Goal: Information Seeking & Learning: Learn about a topic

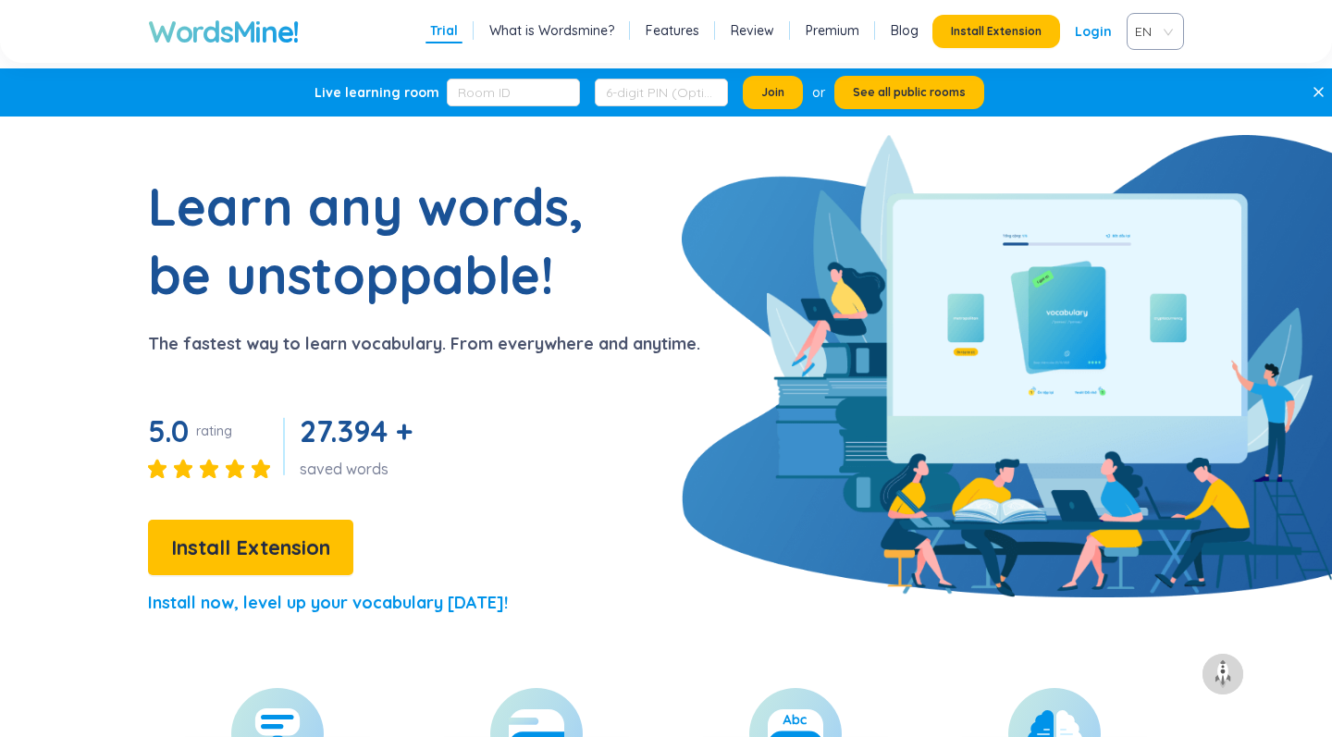
scroll to position [1093, 0]
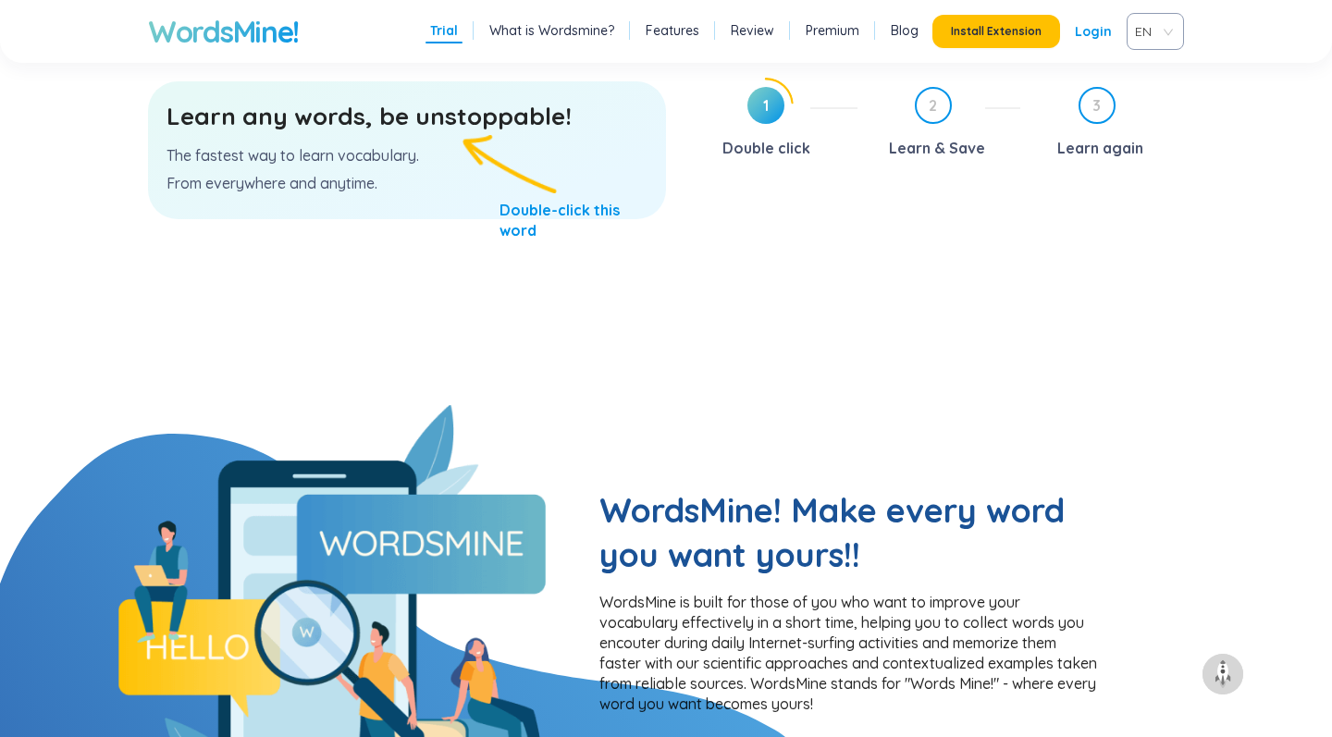
click at [348, 110] on h3 "Learn any words, be unstoppable!" at bounding box center [406, 116] width 481 height 33
click at [405, 156] on p "The fastest way to learn vocabulary." at bounding box center [406, 155] width 481 height 20
click at [540, 203] on div "Learn any words, be unstoppable! The fastest way to learn vocabulary. From ever…" at bounding box center [407, 150] width 518 height 138
click at [919, 128] on div "2 Learn & Save" at bounding box center [946, 125] width 149 height 76
click at [1102, 111] on span "3" at bounding box center [1096, 105] width 33 height 33
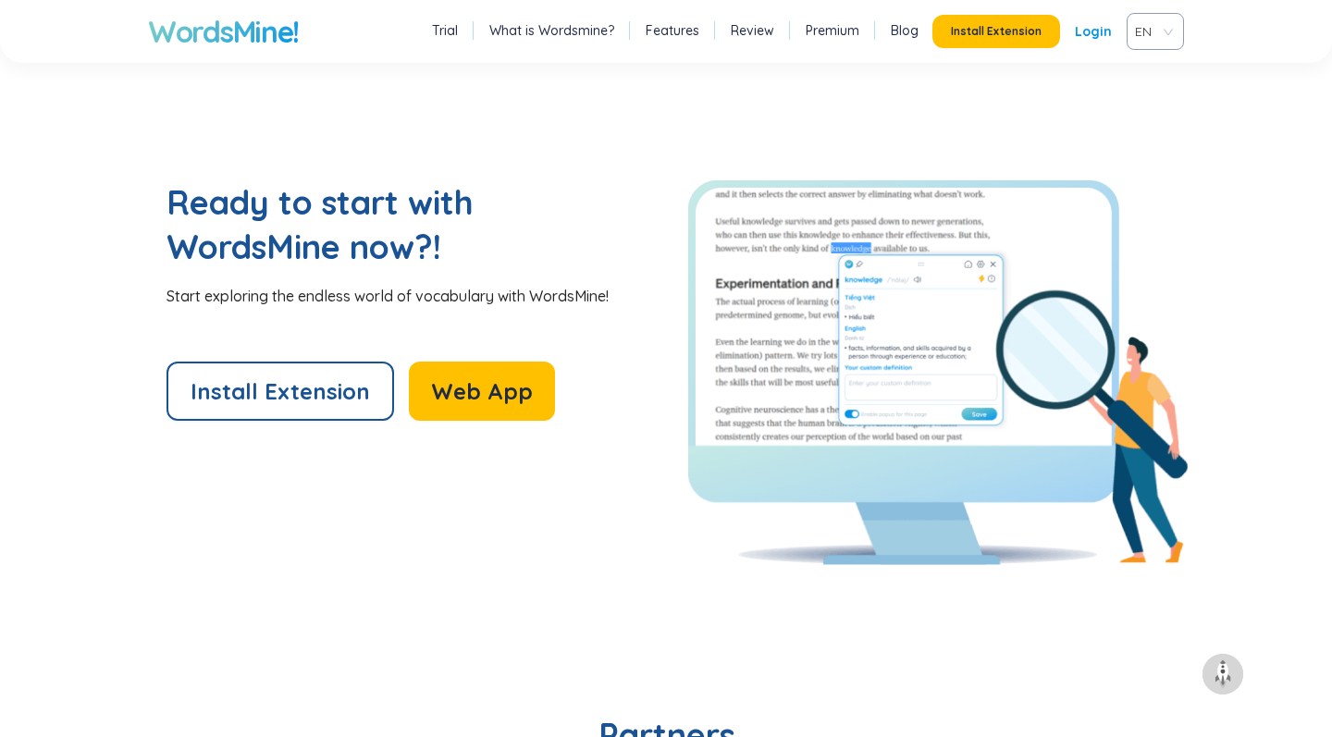
scroll to position [3826, 0]
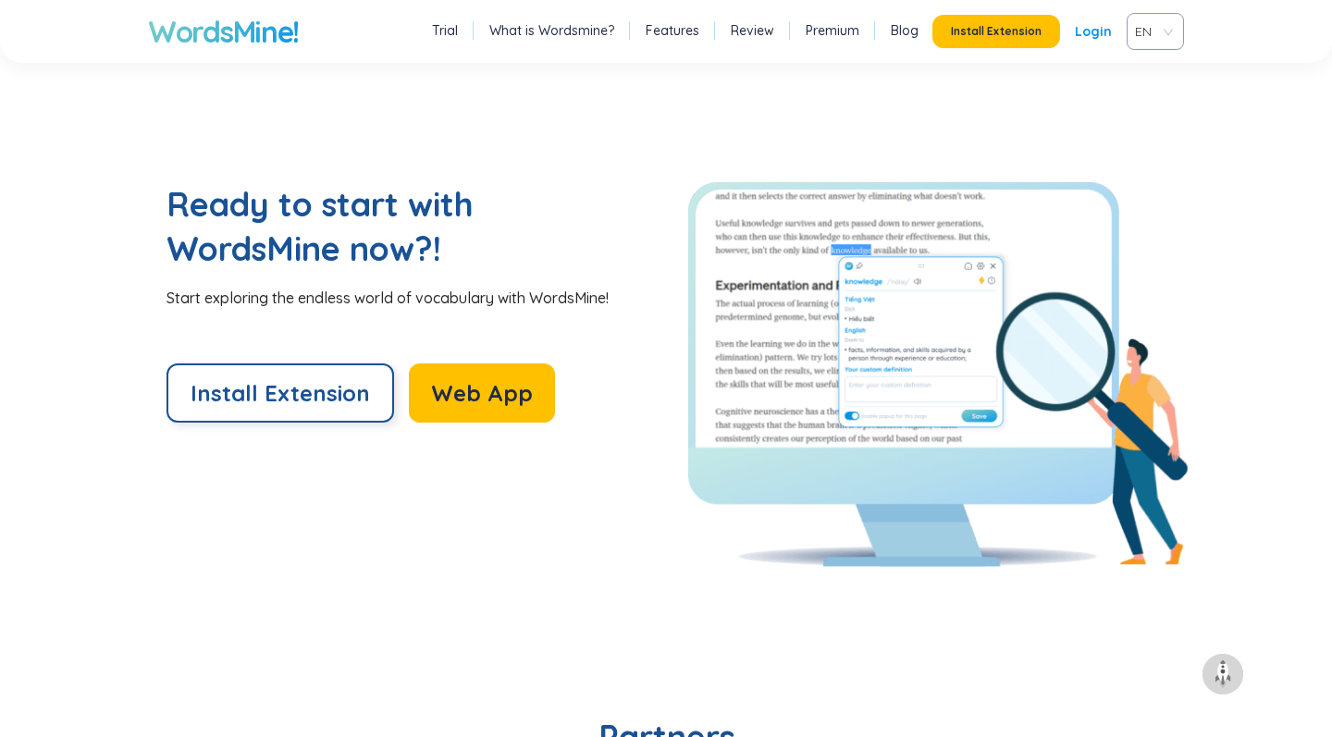
click at [326, 400] on span "Install Extension" at bounding box center [280, 393] width 179 height 30
click at [461, 390] on span "Web App" at bounding box center [482, 393] width 102 height 30
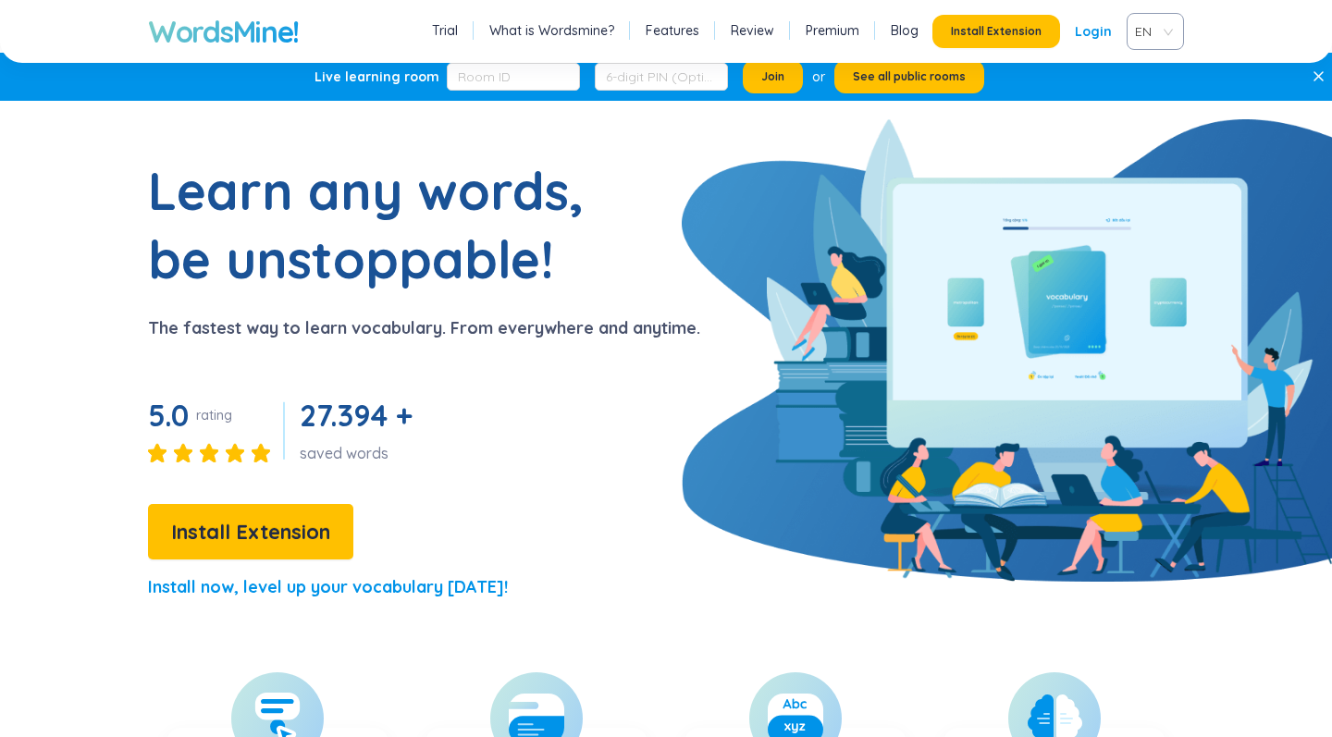
scroll to position [10, 0]
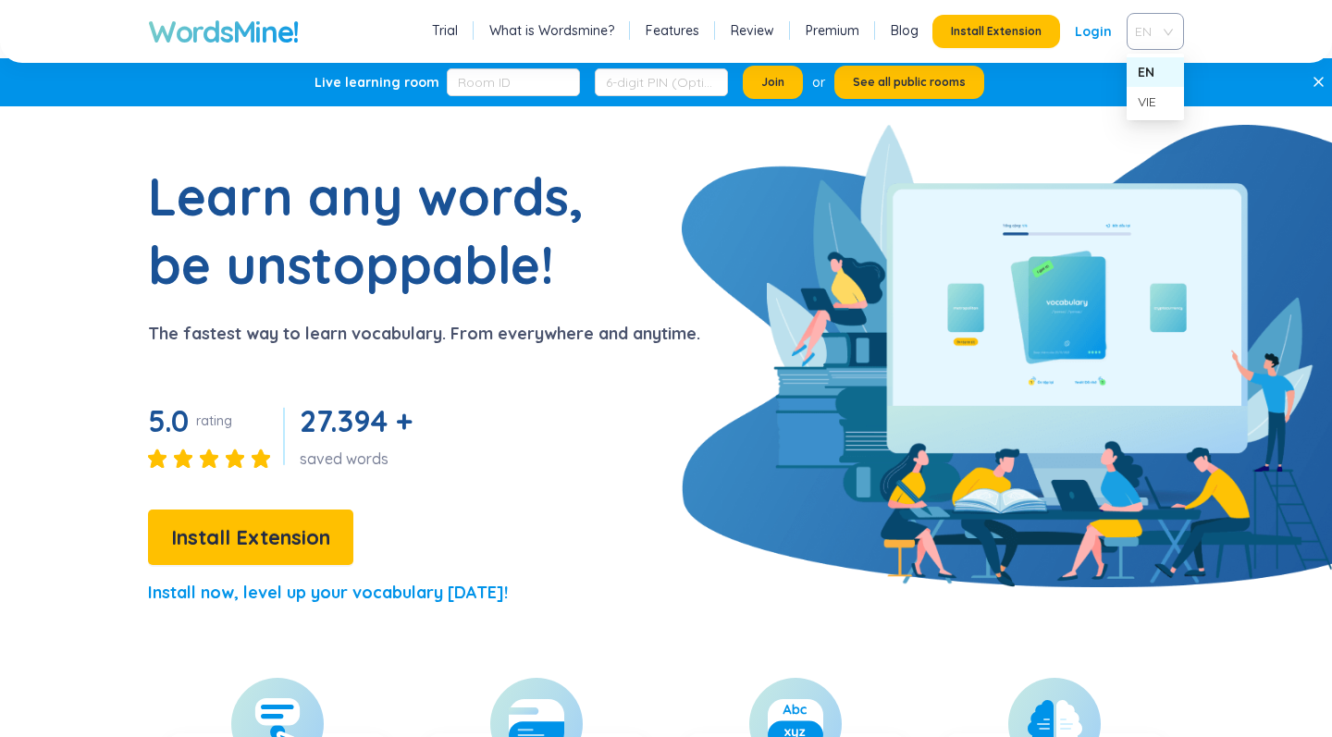
click at [1155, 39] on span "EN" at bounding box center [1151, 32] width 33 height 28
click at [1105, 33] on link "Login" at bounding box center [1093, 31] width 37 height 33
click at [1097, 34] on link "Login" at bounding box center [1093, 31] width 37 height 33
click at [1092, 36] on link "Login" at bounding box center [1093, 31] width 37 height 33
click at [1092, 28] on link "Login" at bounding box center [1093, 31] width 37 height 33
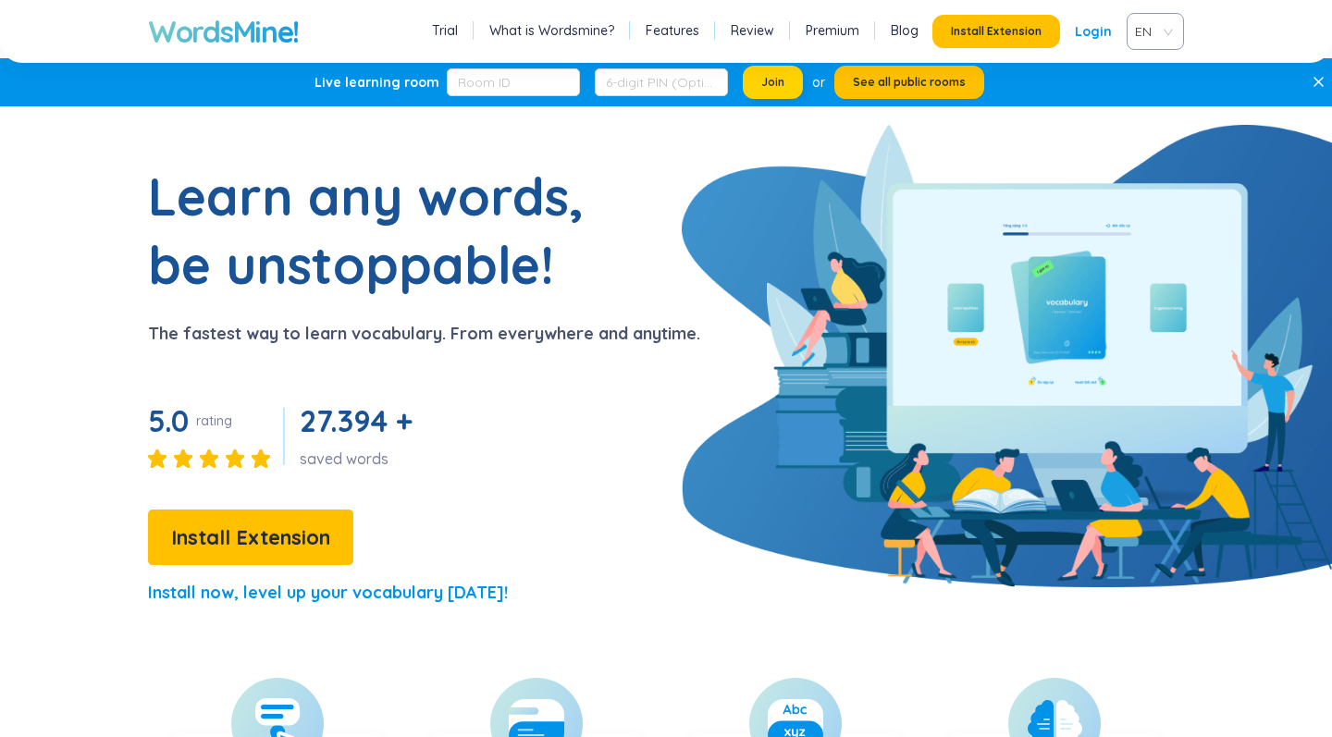
click at [774, 78] on span "Join" at bounding box center [772, 82] width 23 height 15
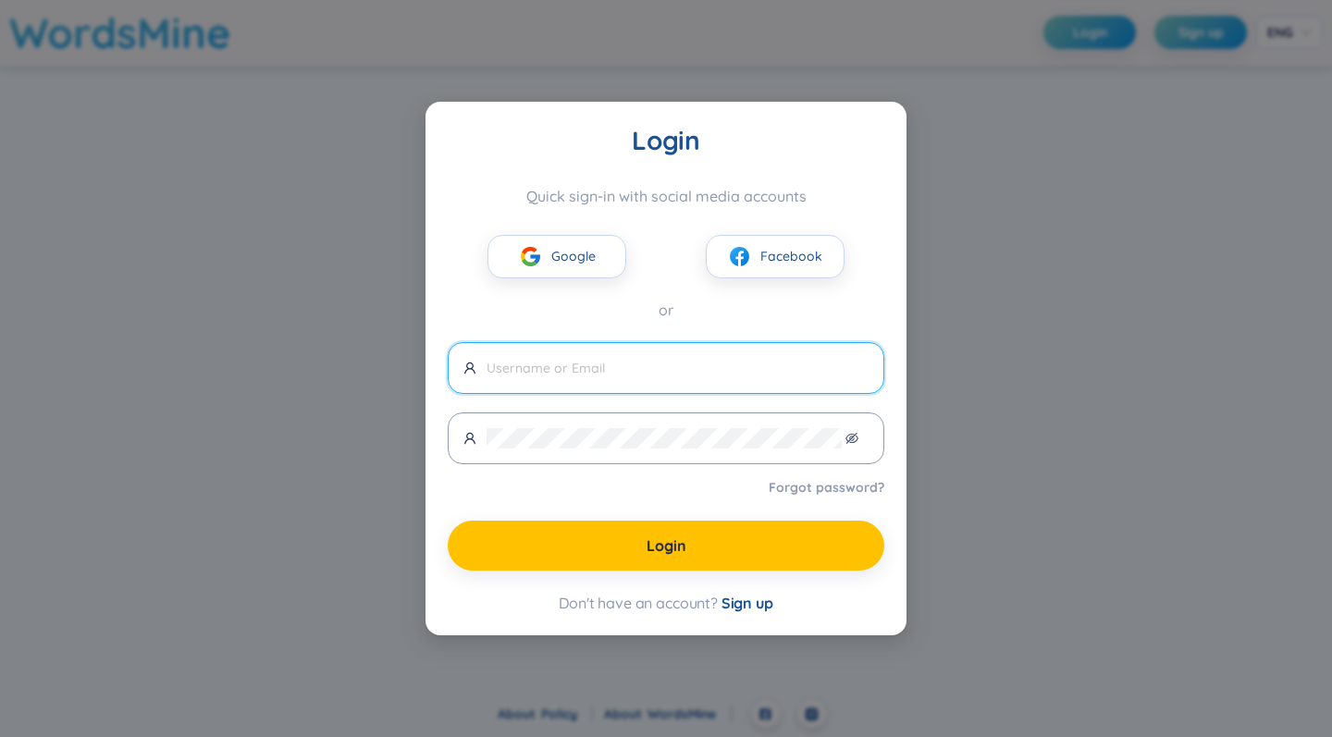
click at [746, 602] on span "Sign up" at bounding box center [747, 603] width 52 height 18
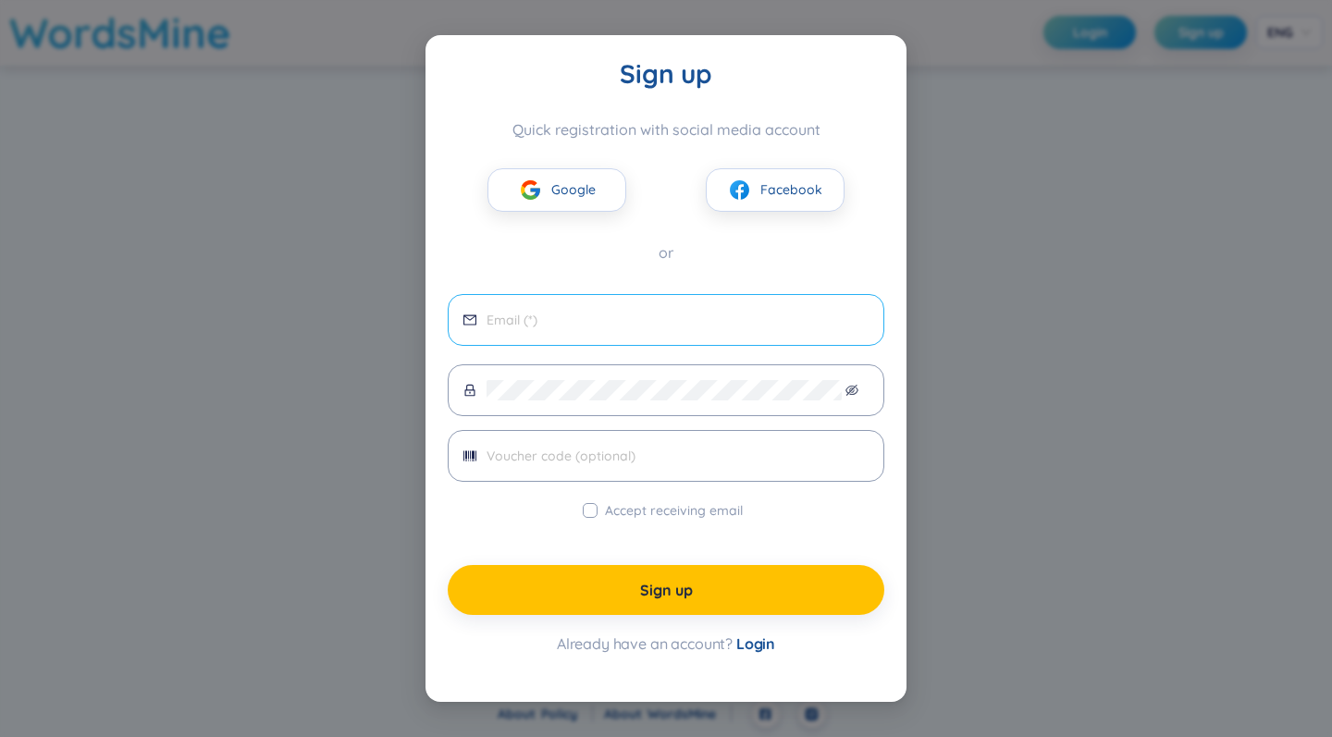
click at [656, 322] on input "email" at bounding box center [677, 320] width 382 height 20
click at [1037, 236] on div "Sign up Quick registration with social media account Google Facebook or Accept …" at bounding box center [666, 368] width 1332 height 737
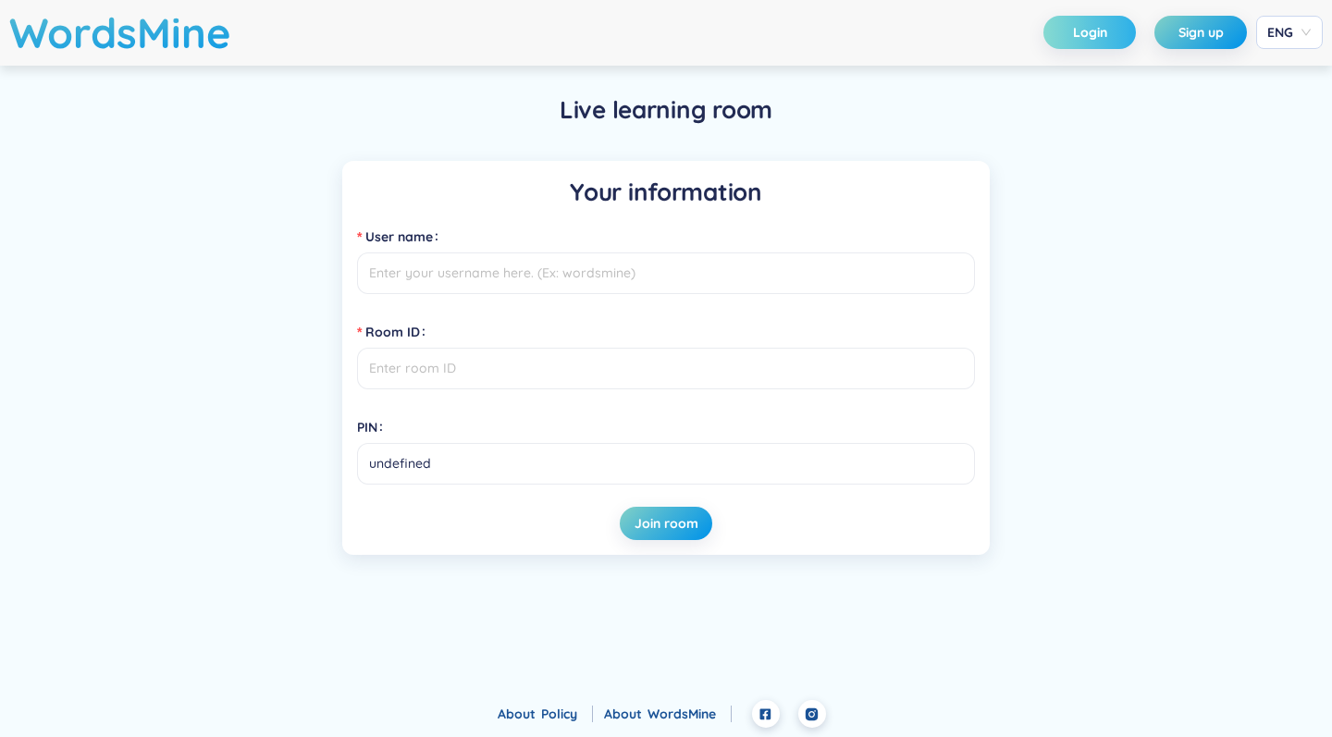
click at [1107, 31] on button "Login" at bounding box center [1089, 32] width 92 height 33
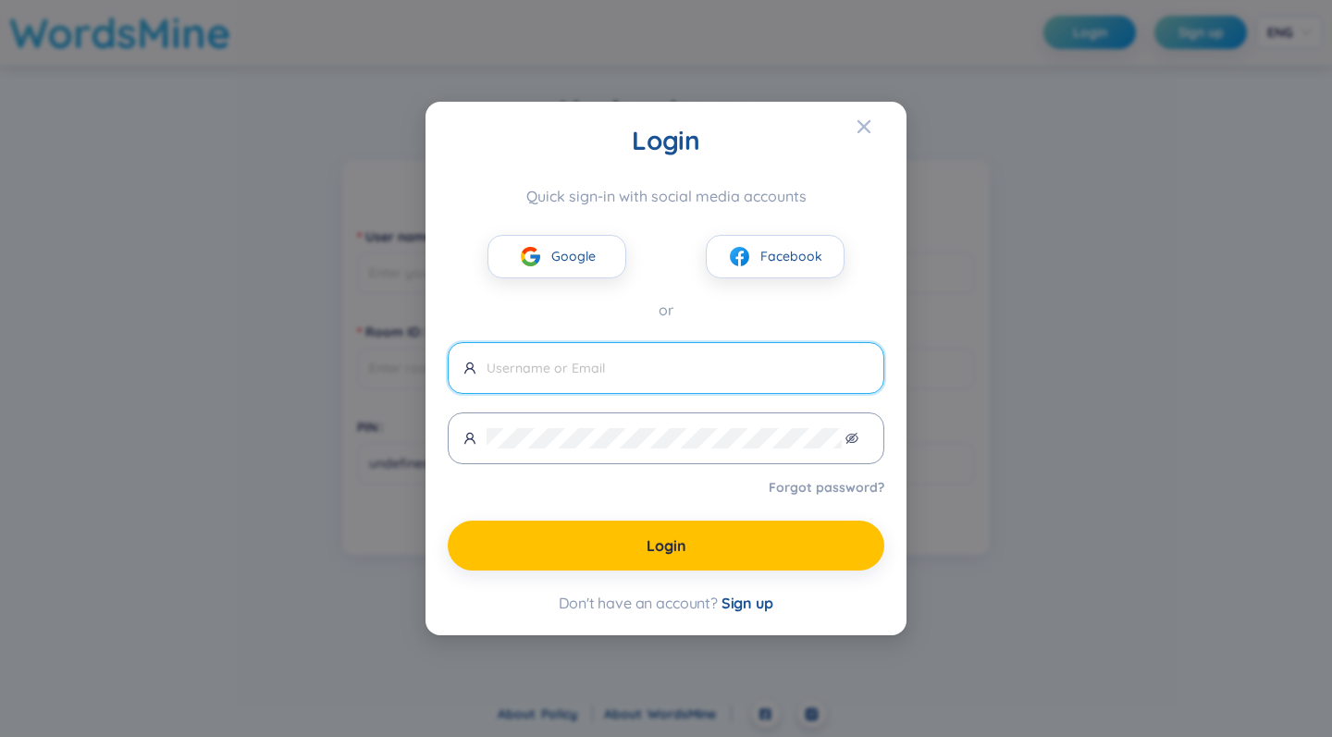
click at [672, 376] on input "text" at bounding box center [677, 368] width 382 height 20
type input "[EMAIL_ADDRESS][DOMAIN_NAME]"
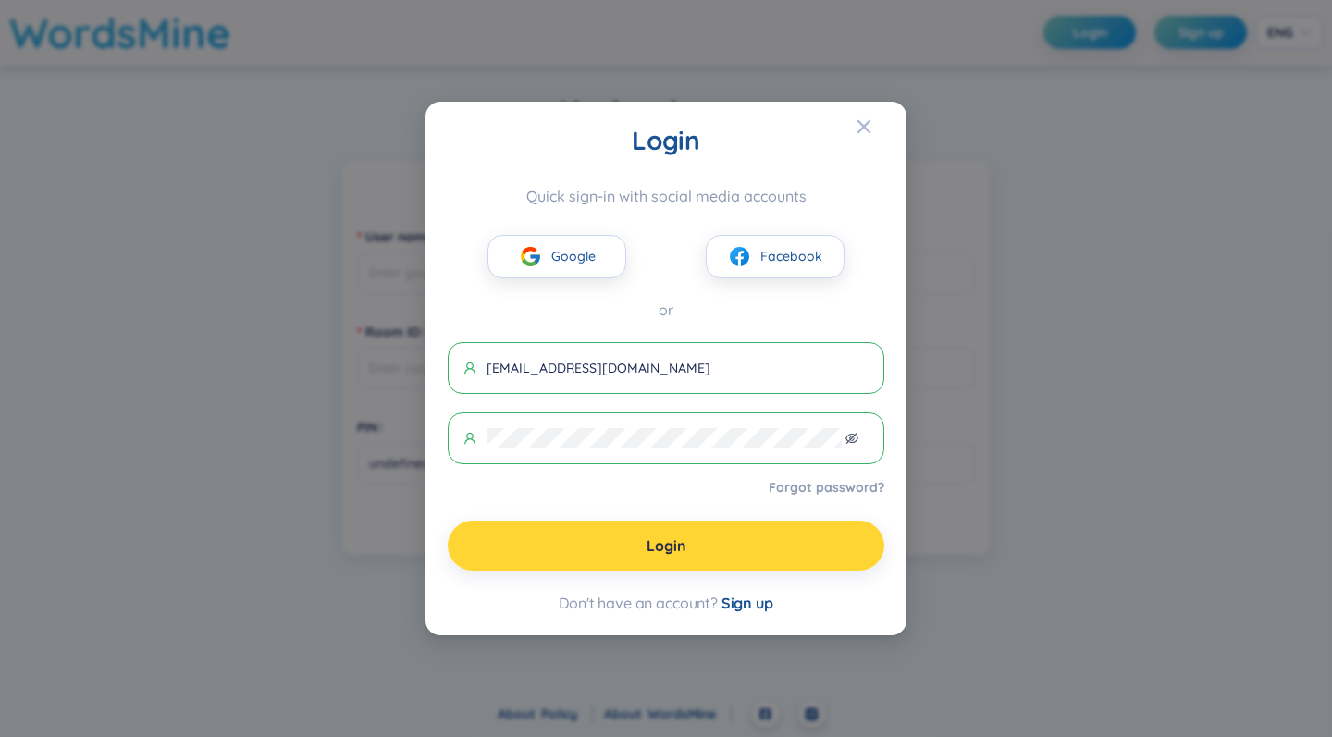
click at [614, 548] on button "Login" at bounding box center [666, 546] width 437 height 50
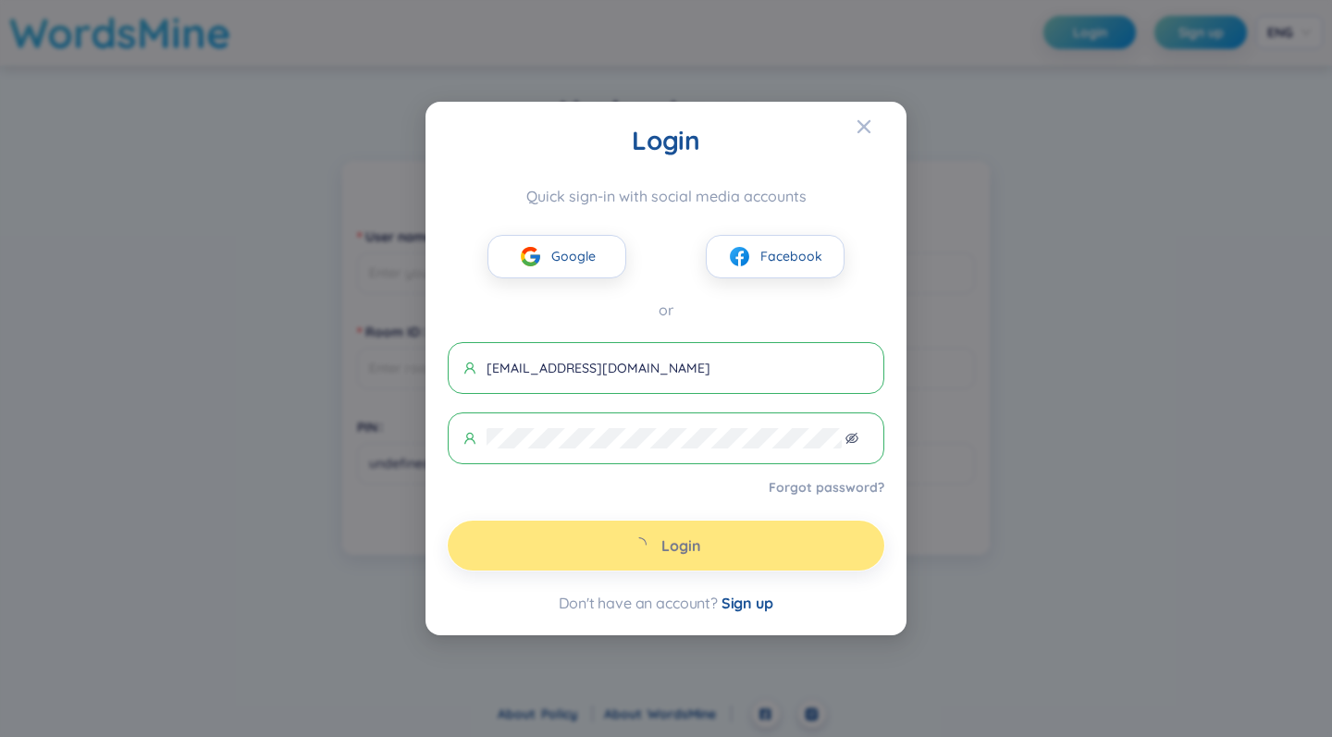
type input "wm_1756389604106"
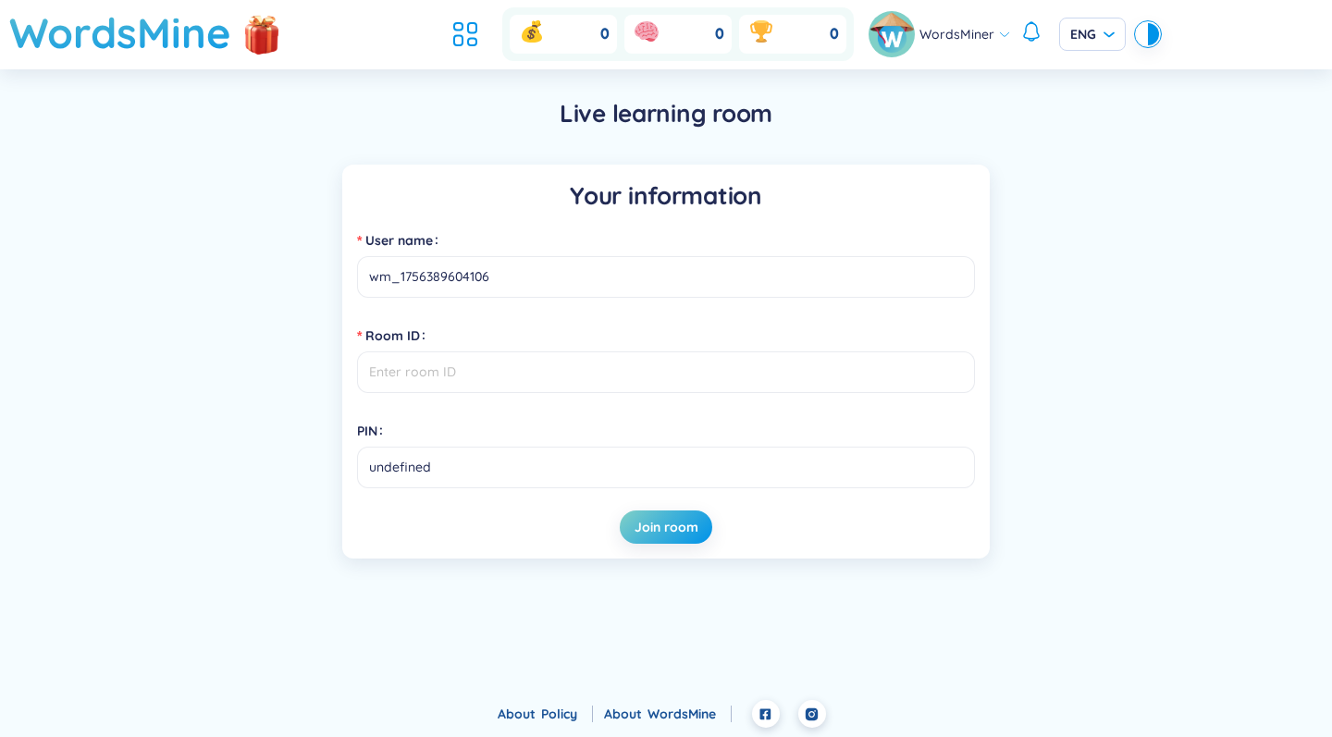
click at [1057, 240] on div "Your information User name wm_1756389604106 Room ID PIN undefined Join room" at bounding box center [666, 362] width 1276 height 394
click at [141, 37] on h1 "WordsMine" at bounding box center [120, 33] width 222 height 66
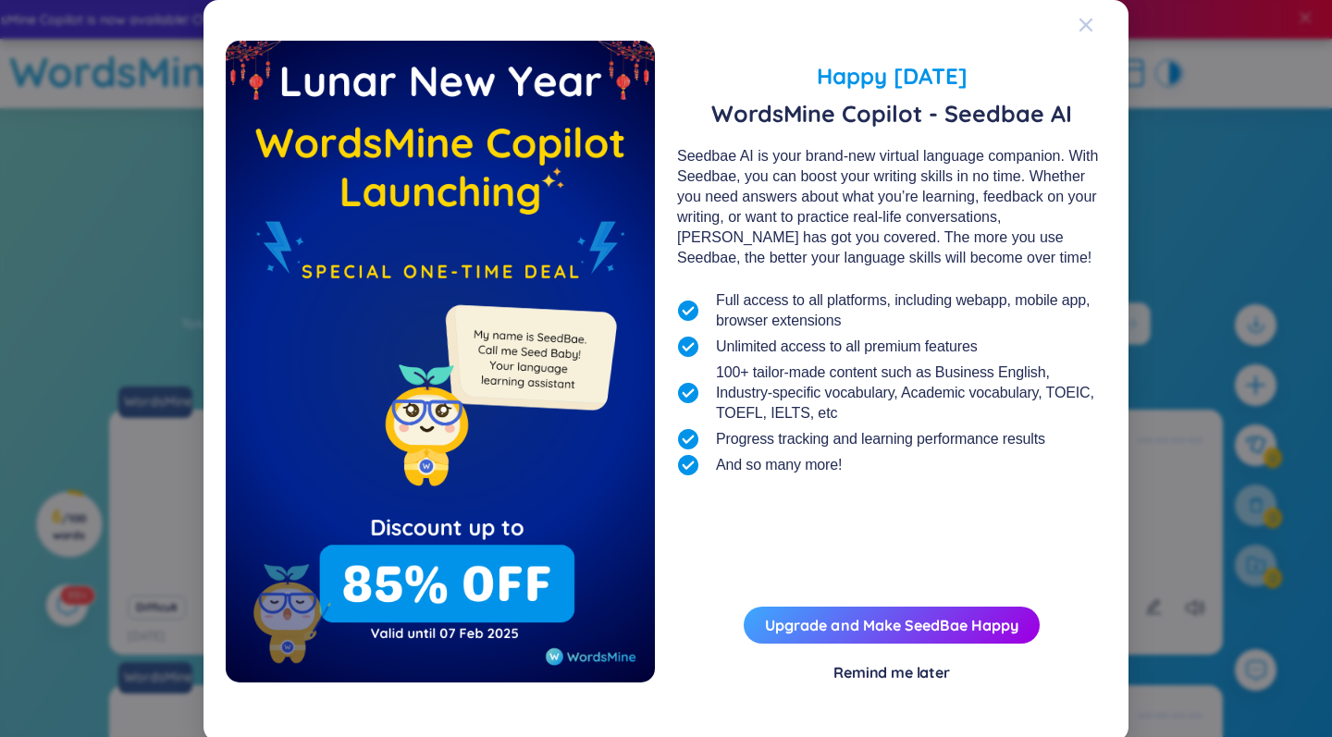
click at [1088, 17] on div "Close" at bounding box center [1085, 25] width 15 height 50
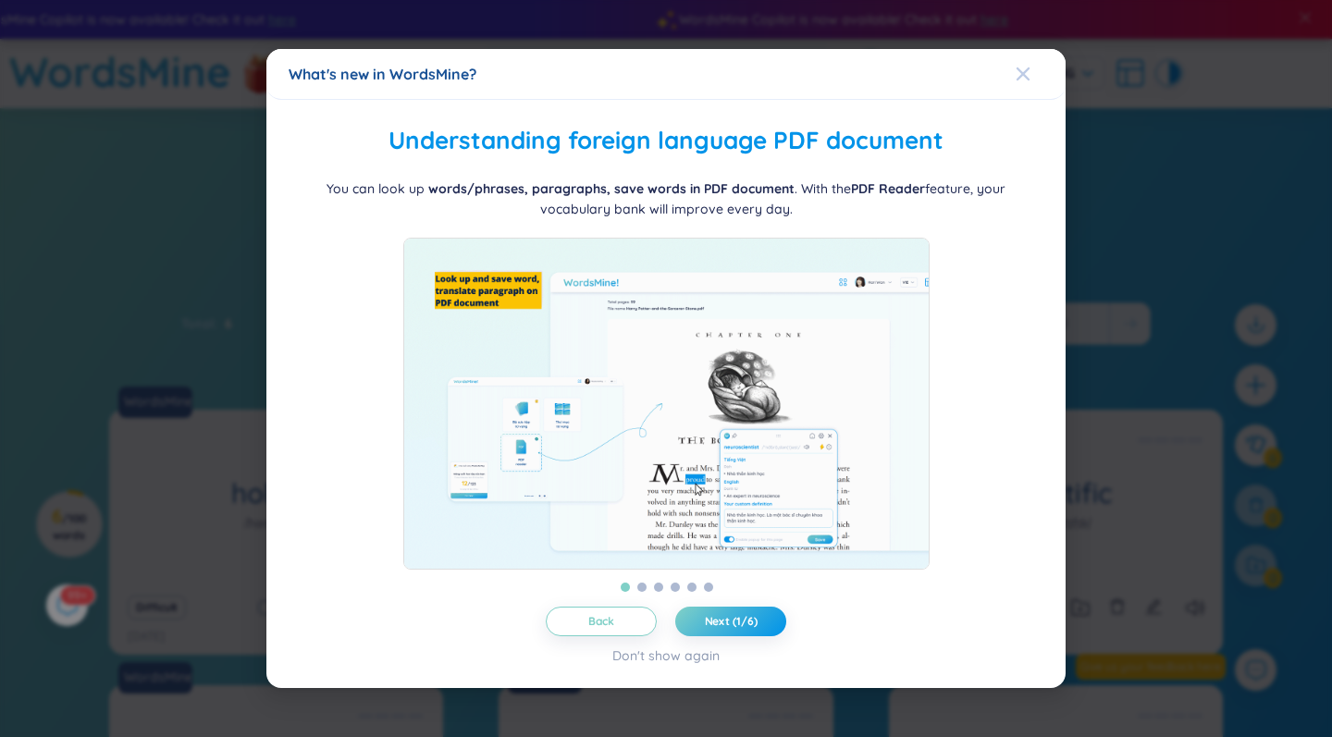
click at [1023, 67] on icon "Close" at bounding box center [1022, 74] width 15 height 15
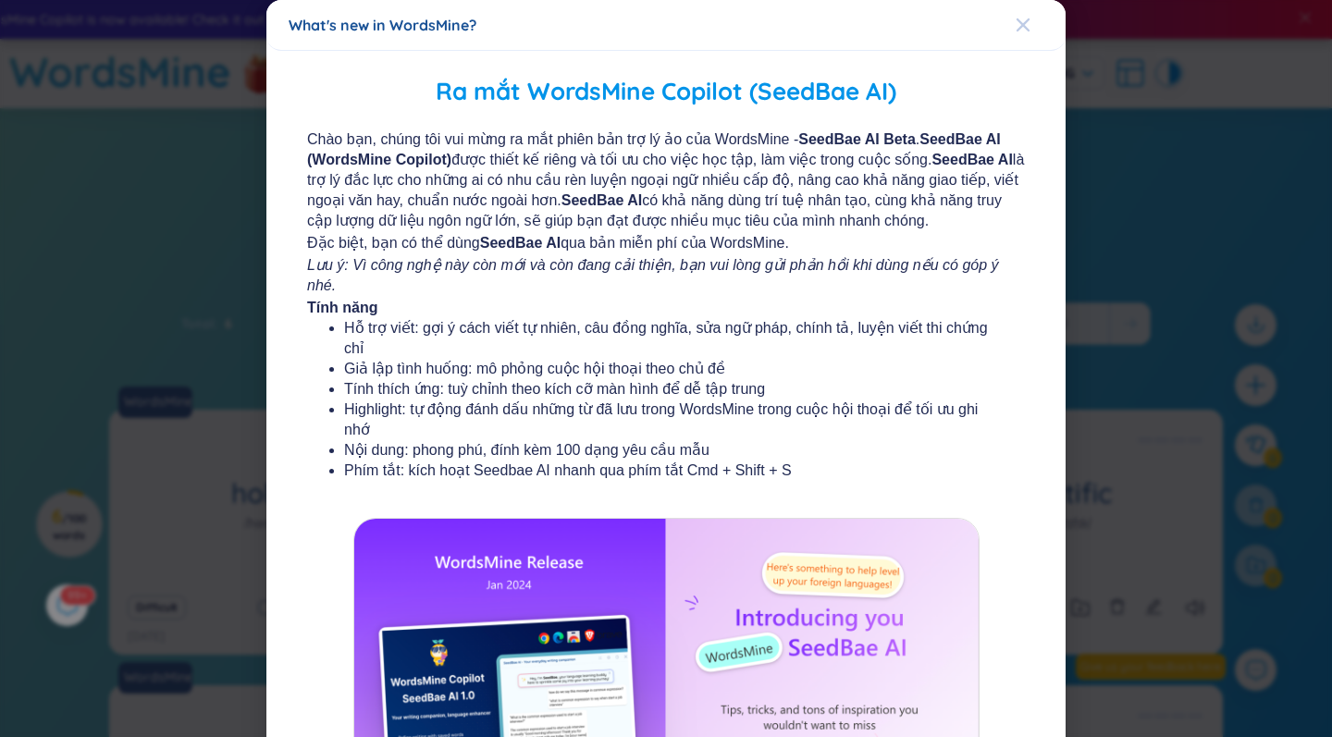
click at [1027, 31] on icon "Close" at bounding box center [1022, 24] width 13 height 13
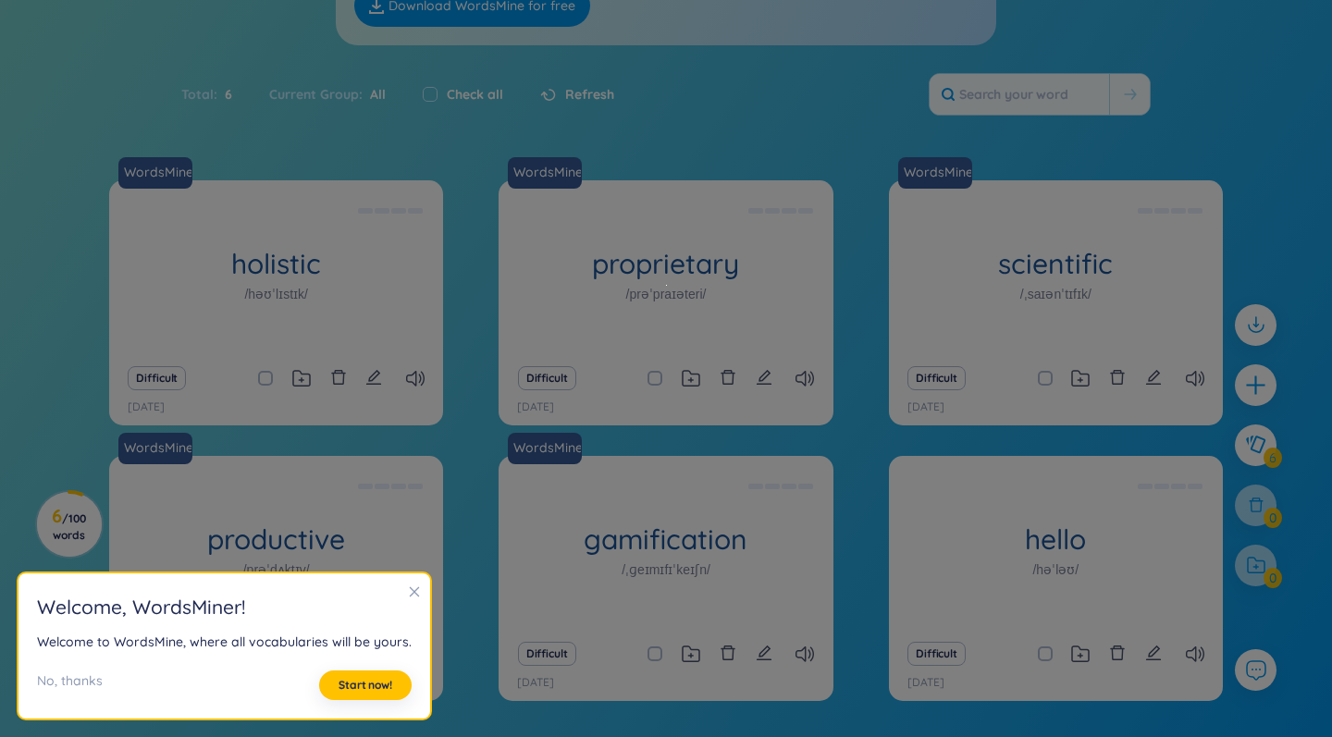
scroll to position [276, 0]
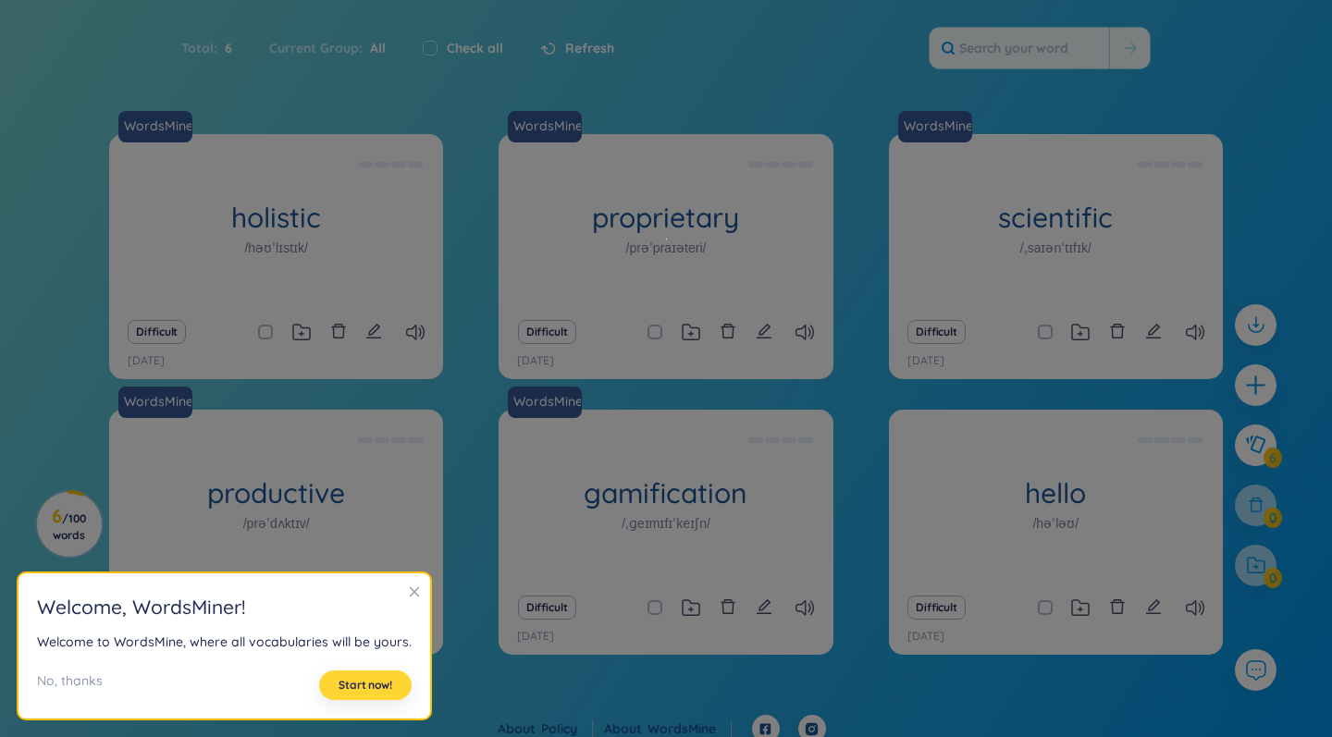
click at [375, 678] on span "Start now!" at bounding box center [365, 685] width 54 height 15
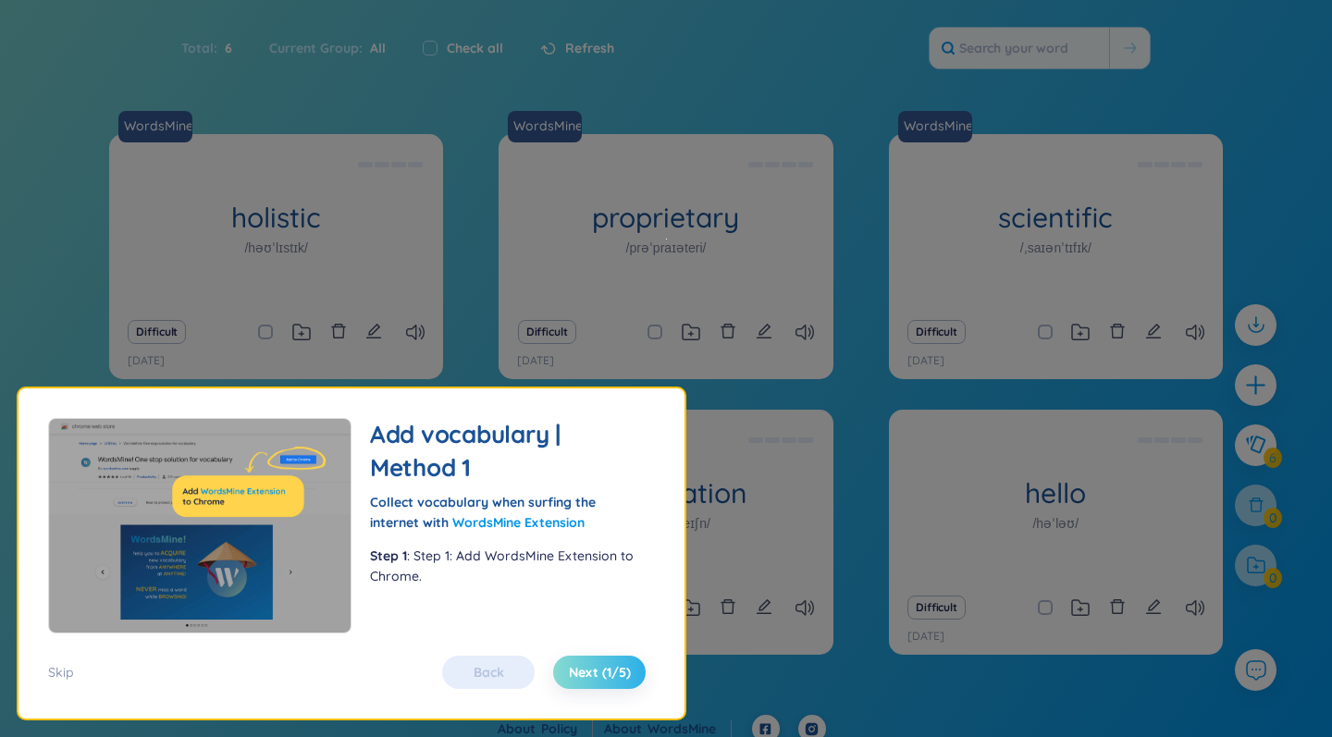
click at [592, 669] on span "Next (1/5)" at bounding box center [600, 672] width 62 height 18
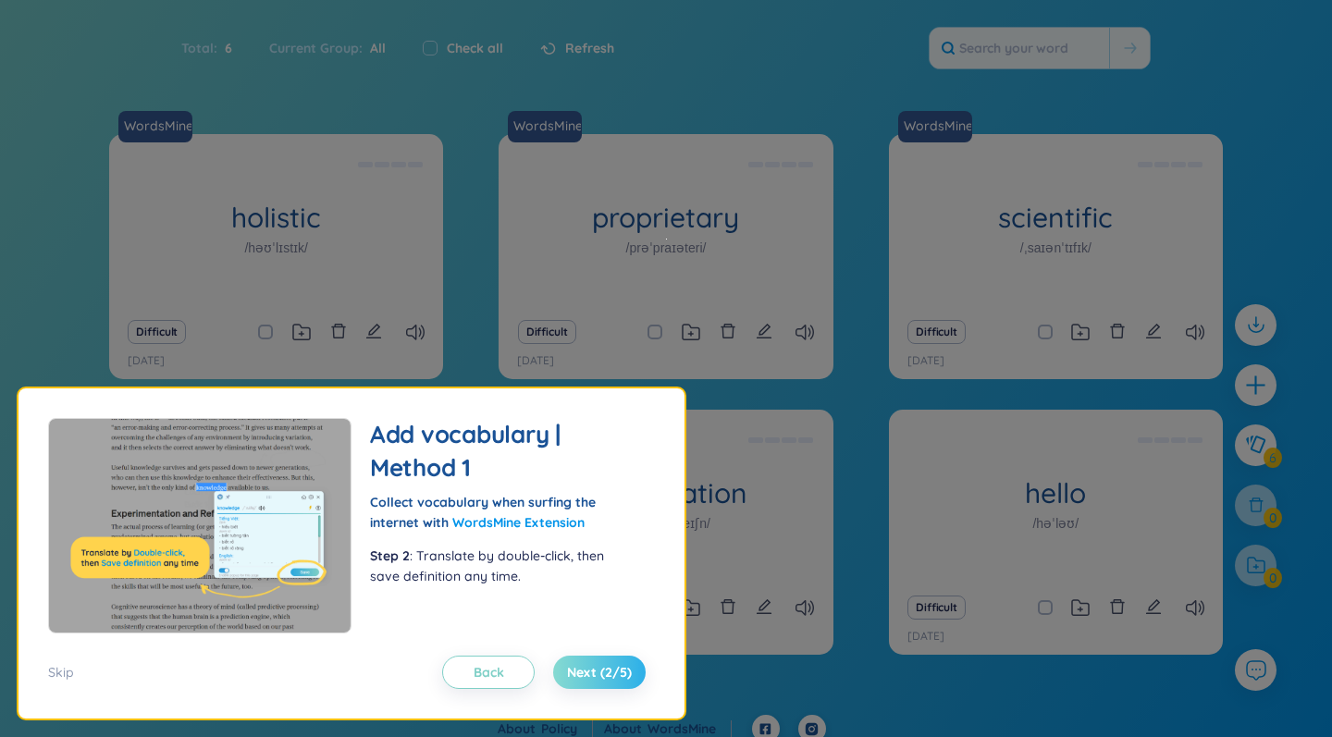
click at [592, 669] on span "Next (2/5)" at bounding box center [599, 672] width 65 height 18
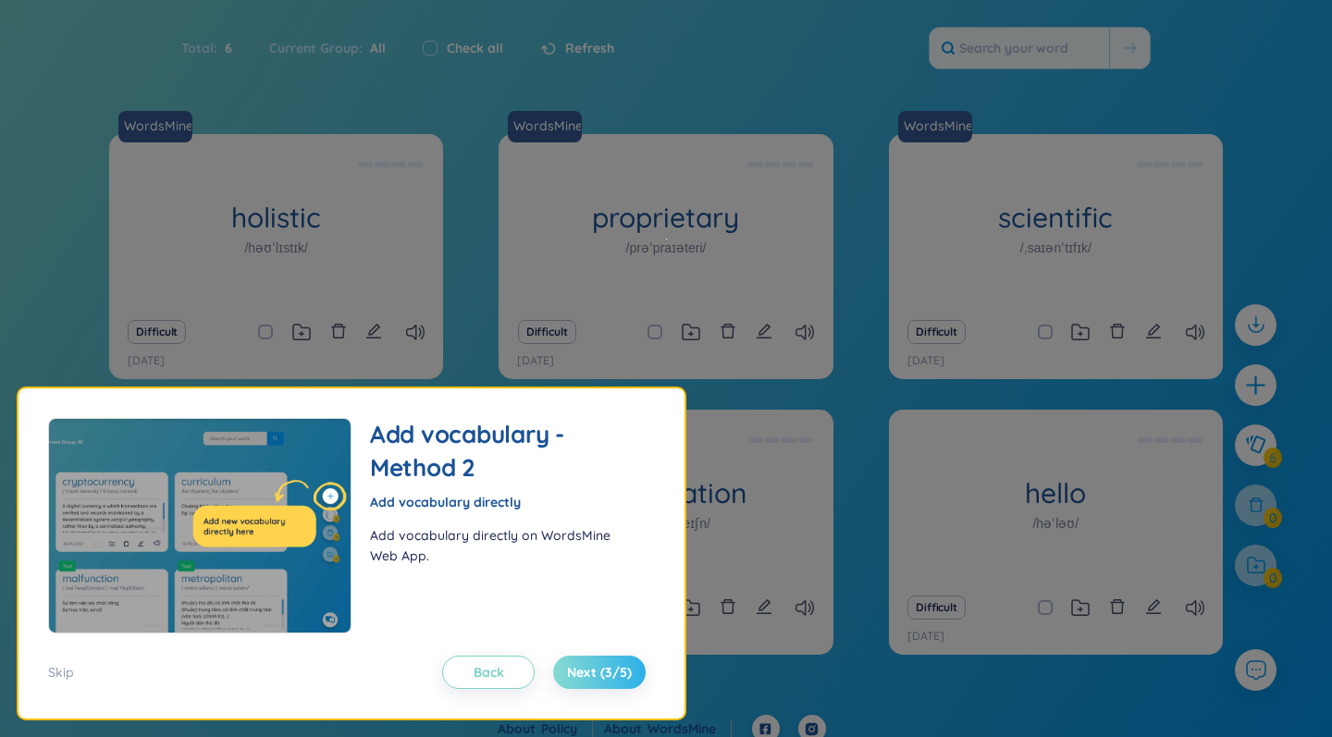
click at [592, 669] on span "Next (3/5)" at bounding box center [599, 672] width 65 height 18
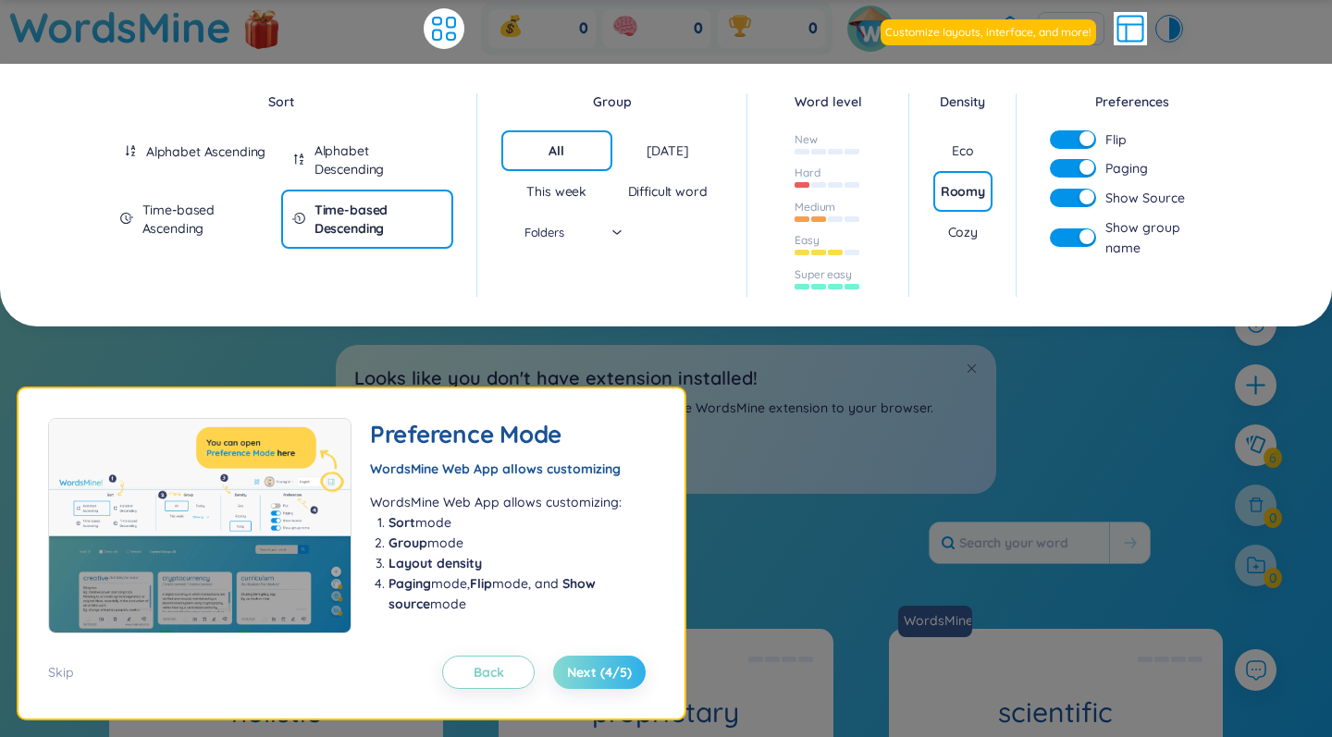
scroll to position [0, 0]
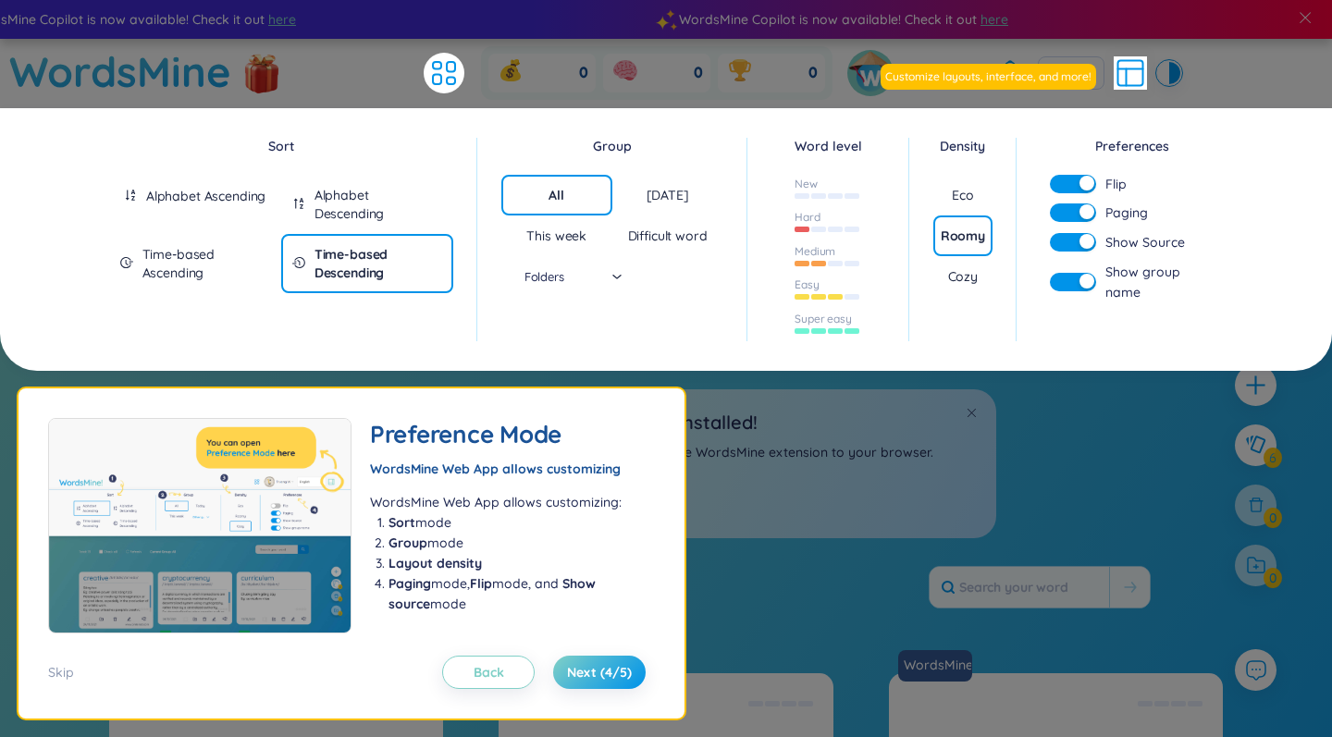
click at [745, 577] on div "Total : 6 Current Group : All Check all Refresh" at bounding box center [666, 597] width 1154 height 80
click at [607, 677] on span "Next (4/5)" at bounding box center [599, 672] width 65 height 18
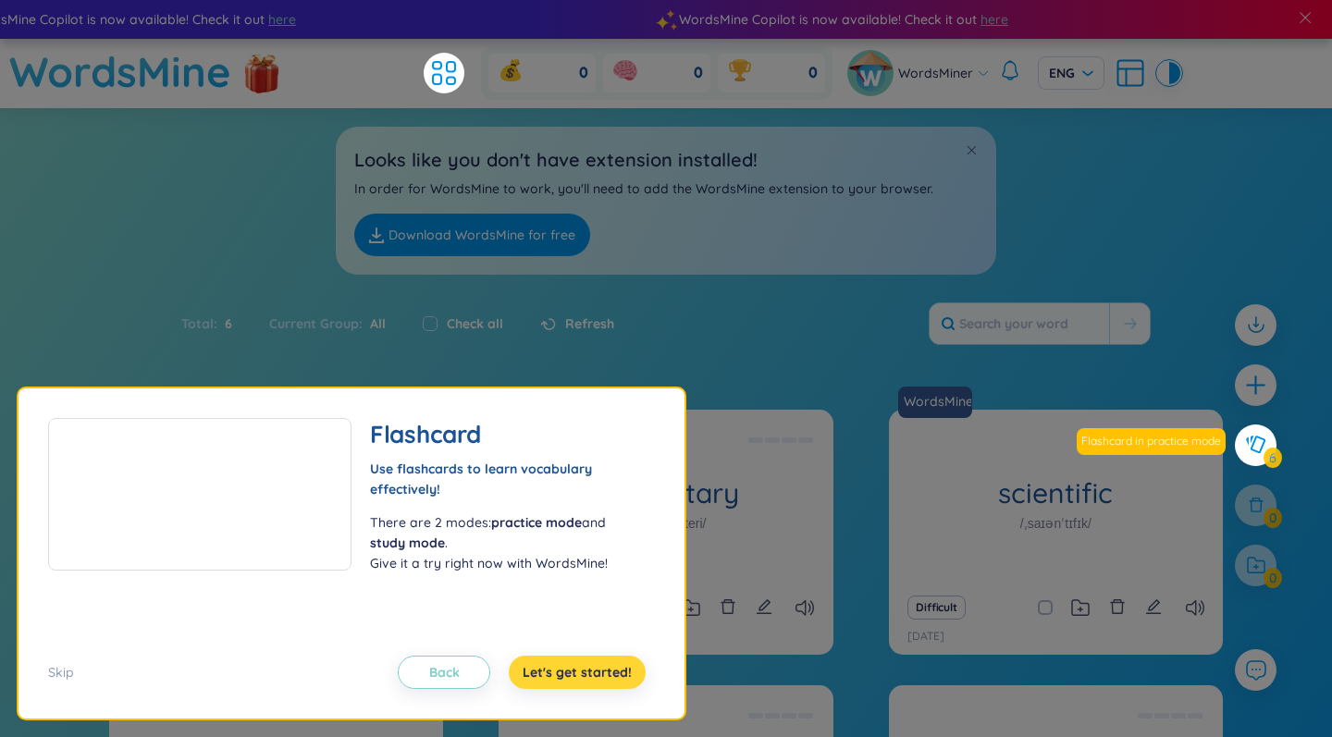
click at [607, 677] on span "Let's get started!" at bounding box center [577, 672] width 109 height 18
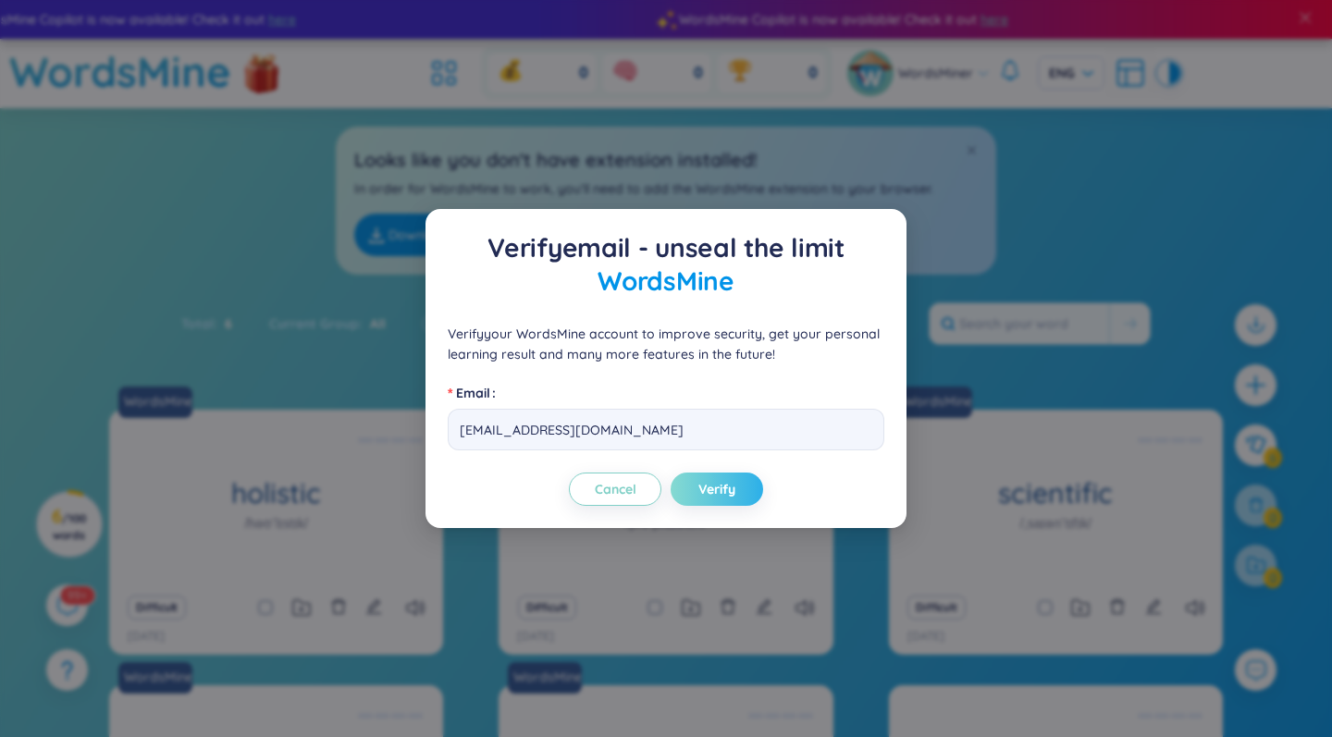
click at [722, 490] on span "Verify" at bounding box center [716, 489] width 37 height 18
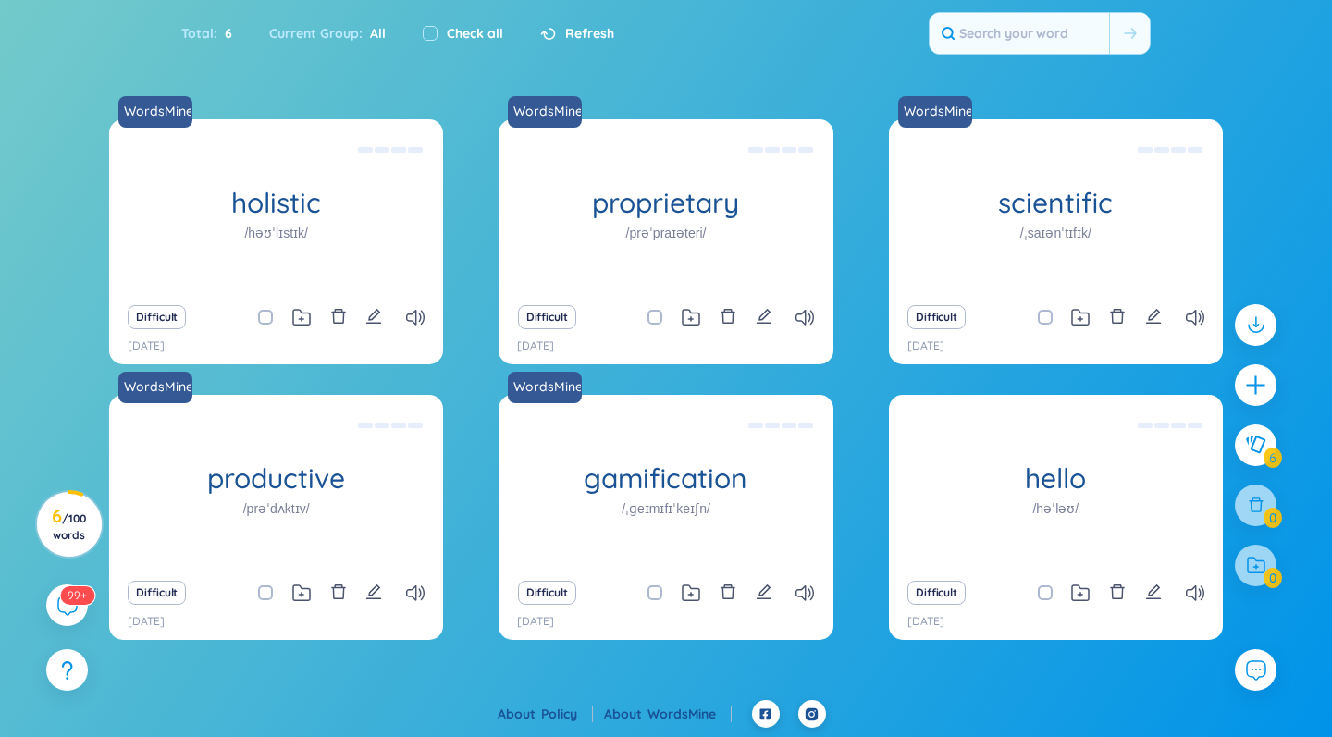
scroll to position [289, 0]
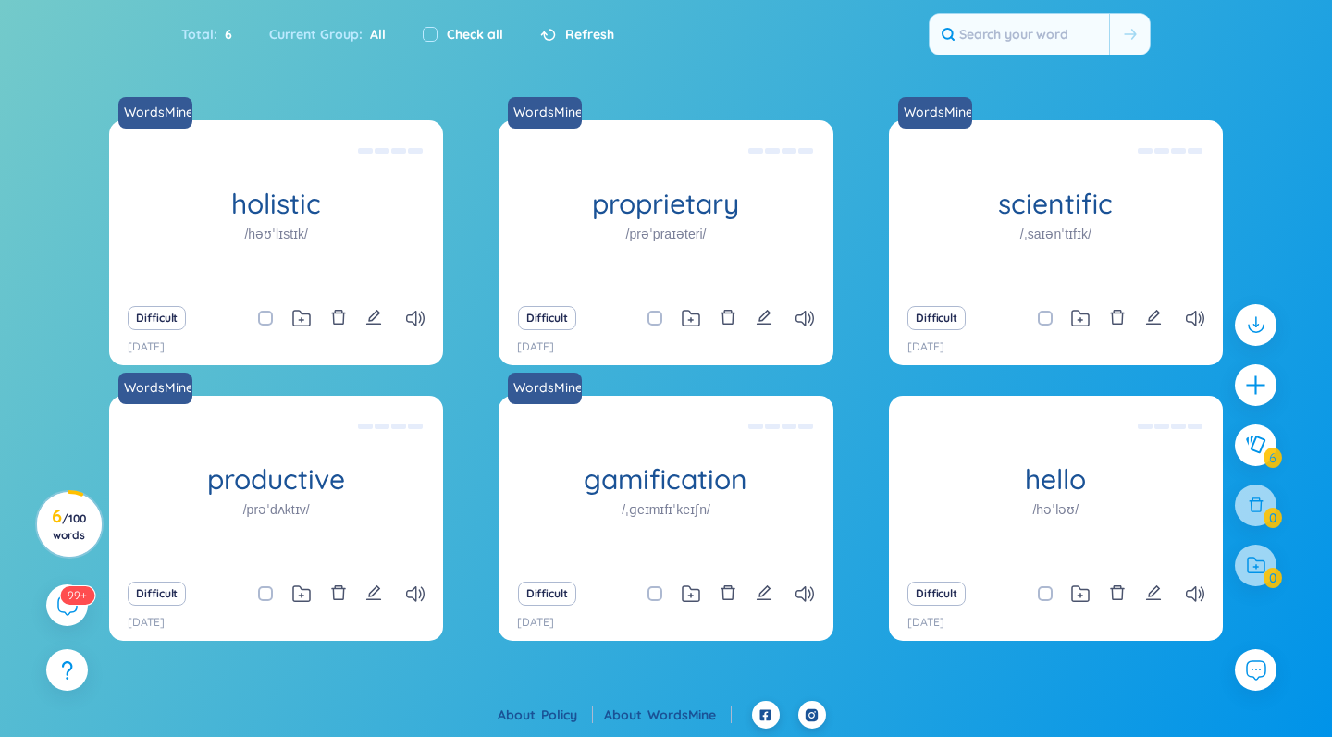
click at [209, 43] on div "Total : 6" at bounding box center [215, 34] width 69 height 39
click at [1258, 560] on div at bounding box center [1256, 566] width 42 height 42
click at [1249, 433] on button at bounding box center [1256, 446] width 46 height 46
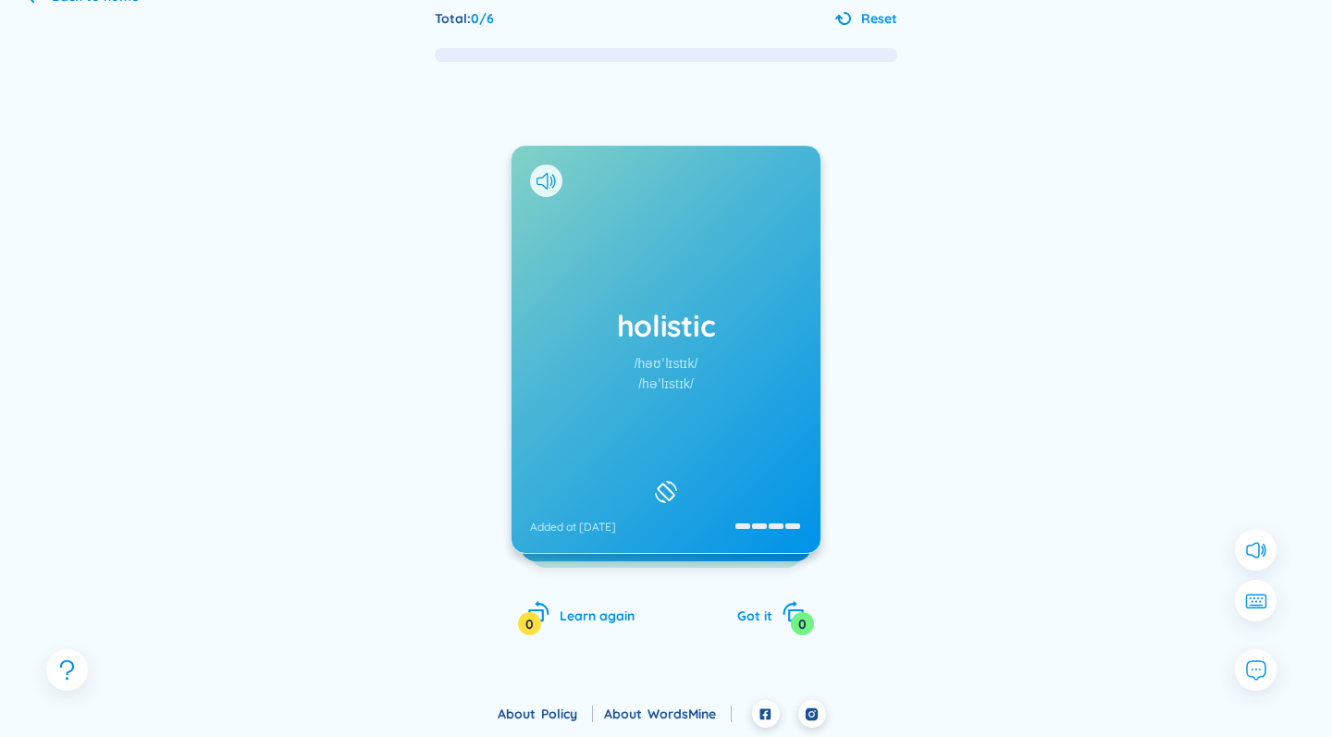
scroll to position [107, 0]
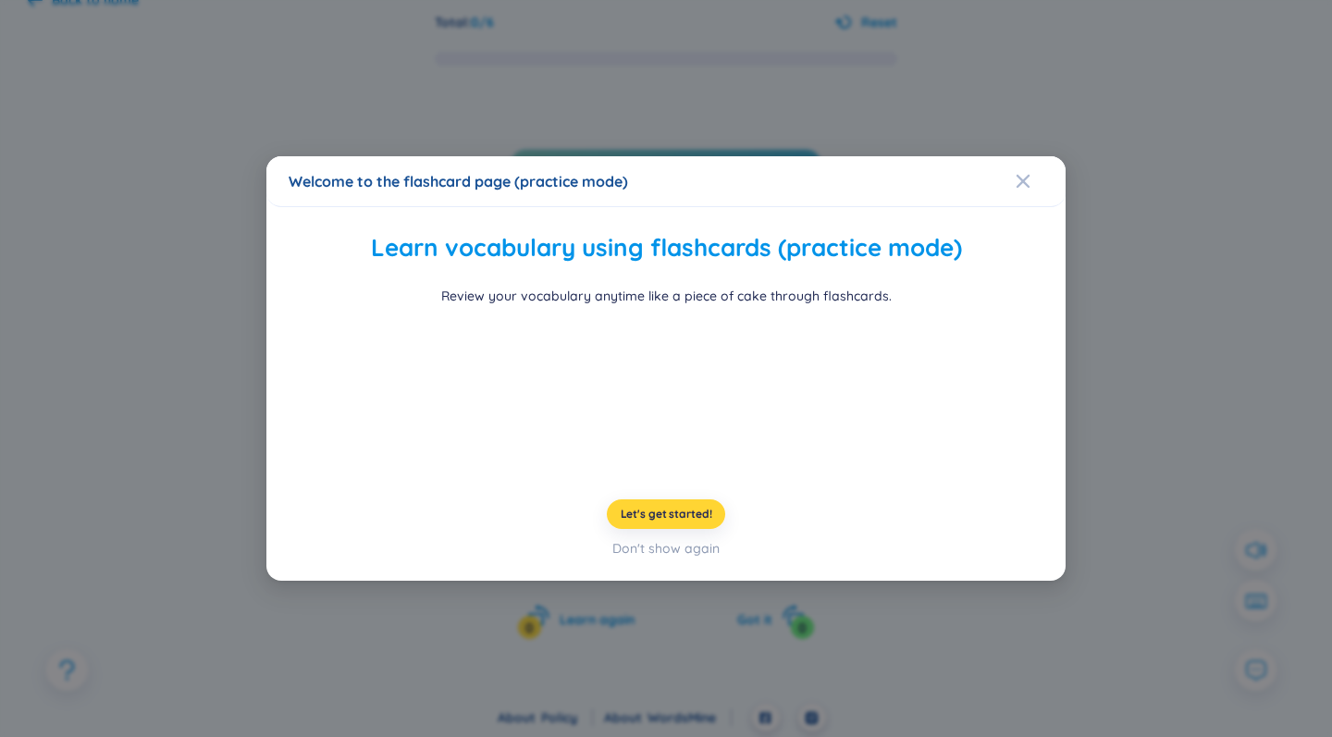
click at [686, 462] on video at bounding box center [665, 393] width 277 height 139
click at [687, 522] on span "Let's get started!" at bounding box center [667, 514] width 92 height 15
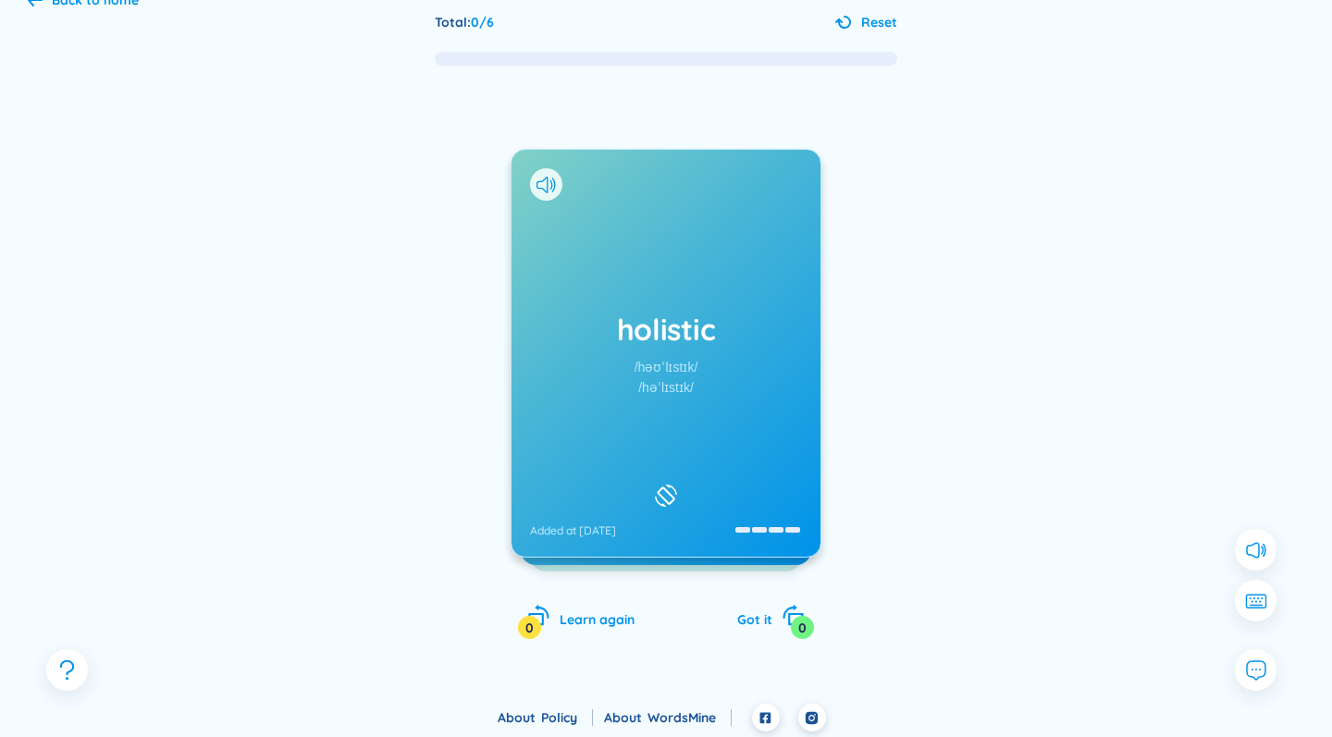
click at [636, 399] on div "holistic /həʊˈlɪstɪk/ /həˈlɪstɪk/ Added at [DATE]" at bounding box center [665, 353] width 309 height 407
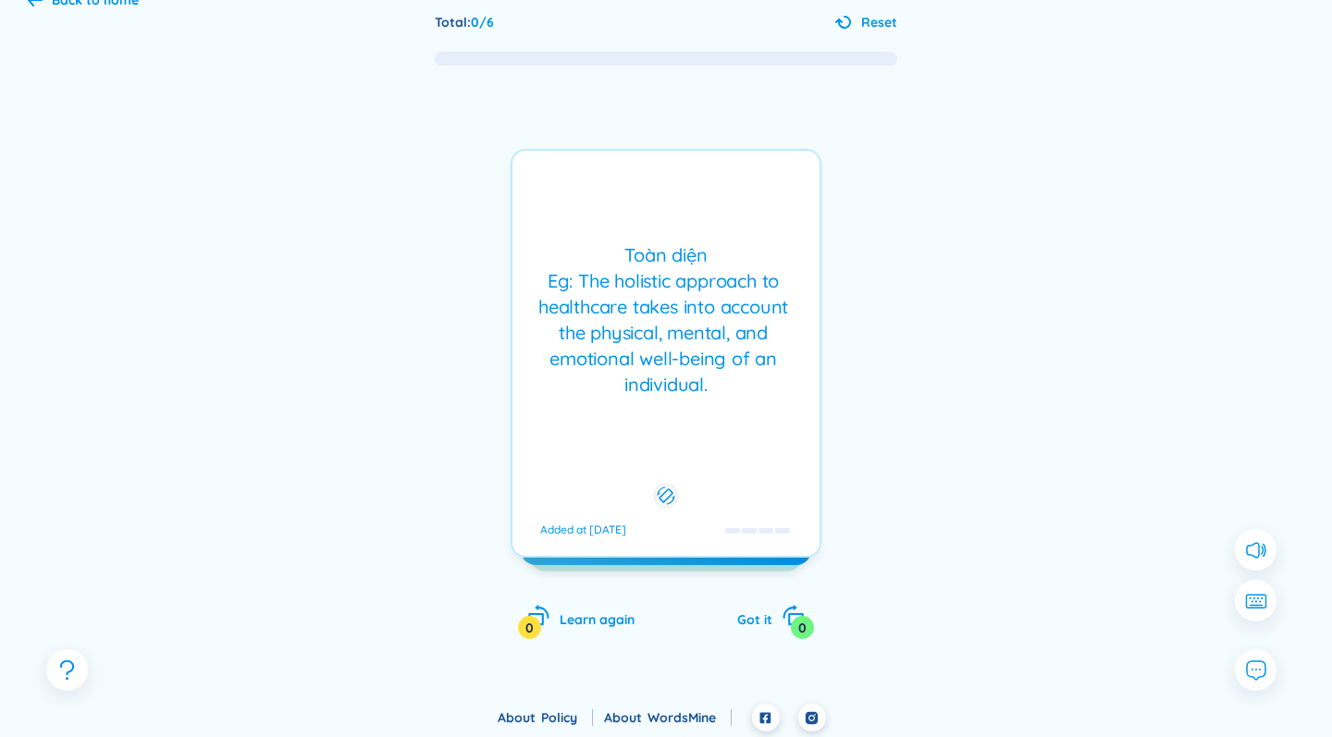
click at [747, 414] on div "Toàn diện Eg: The holistic approach to healthcare takes into account the physic…" at bounding box center [665, 353] width 311 height 409
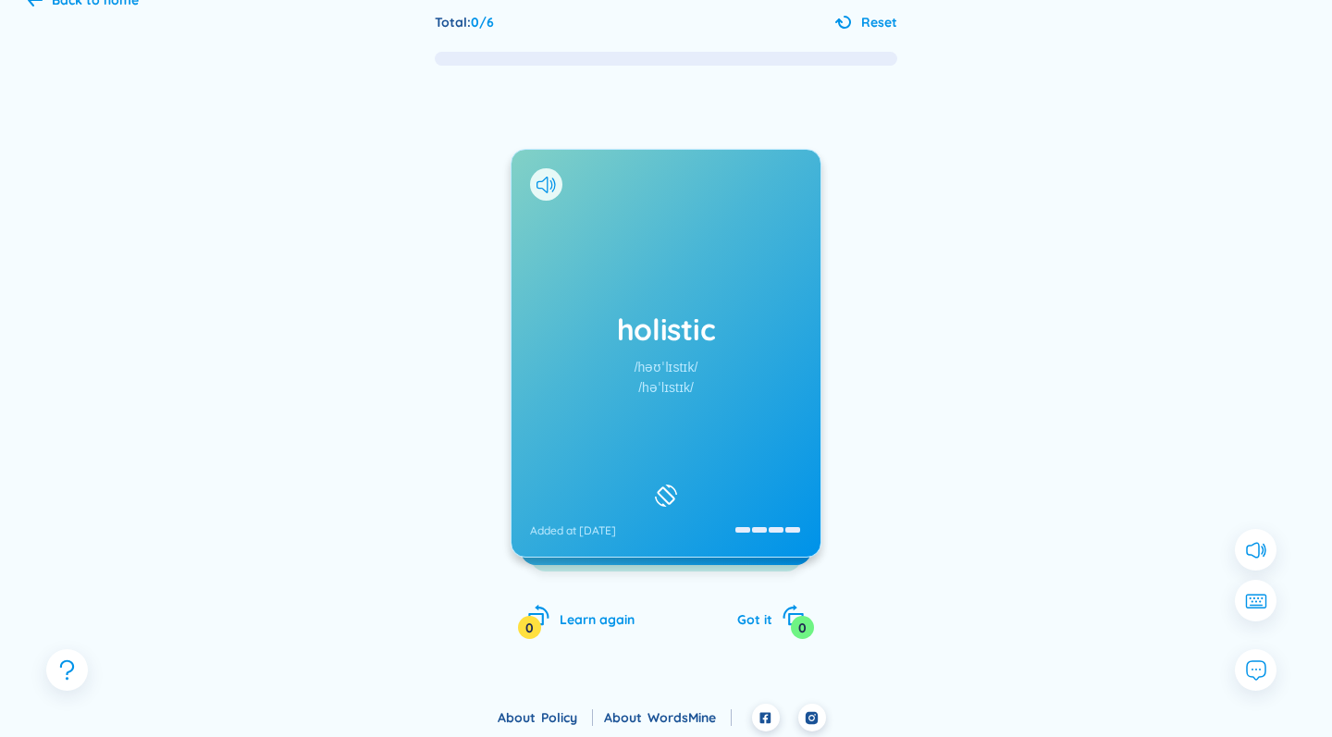
click at [747, 414] on div "holistic /həʊˈlɪstɪk/ /həˈlɪstɪk/ Added at [DATE]" at bounding box center [665, 353] width 309 height 407
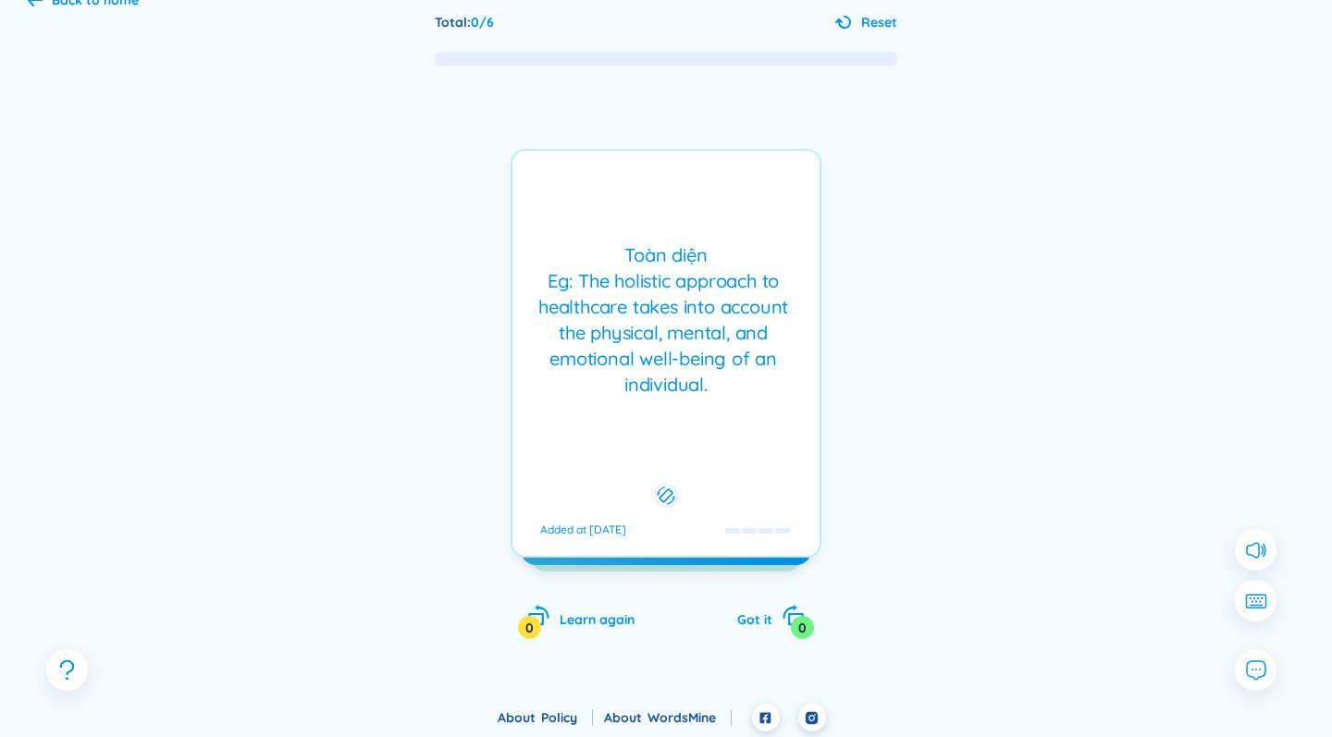
click at [747, 414] on div "Toàn diện Eg: The holistic approach to healthcare takes into account the physic…" at bounding box center [665, 353] width 311 height 409
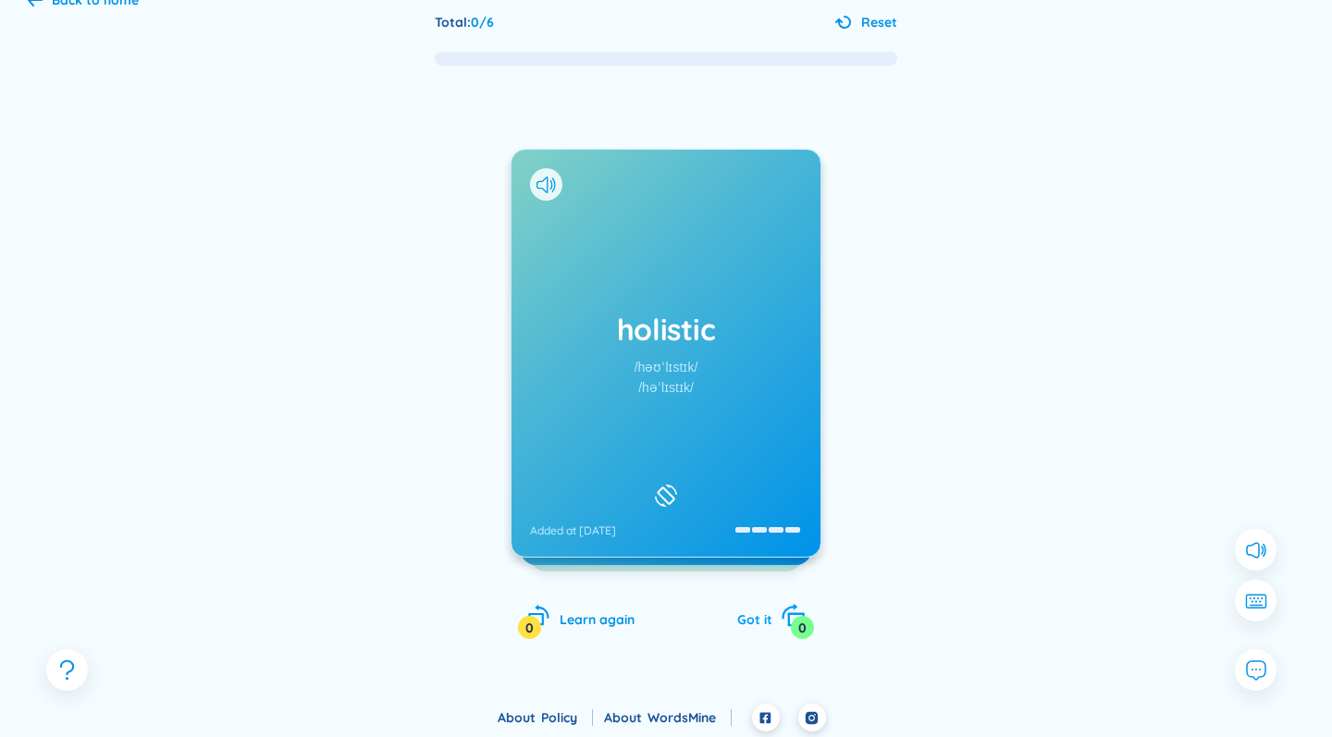
click at [762, 611] on span "Got it" at bounding box center [754, 619] width 35 height 17
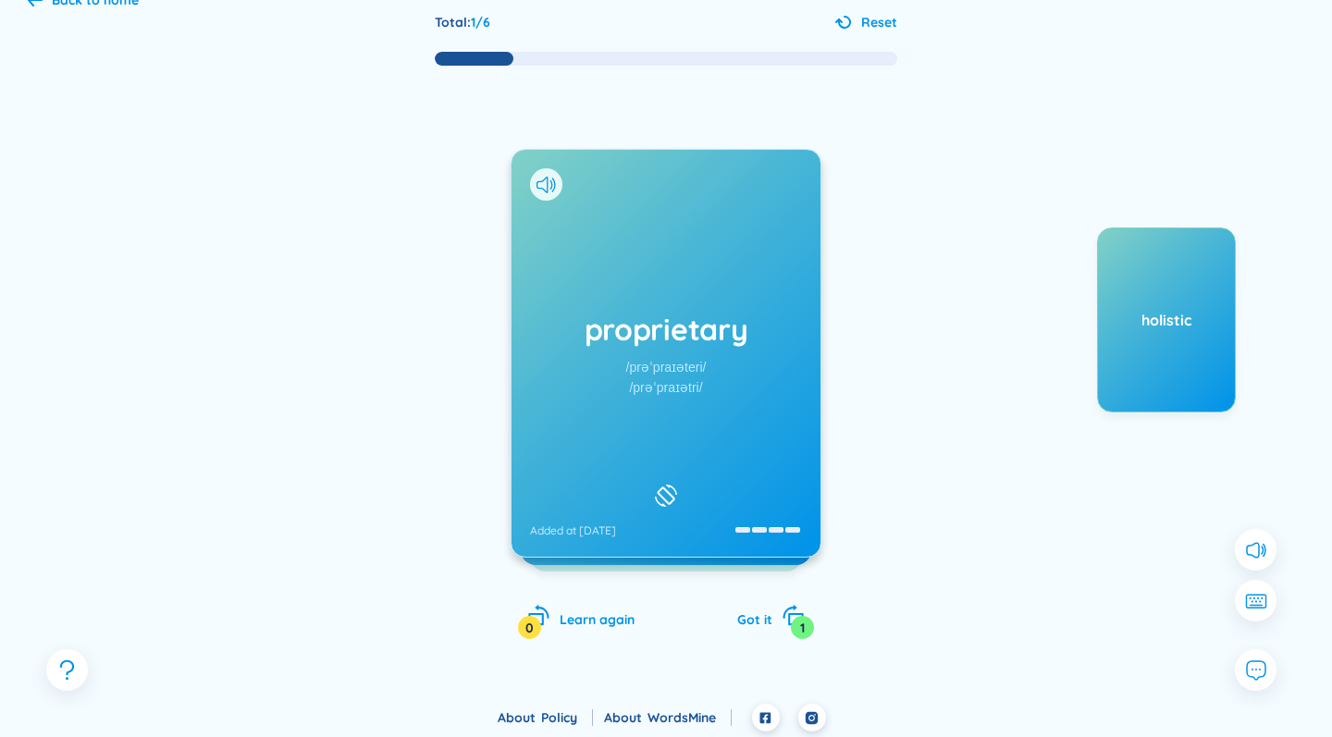
click at [696, 313] on h1 "proprietary" at bounding box center [666, 329] width 272 height 41
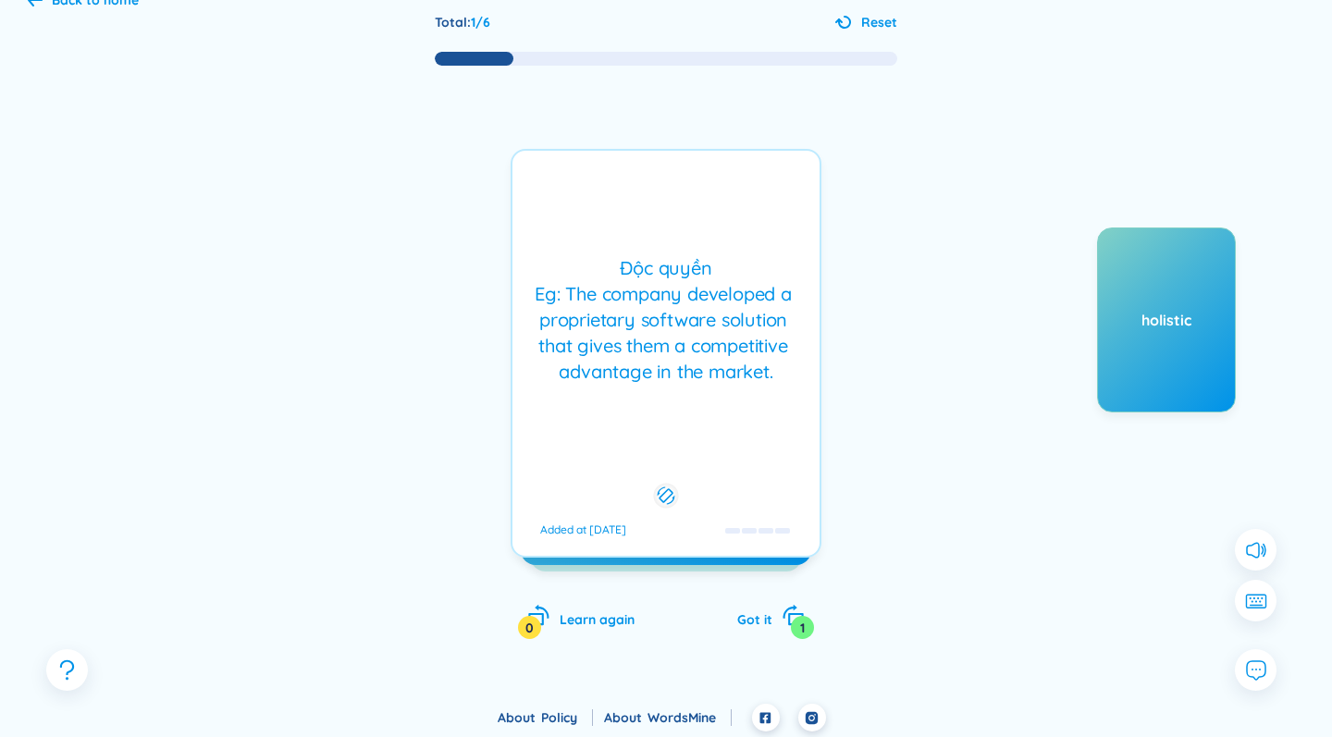
click at [696, 313] on div "Độc quyền Eg: The company developed a proprietary software solution that gives …" at bounding box center [666, 319] width 289 height 129
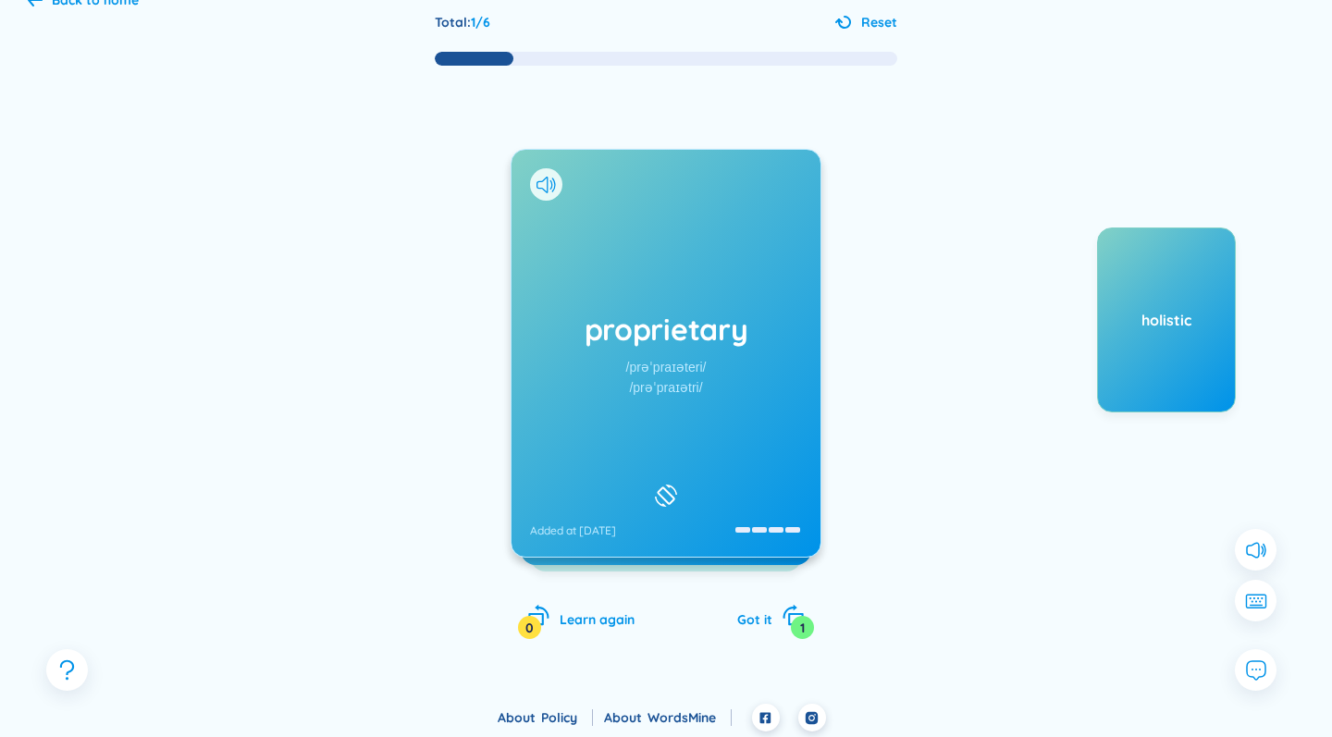
click at [696, 313] on h1 "proprietary" at bounding box center [666, 329] width 272 height 41
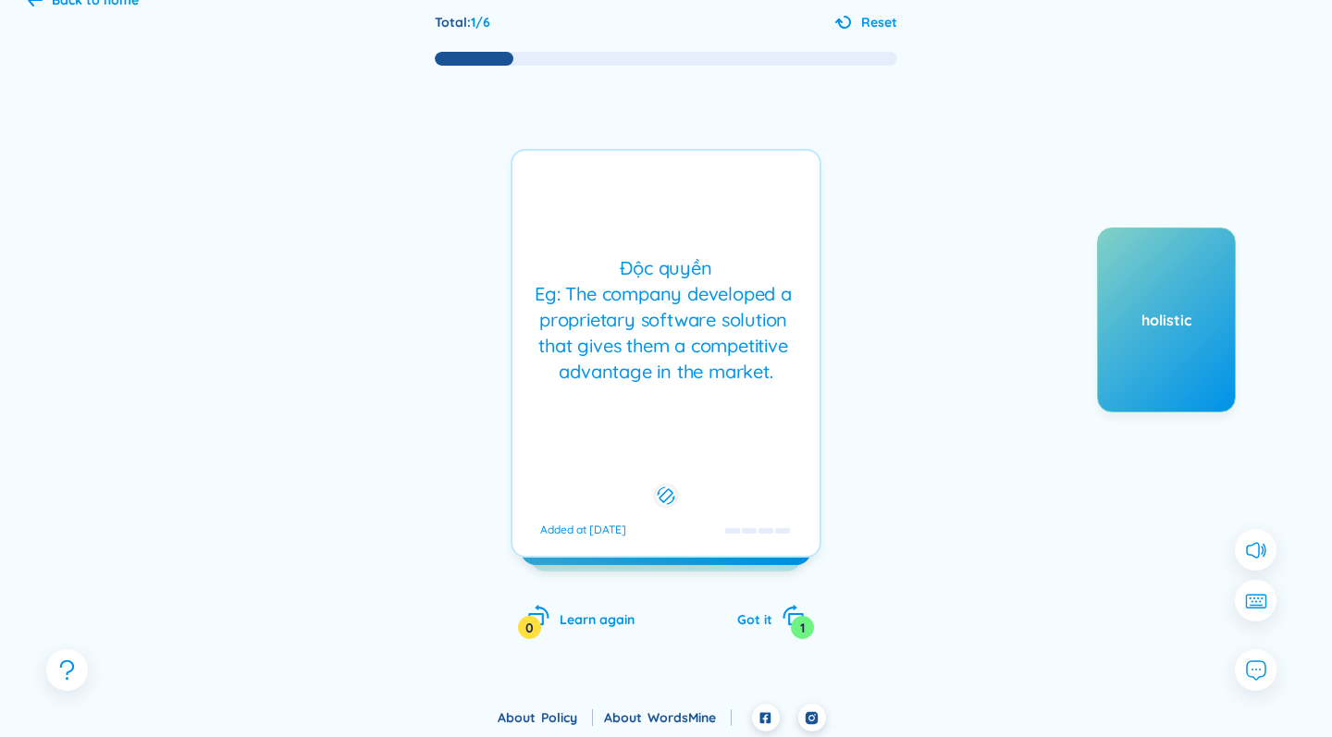
click at [696, 313] on div "Độc quyền Eg: The company developed a proprietary software solution that gives …" at bounding box center [666, 319] width 289 height 129
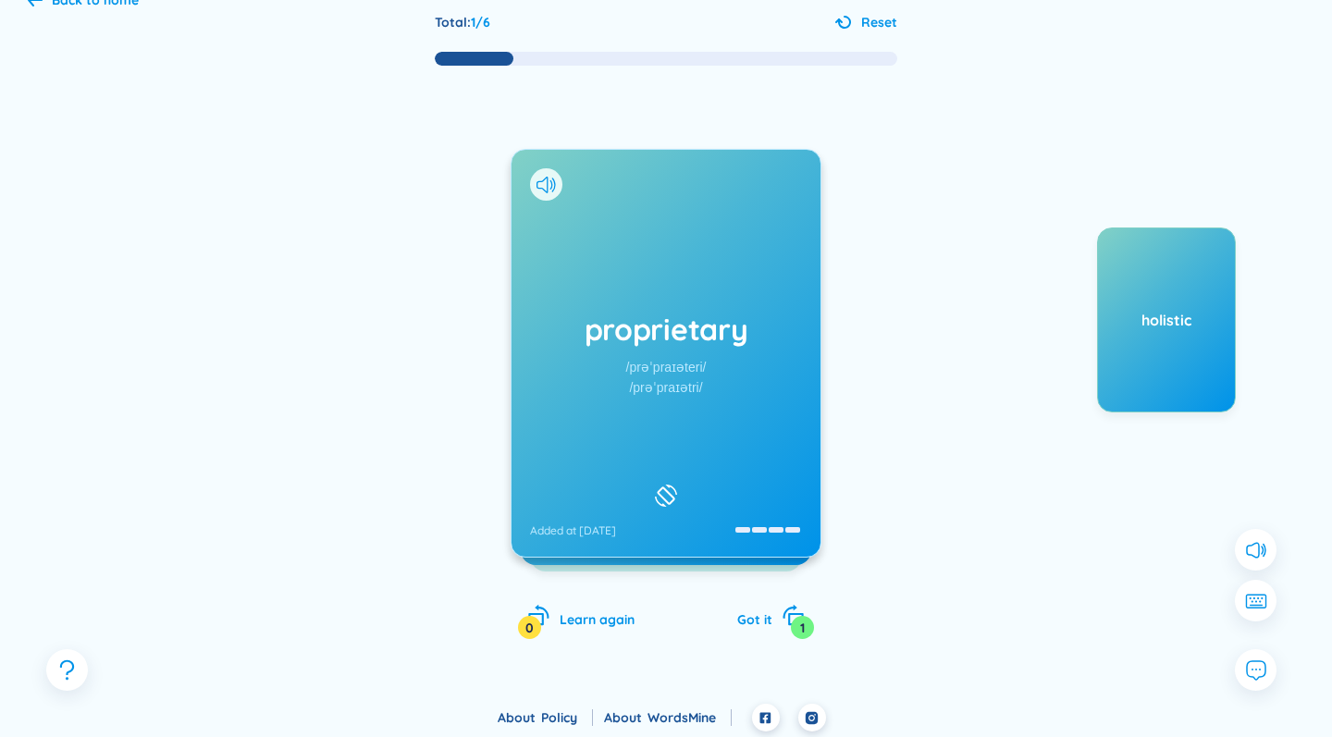
click at [696, 313] on h1 "proprietary" at bounding box center [666, 329] width 272 height 41
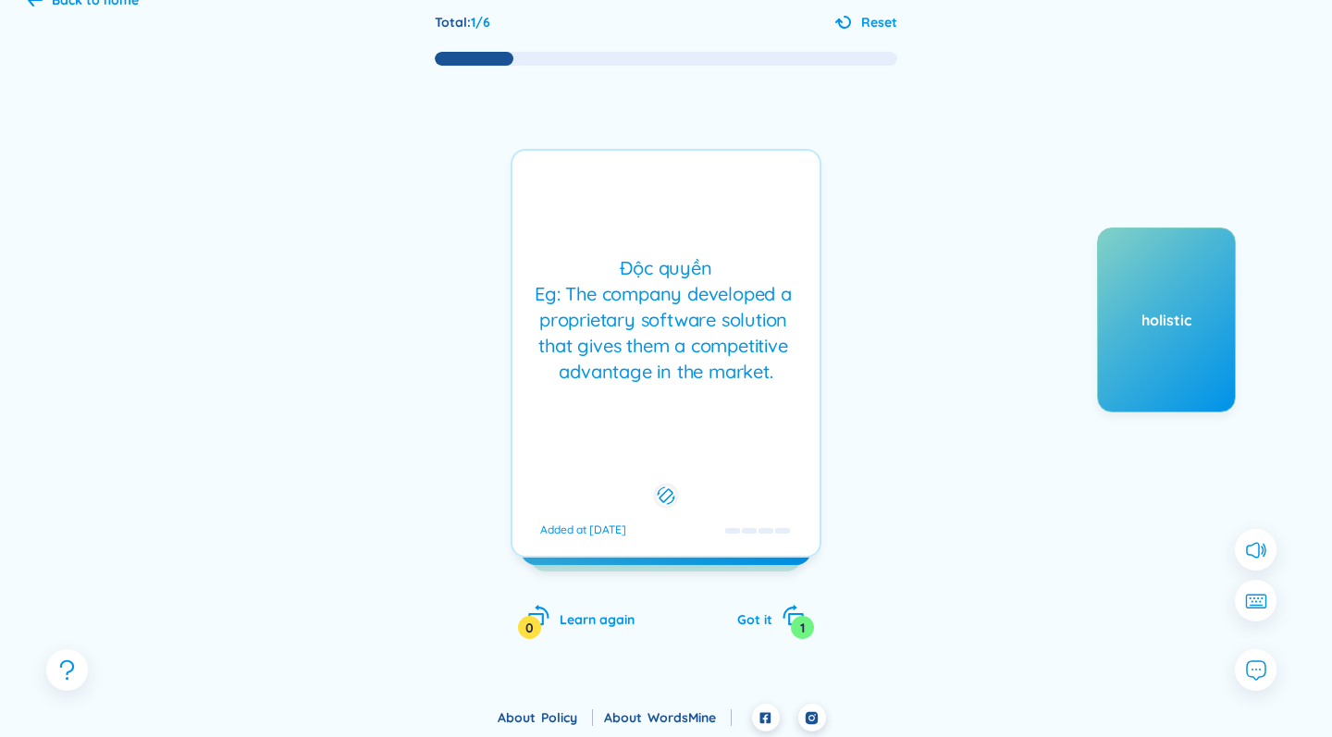
click at [757, 400] on div "Độc quyền Eg: The company developed a proprietary software solution that gives …" at bounding box center [665, 353] width 311 height 409
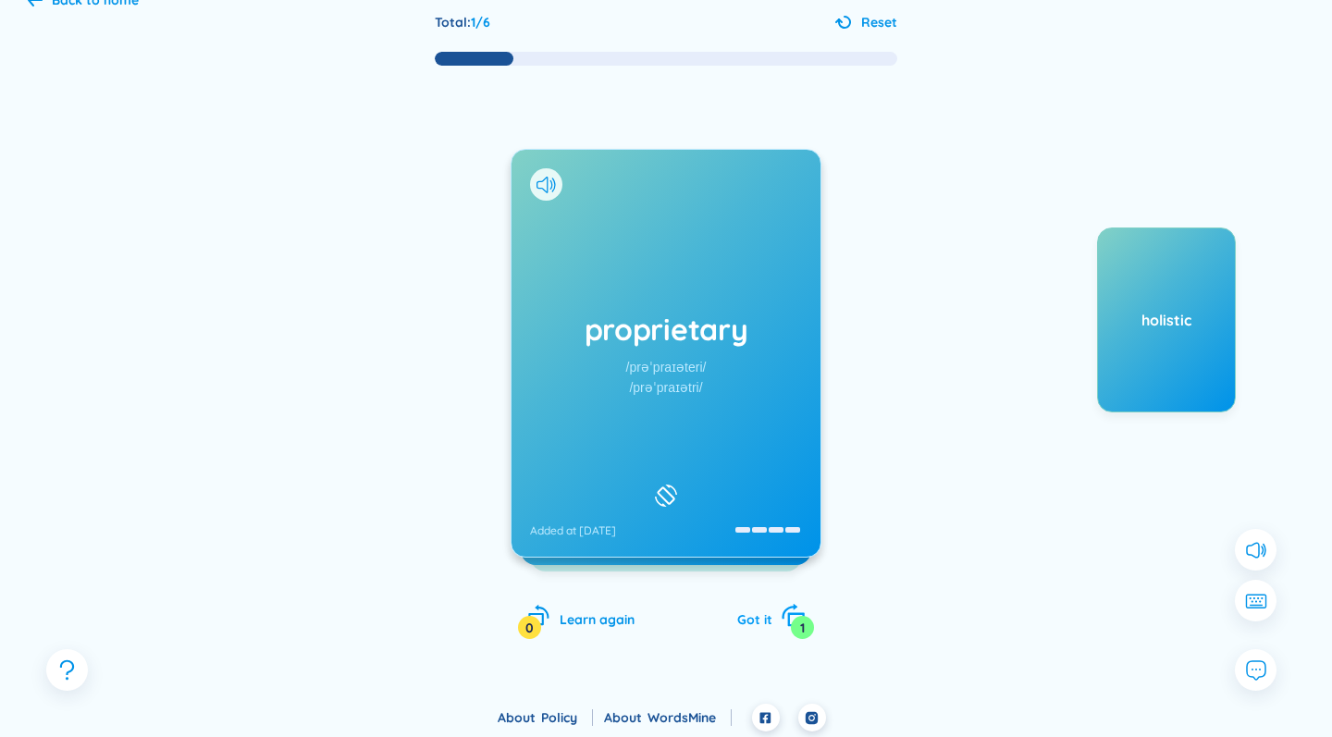
click at [763, 604] on div "Got it 1" at bounding box center [771, 617] width 68 height 26
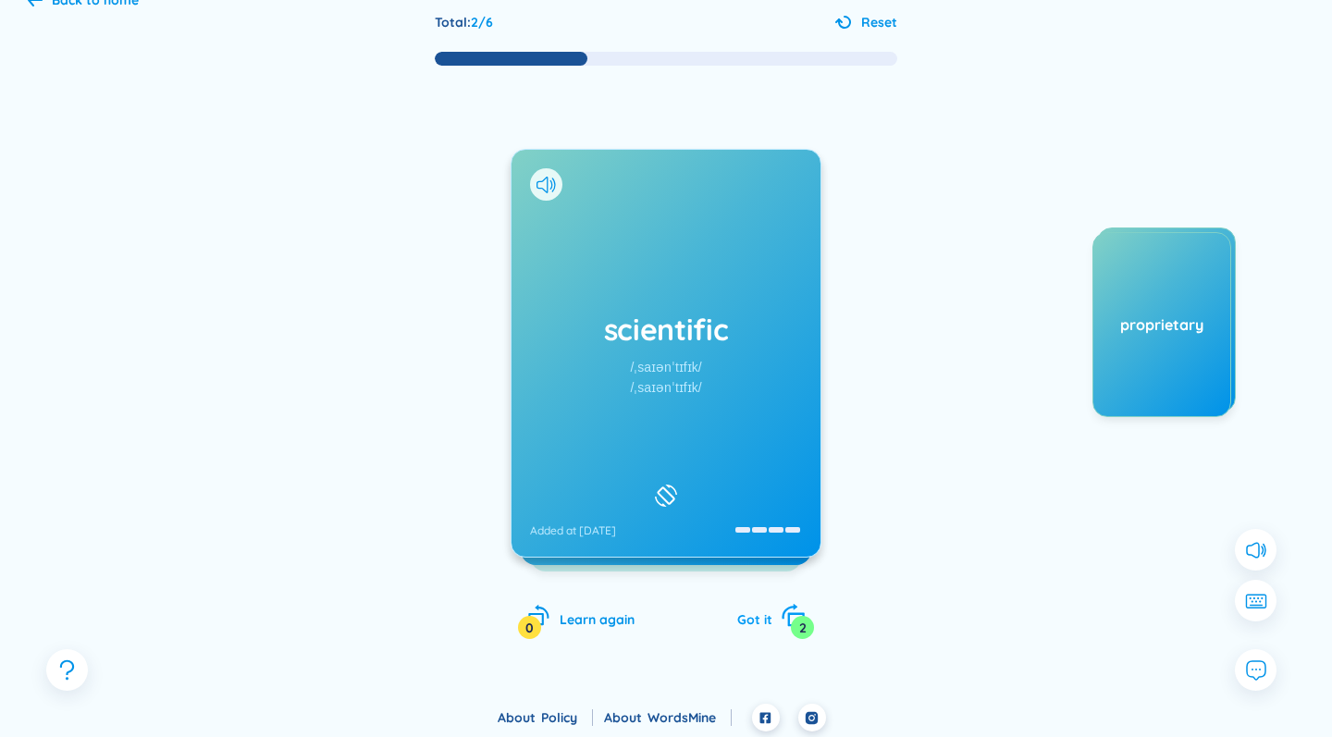
click at [763, 604] on div "Got it 2" at bounding box center [771, 617] width 68 height 26
click at [763, 604] on div "Got it 3" at bounding box center [771, 617] width 68 height 26
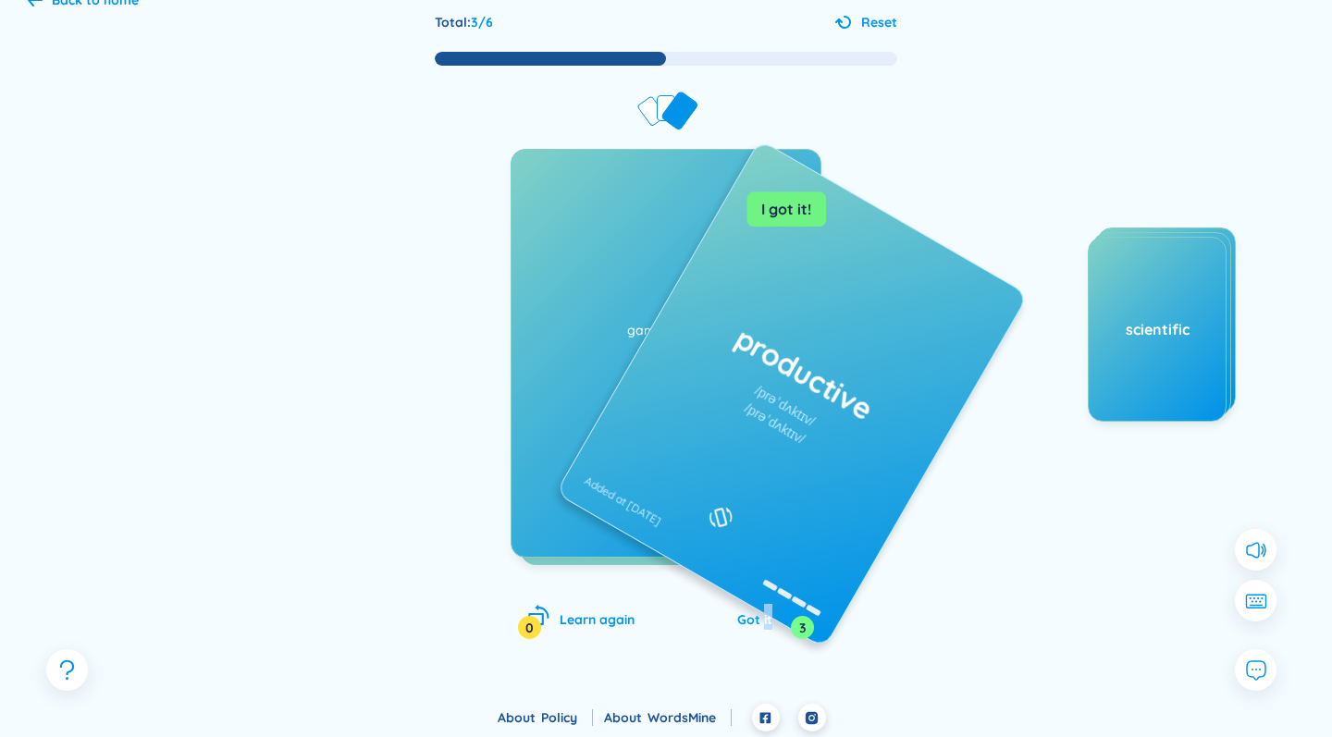
click at [763, 604] on div "Got it 3" at bounding box center [771, 617] width 68 height 26
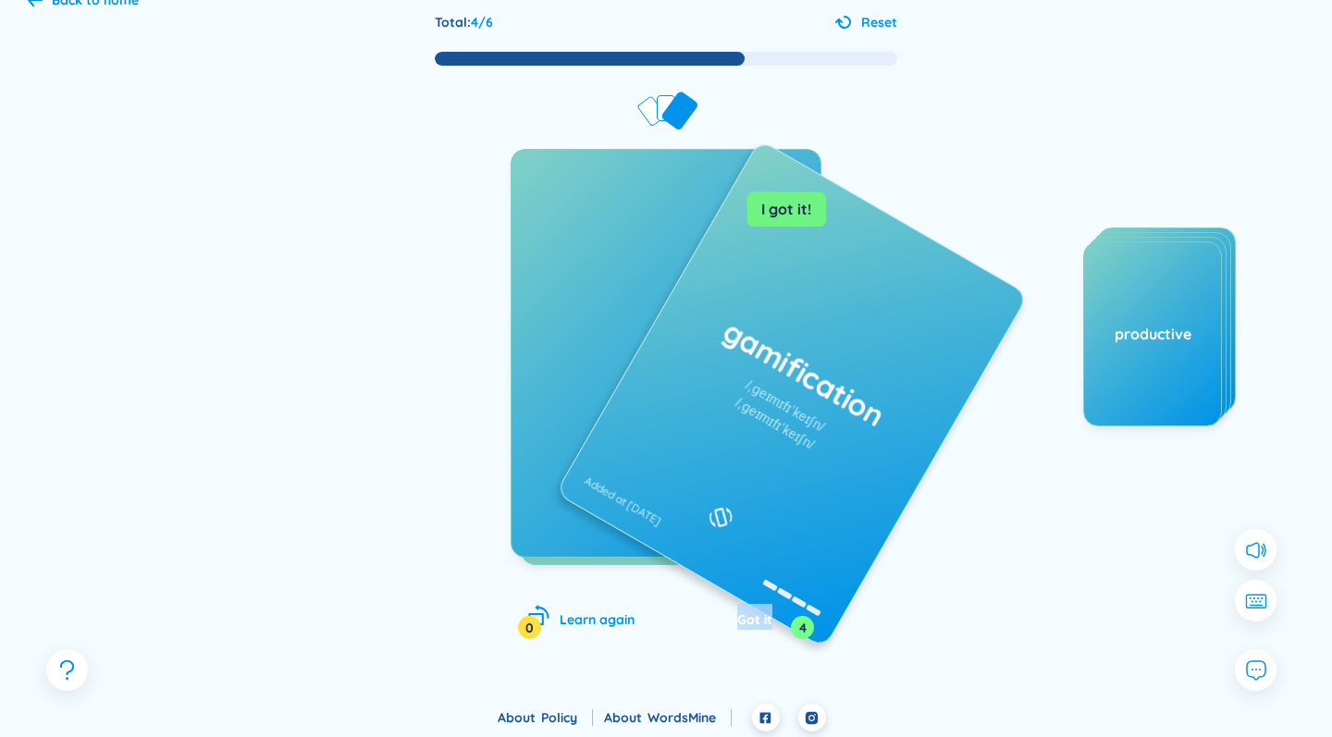
click at [763, 604] on div "Got it 4" at bounding box center [771, 617] width 68 height 26
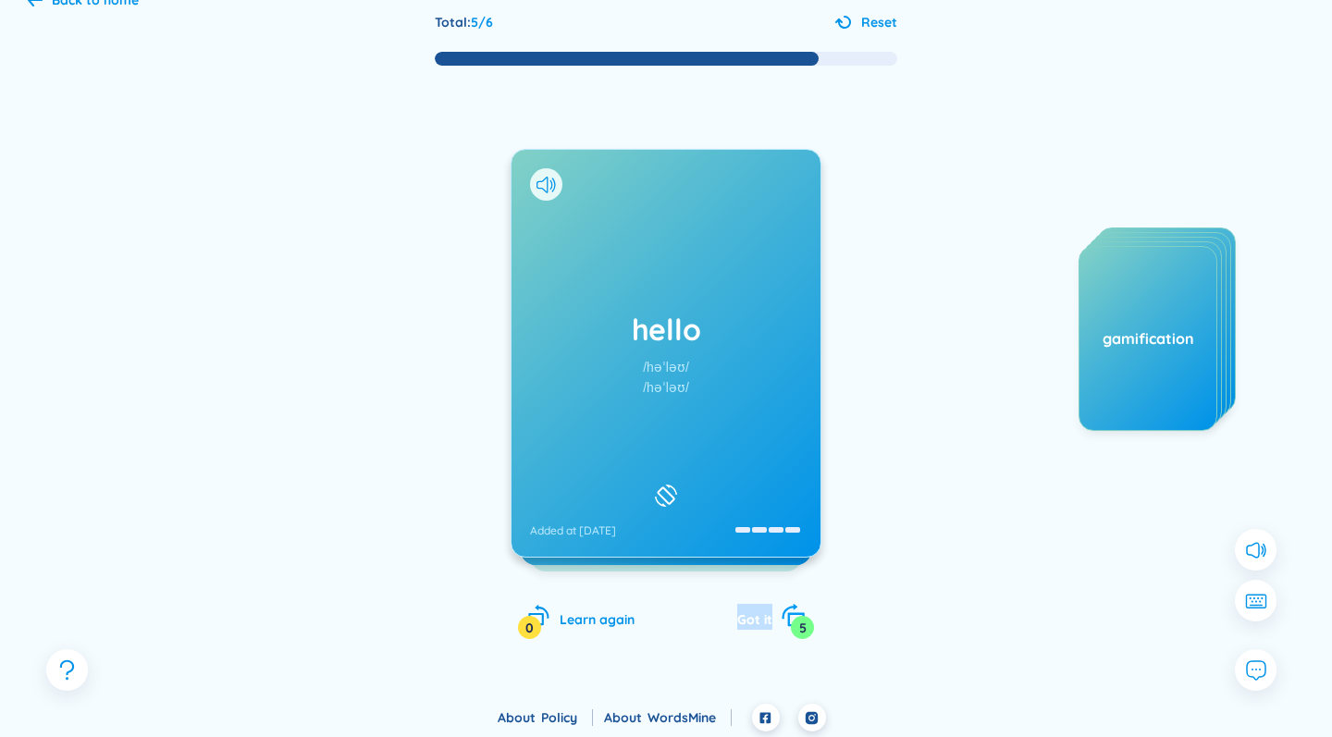
click at [763, 604] on div "Got it 5" at bounding box center [771, 617] width 68 height 26
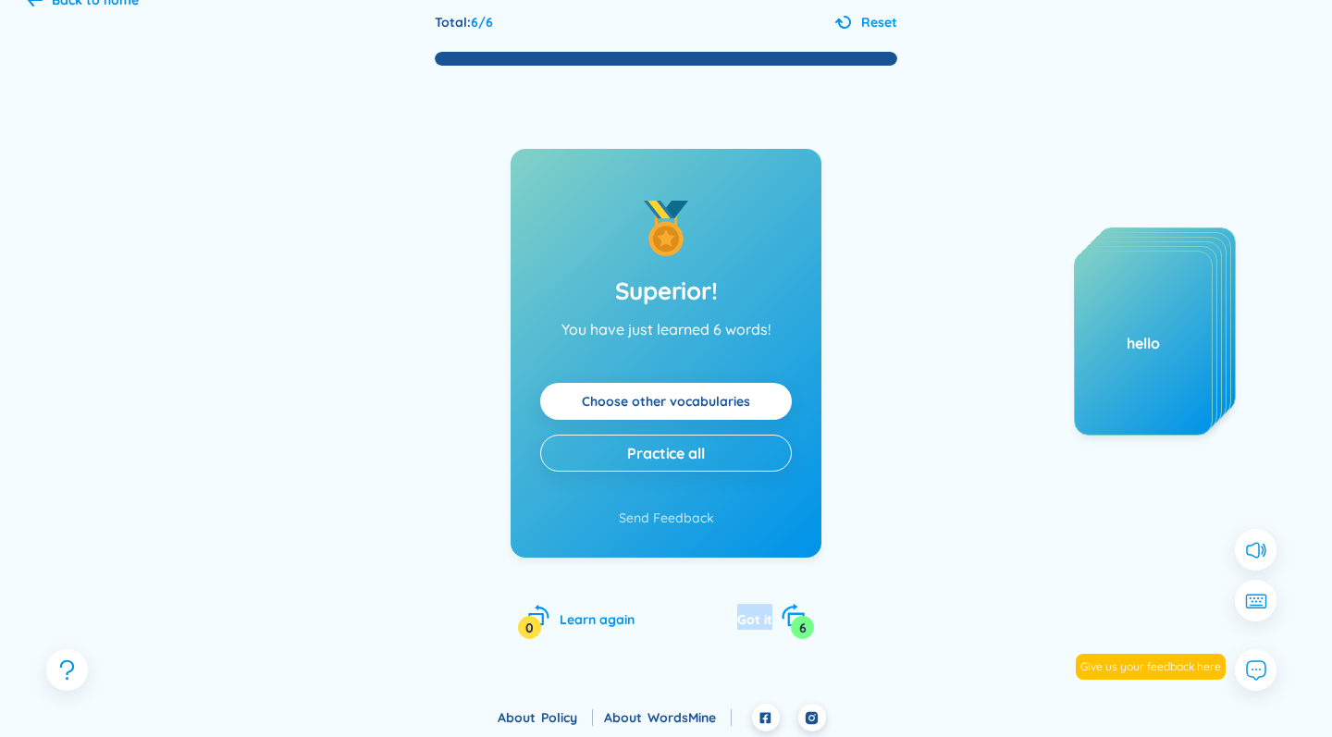
click at [763, 604] on div "Got it 6" at bounding box center [771, 617] width 68 height 26
click at [739, 391] on link "Choose other vocabularies" at bounding box center [666, 401] width 168 height 20
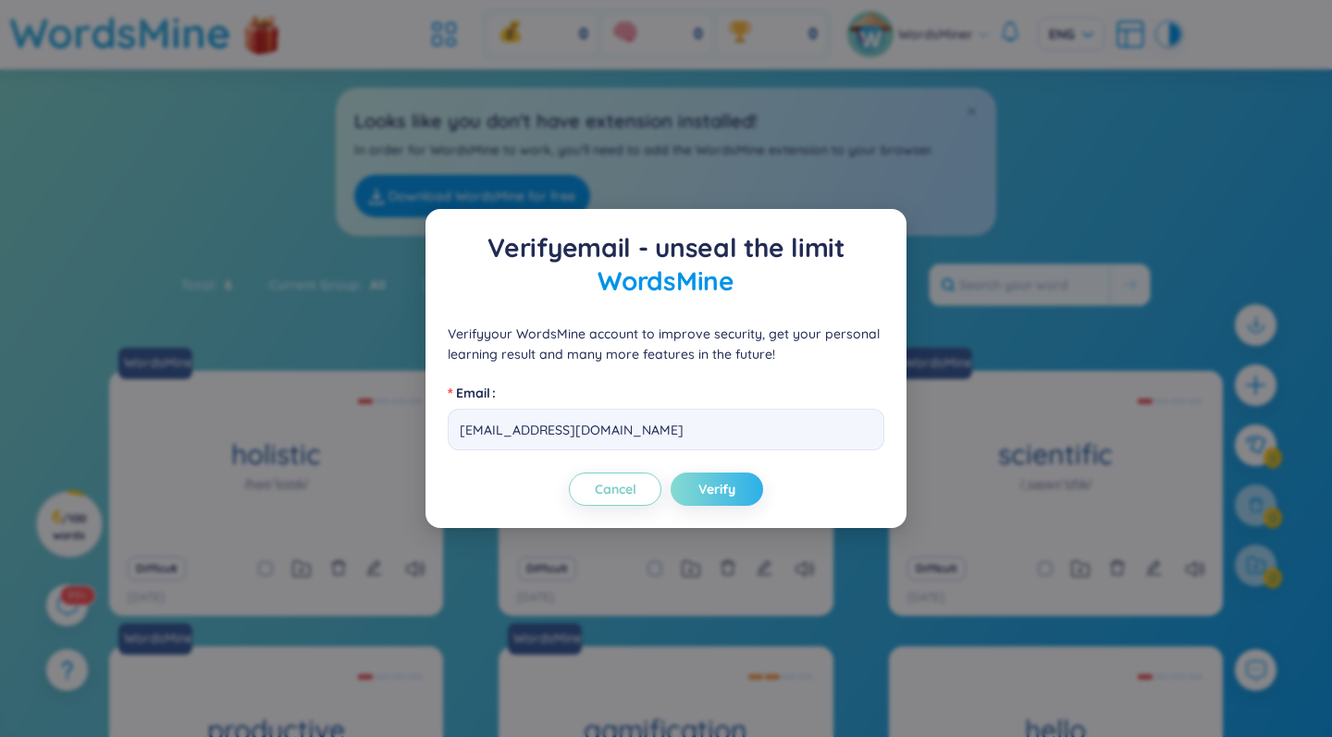
click at [710, 499] on button "Verify" at bounding box center [716, 489] width 92 height 33
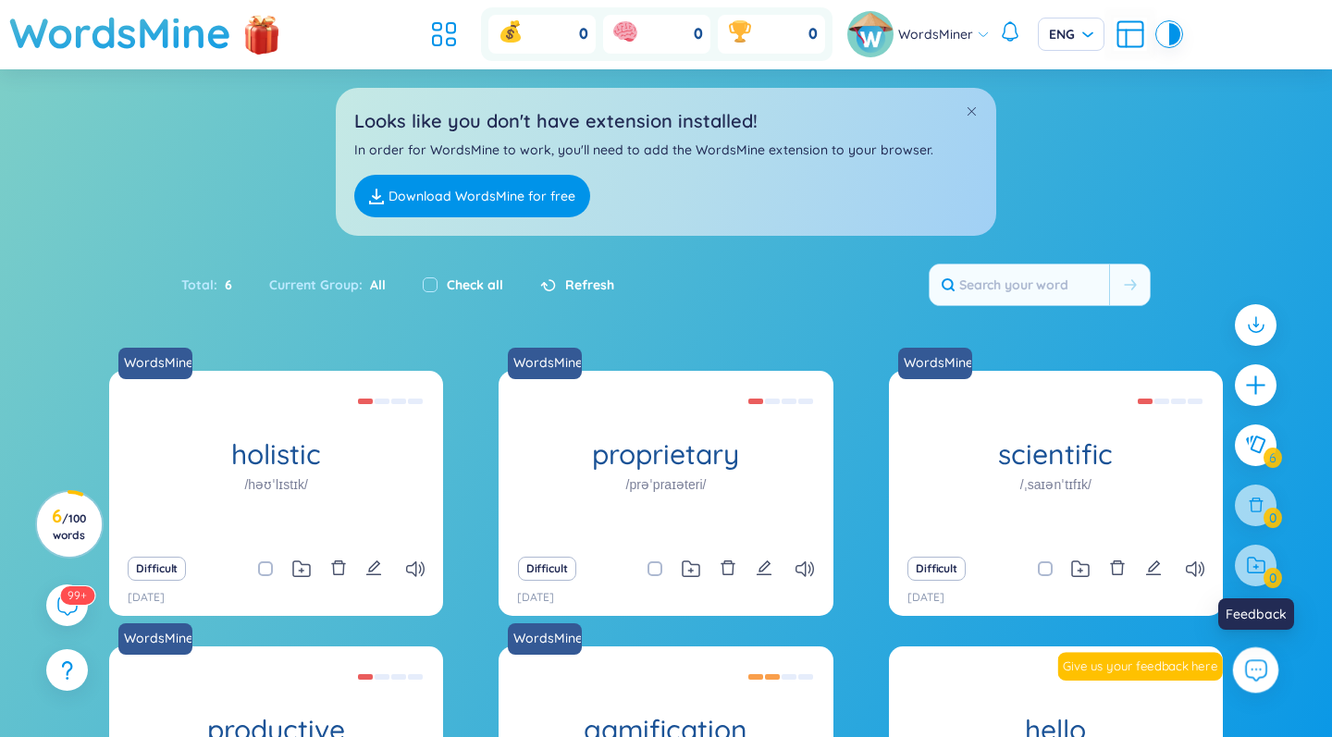
click at [1247, 675] on icon at bounding box center [1256, 670] width 20 height 20
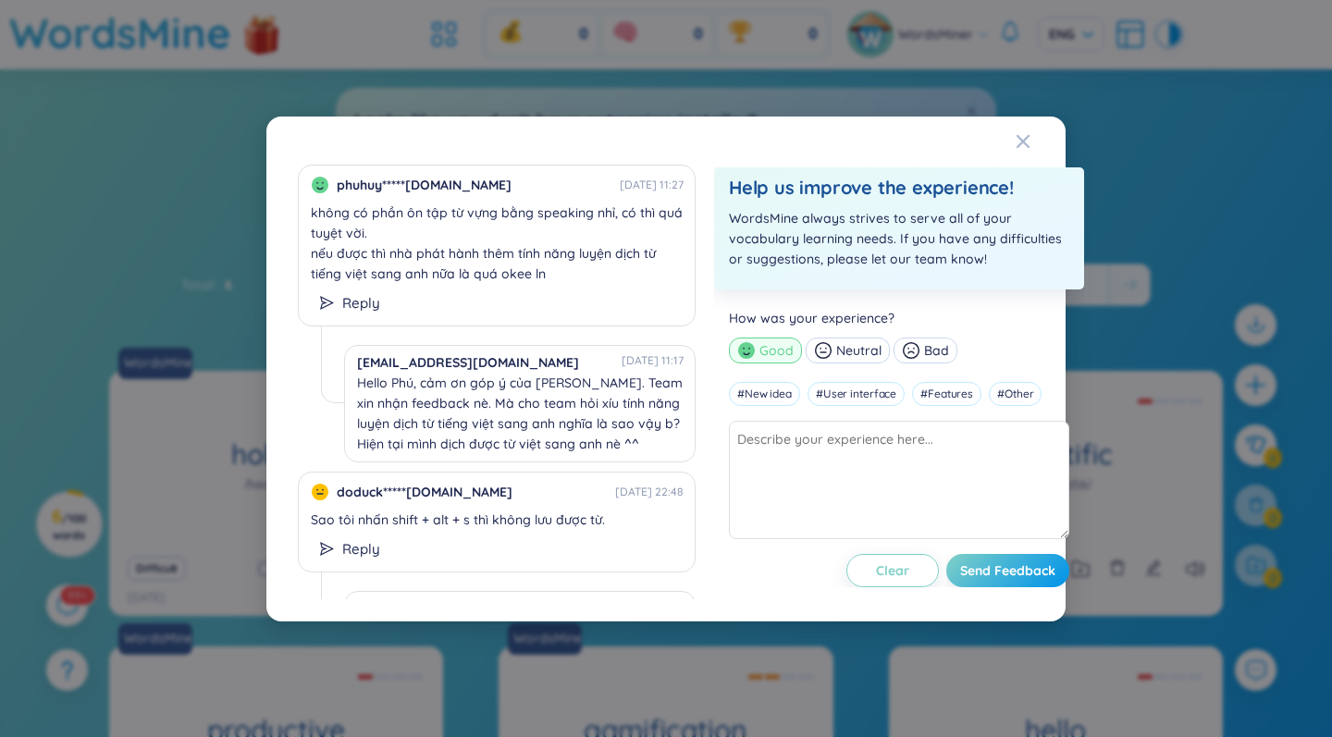
click at [846, 649] on div "phuhuy*****[DOMAIN_NAME] [DATE] 11:27 không có phần ôn tập từ vựng bằng speakin…" at bounding box center [666, 368] width 1332 height 737
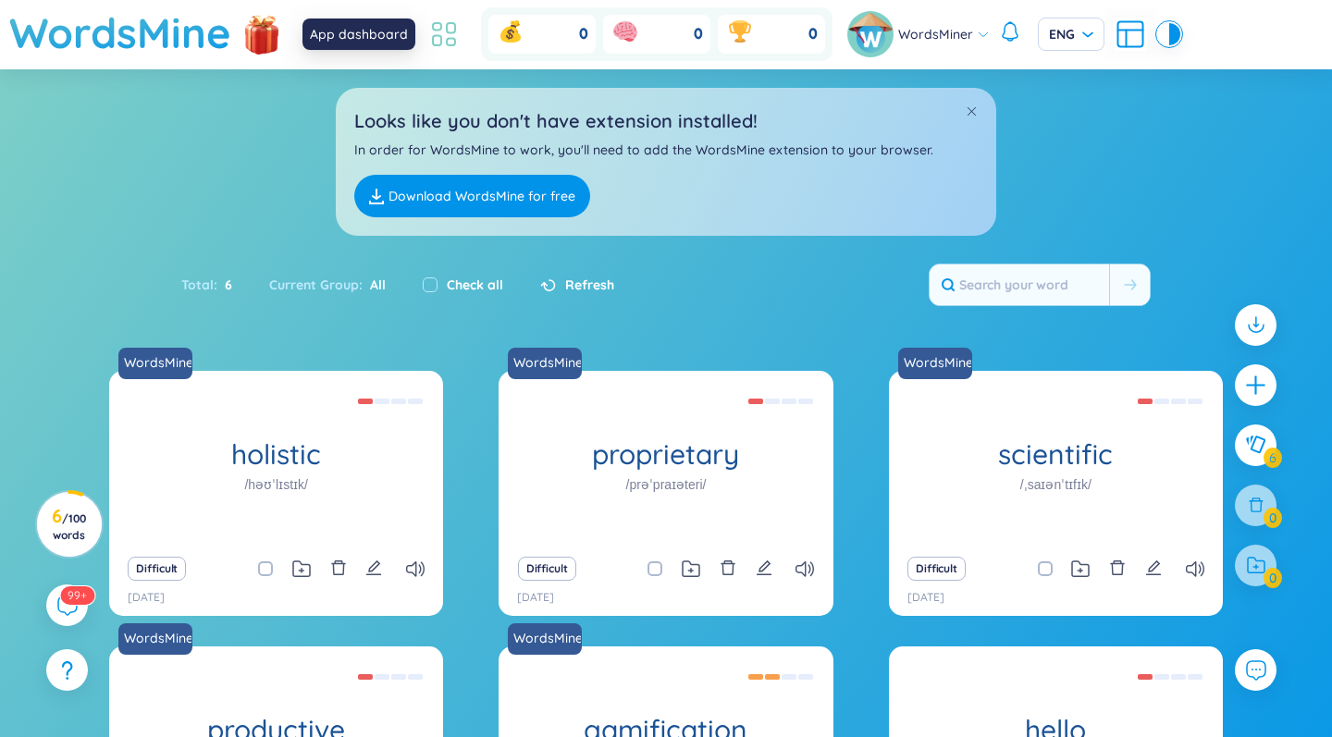
click at [435, 39] on icon at bounding box center [443, 34] width 33 height 33
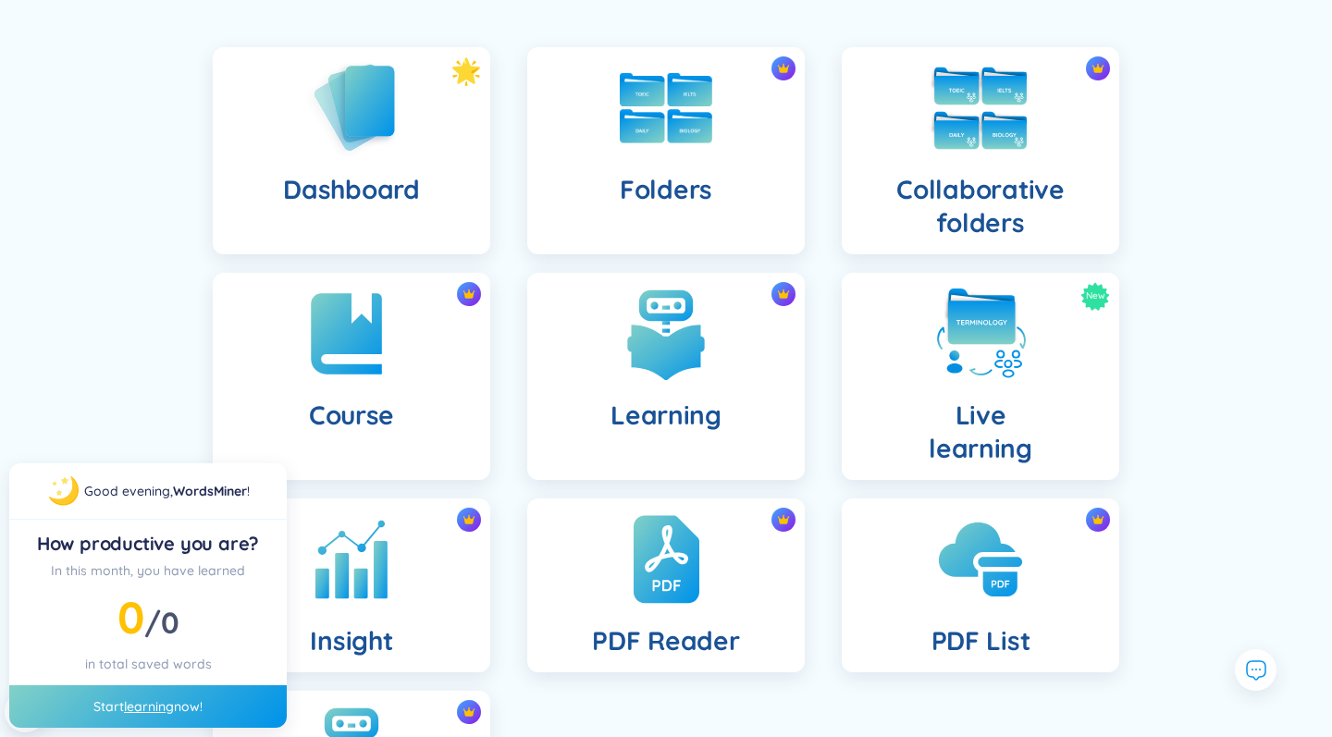
scroll to position [127, 0]
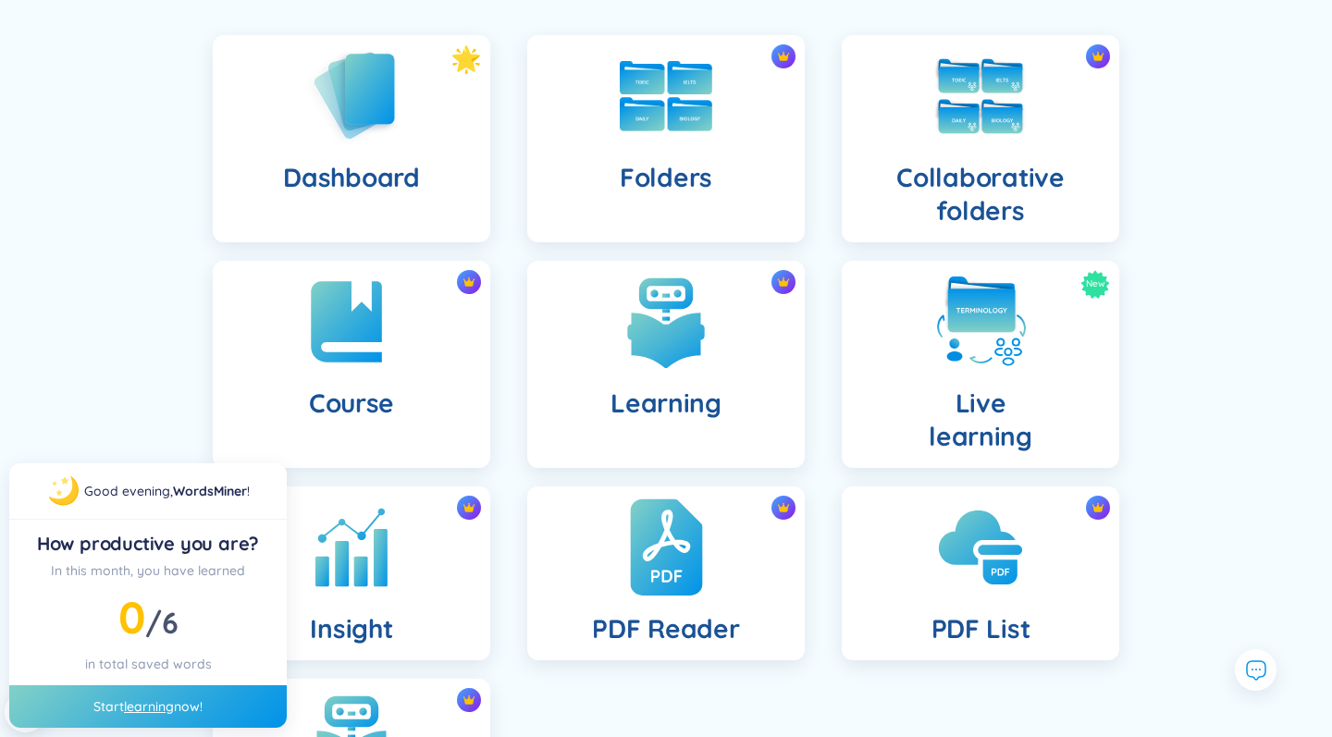
click at [707, 561] on div "PDF Reader" at bounding box center [665, 573] width 277 height 174
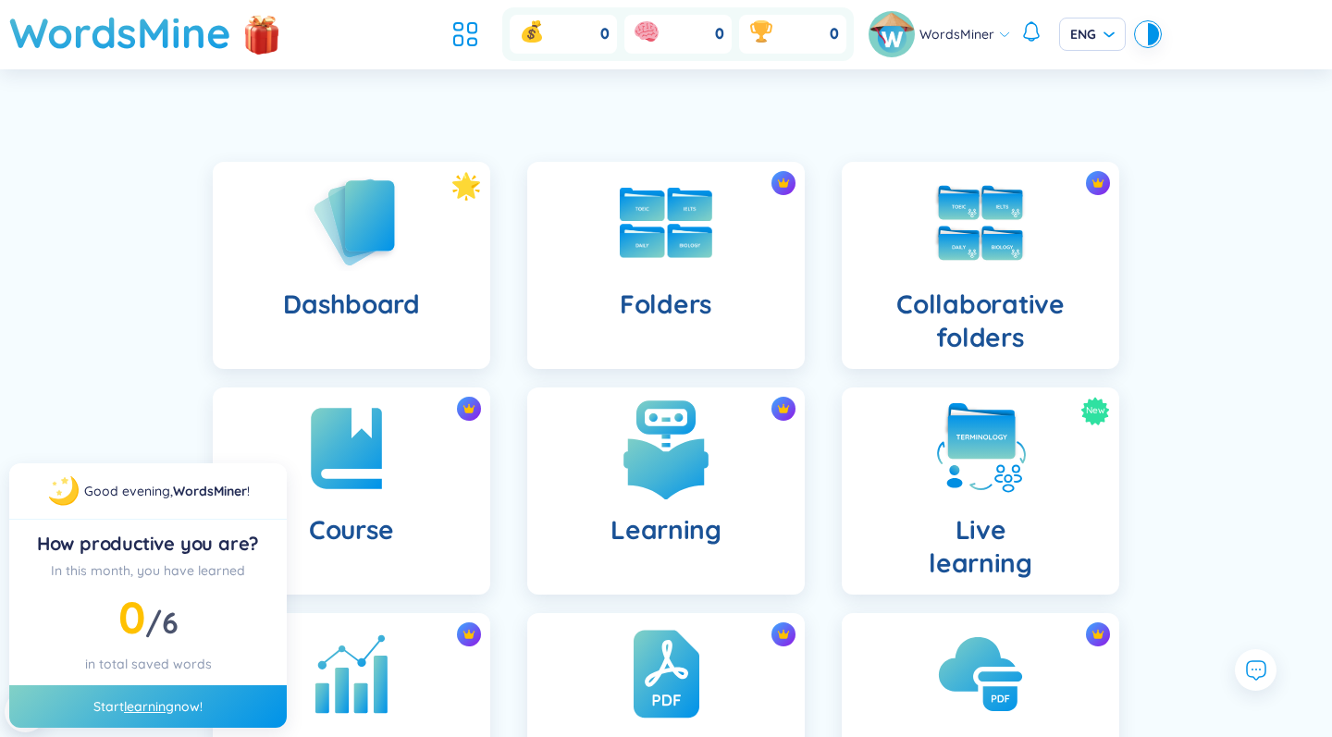
scroll to position [0, 0]
click at [339, 269] on img at bounding box center [352, 221] width 102 height 105
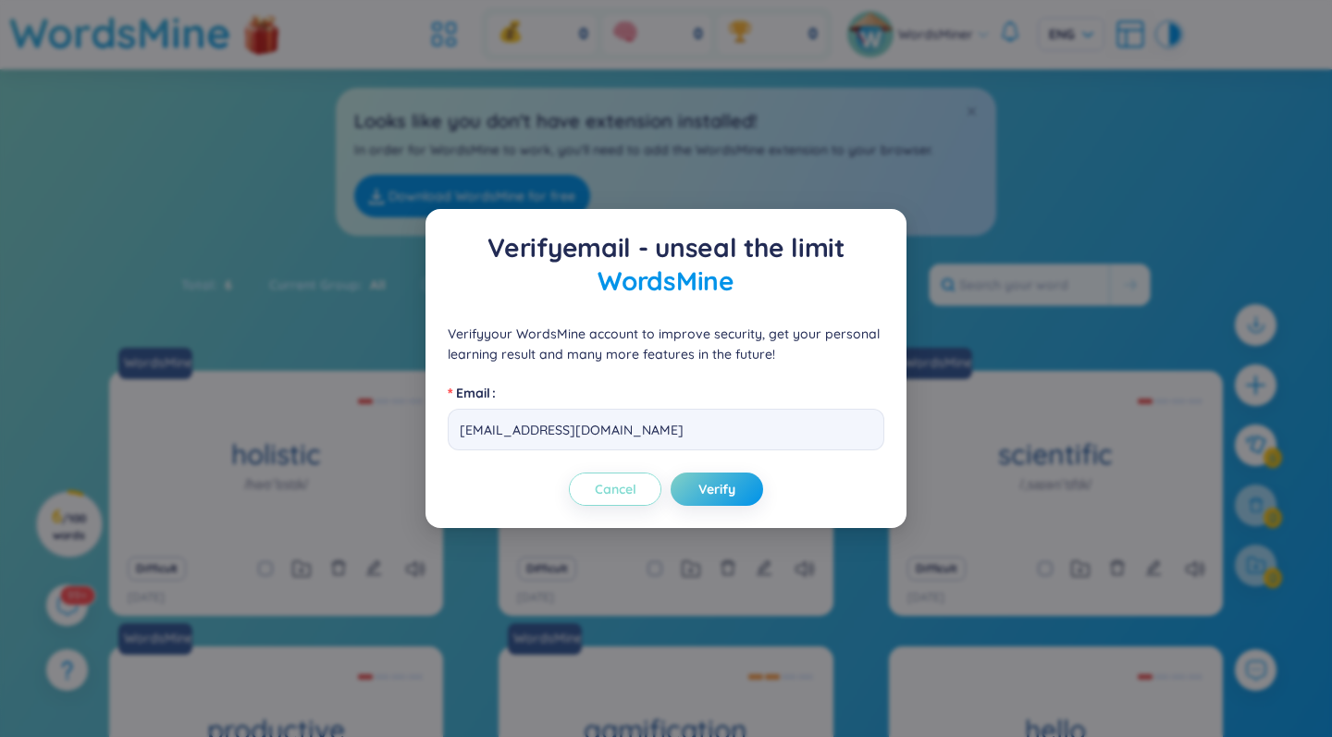
click at [607, 480] on span "Cancel" at bounding box center [616, 489] width 42 height 18
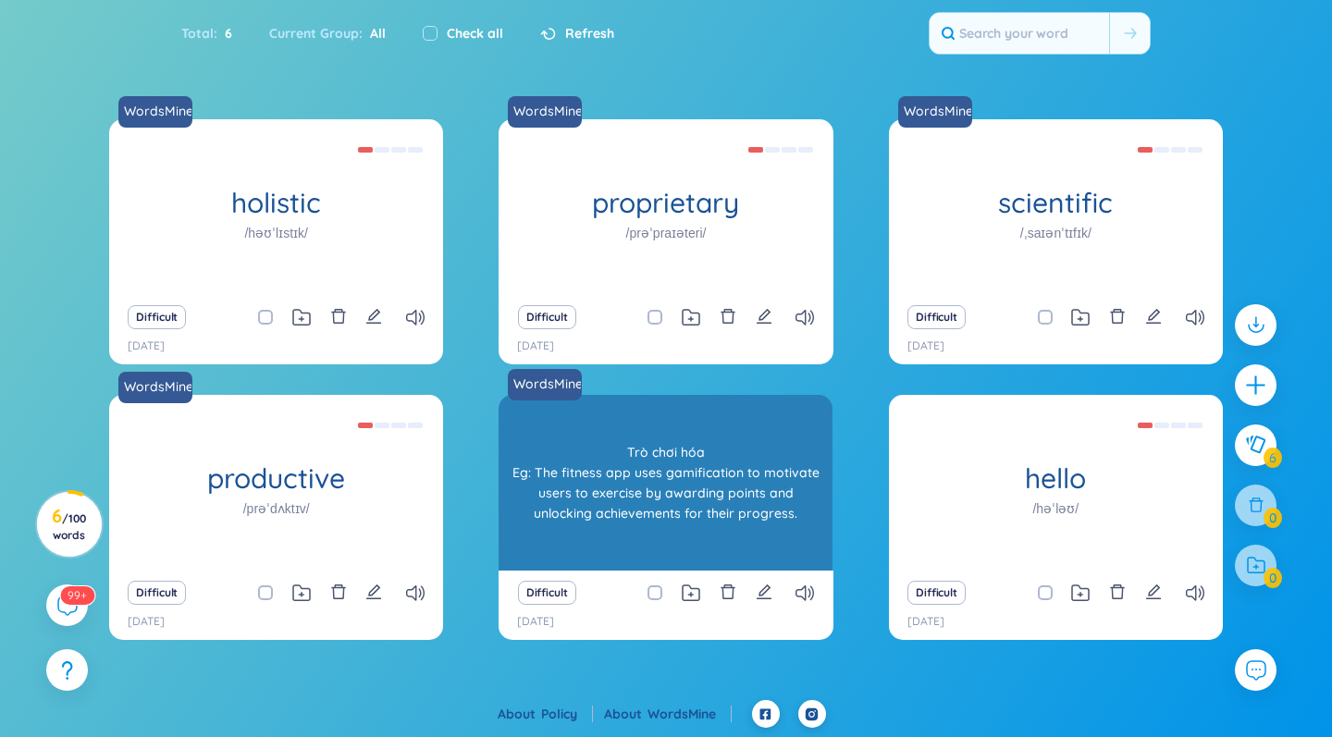
scroll to position [251, 0]
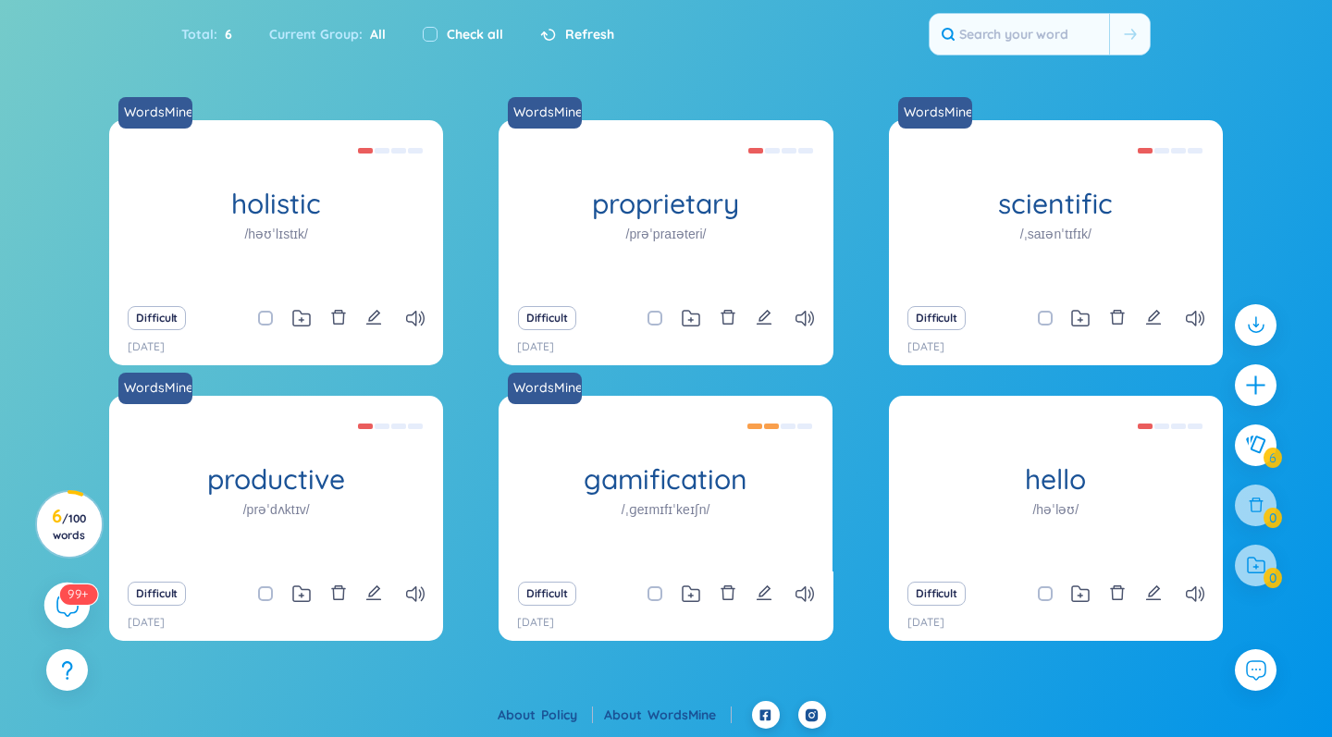
click at [61, 600] on sup "99+" at bounding box center [78, 594] width 38 height 20
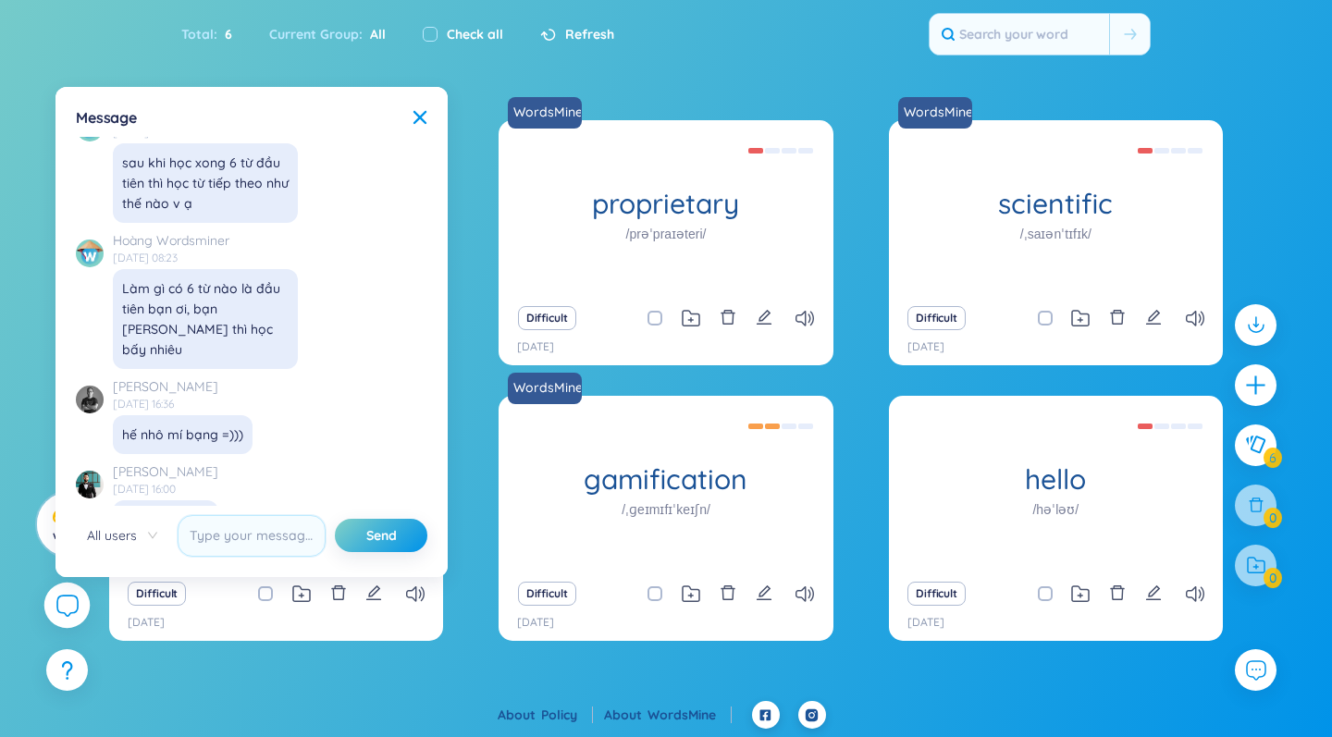
scroll to position [19721, 0]
click at [416, 115] on icon at bounding box center [419, 117] width 13 height 13
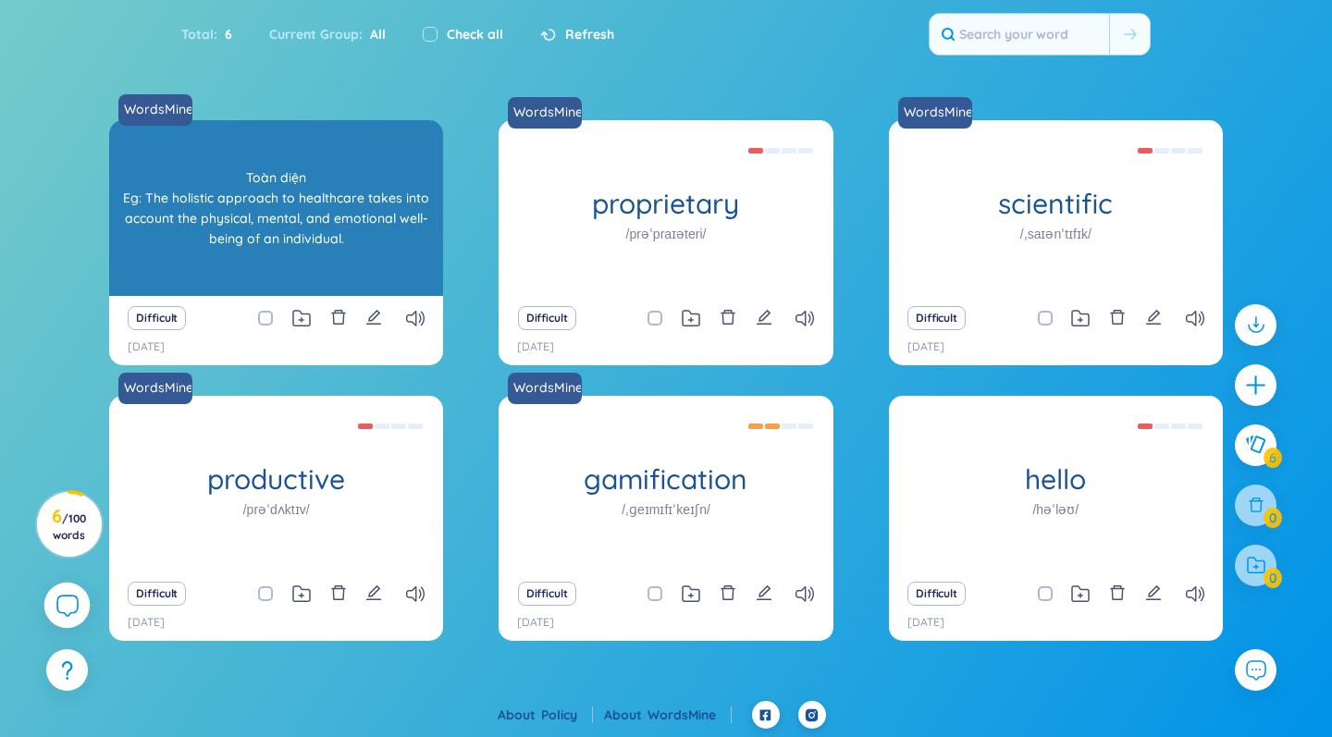
click at [268, 227] on div "Toàn diện Eg: The holistic approach to healthcare takes into account the physic…" at bounding box center [275, 208] width 315 height 166
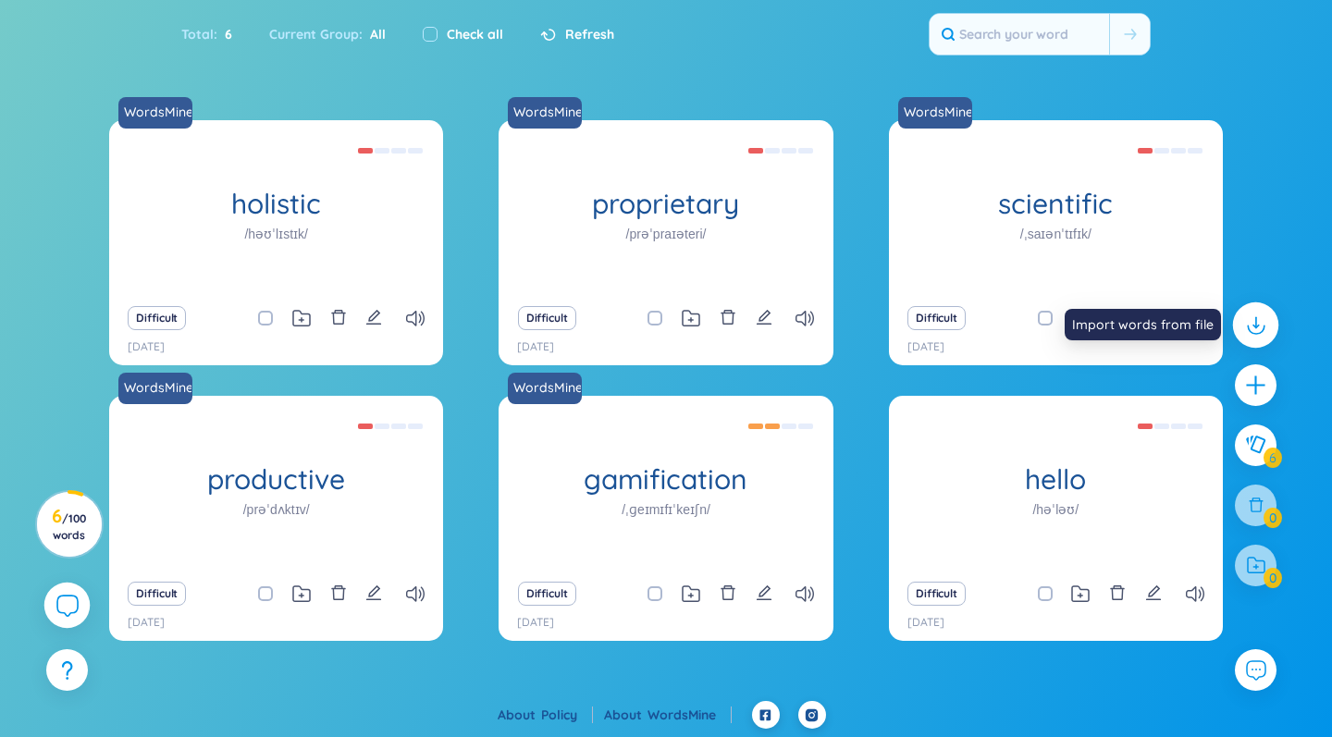
click at [1262, 324] on icon at bounding box center [1255, 325] width 24 height 24
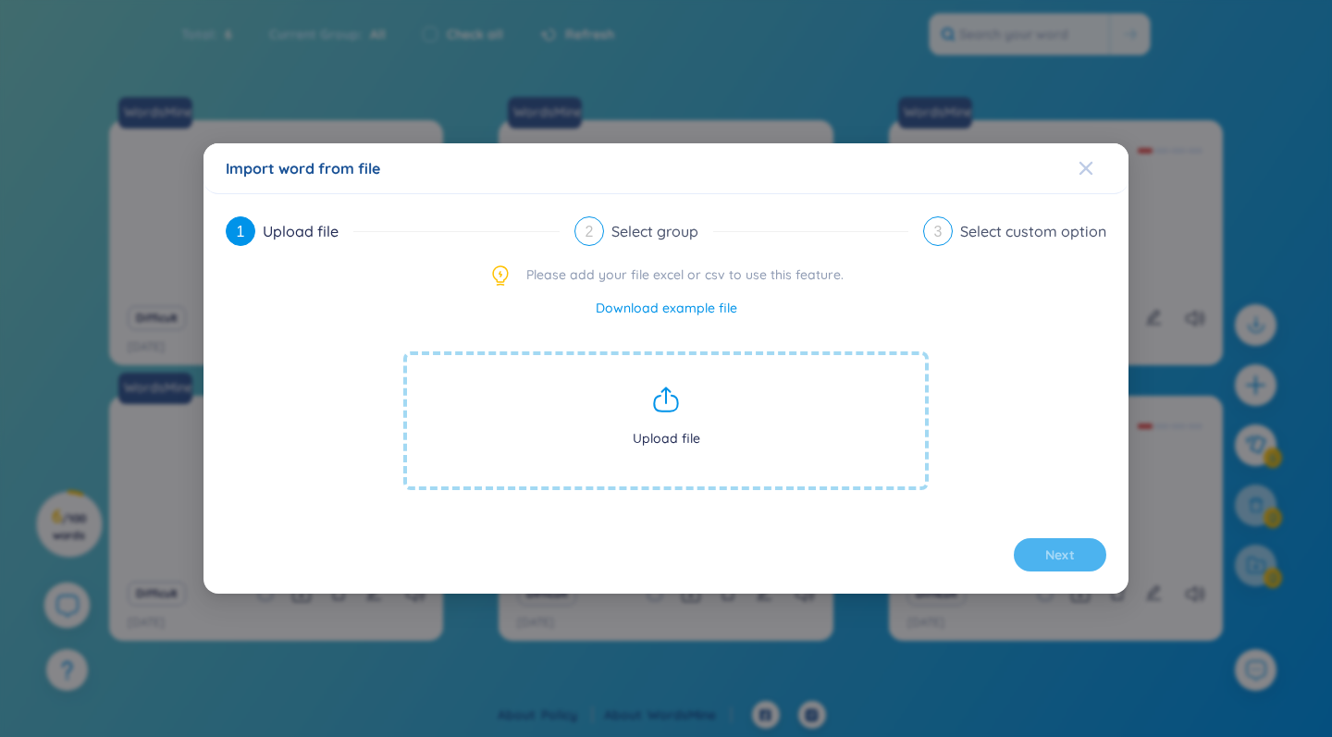
click at [1088, 171] on icon "Close" at bounding box center [1085, 168] width 13 height 13
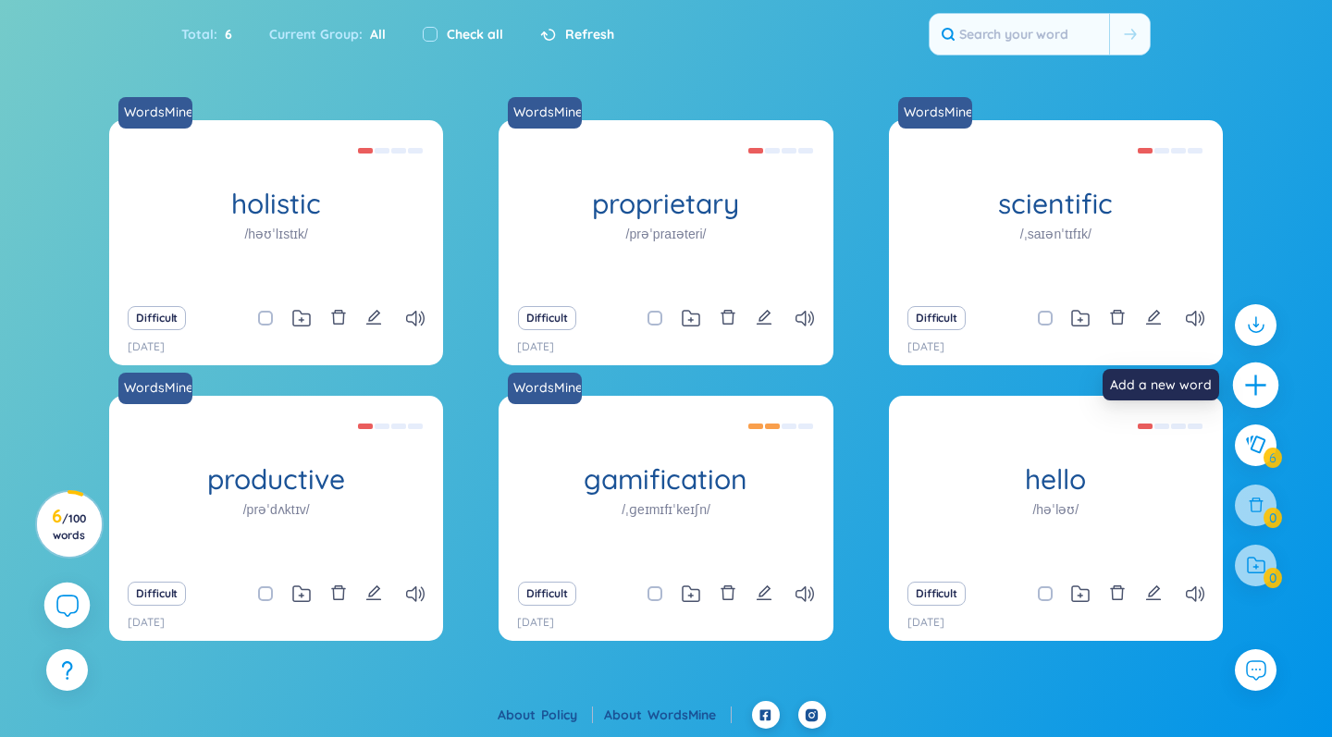
click at [1257, 388] on icon "plus" at bounding box center [1256, 386] width 26 height 26
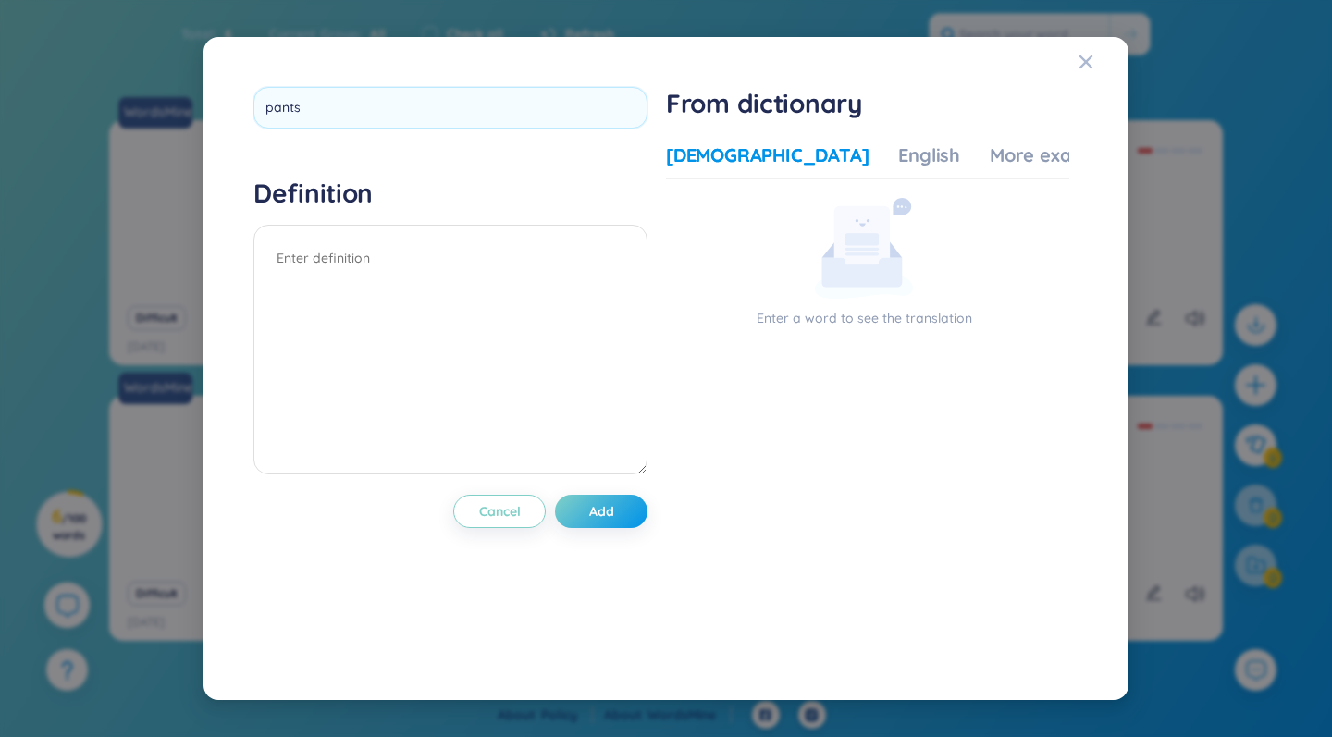
type input "pants"
click at [514, 240] on div "Definition" at bounding box center [450, 328] width 394 height 303
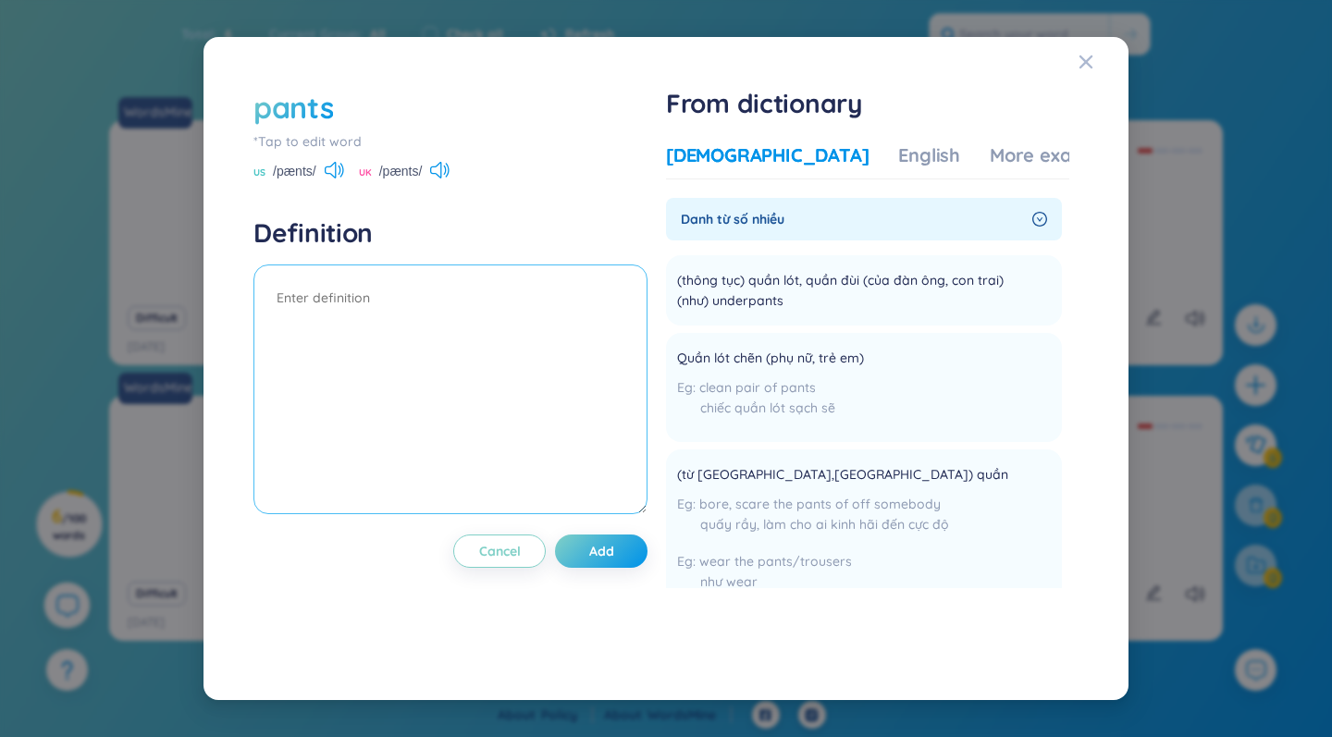
scroll to position [0, 0]
click at [331, 307] on textarea at bounding box center [450, 389] width 394 height 250
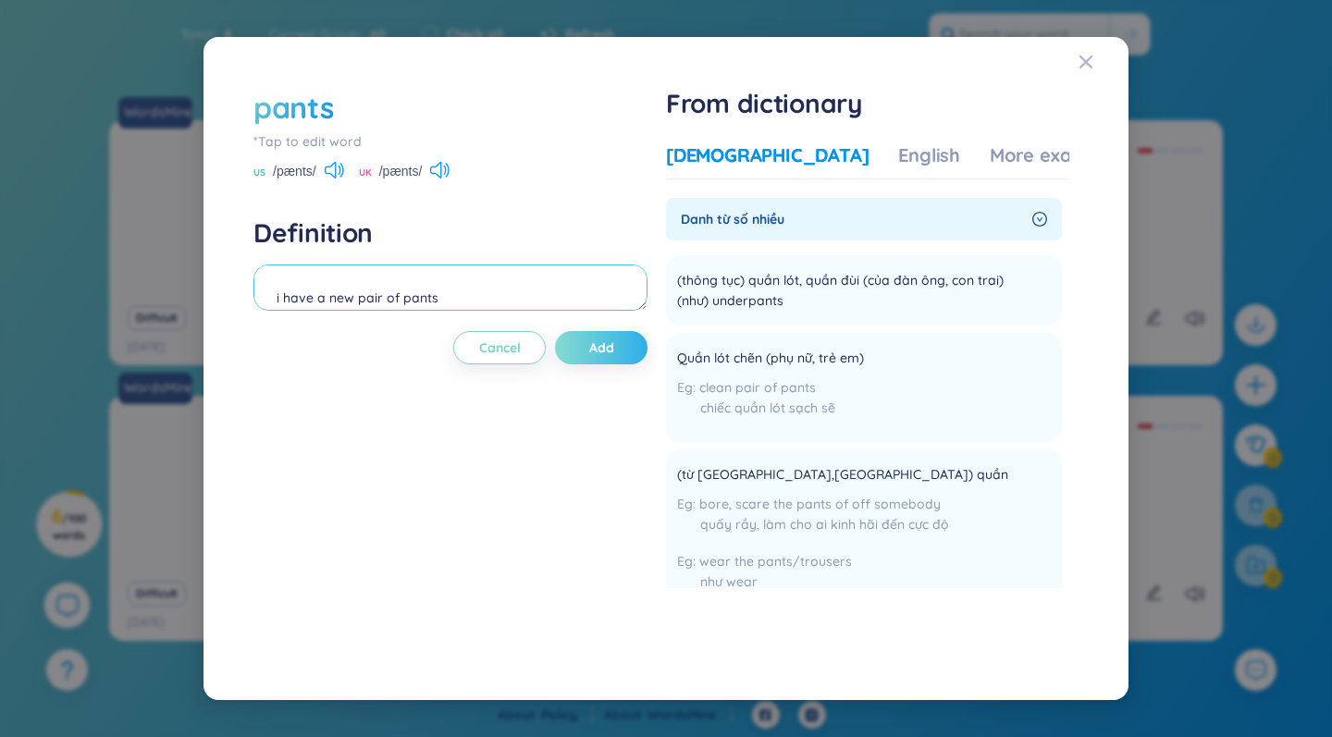
type textarea "i have a new pair of pants"
click at [609, 348] on span "Add" at bounding box center [601, 347] width 25 height 18
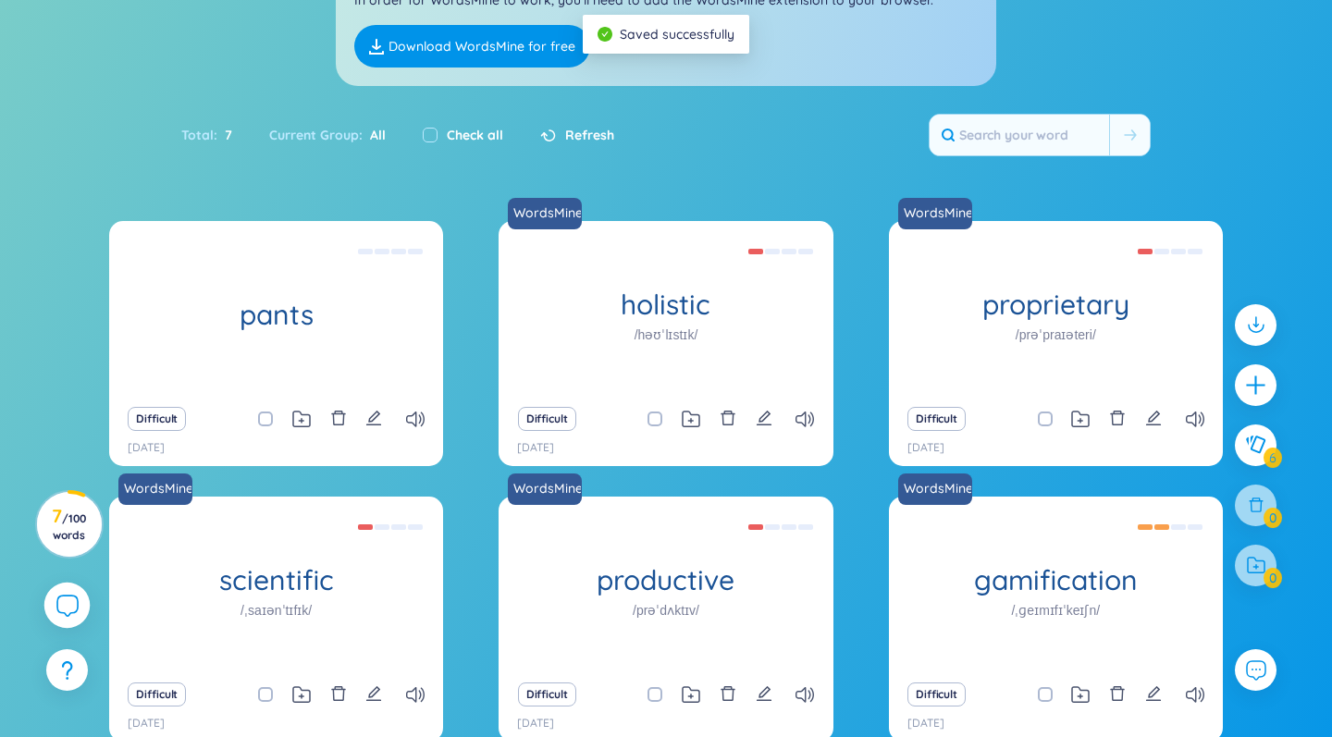
scroll to position [181, 0]
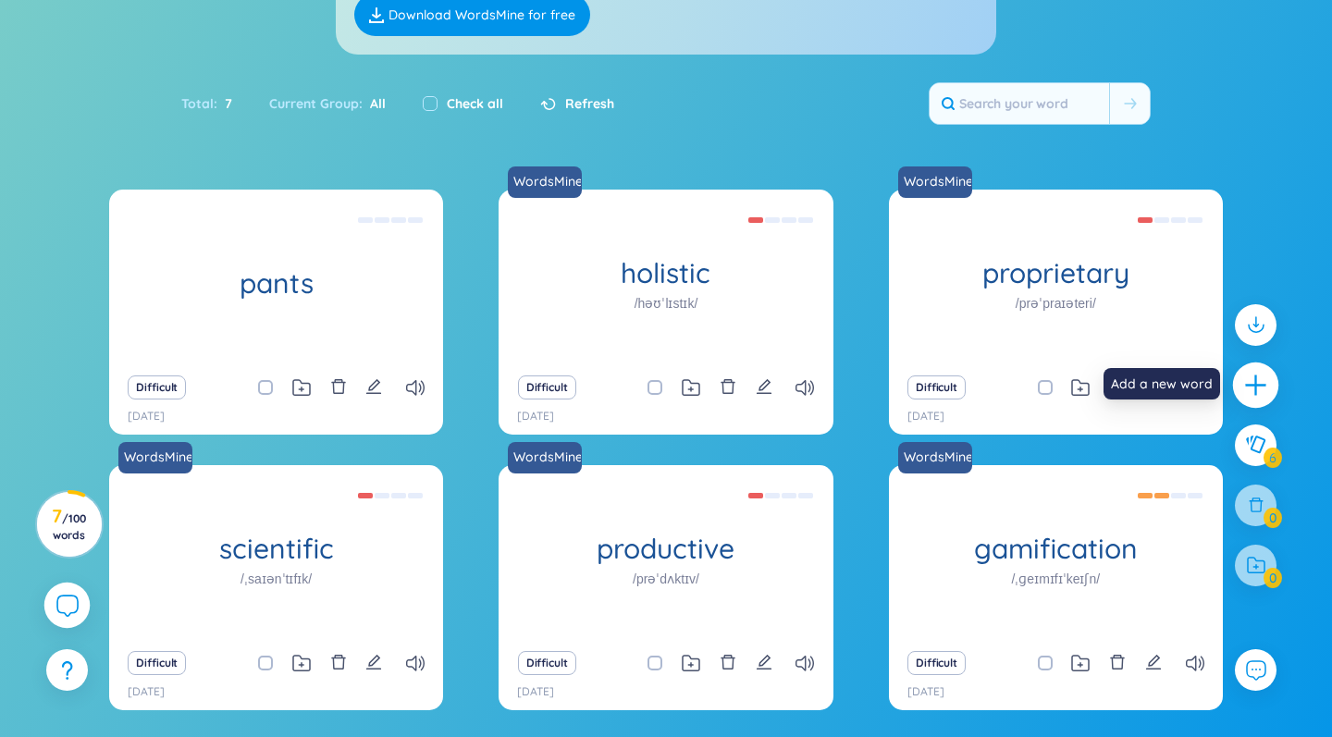
click at [1251, 383] on icon "plus" at bounding box center [1256, 386] width 26 height 26
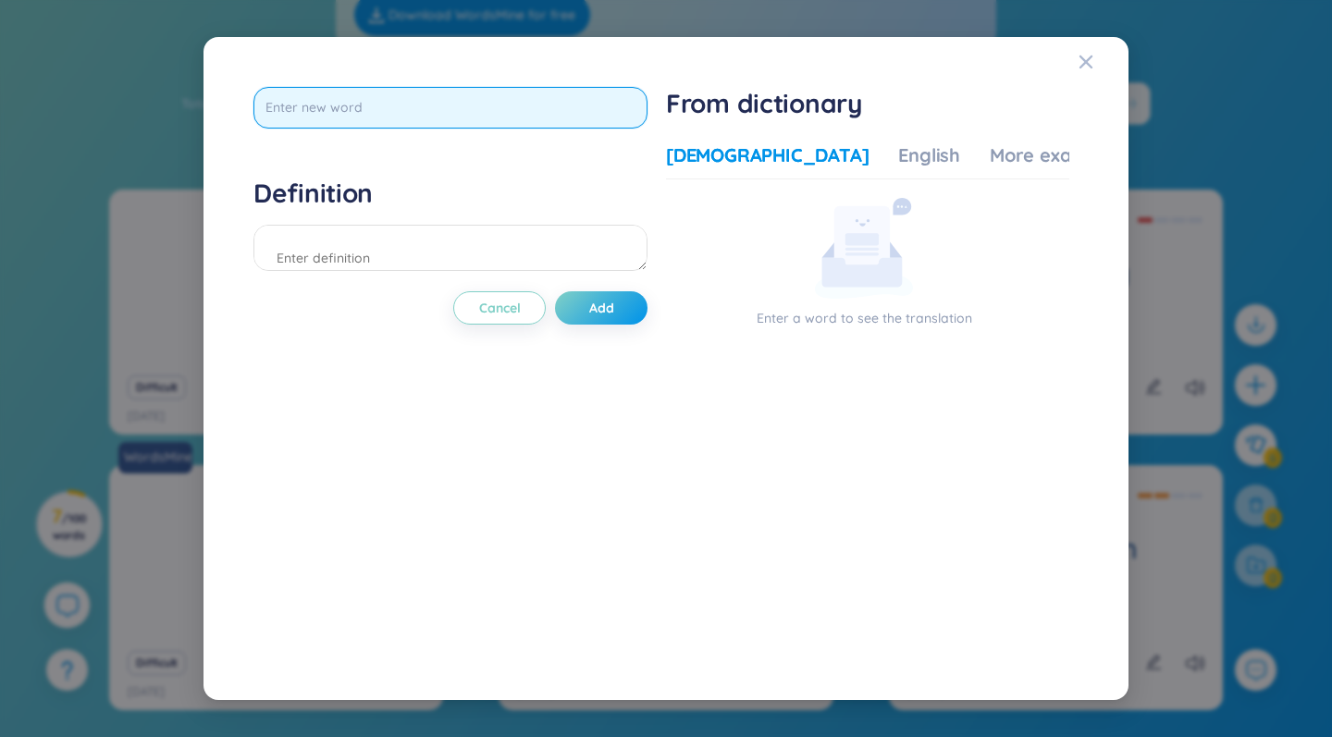
click at [428, 91] on input "text" at bounding box center [450, 108] width 394 height 42
type input "hat"
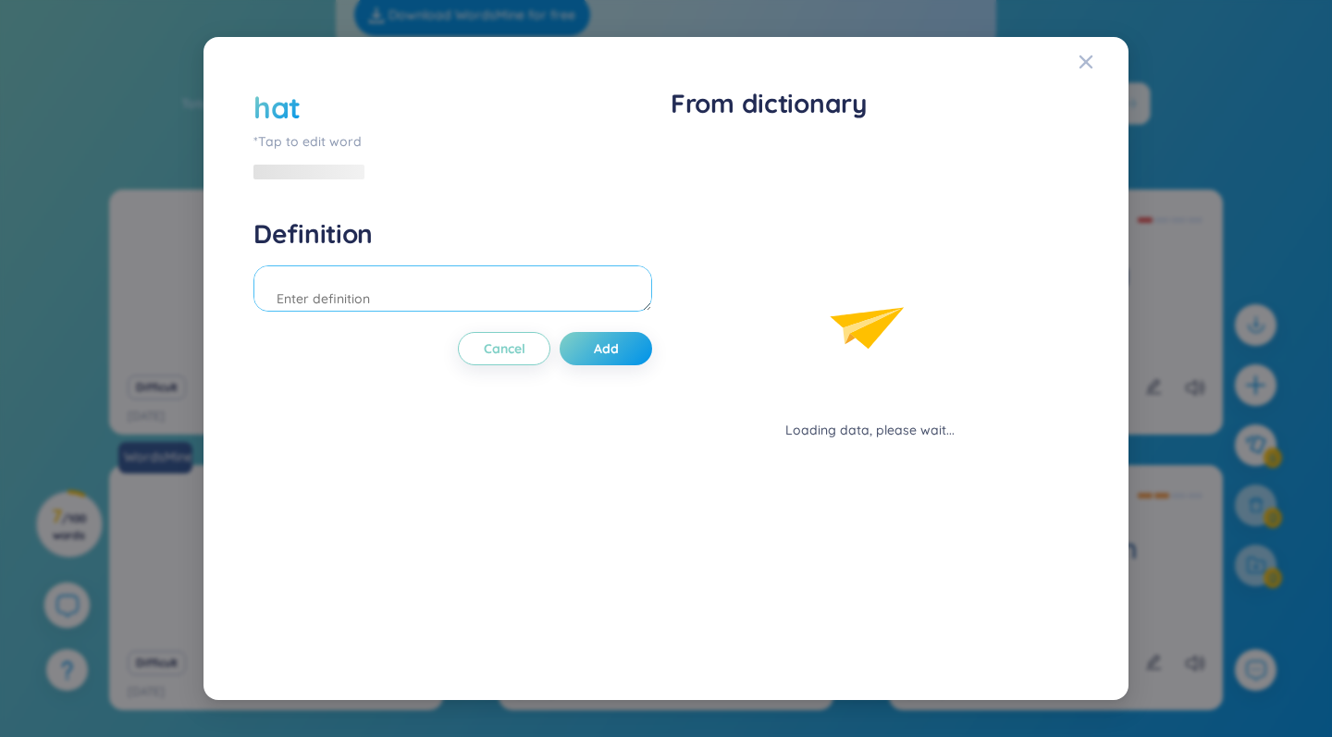
click at [328, 233] on div "Definition" at bounding box center [452, 267] width 399 height 100
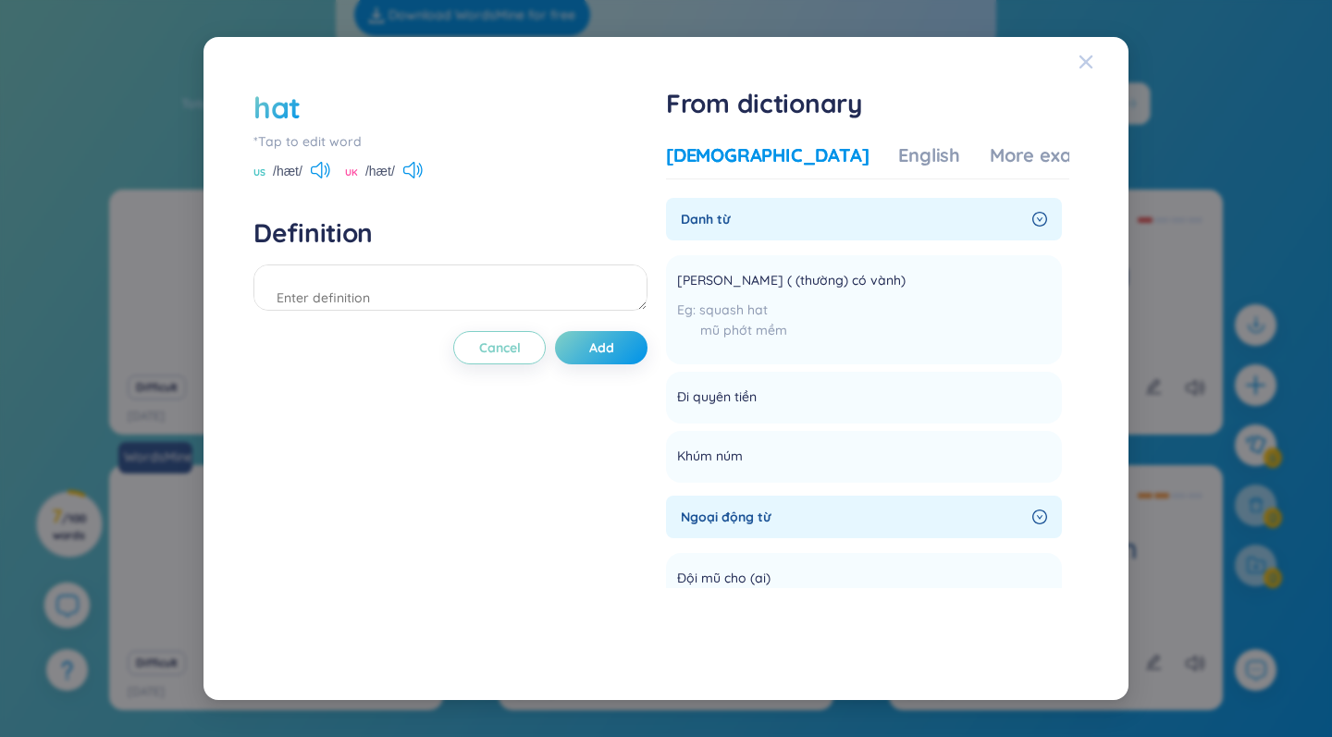
click at [1088, 56] on icon "Close" at bounding box center [1085, 62] width 15 height 15
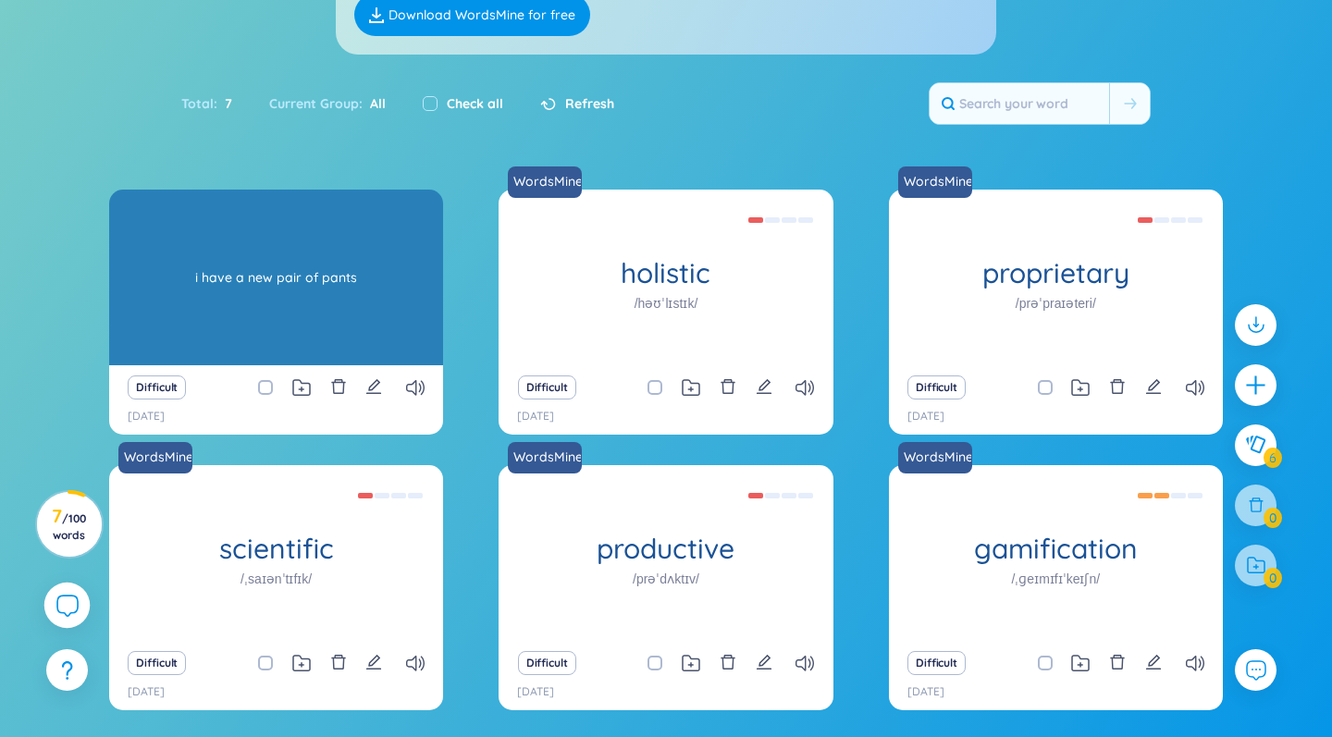
click at [261, 276] on div "i have a new pair of pants" at bounding box center [275, 277] width 315 height 166
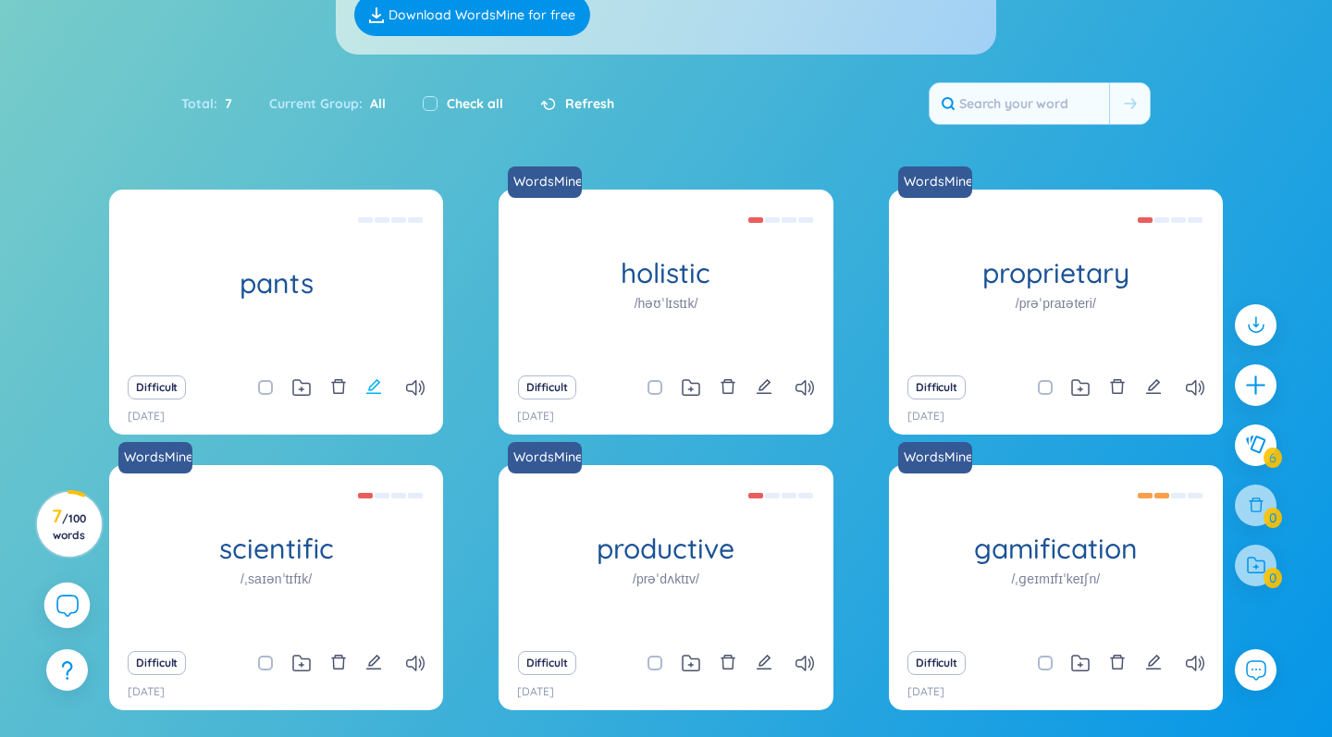
click at [377, 387] on icon "edit" at bounding box center [373, 386] width 17 height 17
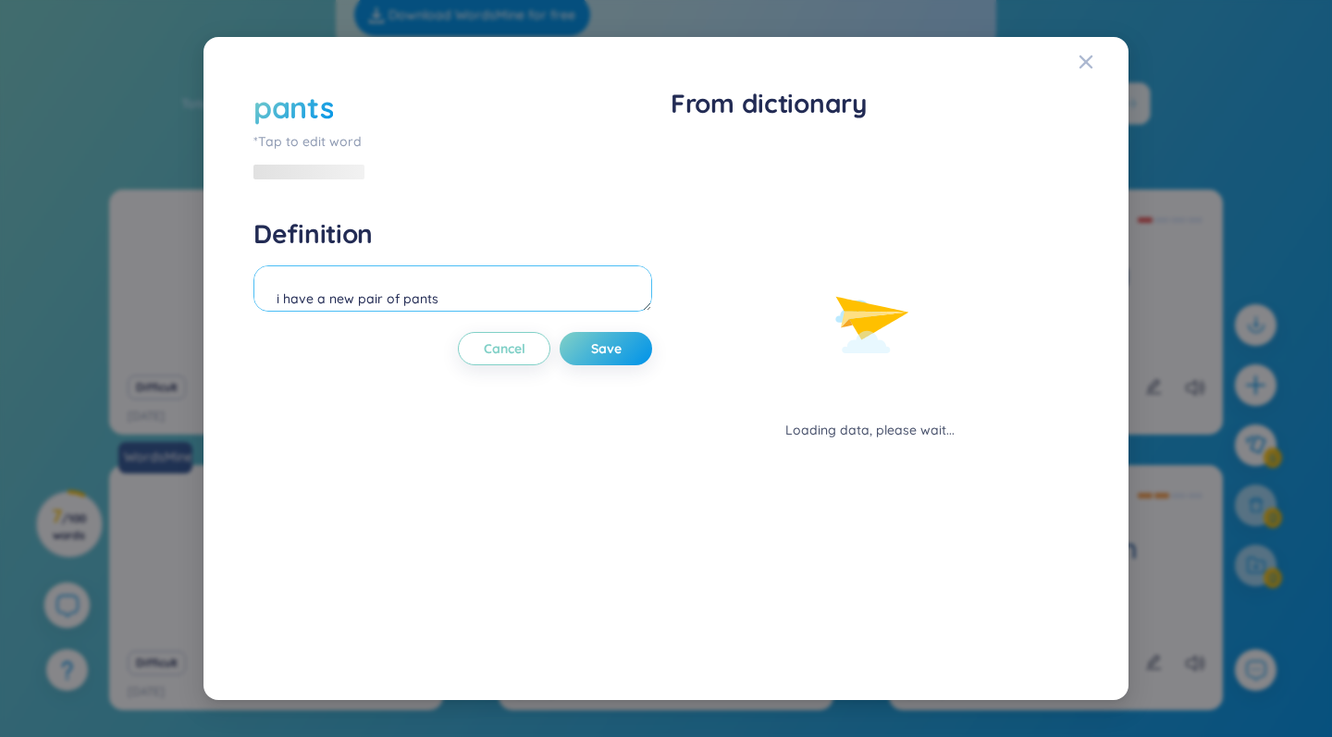
click at [462, 289] on textarea "i have a new pair of pants" at bounding box center [452, 288] width 399 height 46
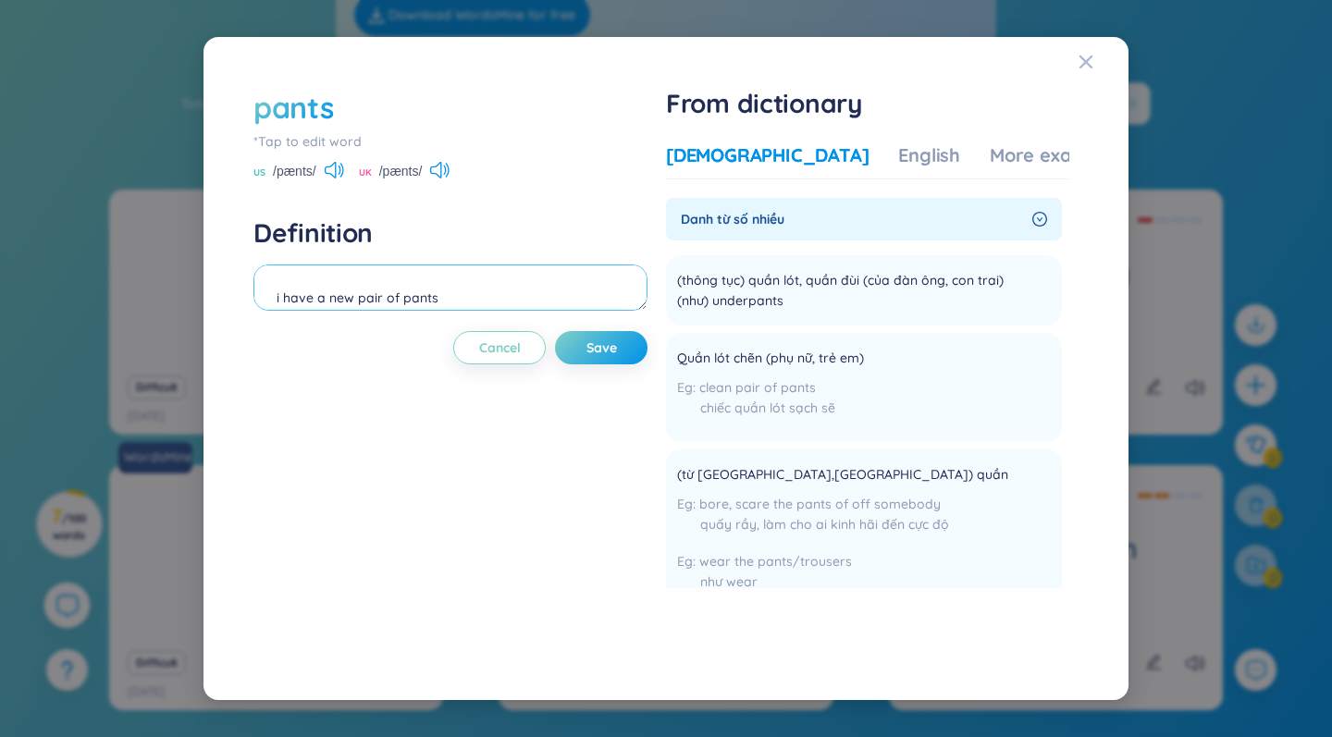
click at [274, 295] on textarea "i have a new pair of pants" at bounding box center [450, 287] width 394 height 46
click at [268, 296] on textarea "i have a new pair of pants" at bounding box center [450, 287] width 394 height 46
click at [478, 300] on textarea "i have a new pair of pants" at bounding box center [450, 287] width 394 height 46
click at [588, 344] on button "Save" at bounding box center [601, 347] width 92 height 33
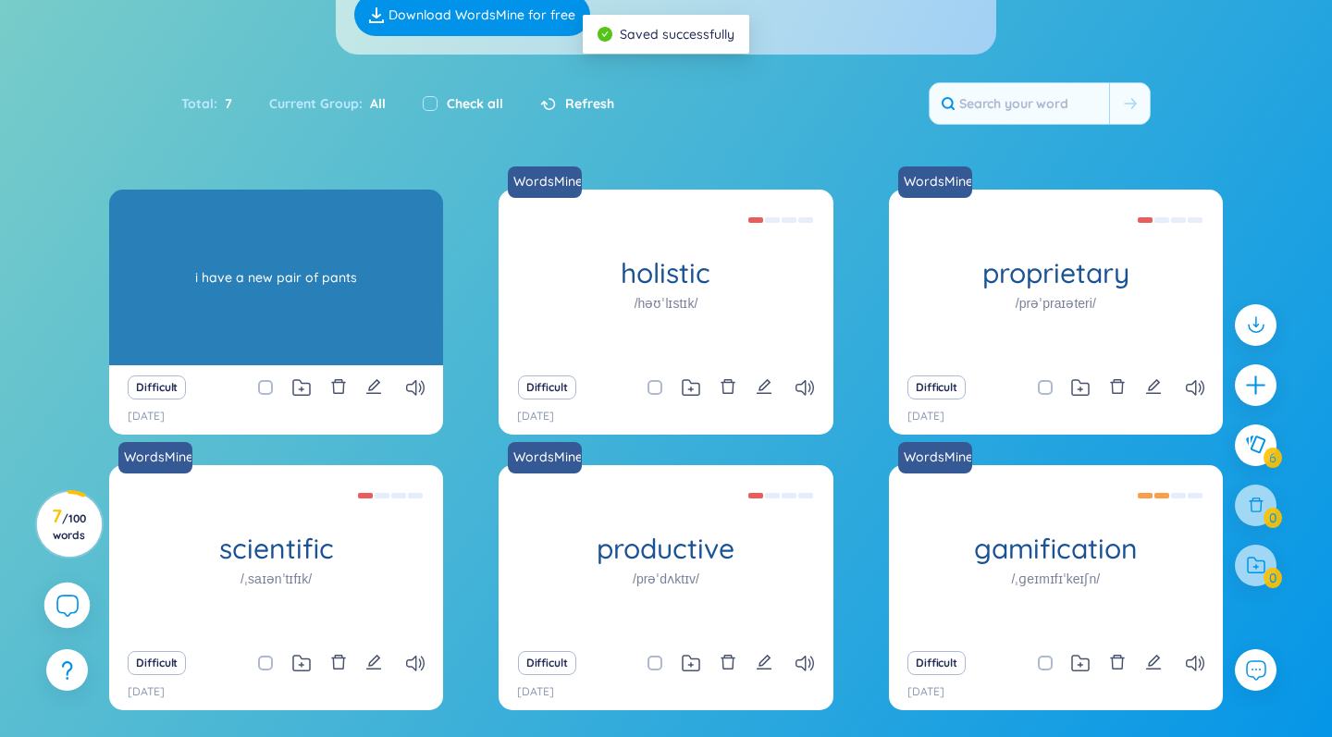
click at [327, 326] on div "i have a new pair of pants" at bounding box center [275, 277] width 315 height 166
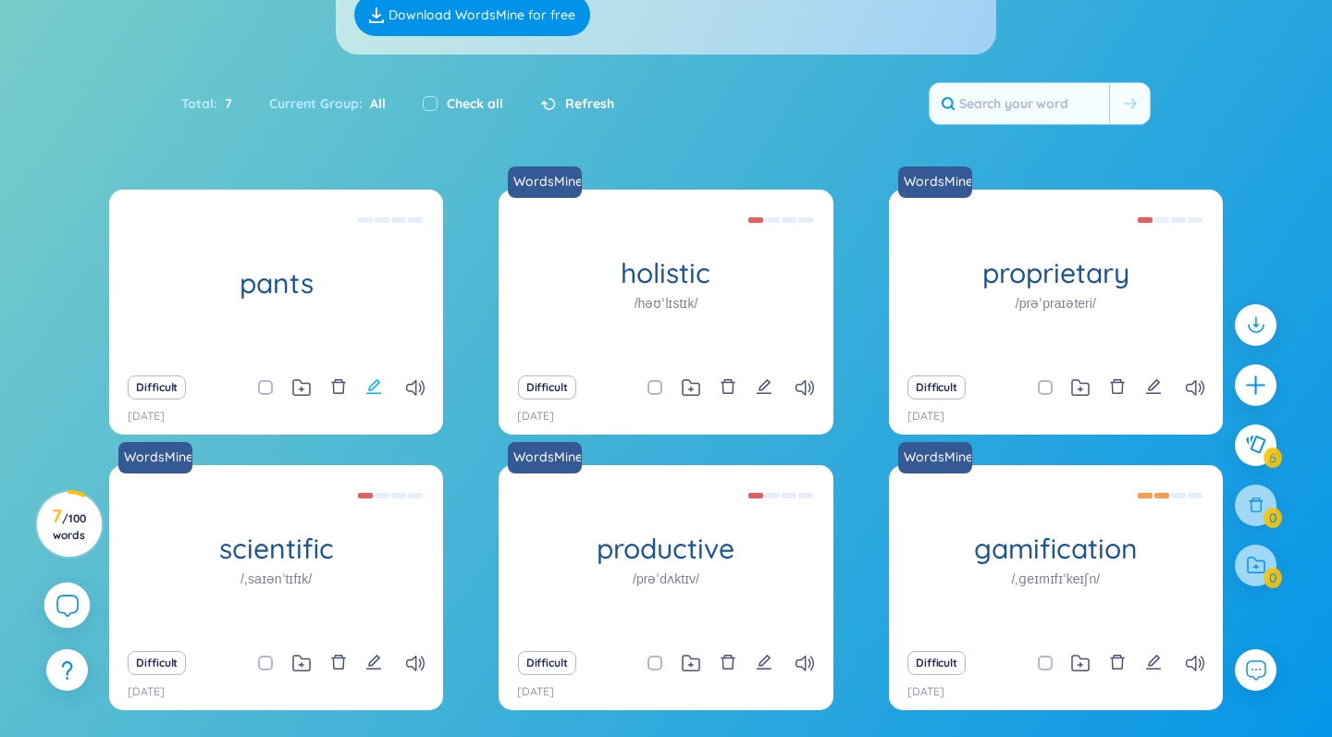
click at [378, 387] on icon "edit" at bounding box center [373, 386] width 17 height 17
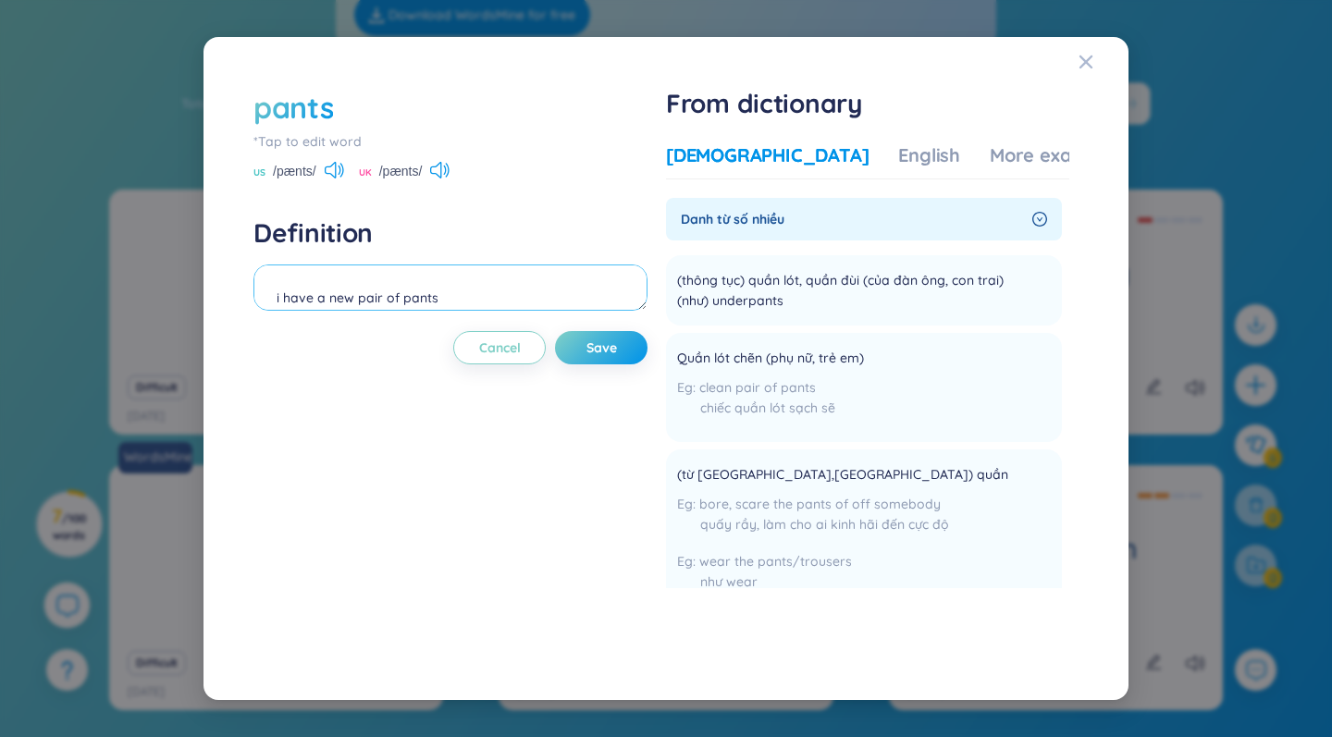
click at [275, 299] on textarea "i have a new pair of pants" at bounding box center [450, 287] width 394 height 46
click at [338, 295] on textarea "mũ có van i have a new pair of pants" at bounding box center [450, 287] width 394 height 46
click at [359, 294] on textarea "mũ có vành: i have a new pair of pants" at bounding box center [450, 287] width 394 height 46
click at [347, 296] on textarea "mũ có vành: I have a new pair of pants" at bounding box center [450, 287] width 394 height 46
type textarea "chiếc quần: I have a new pair of pants"
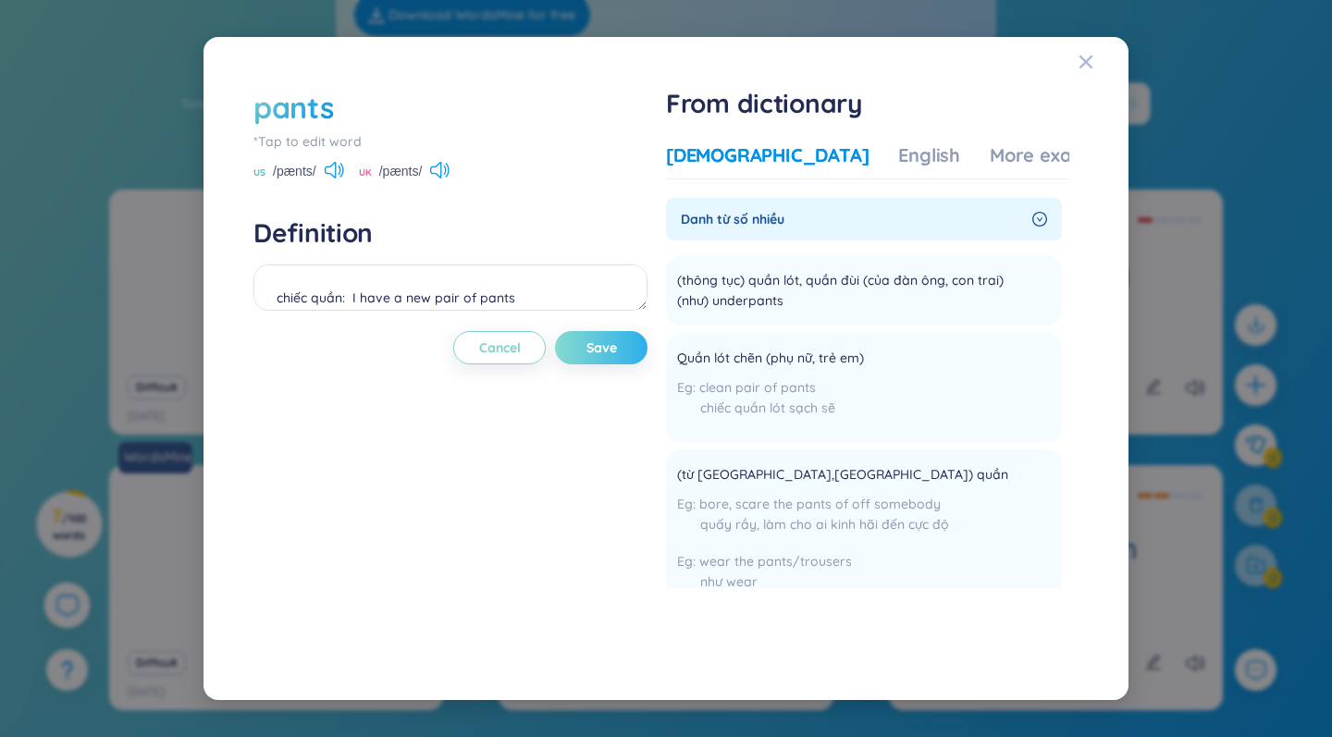
click at [608, 361] on button "Save" at bounding box center [601, 347] width 92 height 33
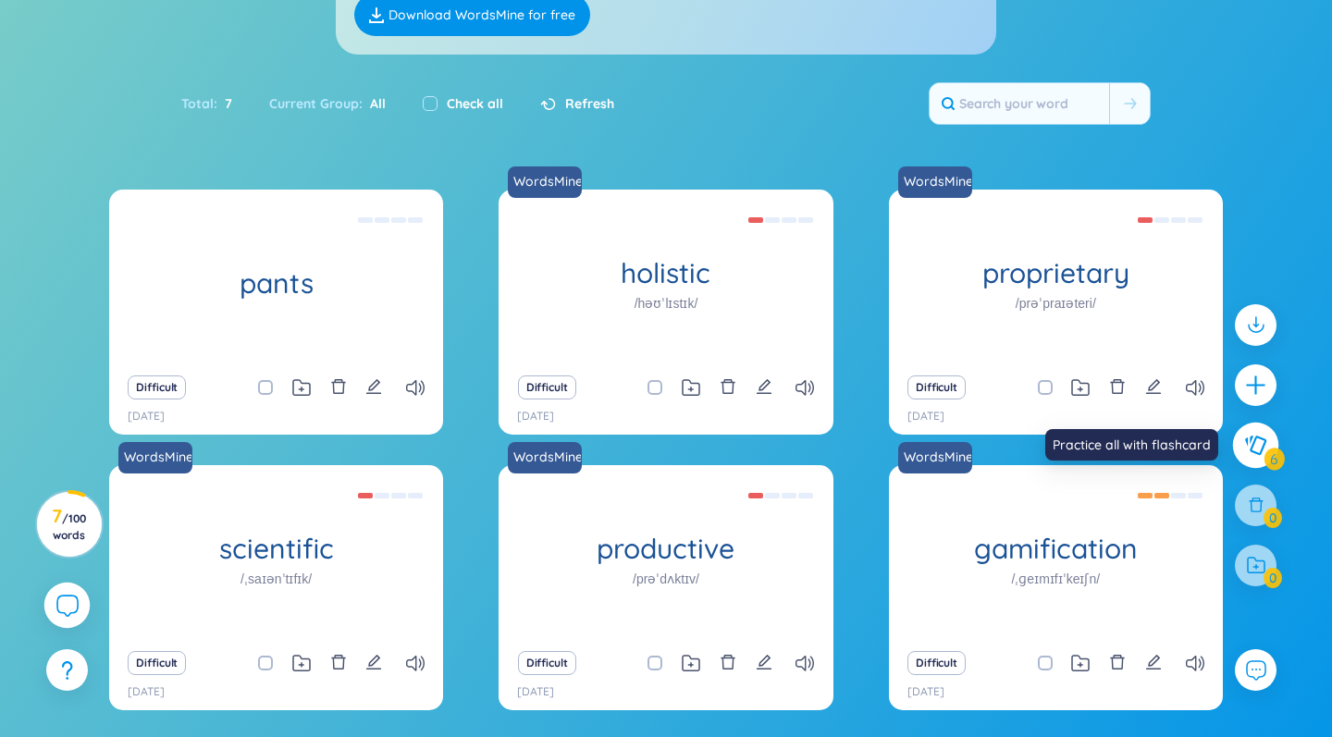
click at [1256, 446] on icon at bounding box center [1255, 445] width 22 height 20
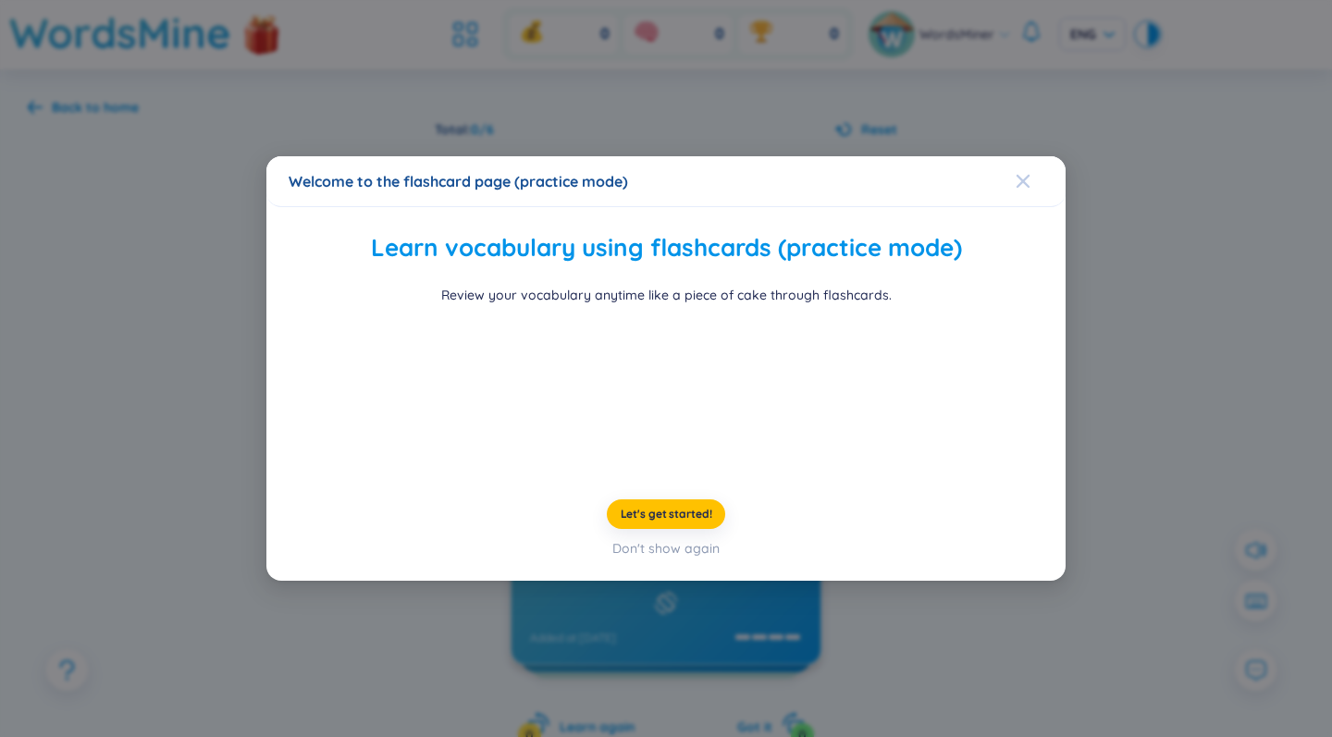
click at [1024, 174] on icon "Close" at bounding box center [1022, 181] width 15 height 15
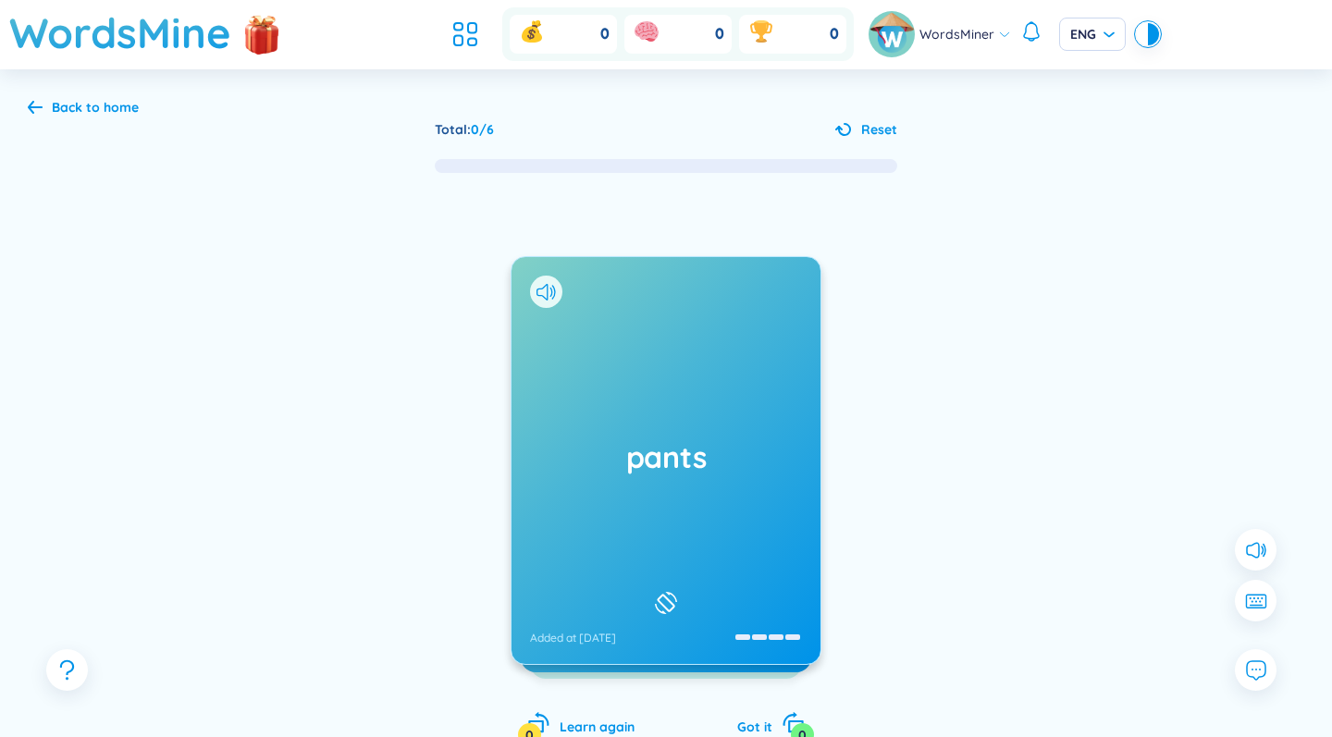
click at [702, 437] on h1 "pants" at bounding box center [666, 457] width 272 height 41
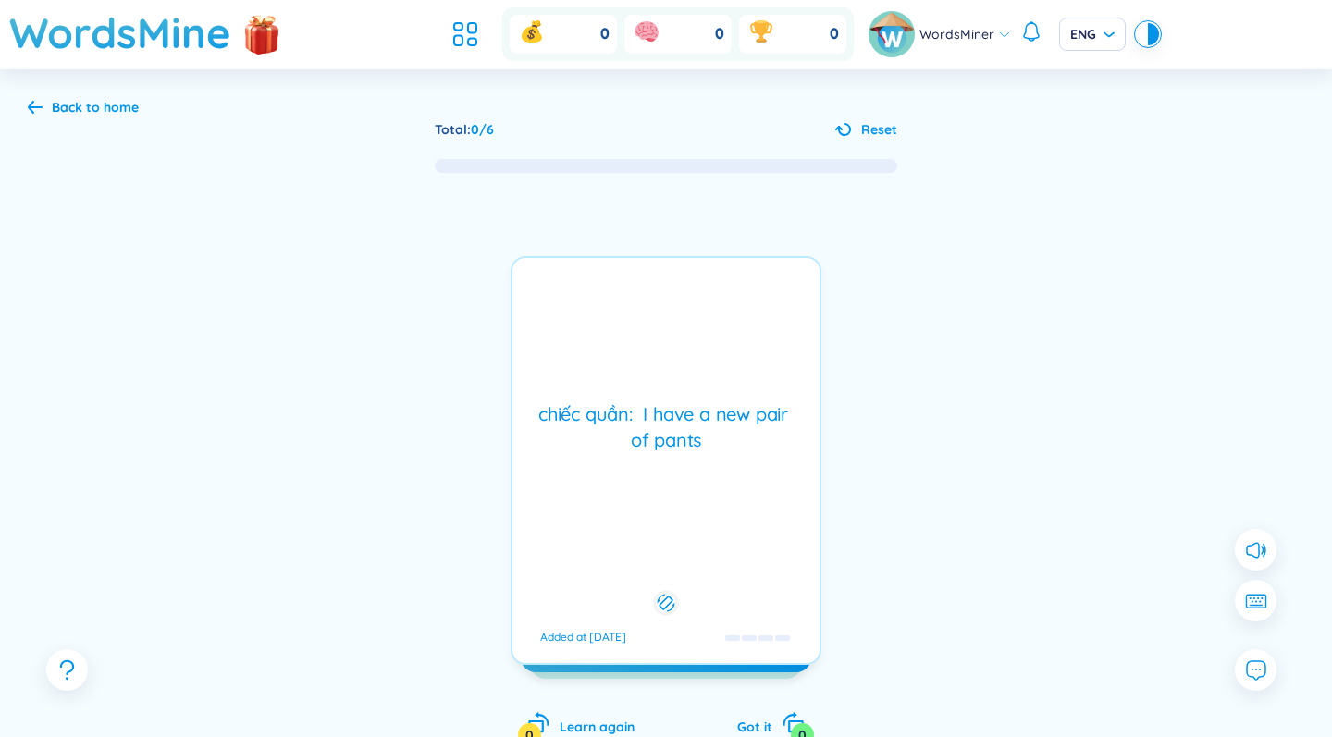
click at [725, 531] on div "chiếc quần: I have a new pair of pants Added at [DATE]" at bounding box center [665, 460] width 311 height 409
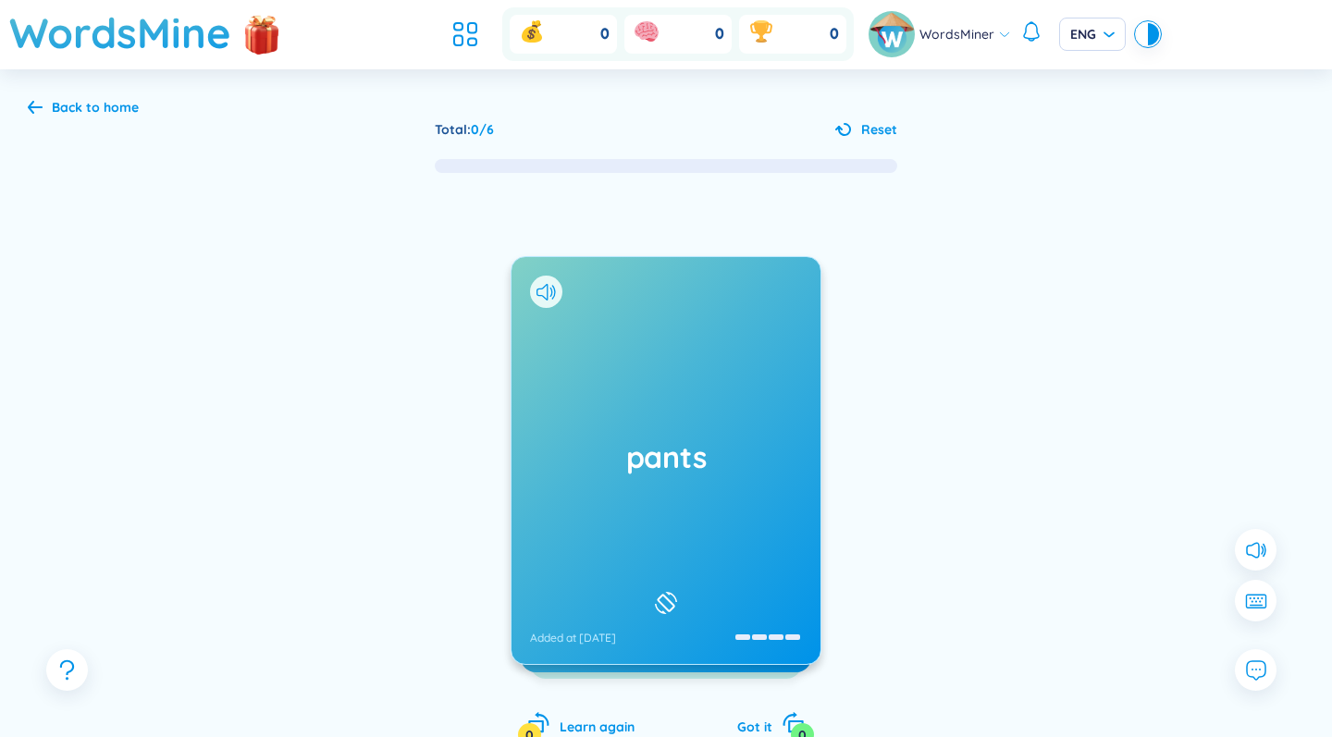
click at [664, 417] on div "pants Added at [DATE]" at bounding box center [665, 460] width 309 height 407
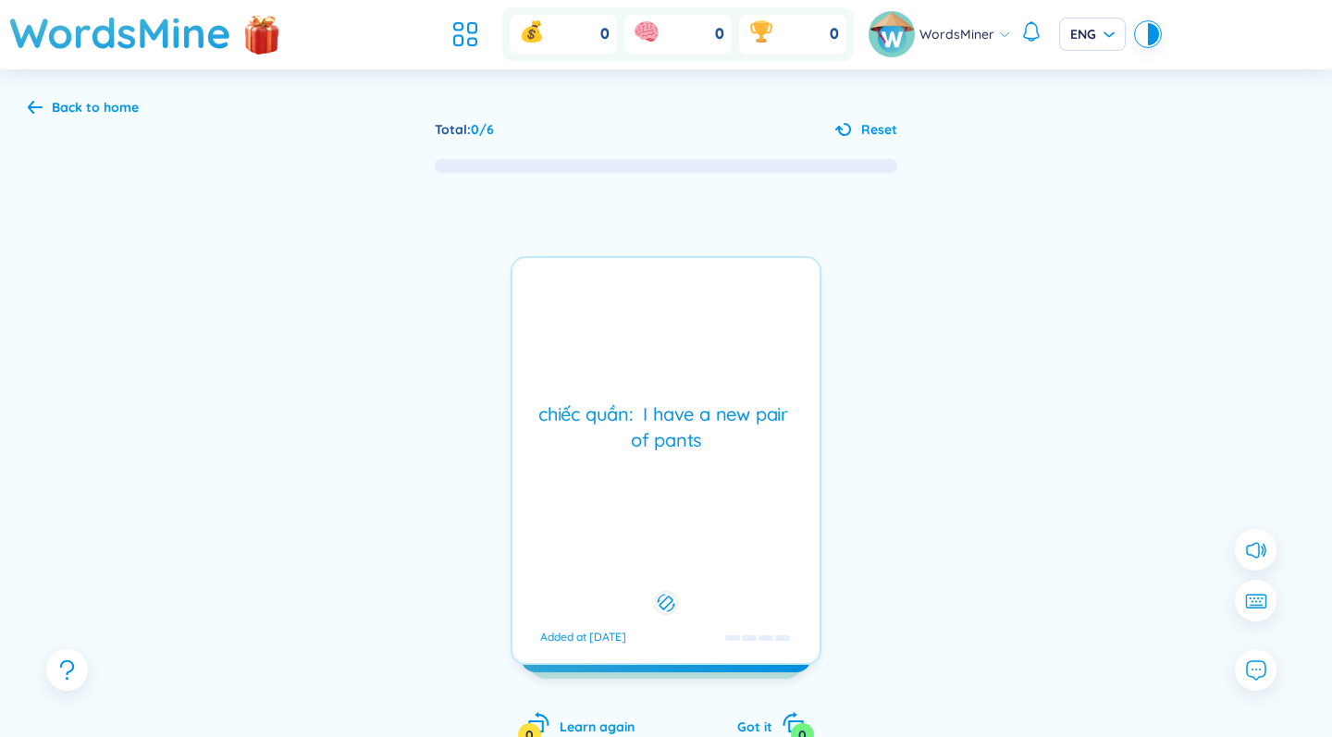
click at [669, 426] on div "chiếc quần: I have a new pair of pants" at bounding box center [666, 427] width 289 height 52
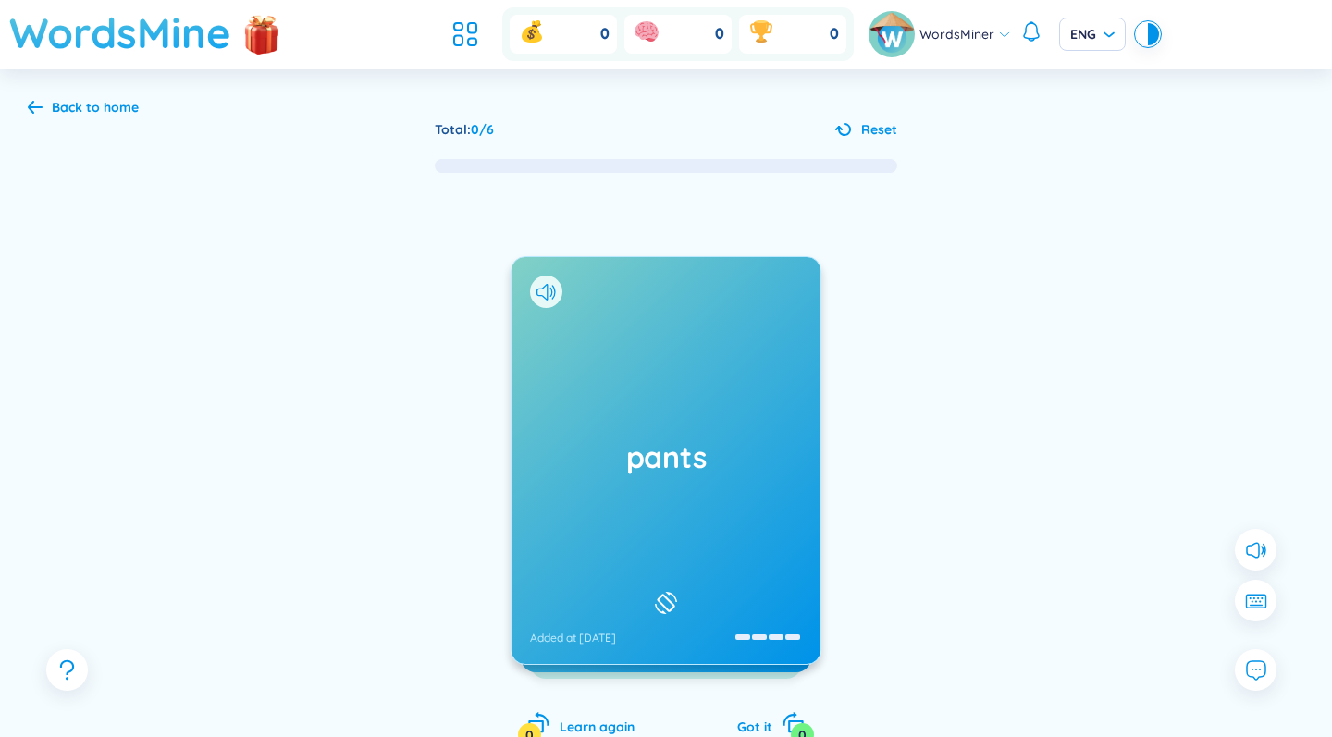
click at [150, 46] on h1 "WordsMine" at bounding box center [120, 33] width 222 height 66
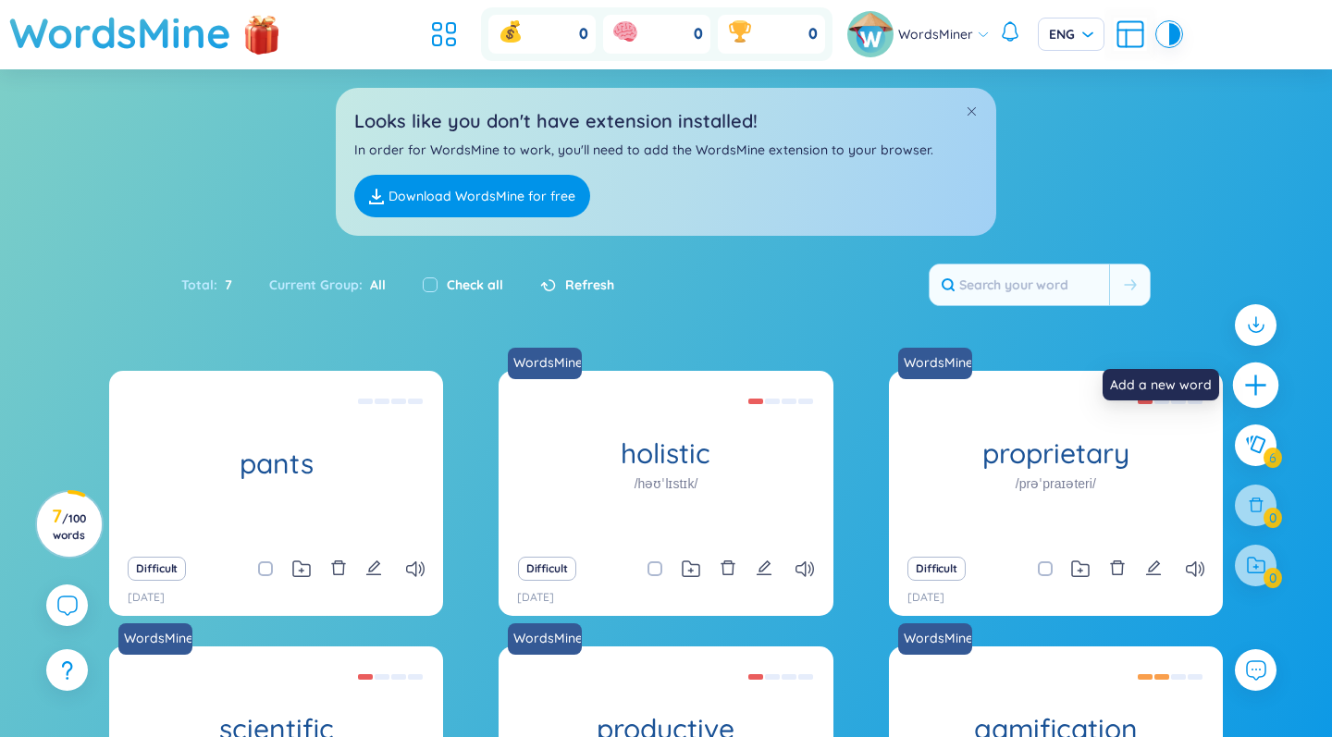
click at [1255, 386] on icon "plus" at bounding box center [1255, 385] width 20 height 2
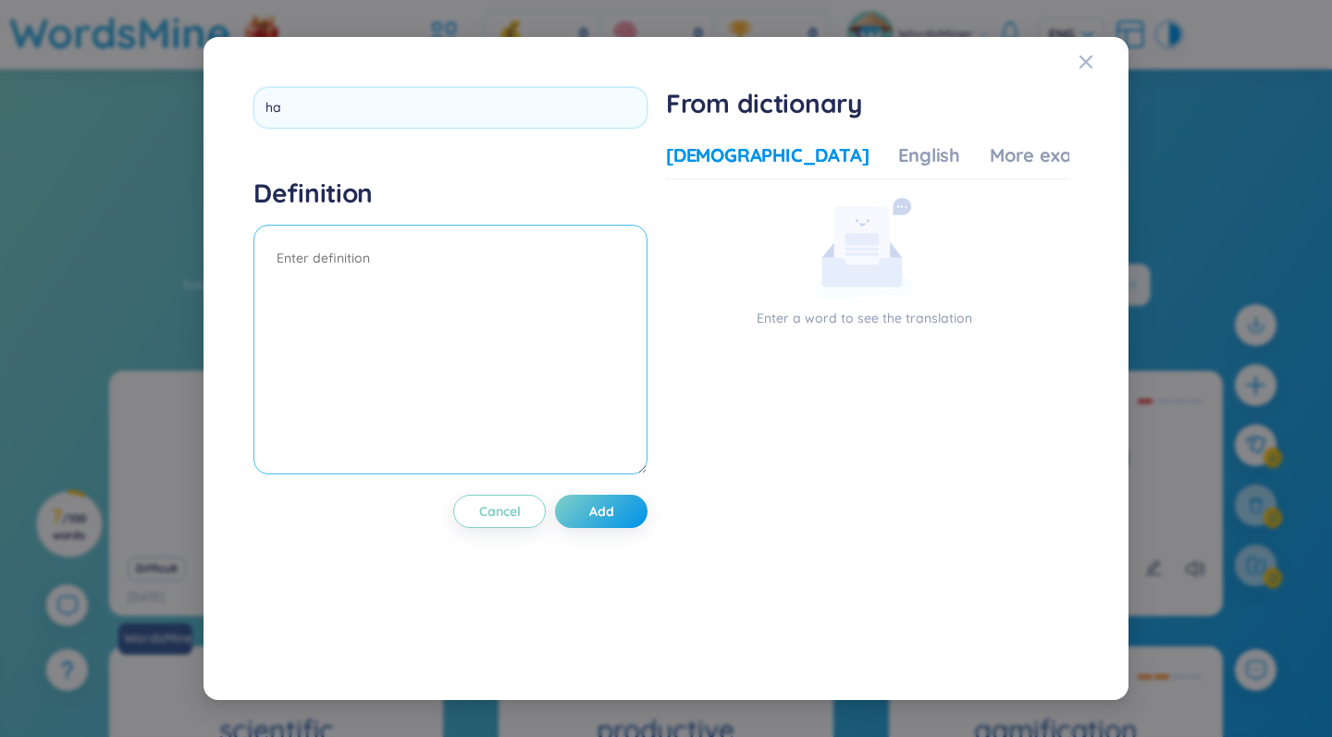
type input "hat"
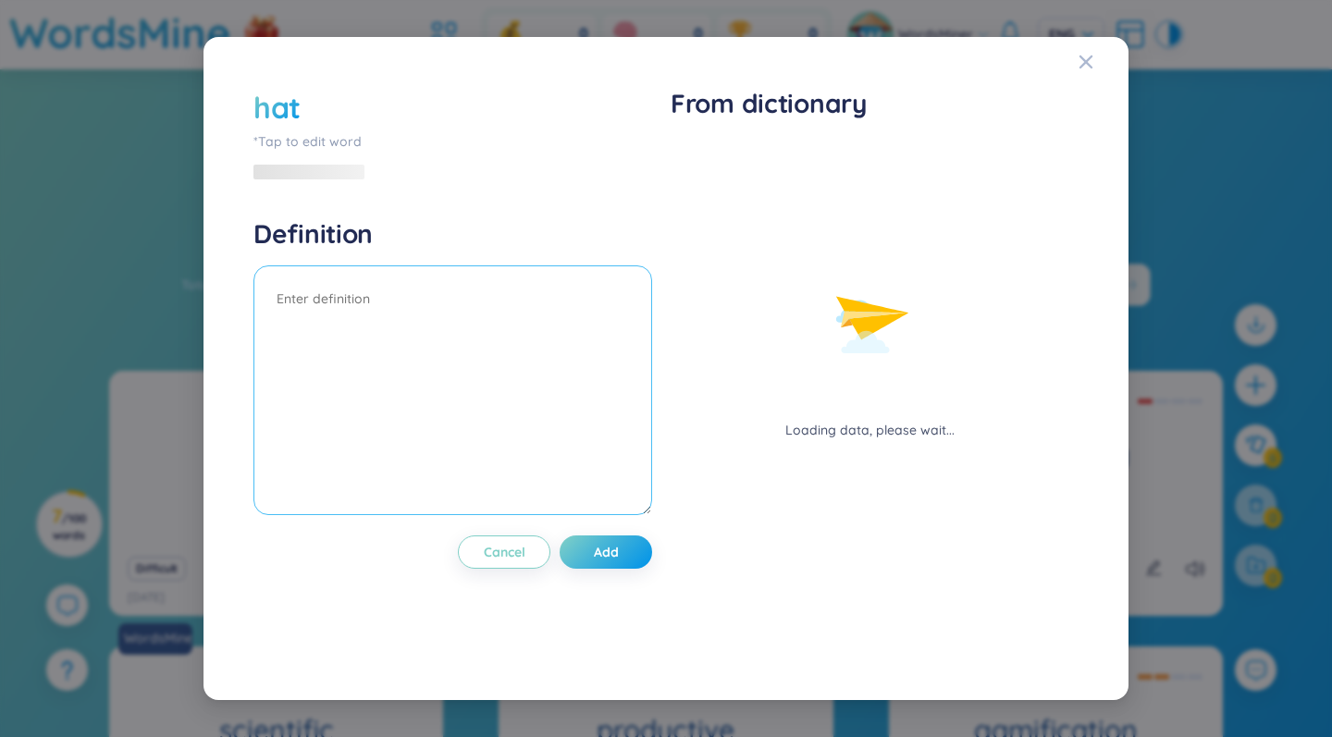
click at [400, 305] on textarea at bounding box center [452, 390] width 399 height 250
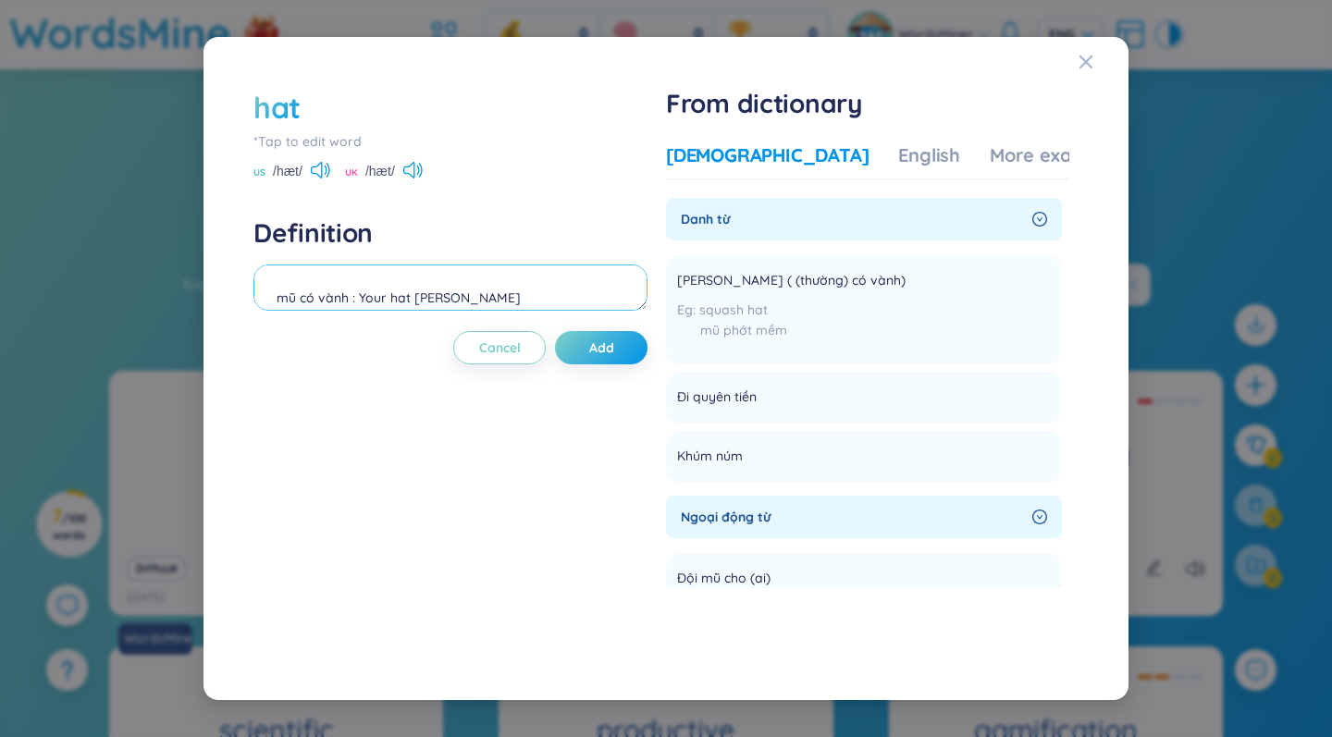
click at [414, 298] on textarea "mũ có vành : Your hat [PERSON_NAME]" at bounding box center [450, 287] width 394 height 46
type textarea "mũ có vành : Your hat is beautiful"
click at [619, 339] on button "Add" at bounding box center [601, 347] width 92 height 33
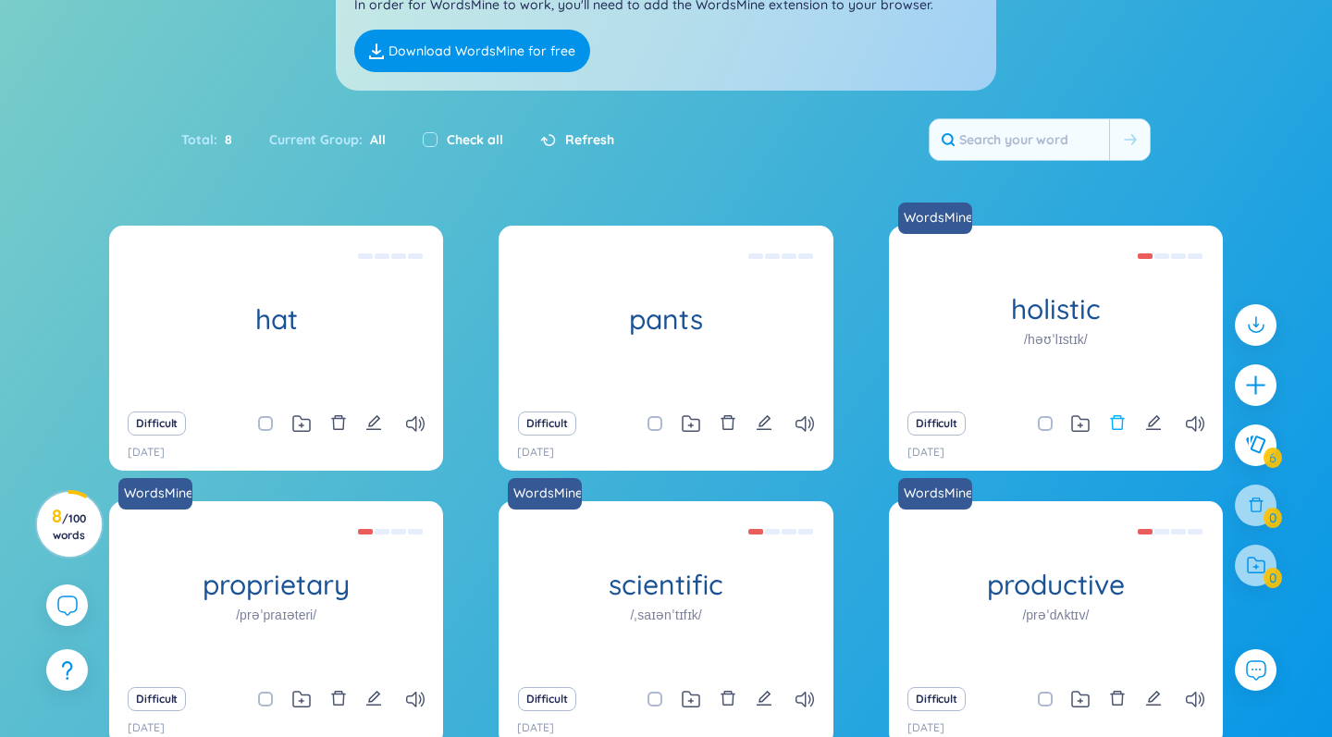
scroll to position [151, 0]
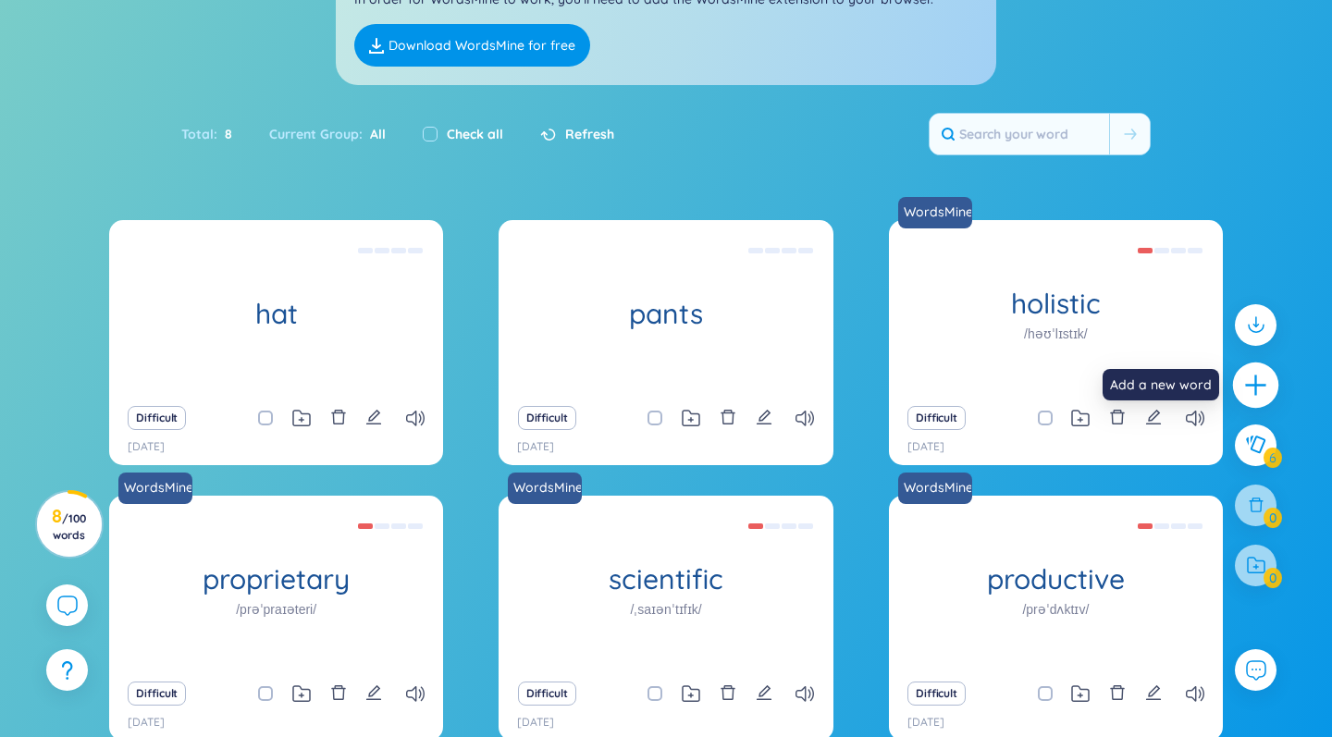
click at [1257, 395] on icon "plus" at bounding box center [1256, 386] width 26 height 26
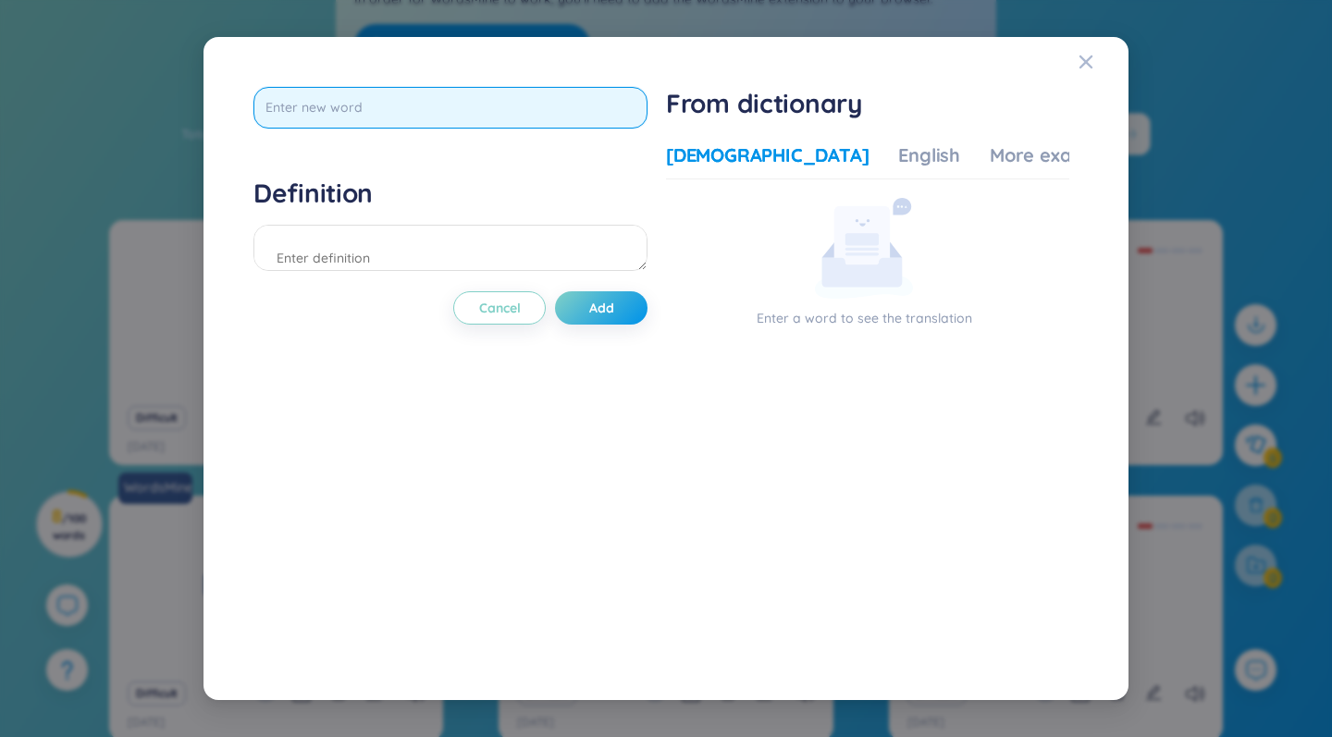
click at [503, 115] on input "text" at bounding box center [450, 108] width 394 height 42
type input "cap"
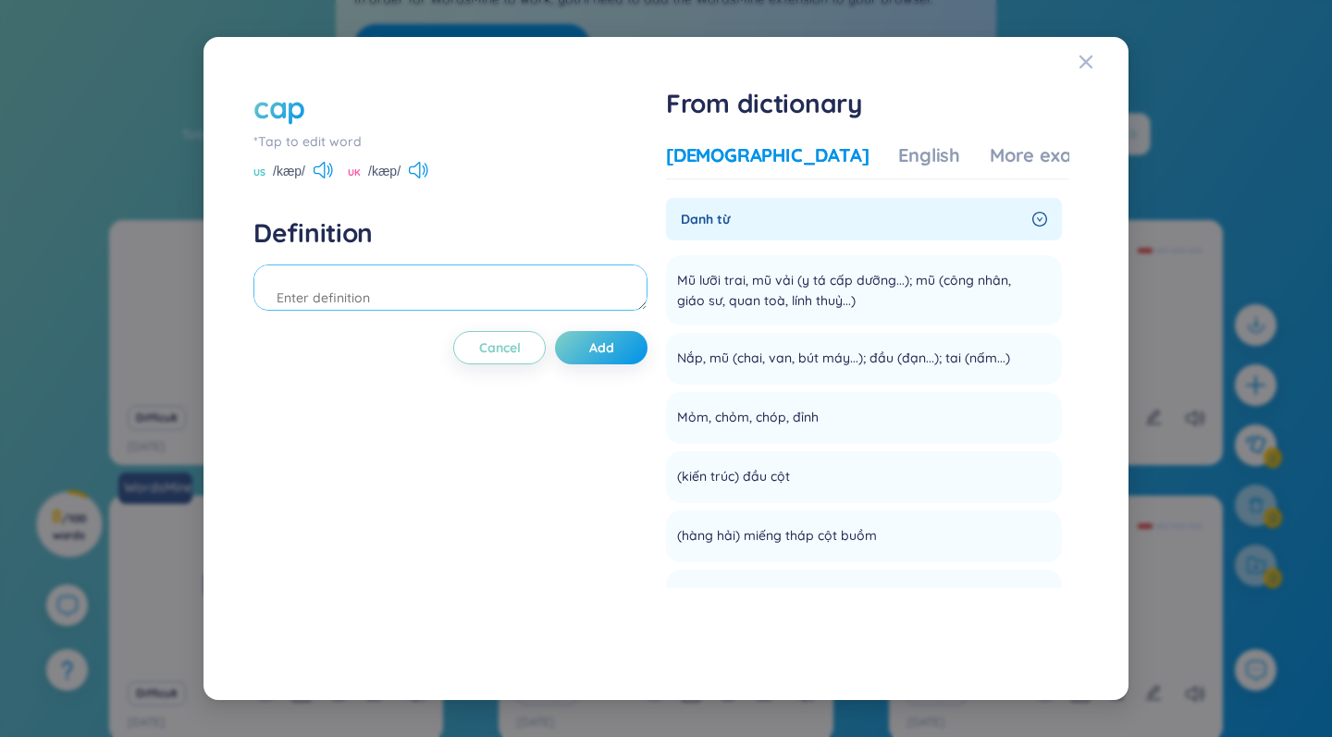
click at [352, 303] on textarea at bounding box center [450, 287] width 394 height 46
click at [370, 298] on textarea "mũ lưỡi trai: [PERSON_NAME]" at bounding box center [450, 287] width 394 height 46
click at [400, 295] on textarea "mũ lưỡi trai: This cấp" at bounding box center [450, 287] width 394 height 46
click at [408, 298] on textarea "mũ lưỡi trai: This cap í" at bounding box center [450, 287] width 394 height 46
type textarea "mũ lưỡi trai: This cap is blue"
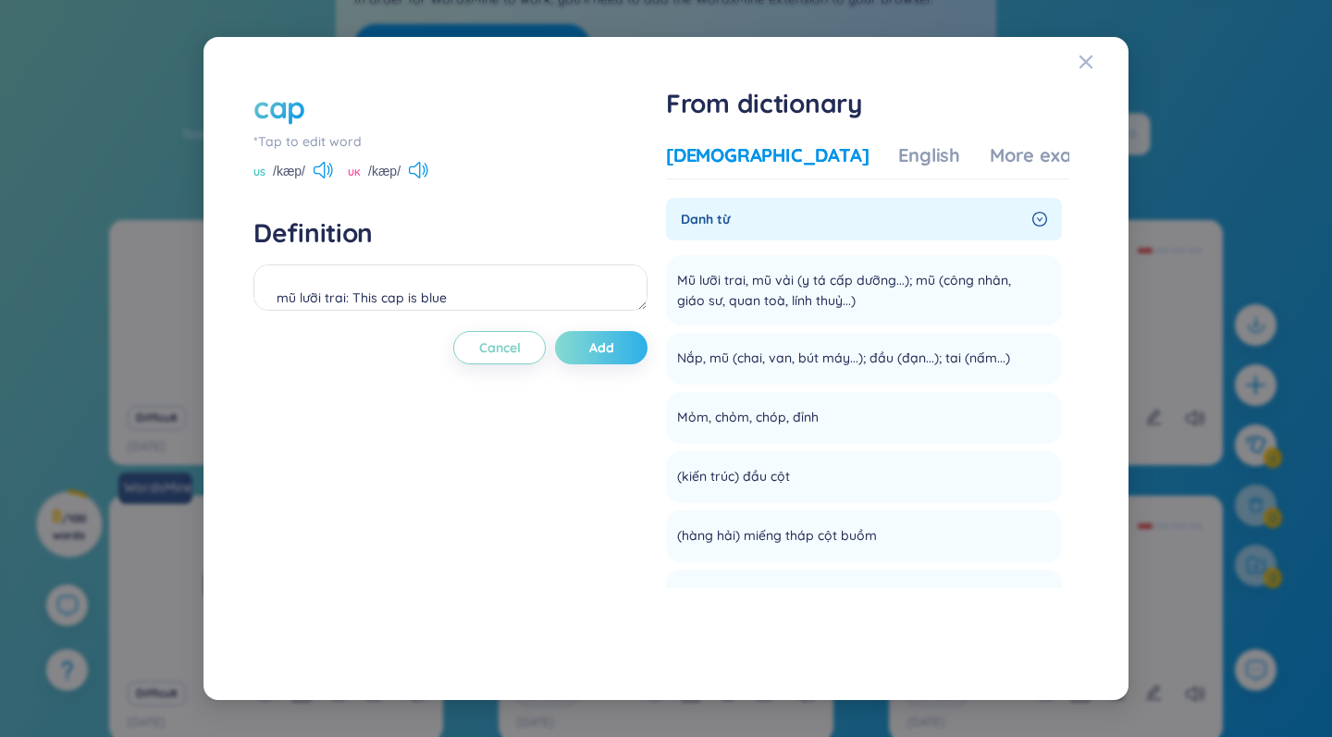
click at [596, 349] on span "Add" at bounding box center [601, 347] width 25 height 18
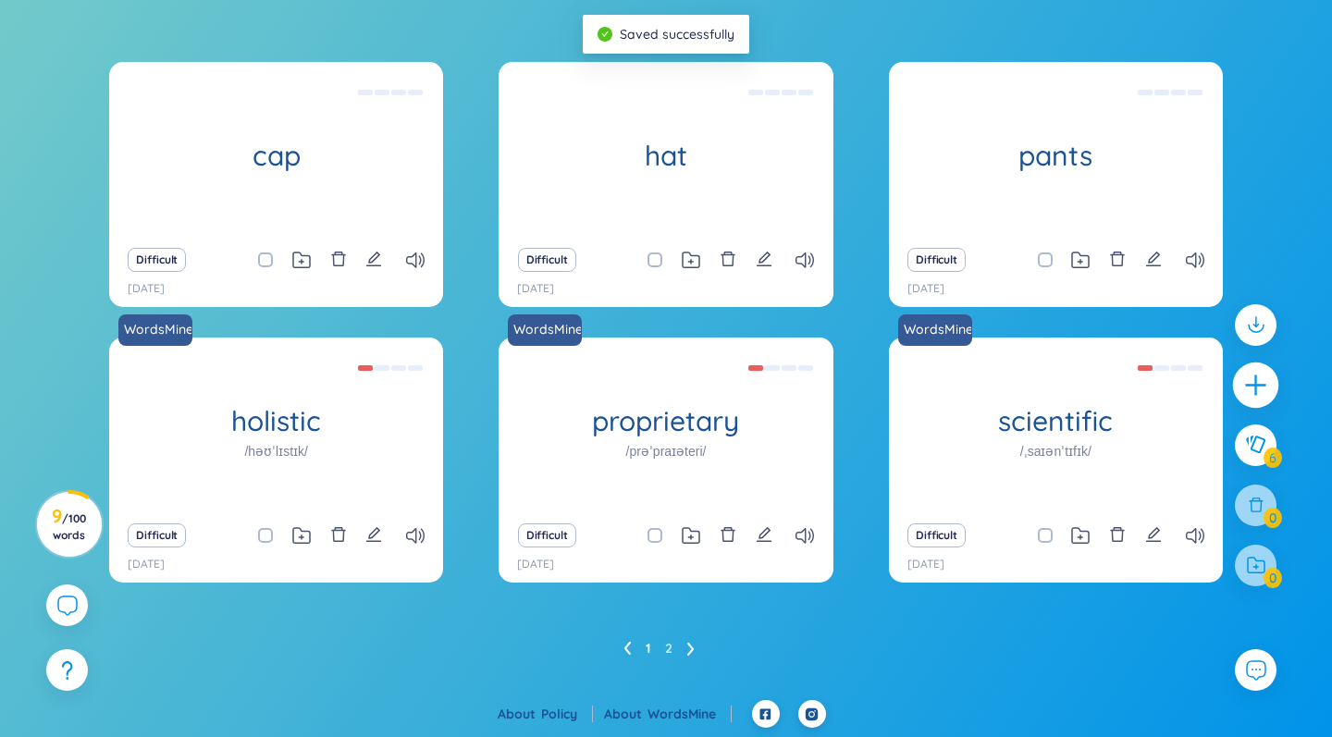
scroll to position [308, 0]
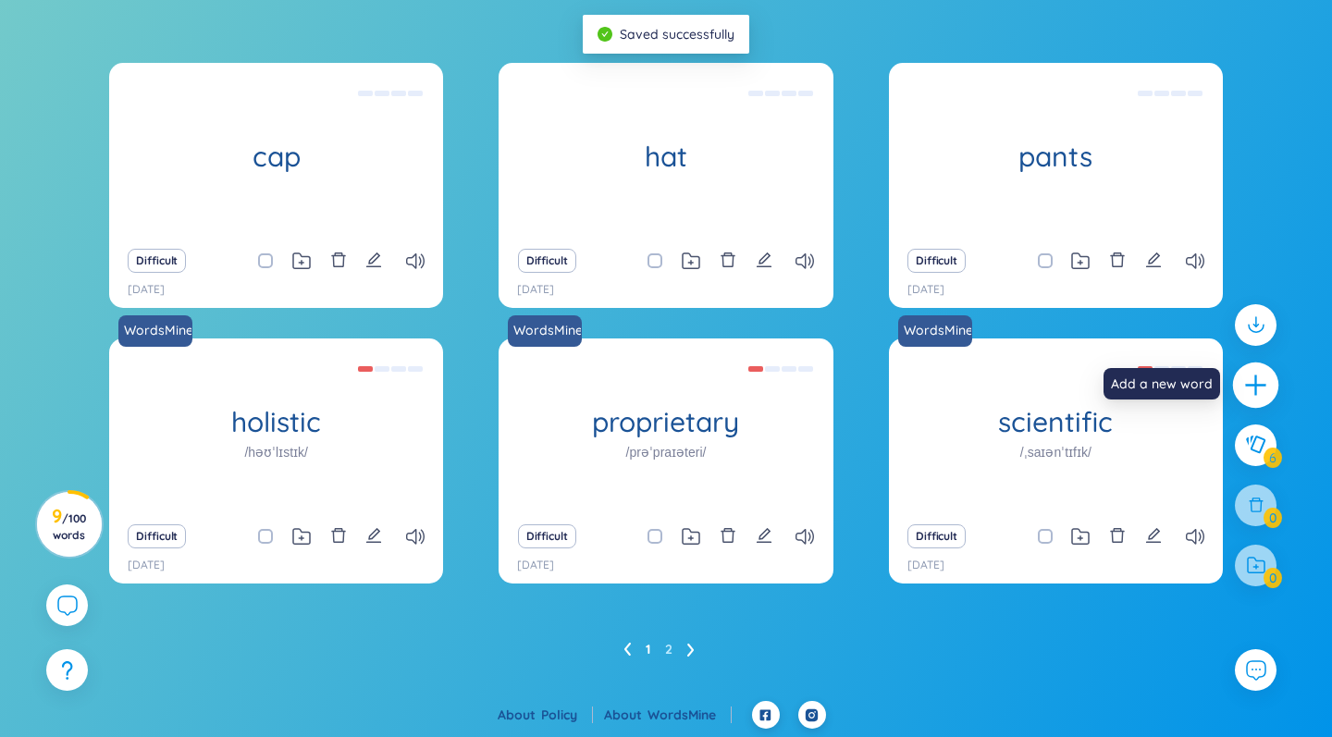
click at [1264, 387] on icon "plus" at bounding box center [1256, 386] width 26 height 26
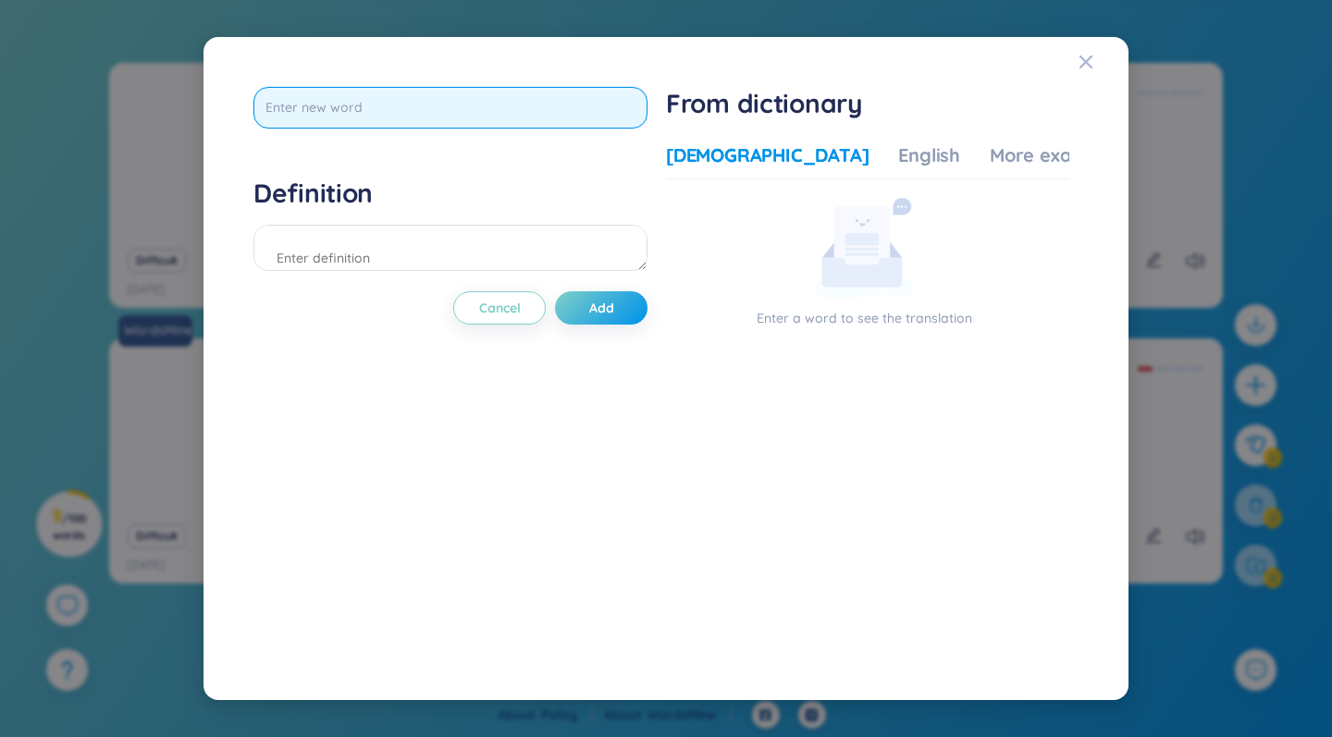
click at [406, 96] on input "text" at bounding box center [450, 108] width 394 height 42
type input "stairs"
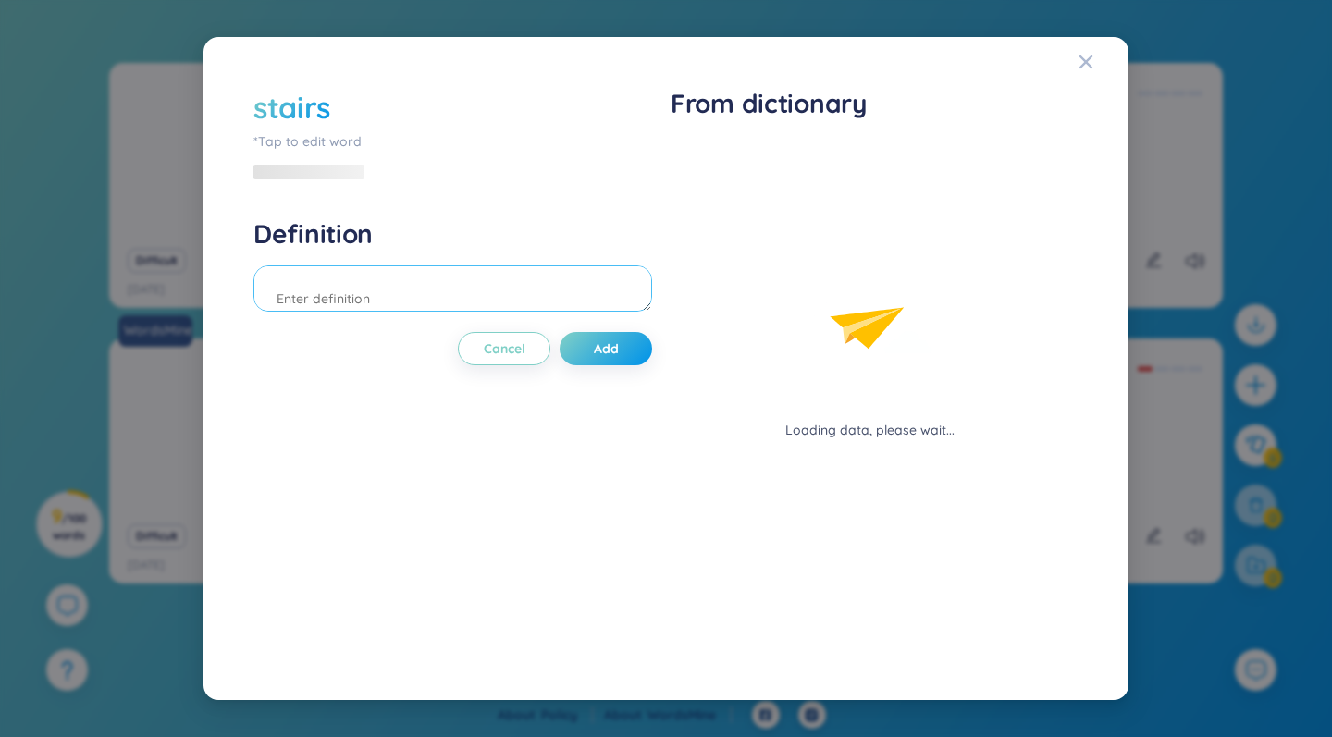
click at [329, 226] on div "Definition" at bounding box center [452, 267] width 399 height 100
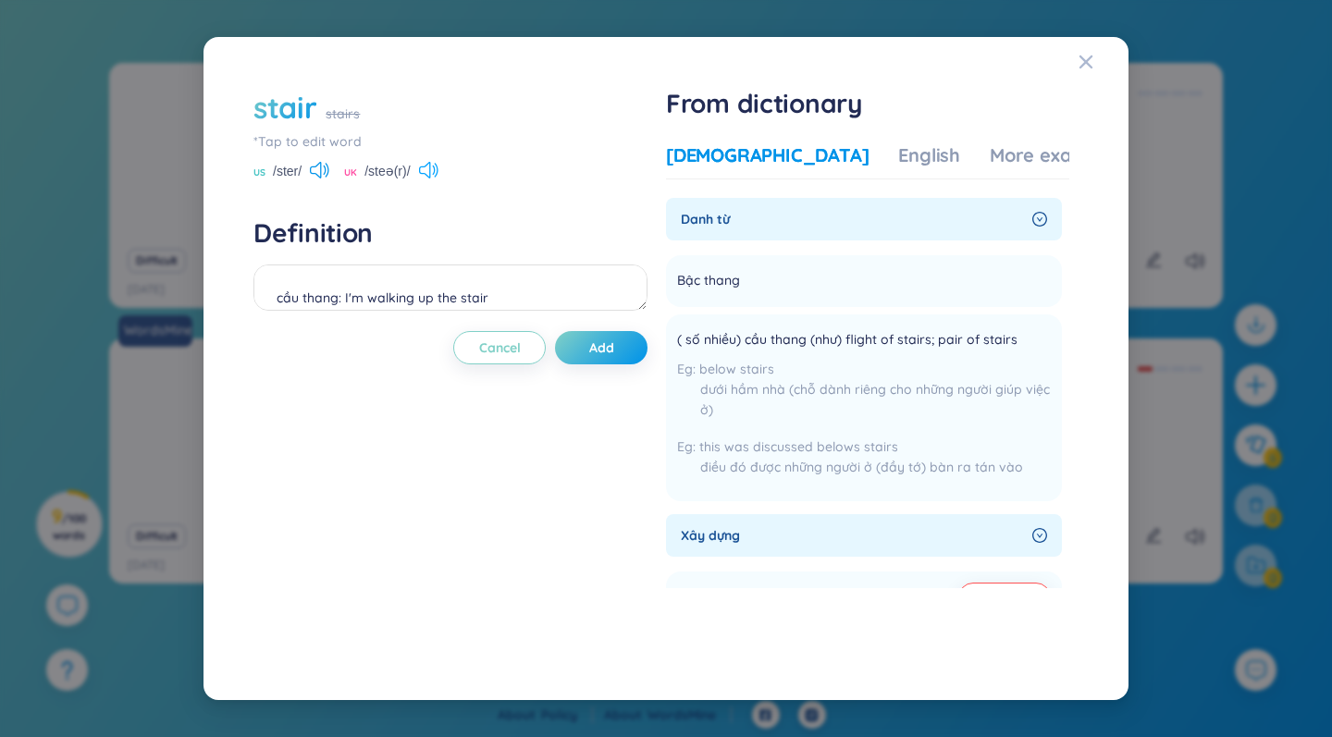
click at [437, 172] on icon at bounding box center [436, 170] width 4 height 14
click at [517, 301] on textarea "cầu thang: I'm walking up the stair" at bounding box center [450, 287] width 394 height 46
type textarea "cầu thang: I'm walking up the stairs"
click at [590, 346] on button "Add" at bounding box center [601, 347] width 92 height 33
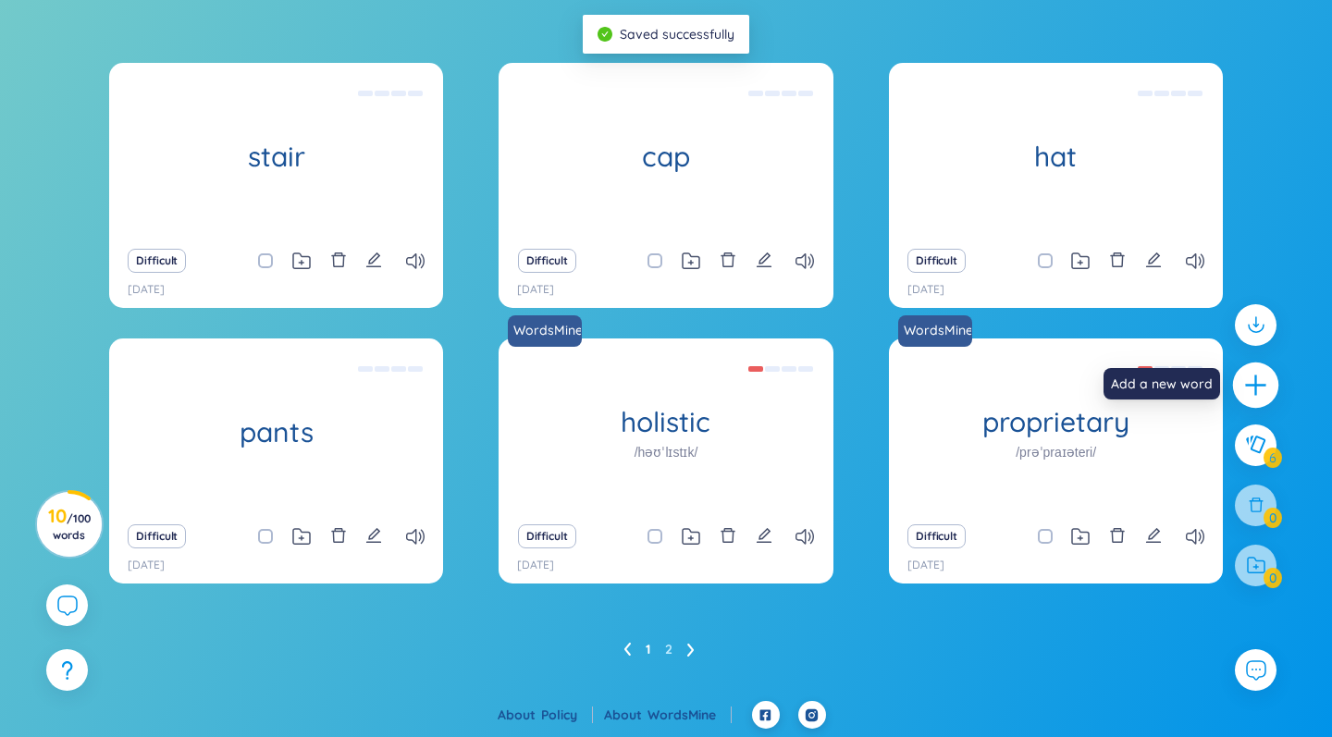
click at [1260, 389] on icon "plus" at bounding box center [1256, 386] width 26 height 26
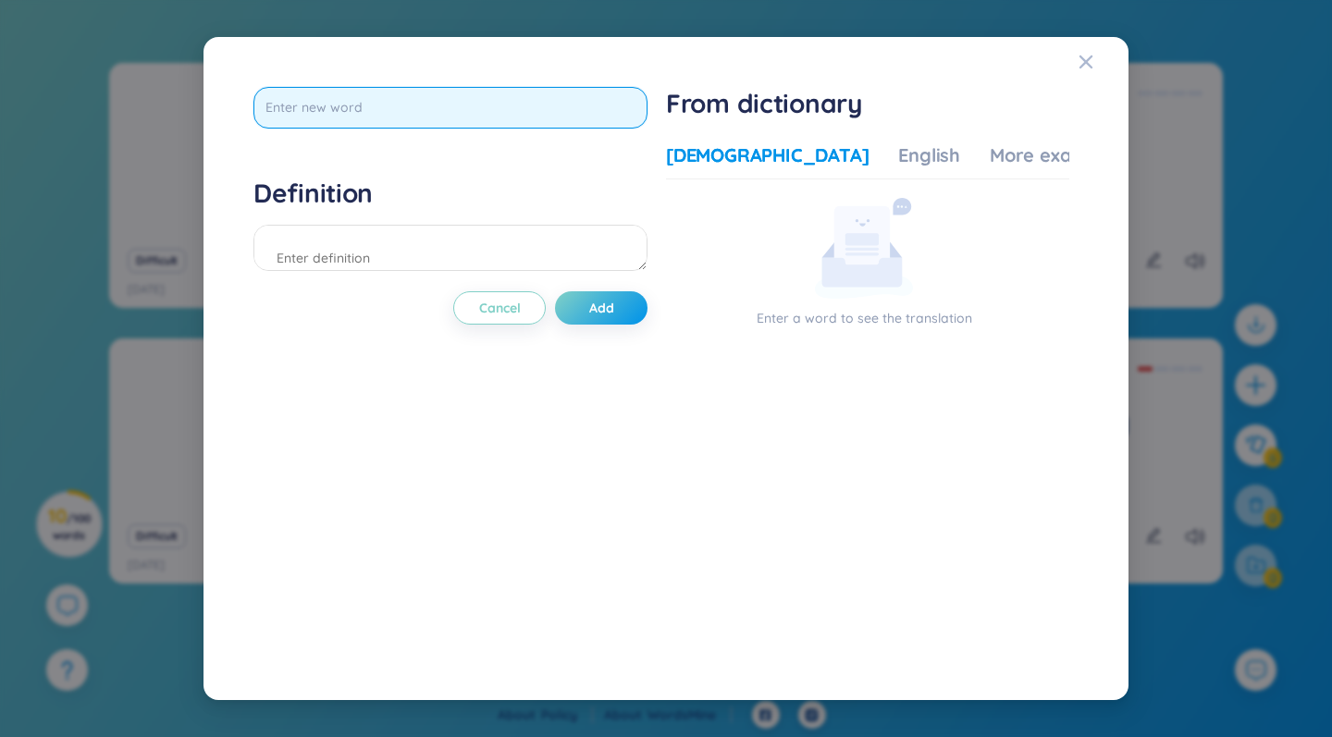
click at [425, 109] on input "text" at bounding box center [450, 108] width 394 height 42
type input "winter"
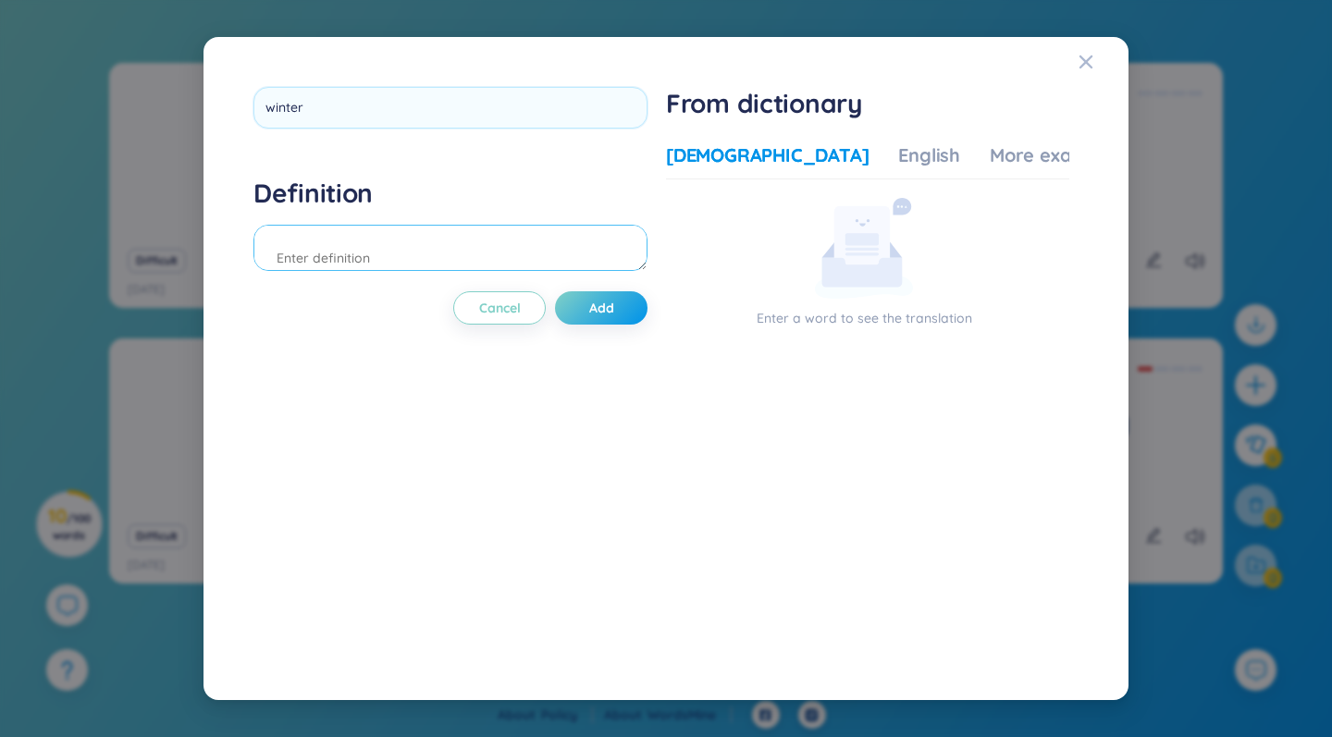
click at [329, 246] on div "Definition" at bounding box center [450, 227] width 394 height 100
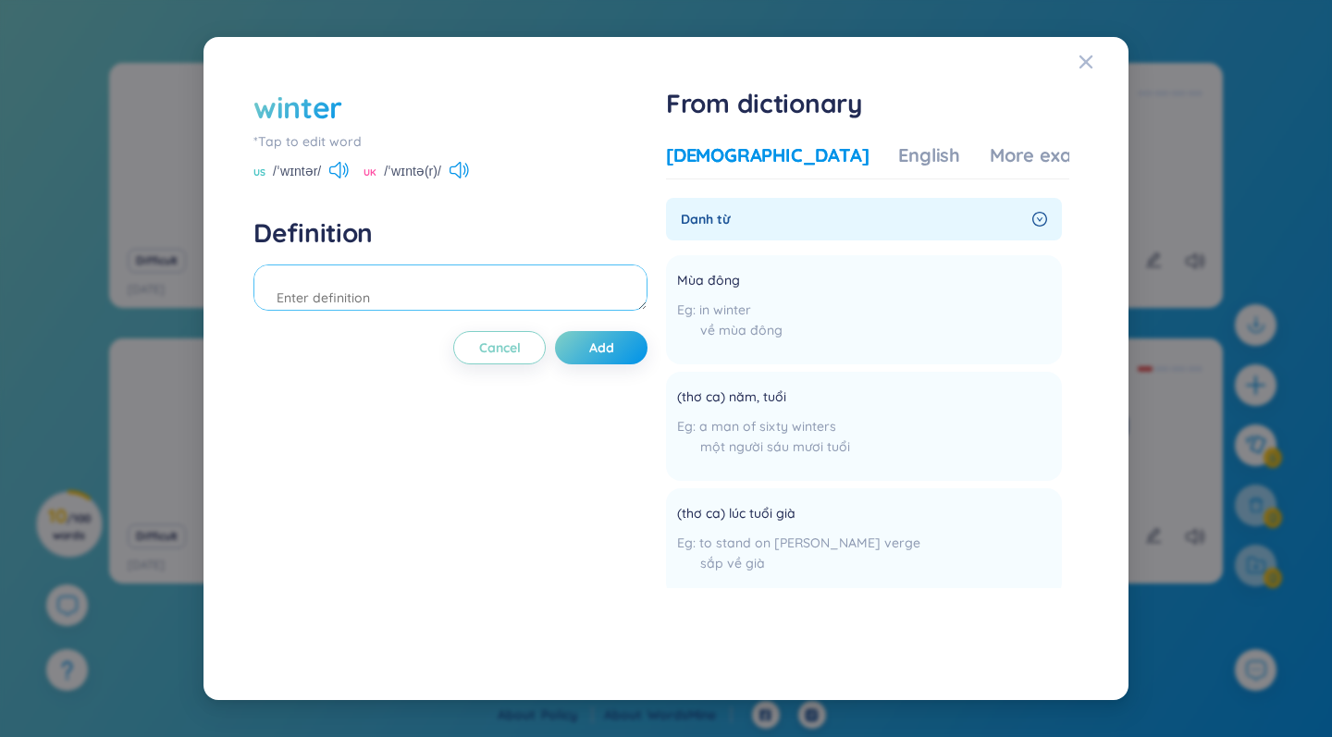
click at [375, 281] on textarea at bounding box center [450, 287] width 394 height 46
type textarea "I love the winter"
click at [600, 348] on span "Add" at bounding box center [601, 347] width 25 height 18
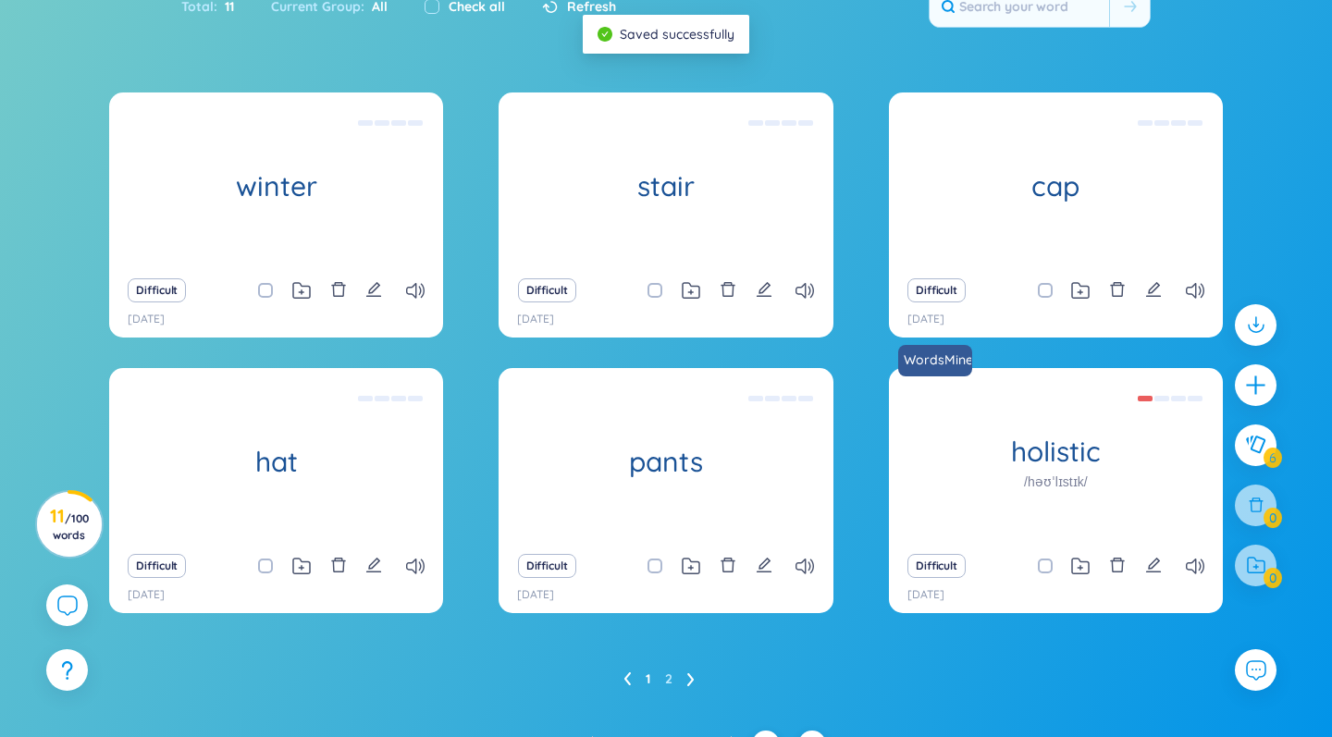
scroll to position [279, 0]
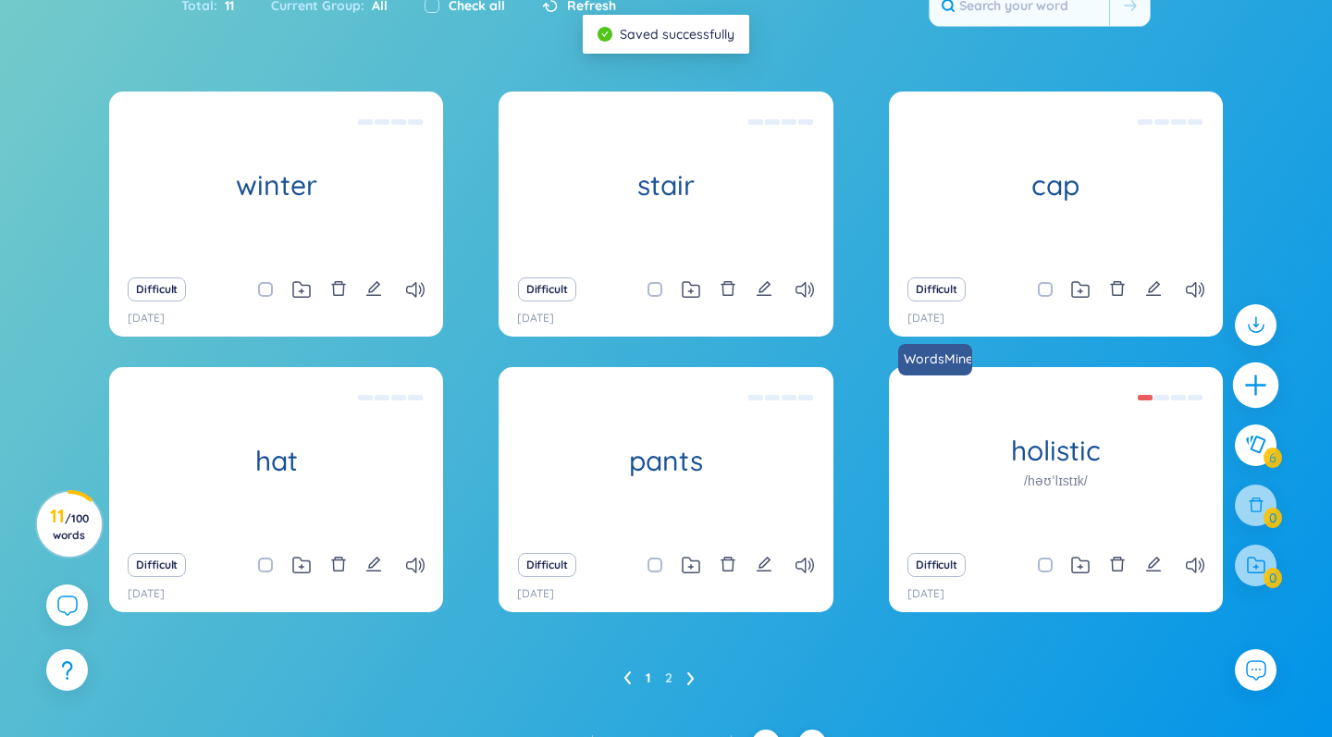
click at [1254, 396] on icon "plus" at bounding box center [1256, 386] width 26 height 26
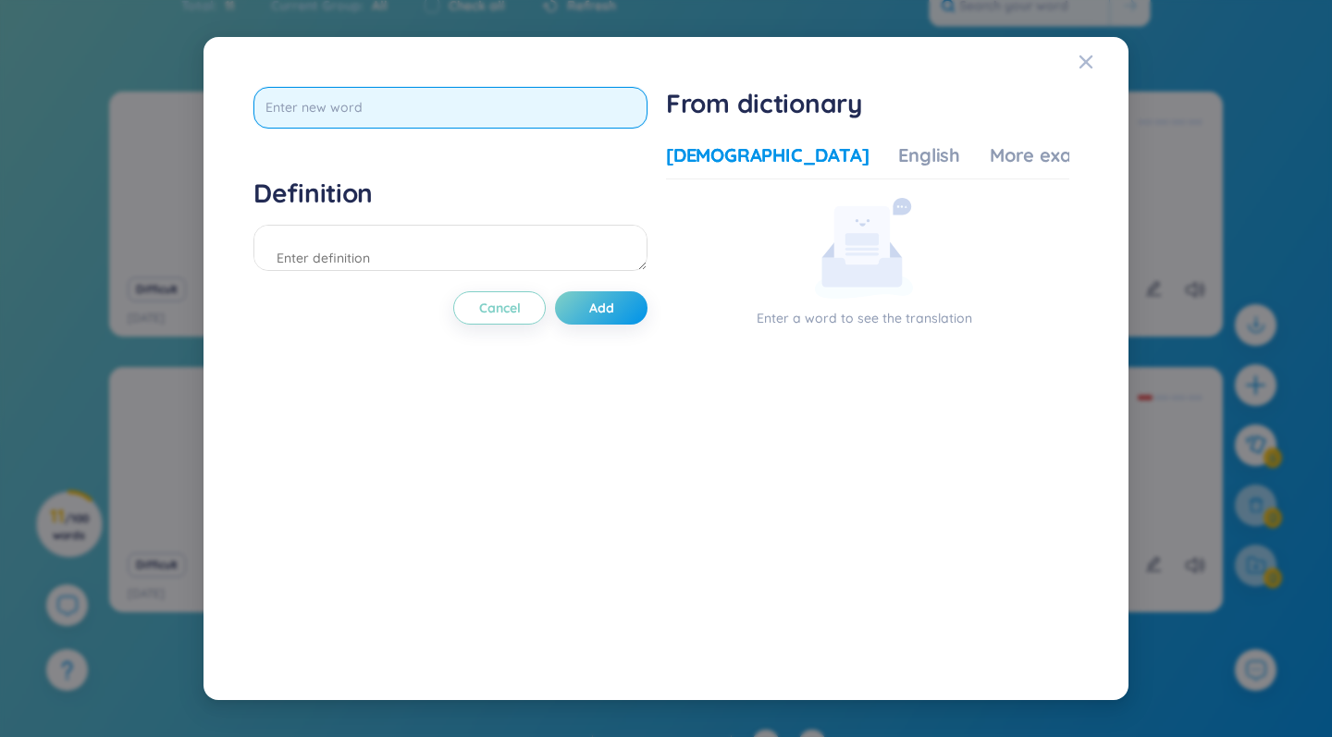
click at [338, 117] on input "text" at bounding box center [450, 108] width 394 height 42
type input "spring"
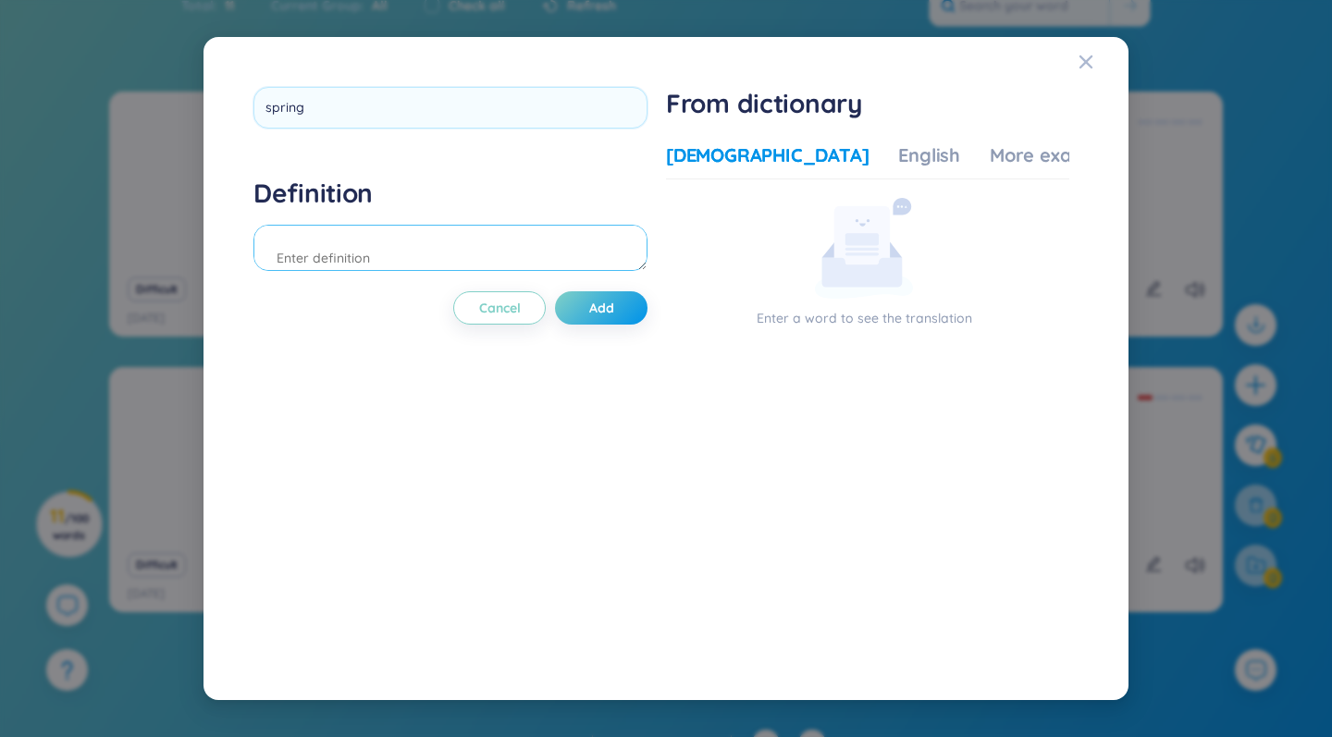
click at [379, 231] on div "Definition" at bounding box center [450, 227] width 394 height 100
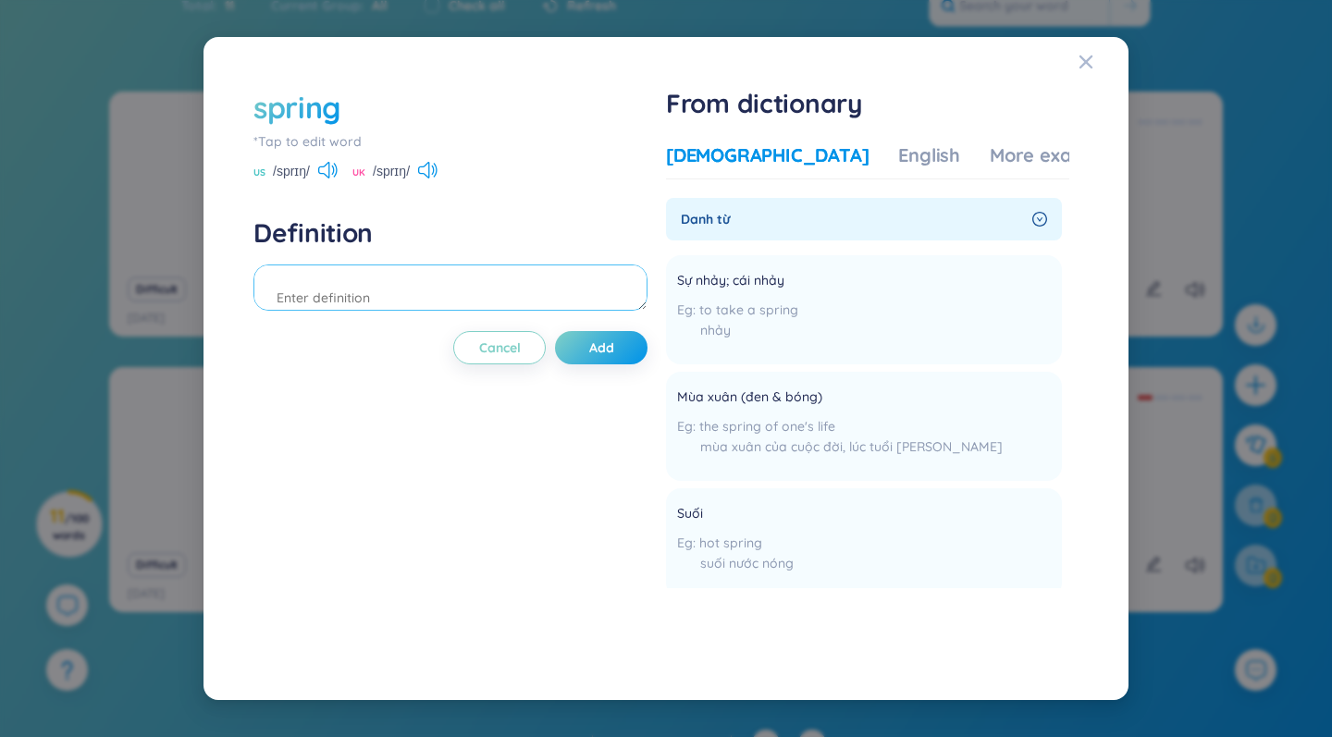
paste textarea "Flowers bloom beautifully in spring"
type textarea "Flowers bloom beautifully in spring"
click at [600, 359] on button "Add" at bounding box center [601, 347] width 92 height 33
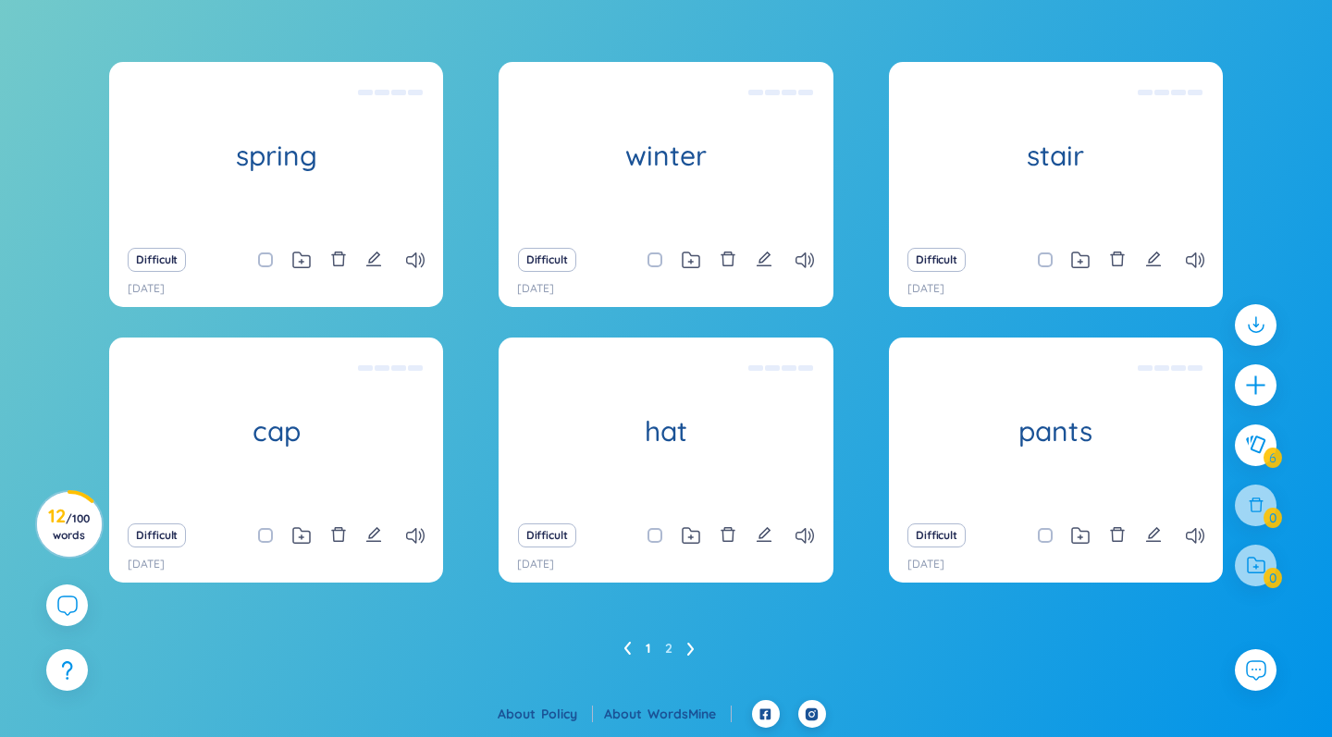
scroll to position [308, 0]
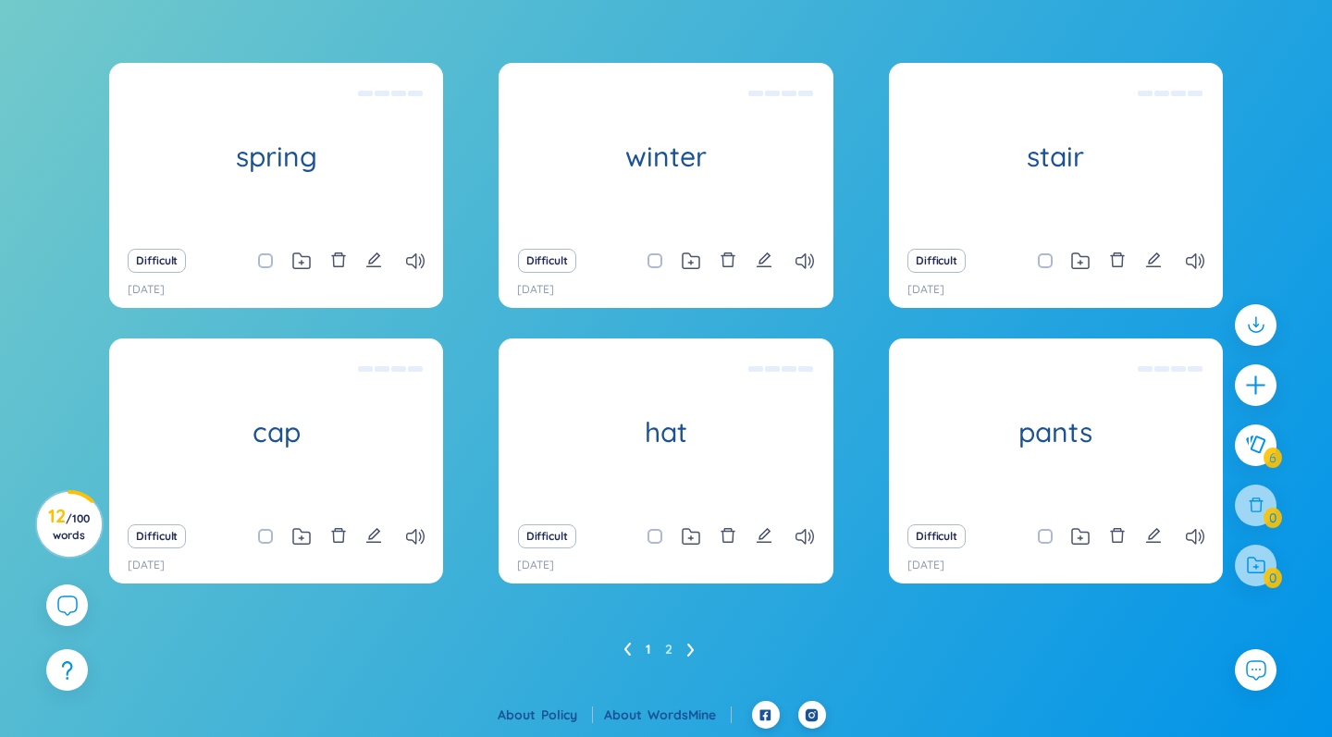
click at [692, 648] on icon at bounding box center [689, 650] width 6 height 13
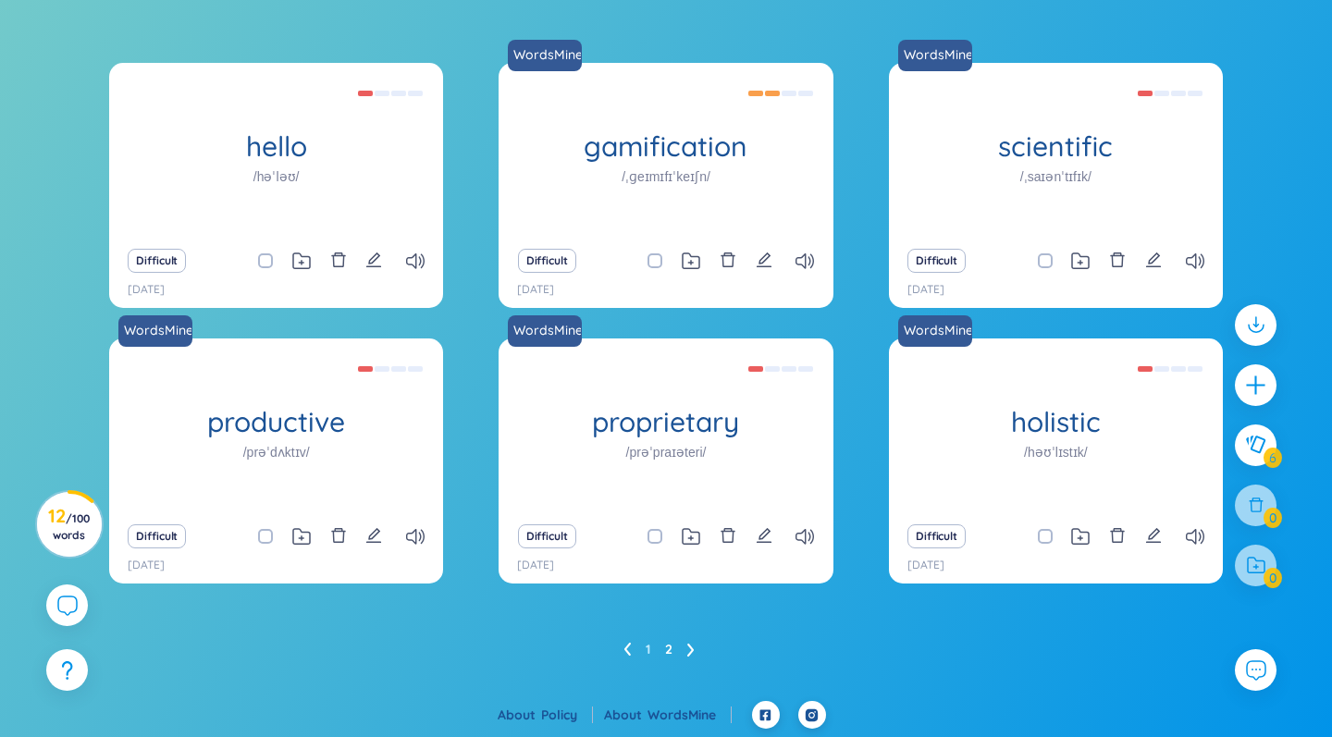
click at [627, 646] on icon at bounding box center [626, 649] width 6 height 13
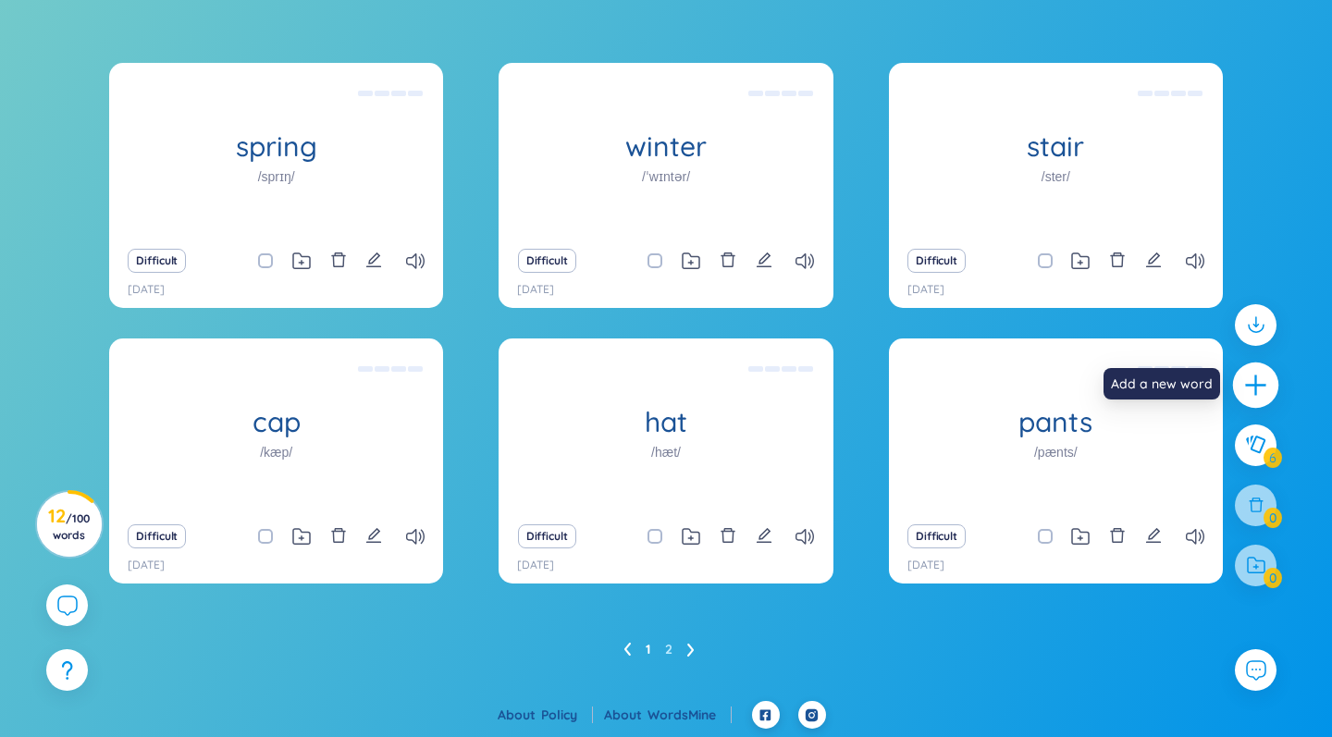
click at [1255, 395] on icon "plus" at bounding box center [1255, 385] width 2 height 20
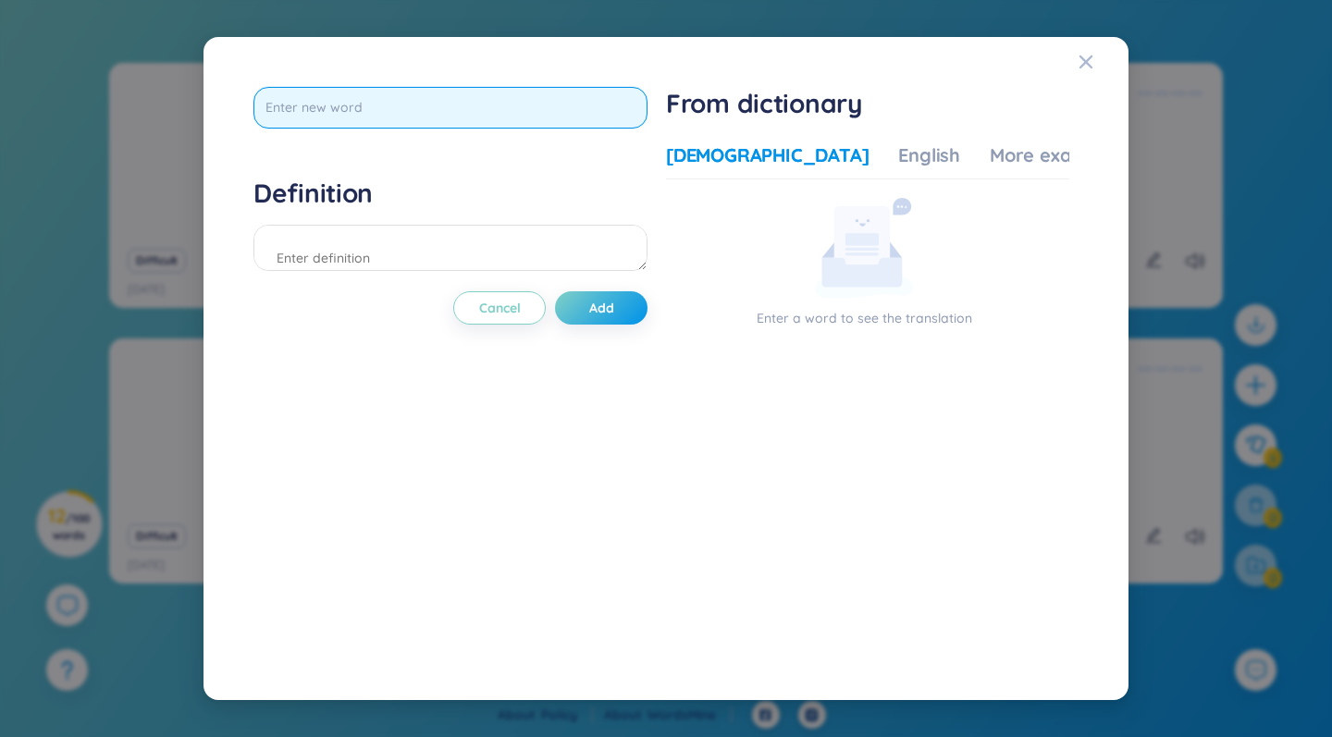
click at [293, 111] on input "text" at bounding box center [450, 108] width 394 height 42
type input "autumn"
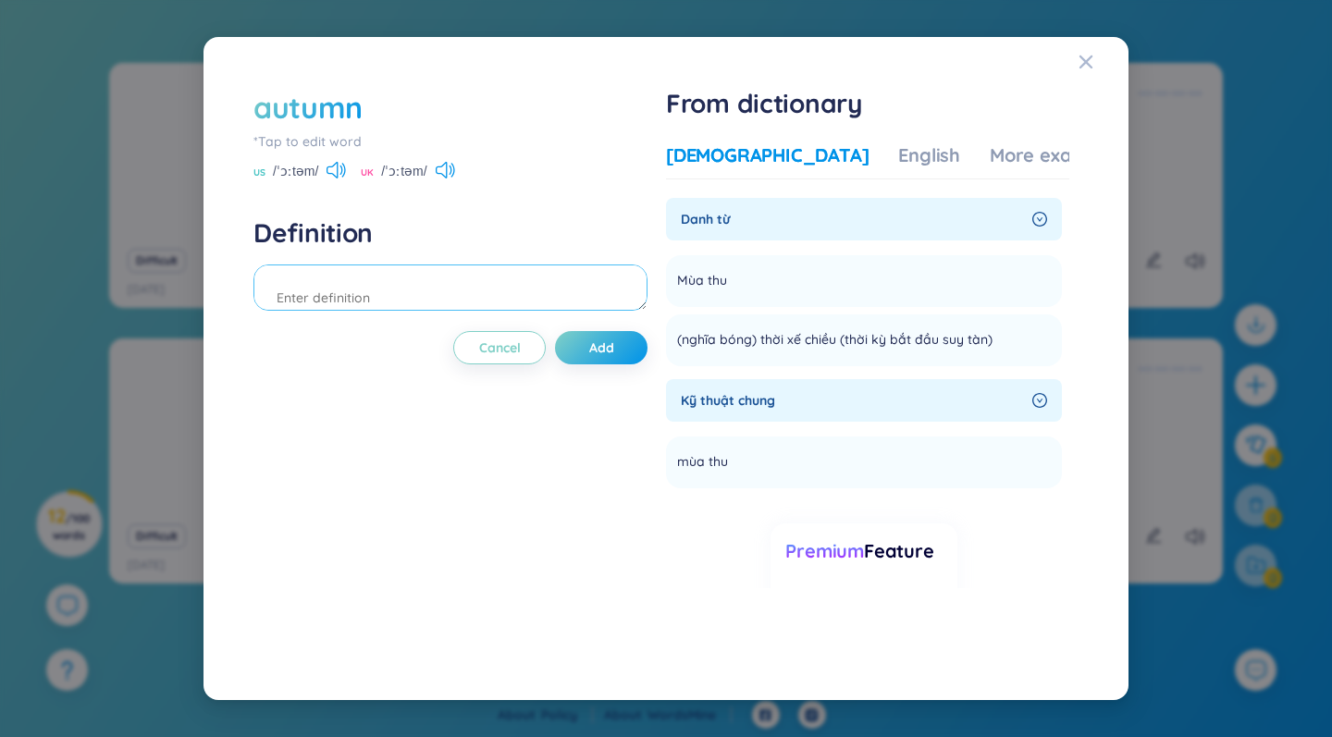
click at [395, 295] on textarea at bounding box center [450, 287] width 394 height 46
click at [1037, 219] on icon "right-circle" at bounding box center [1040, 219] width 6 height 5
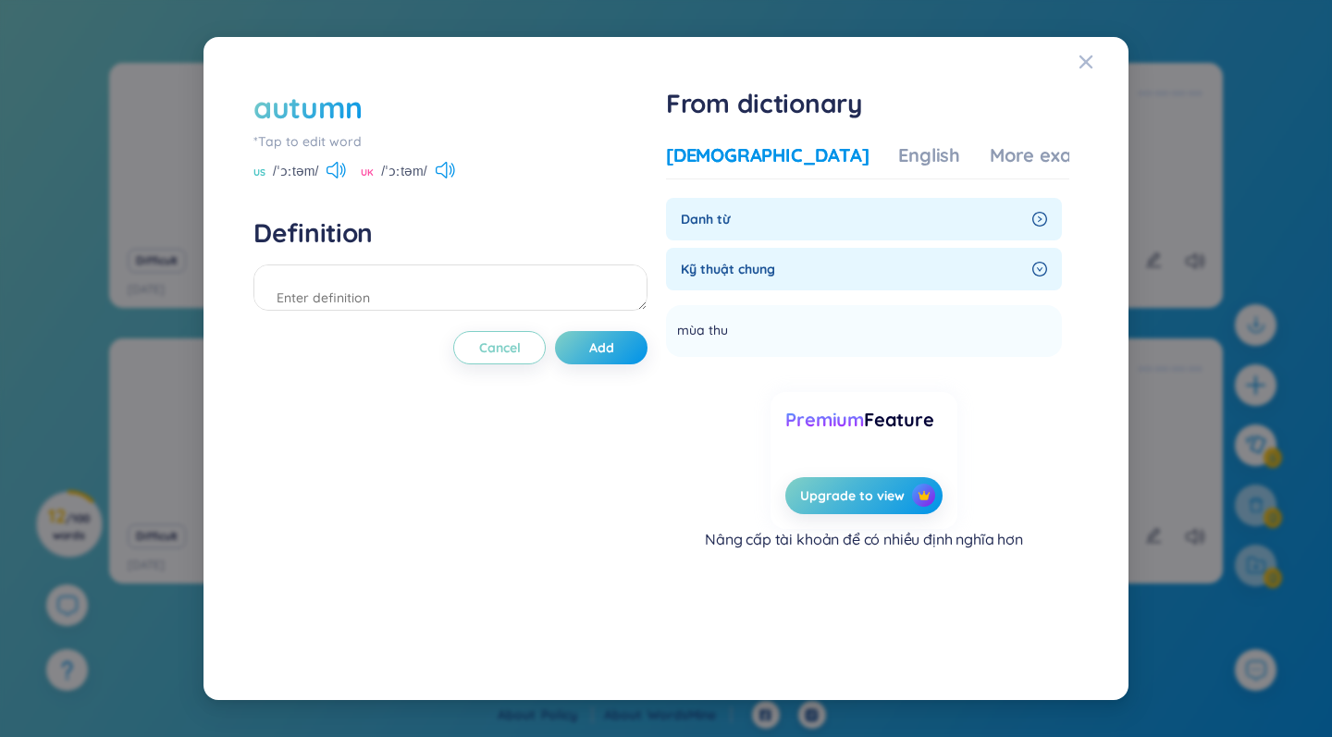
click at [1033, 220] on icon "right-circle" at bounding box center [1039, 219] width 15 height 15
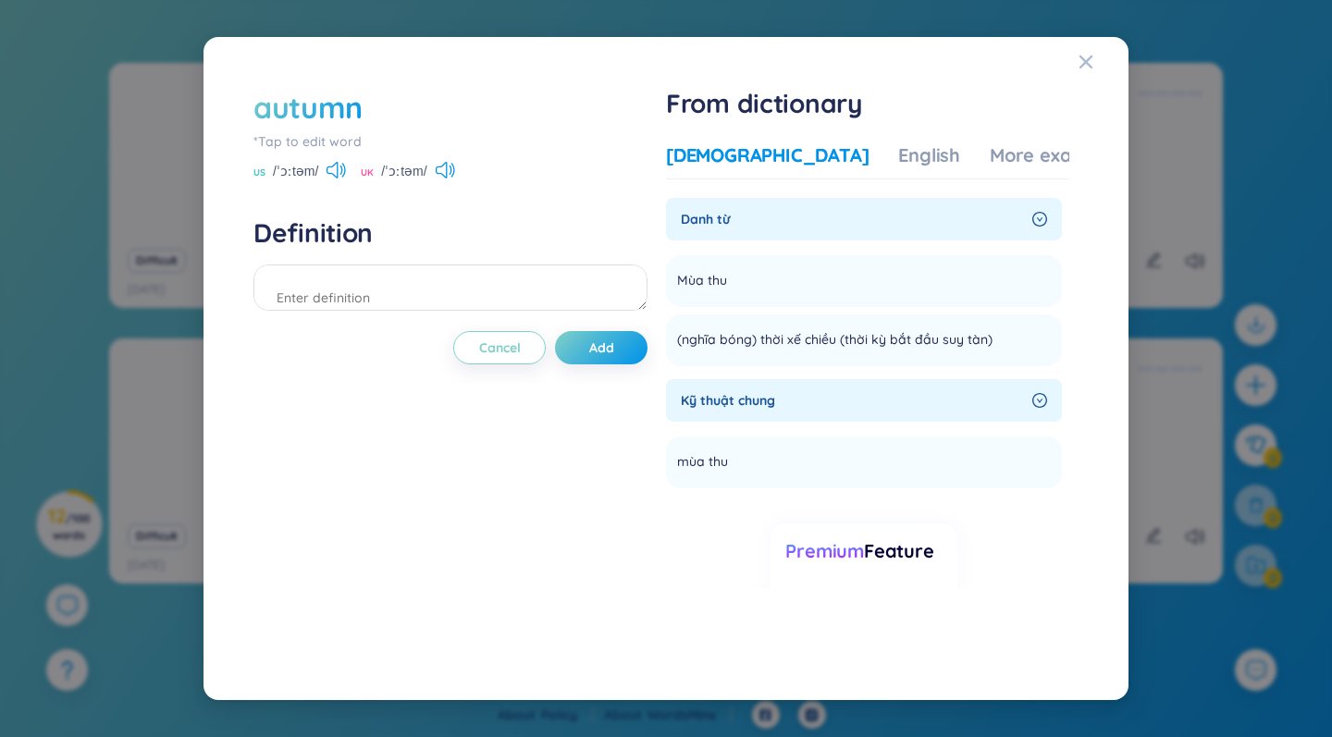
click at [1032, 398] on icon "right-circle" at bounding box center [1039, 400] width 15 height 15
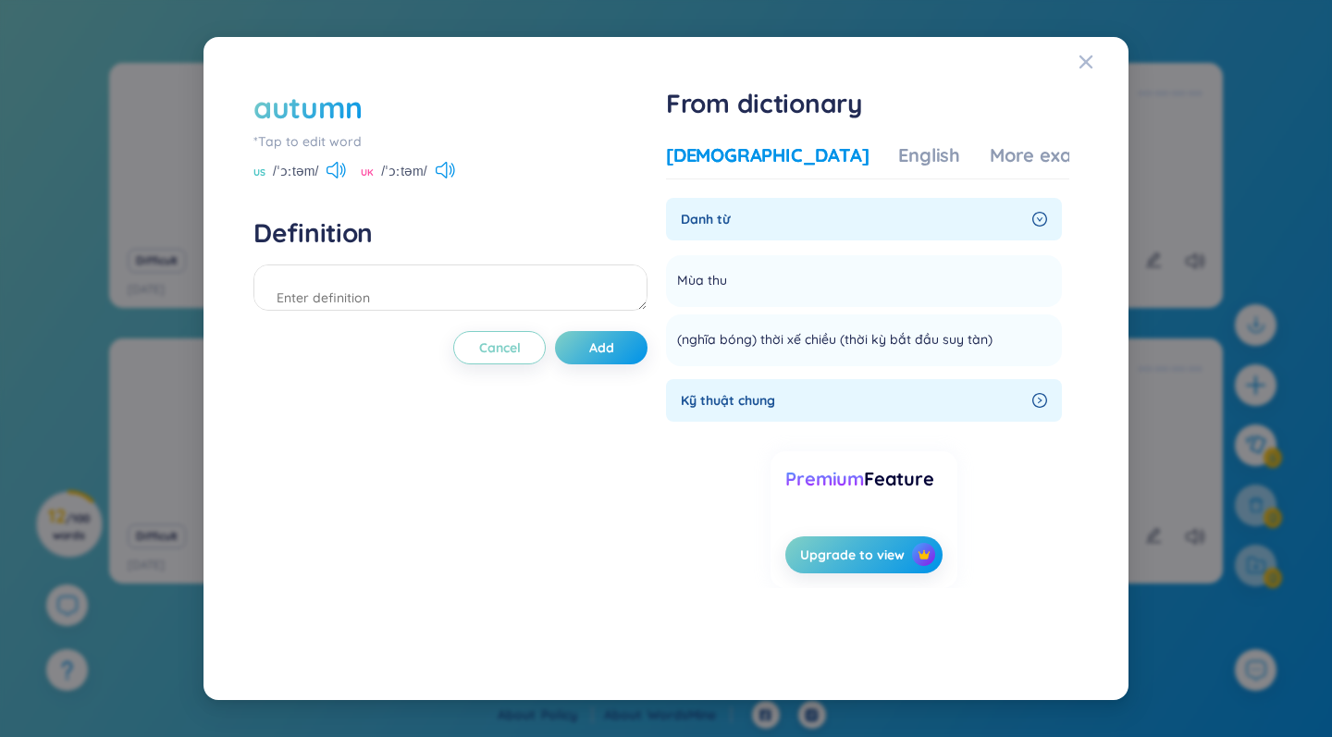
click at [1032, 398] on icon "right-circle" at bounding box center [1039, 400] width 15 height 15
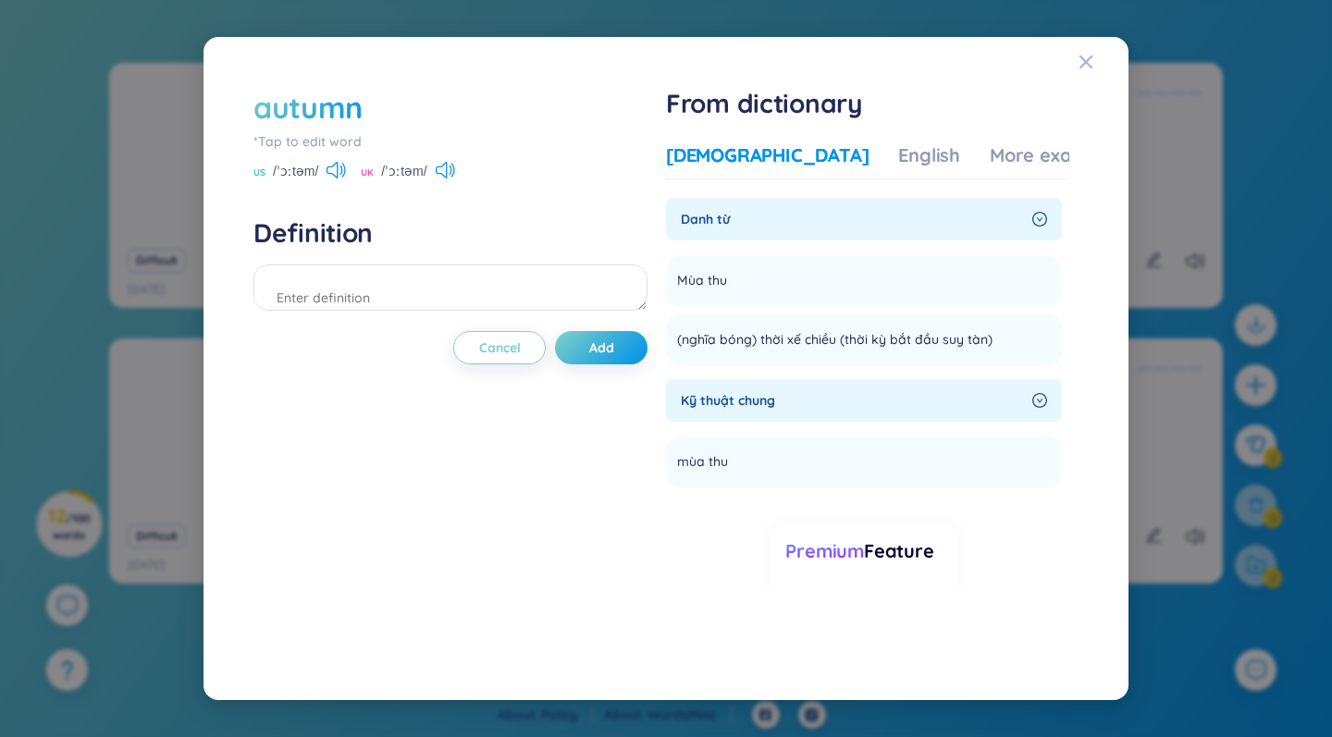
scroll to position [0, 0]
click at [424, 291] on textarea at bounding box center [450, 287] width 394 height 46
paste textarea "I love the crisp air of autumn"
type textarea "I love the crisp air of autumn"
click at [629, 353] on button "Add" at bounding box center [601, 347] width 92 height 33
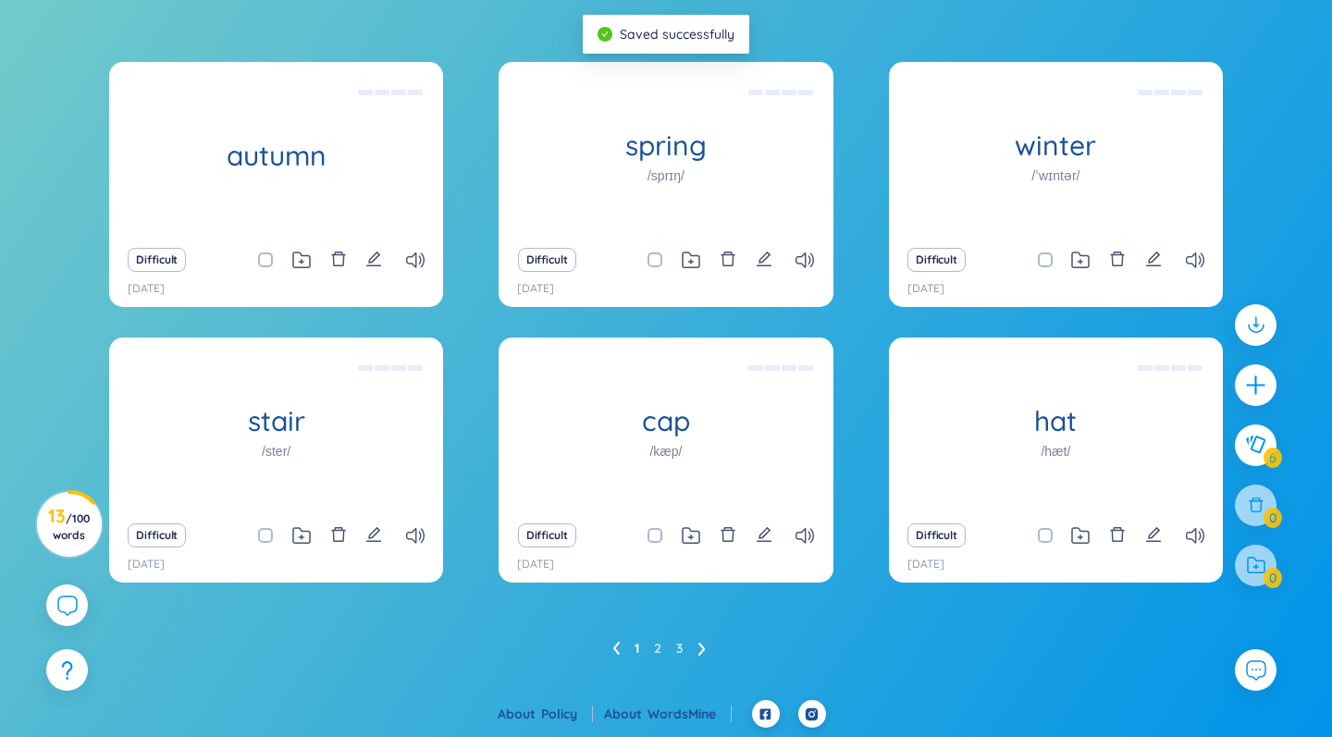
scroll to position [308, 0]
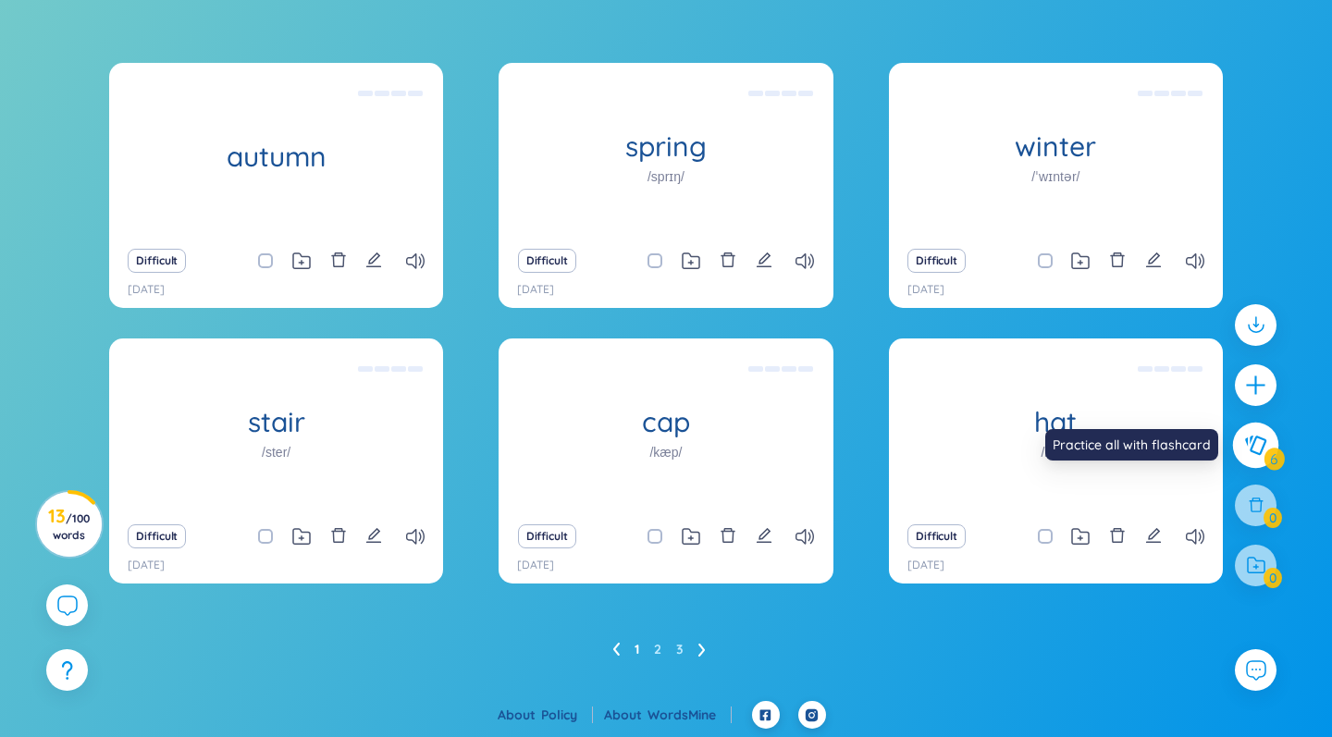
click at [1253, 447] on icon at bounding box center [1255, 445] width 22 height 20
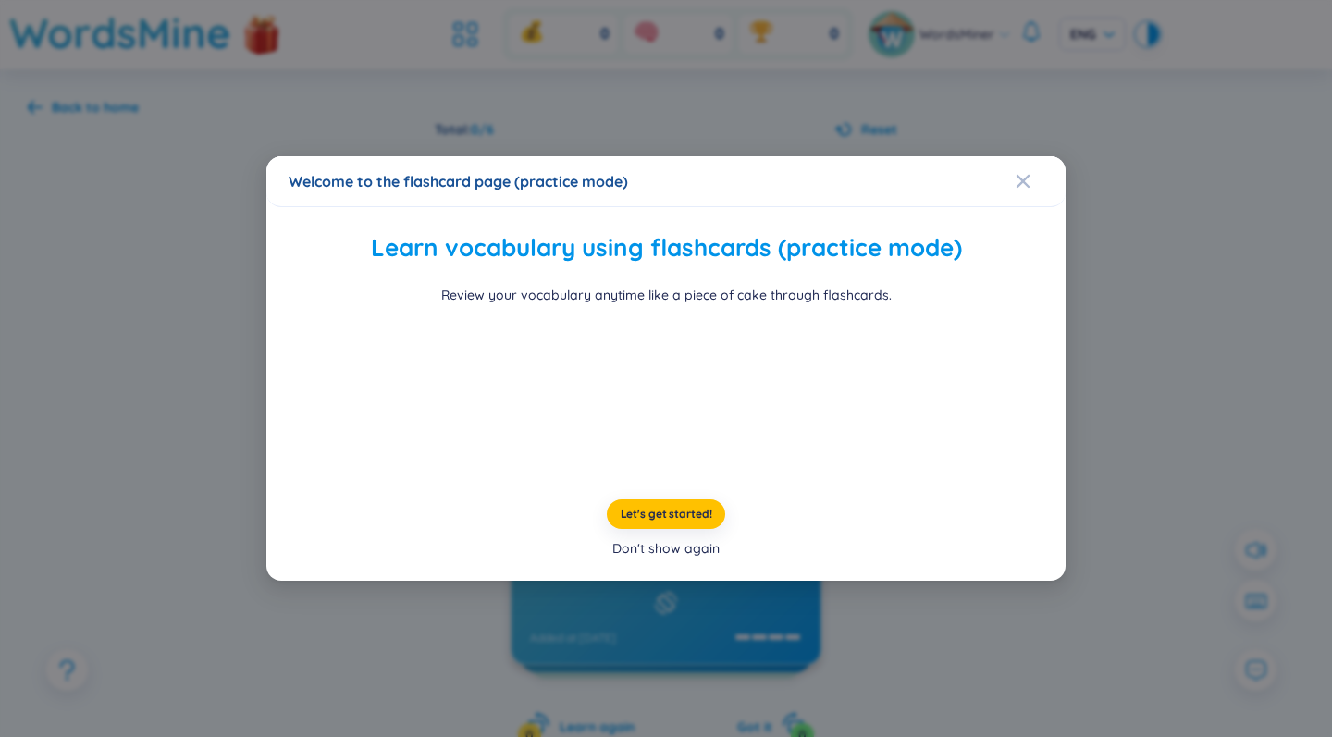
click at [653, 559] on div "Don't show again" at bounding box center [665, 548] width 107 height 20
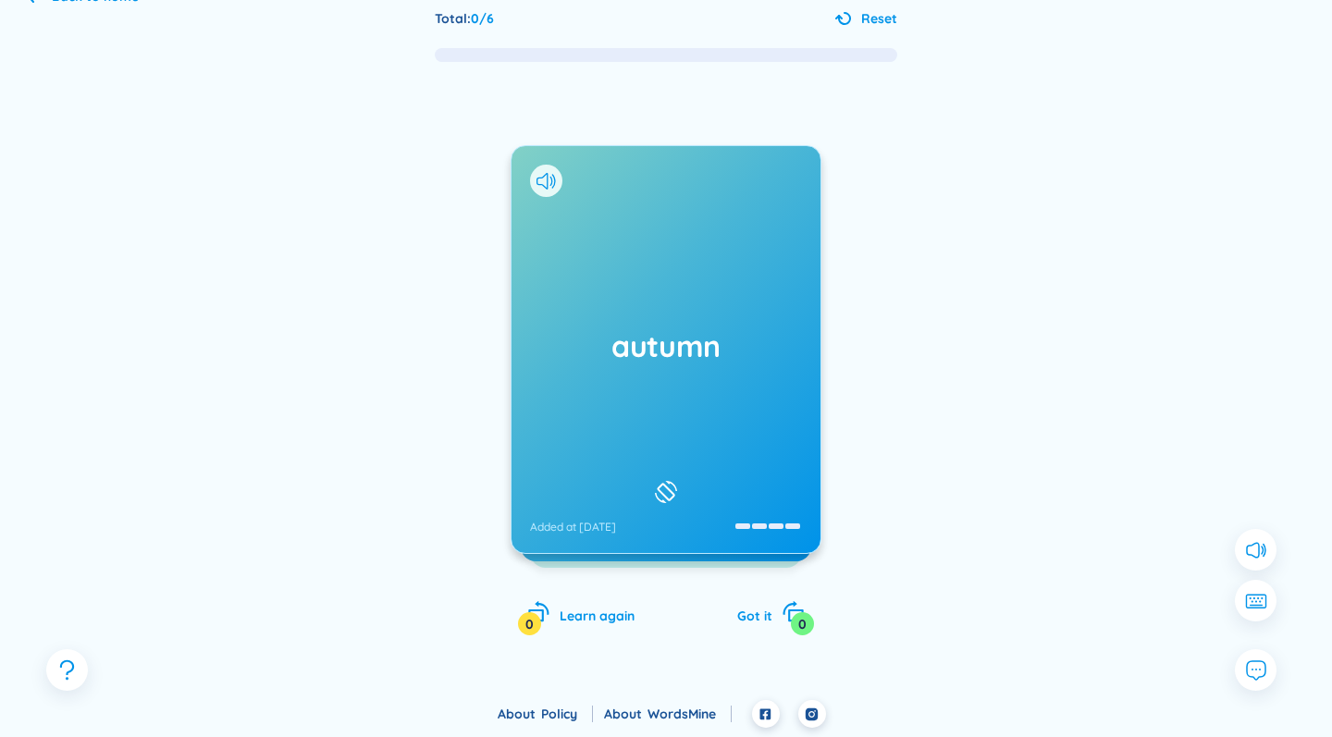
click at [690, 404] on div "autumn Added at [DATE]" at bounding box center [665, 349] width 309 height 407
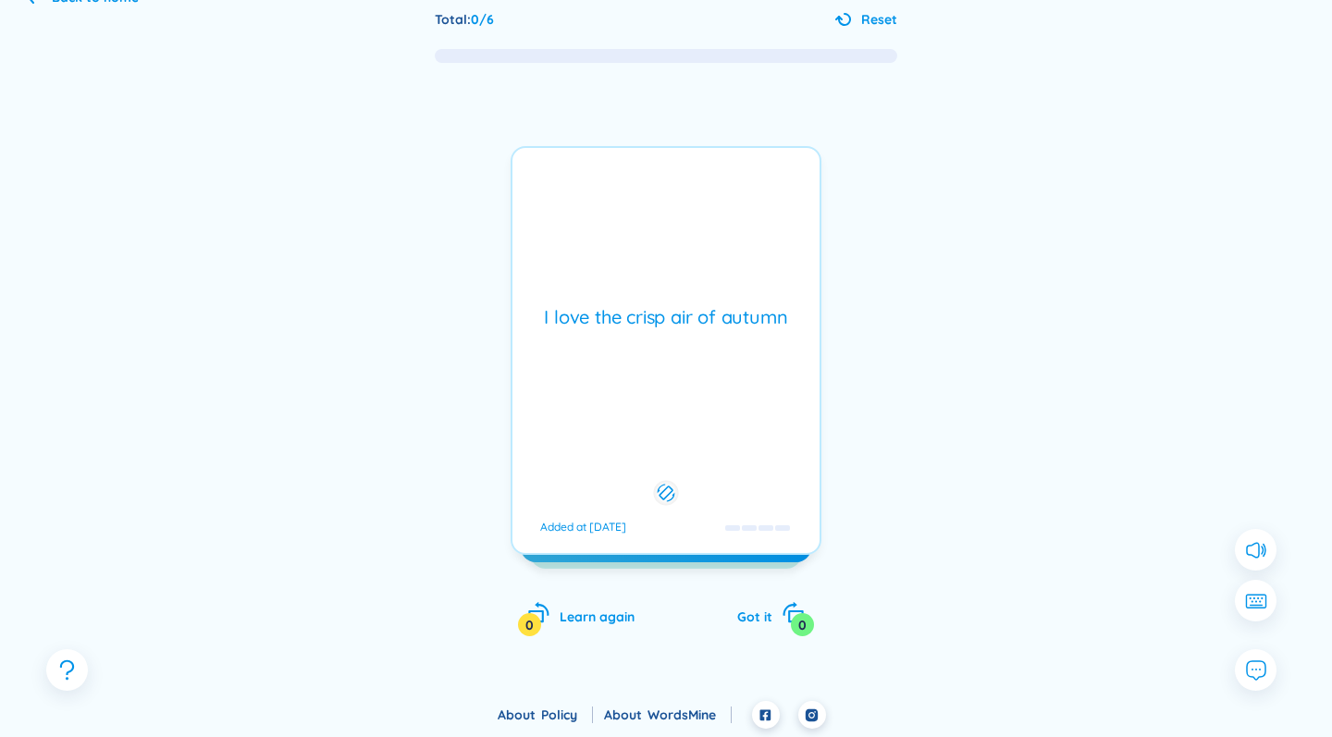
drag, startPoint x: 726, startPoint y: 315, endPoint x: 751, endPoint y: 314, distance: 25.0
drag, startPoint x: 752, startPoint y: 315, endPoint x: 783, endPoint y: 316, distance: 31.5
click at [766, 359] on div "I love the crisp air of autumn Added at [DATE]" at bounding box center [665, 350] width 311 height 409
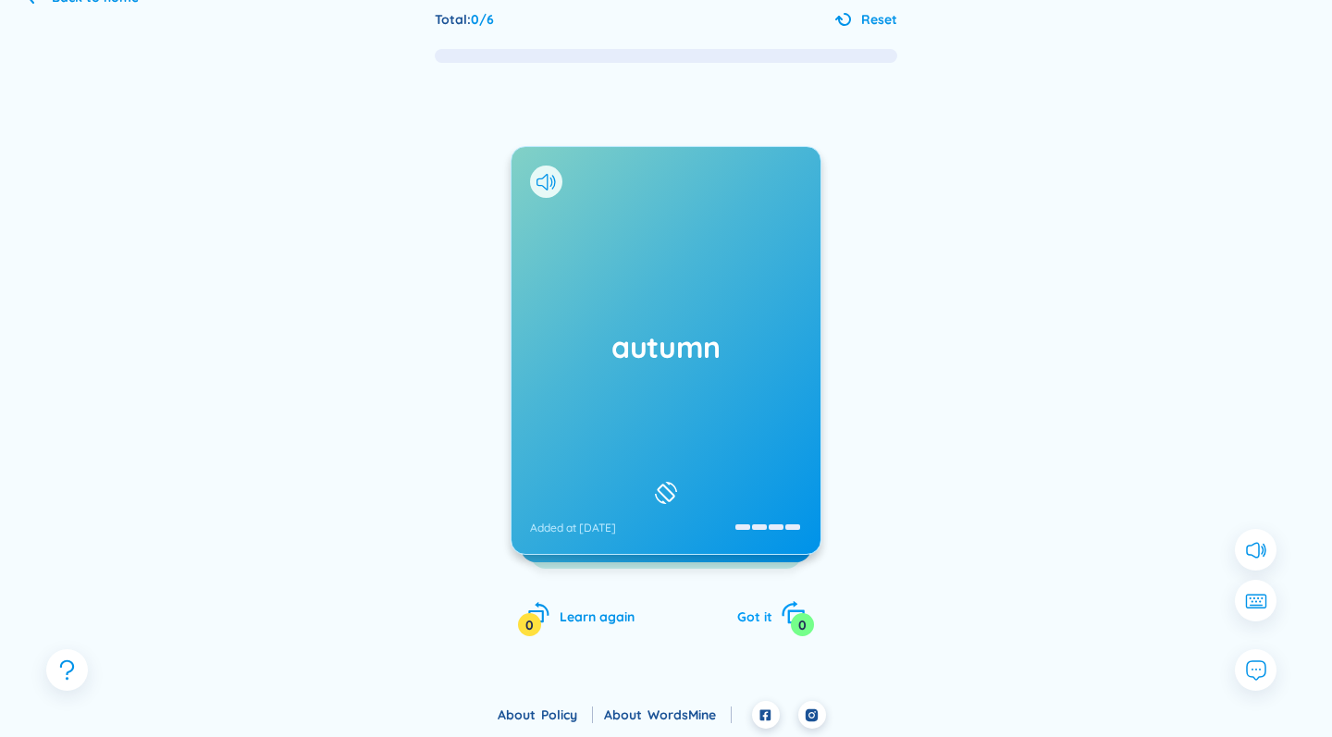
click at [762, 620] on span "Got it" at bounding box center [754, 617] width 35 height 17
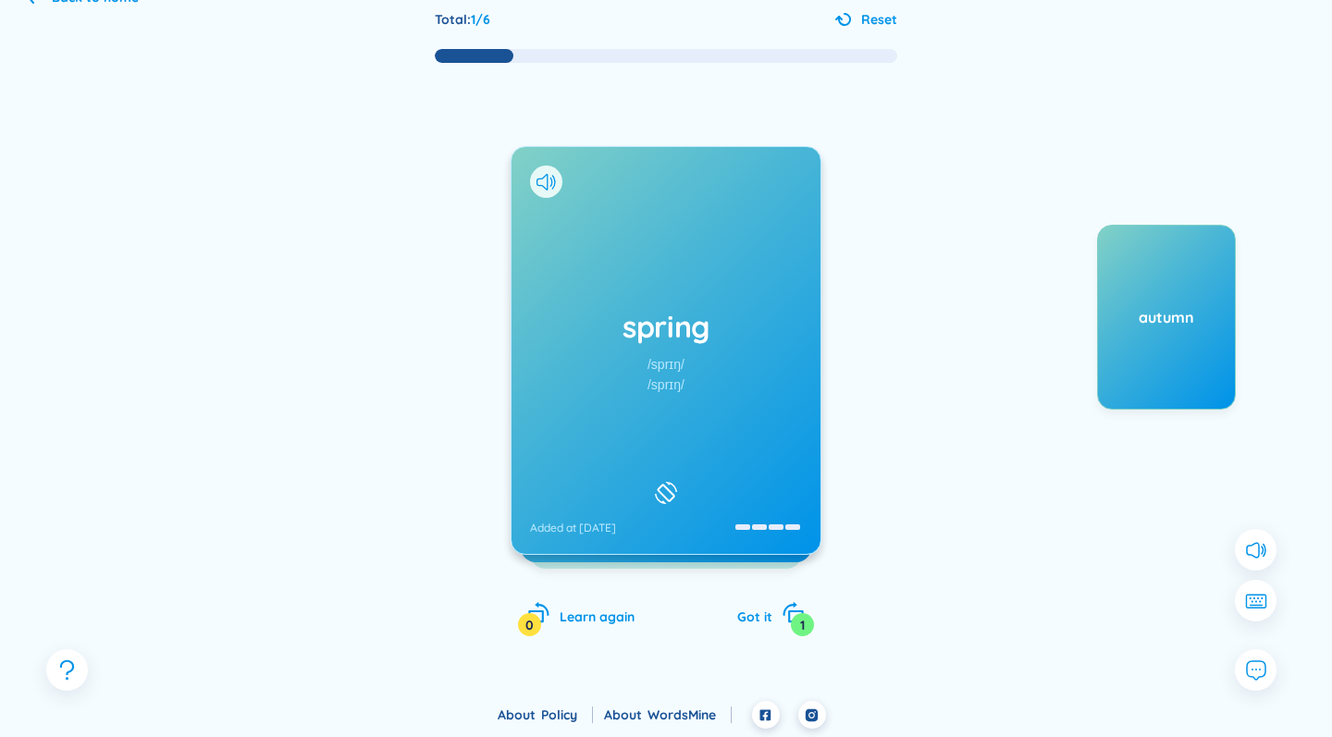
click at [735, 397] on div "spring /sprɪŋ/ /sprɪŋ/ Added at [DATE]" at bounding box center [665, 350] width 309 height 407
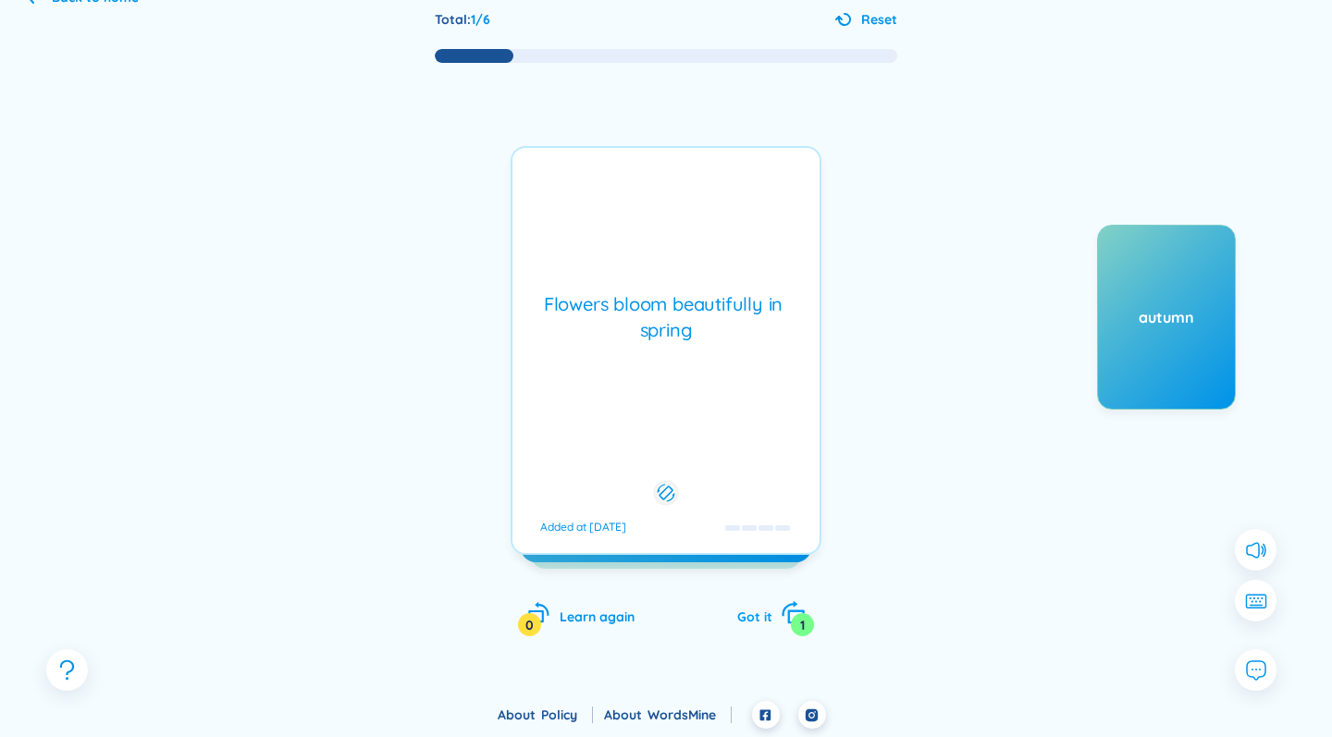
click at [757, 616] on span "Got it" at bounding box center [754, 617] width 35 height 17
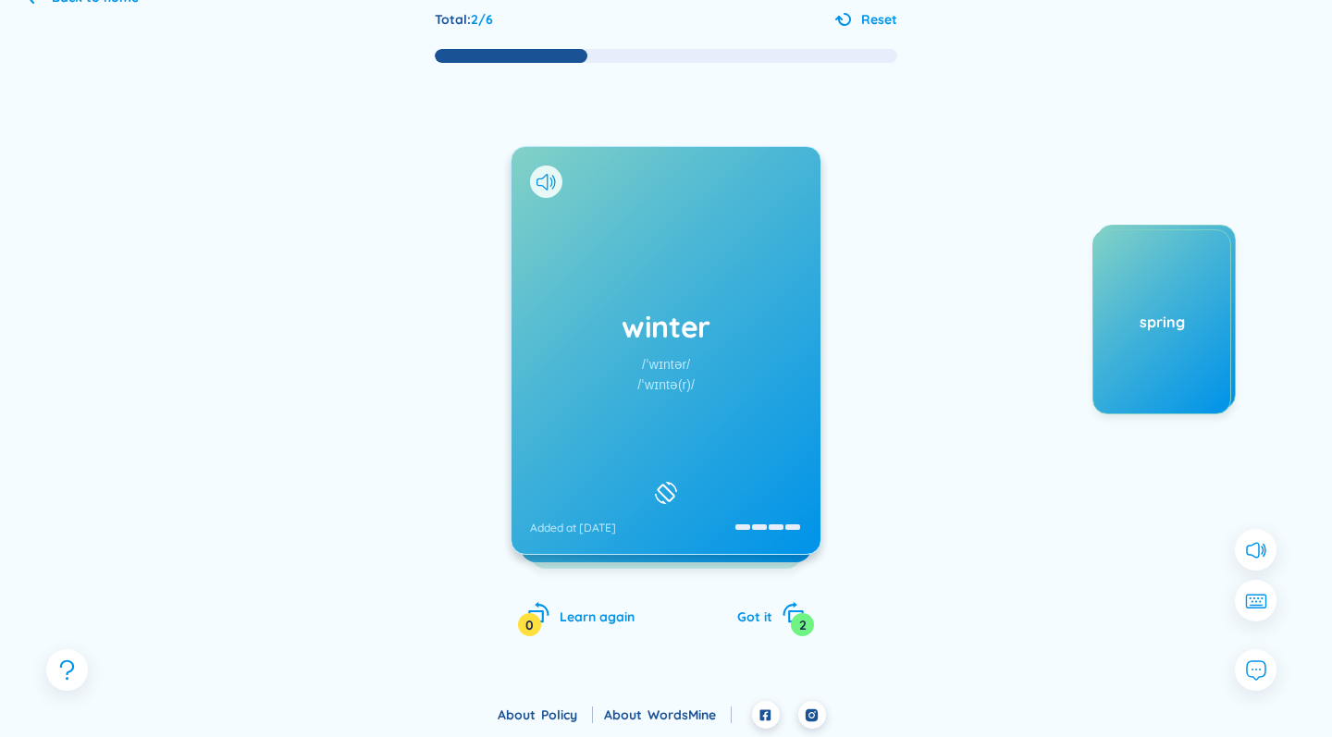
click at [707, 354] on div "winter /ˈwɪntər/ /ˈwɪntə(r)/ Added at [DATE]" at bounding box center [665, 350] width 309 height 407
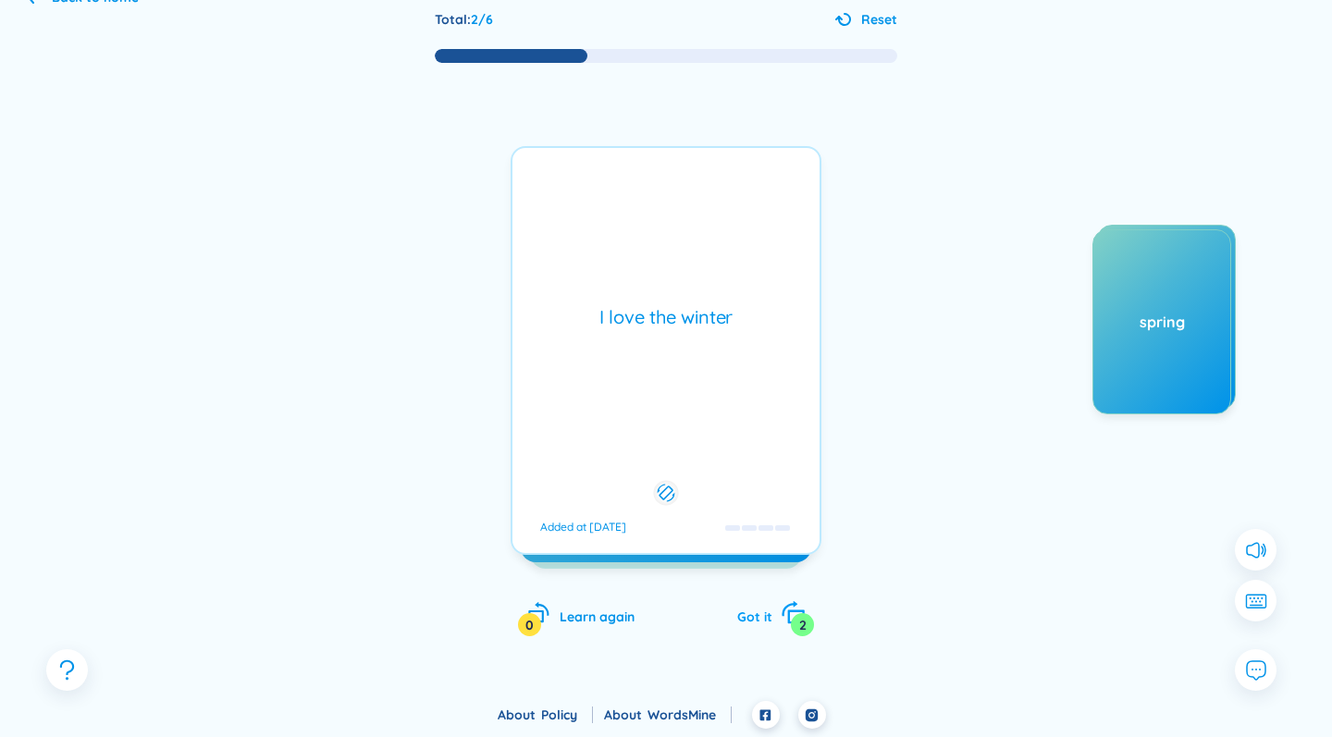
click at [754, 621] on span "Got it" at bounding box center [754, 617] width 35 height 17
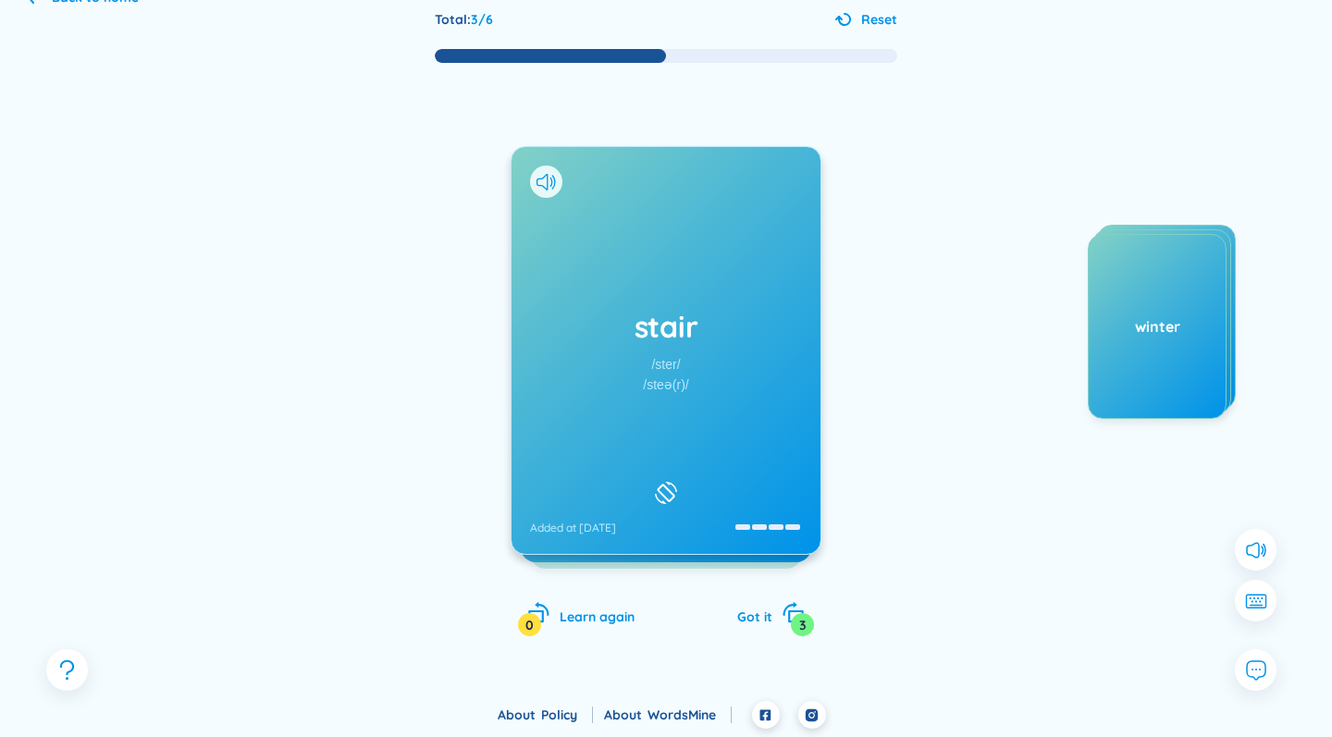
click at [721, 424] on div "stair /ster/ /steə(r)/ Added at [DATE]" at bounding box center [665, 350] width 309 height 407
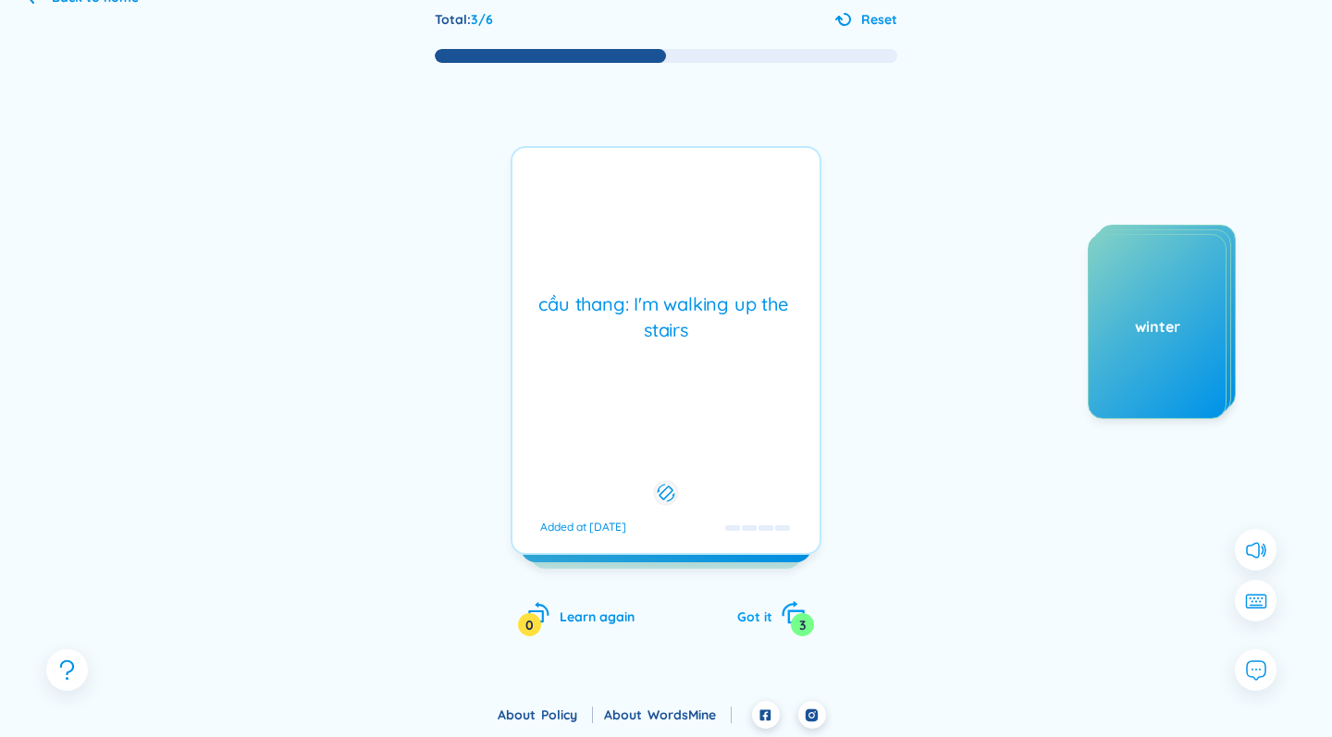
click at [752, 607] on div "Got it 3" at bounding box center [771, 614] width 68 height 26
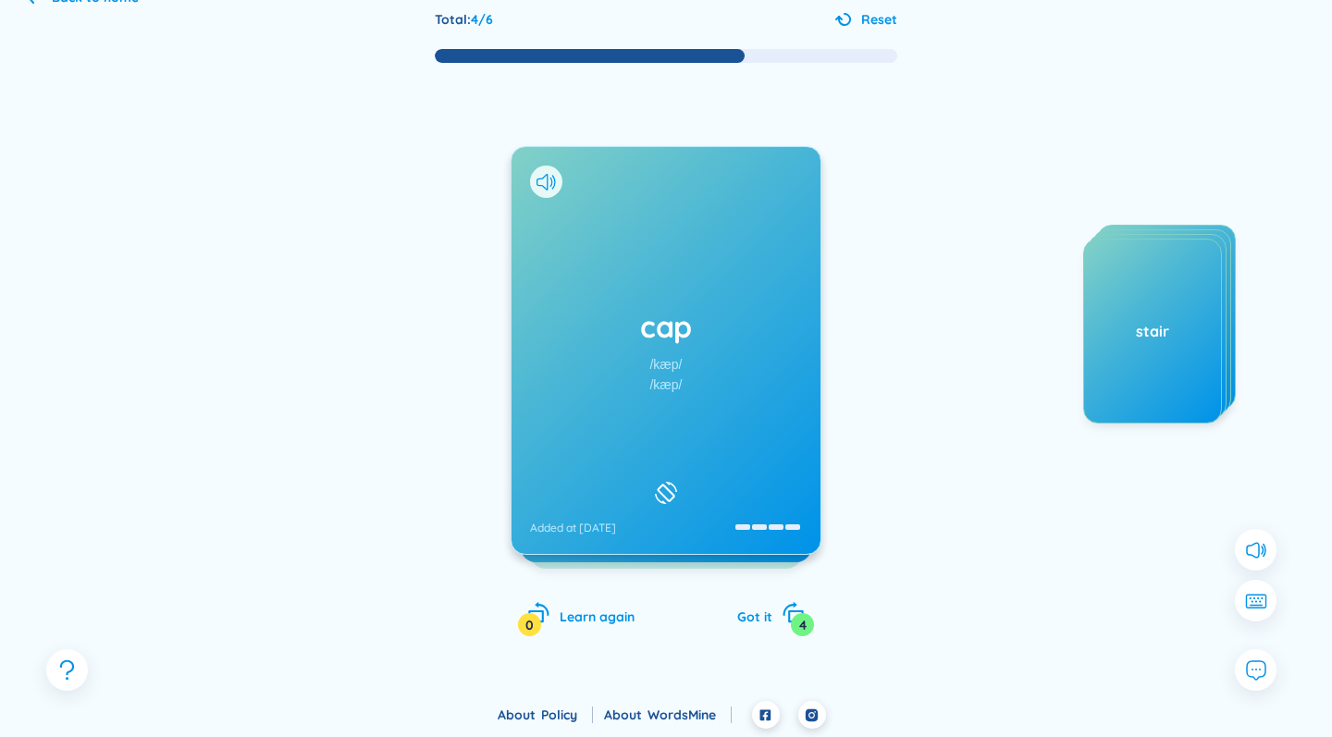
click at [735, 378] on div "cap /kæp/ /kæp/ Added at [DATE]" at bounding box center [665, 350] width 309 height 407
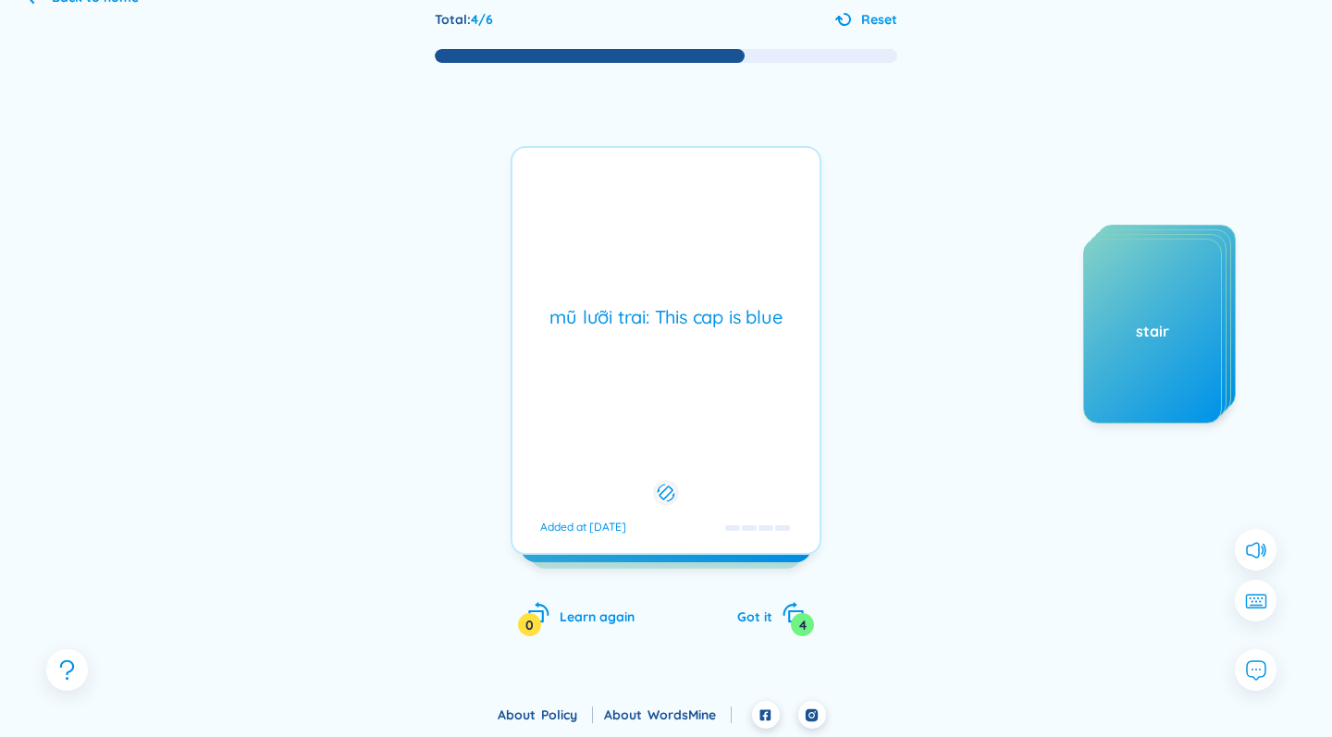
click at [276, 171] on div "cap /kæp/ /kæp/ Added at [DATE] mũ lưỡi trai: This cap is blue Added at [DATE] …" at bounding box center [666, 369] width 1276 height 609
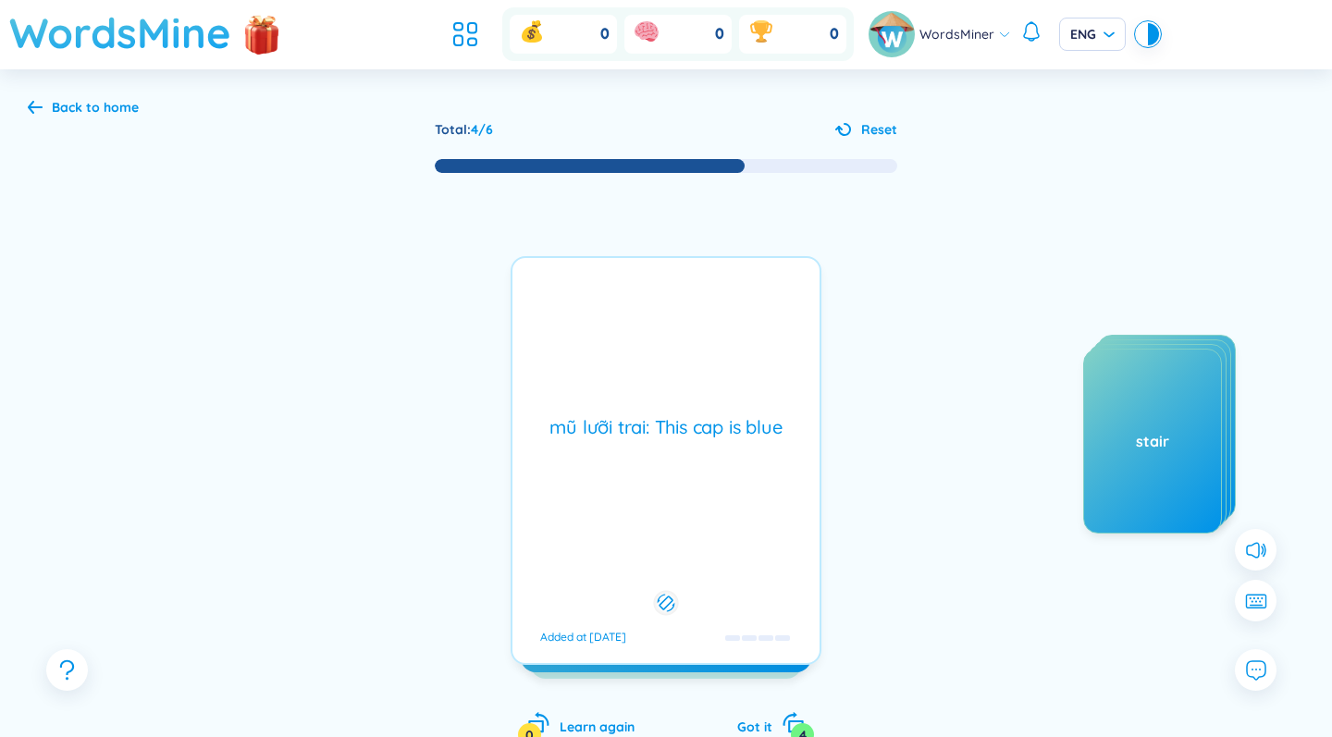
scroll to position [0, 0]
click at [119, 44] on h1 "WordsMine" at bounding box center [120, 33] width 222 height 66
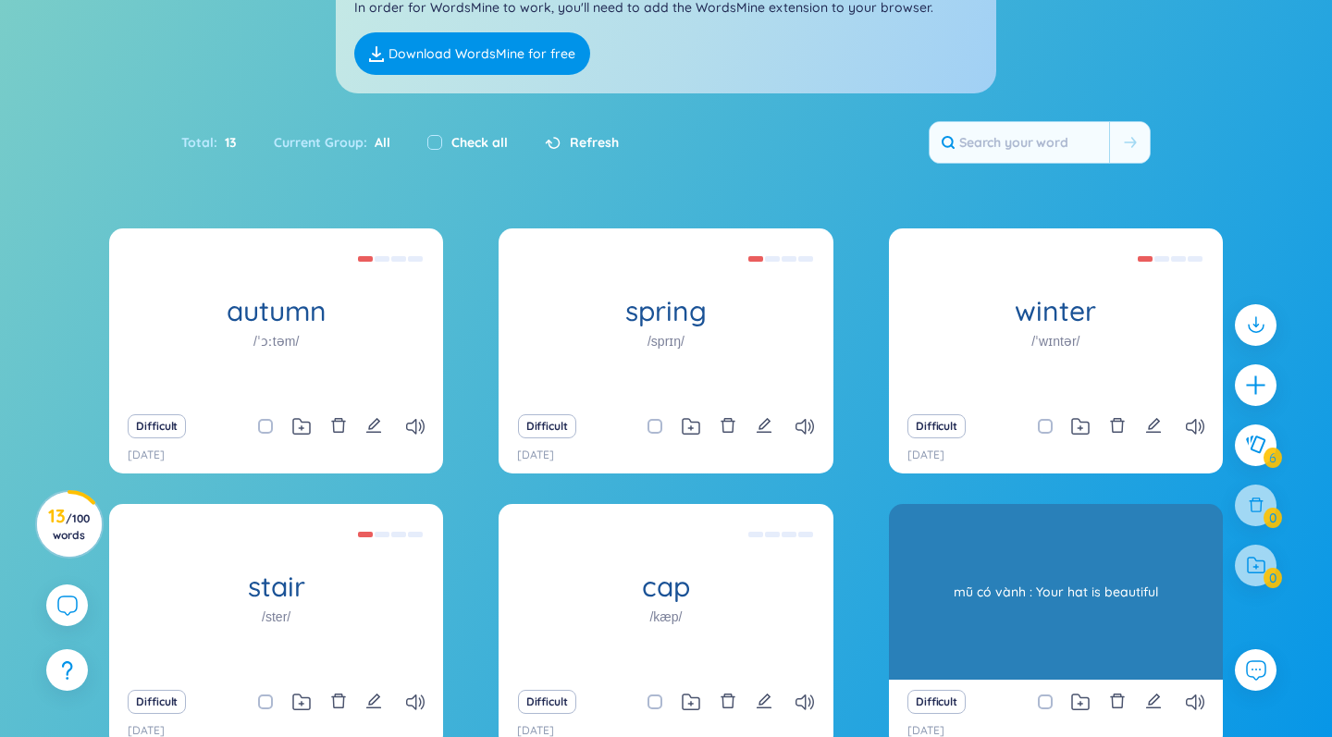
scroll to position [141, 0]
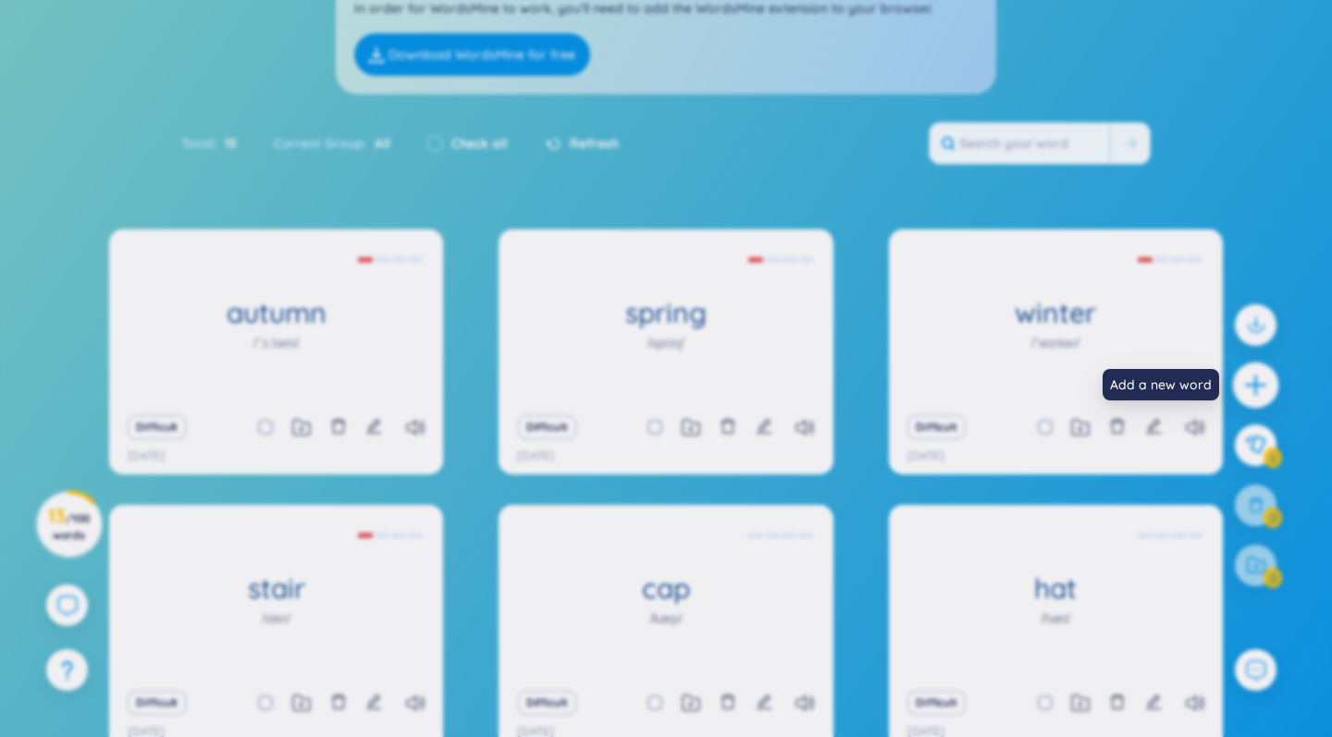
click at [1254, 386] on body "WordsMine Copilot is now available! Check it out here WordsMine Copilot is now …" at bounding box center [666, 227] width 1332 height 737
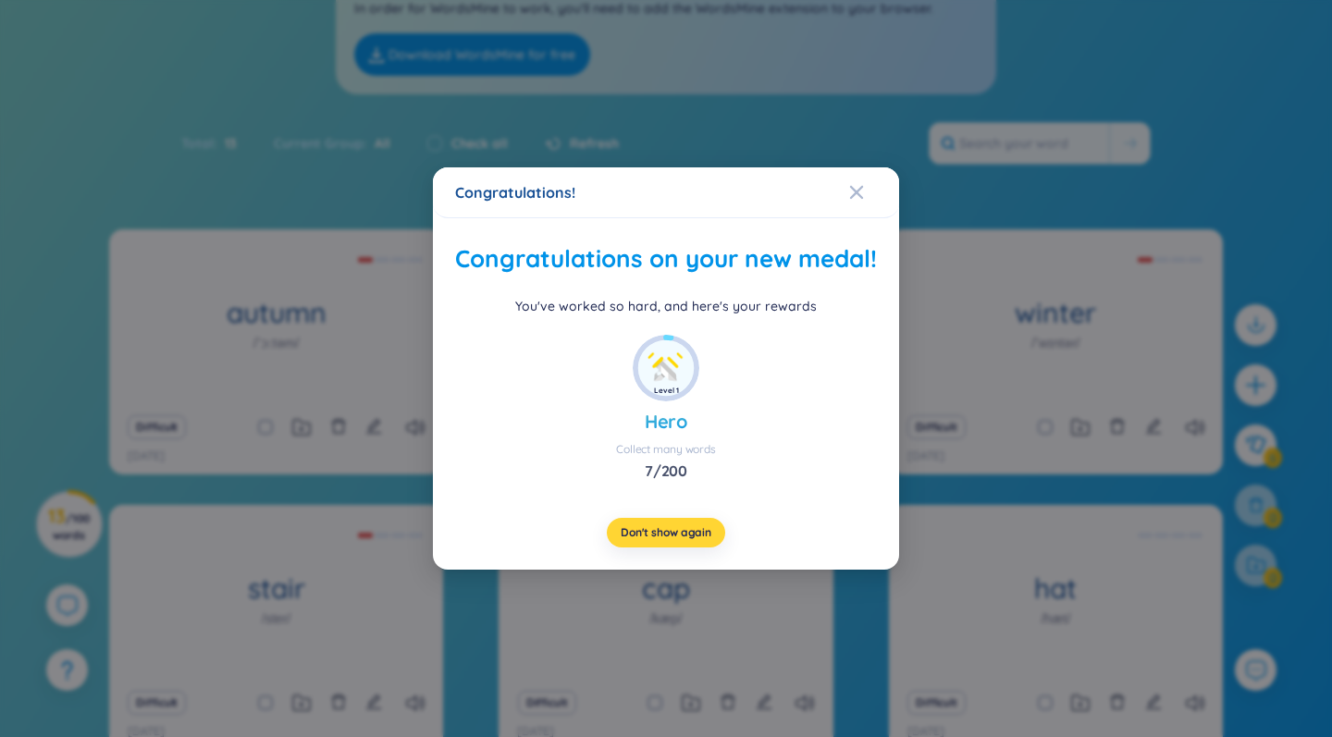
click at [688, 540] on span "Don't show again" at bounding box center [666, 532] width 91 height 15
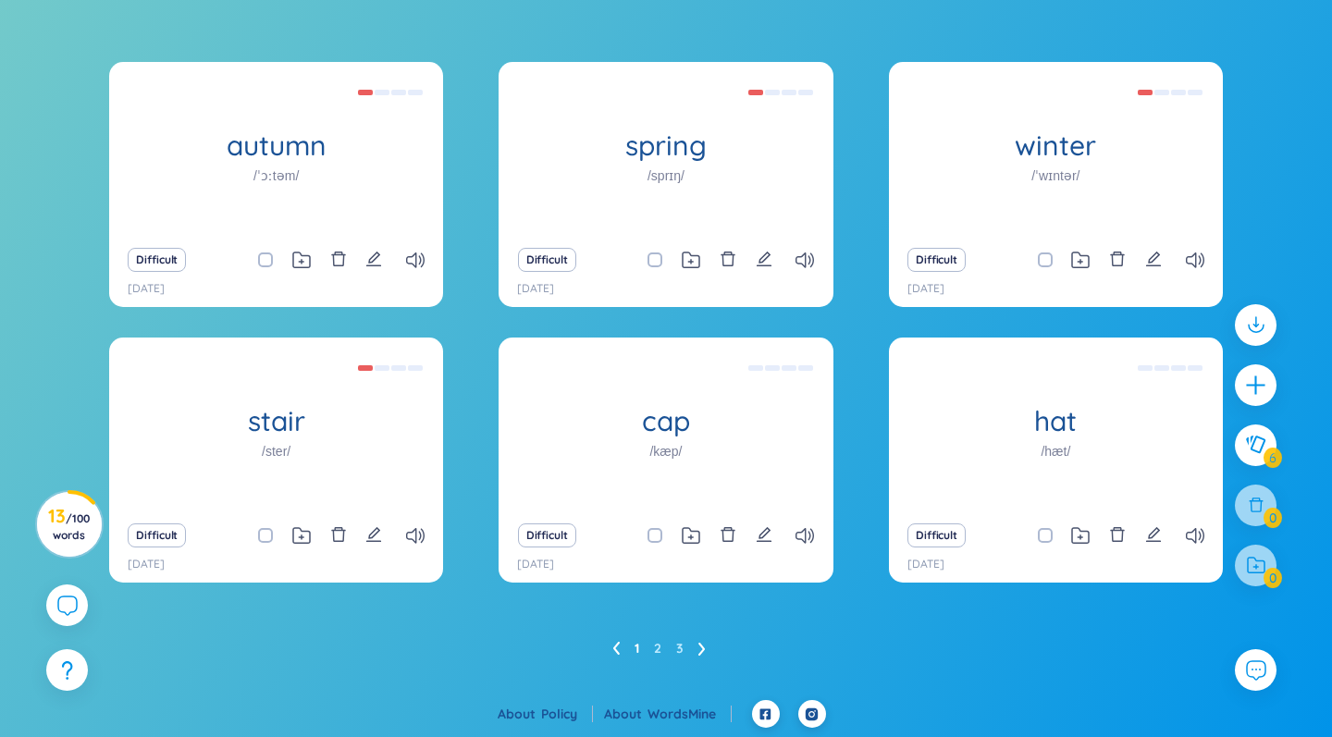
scroll to position [308, 0]
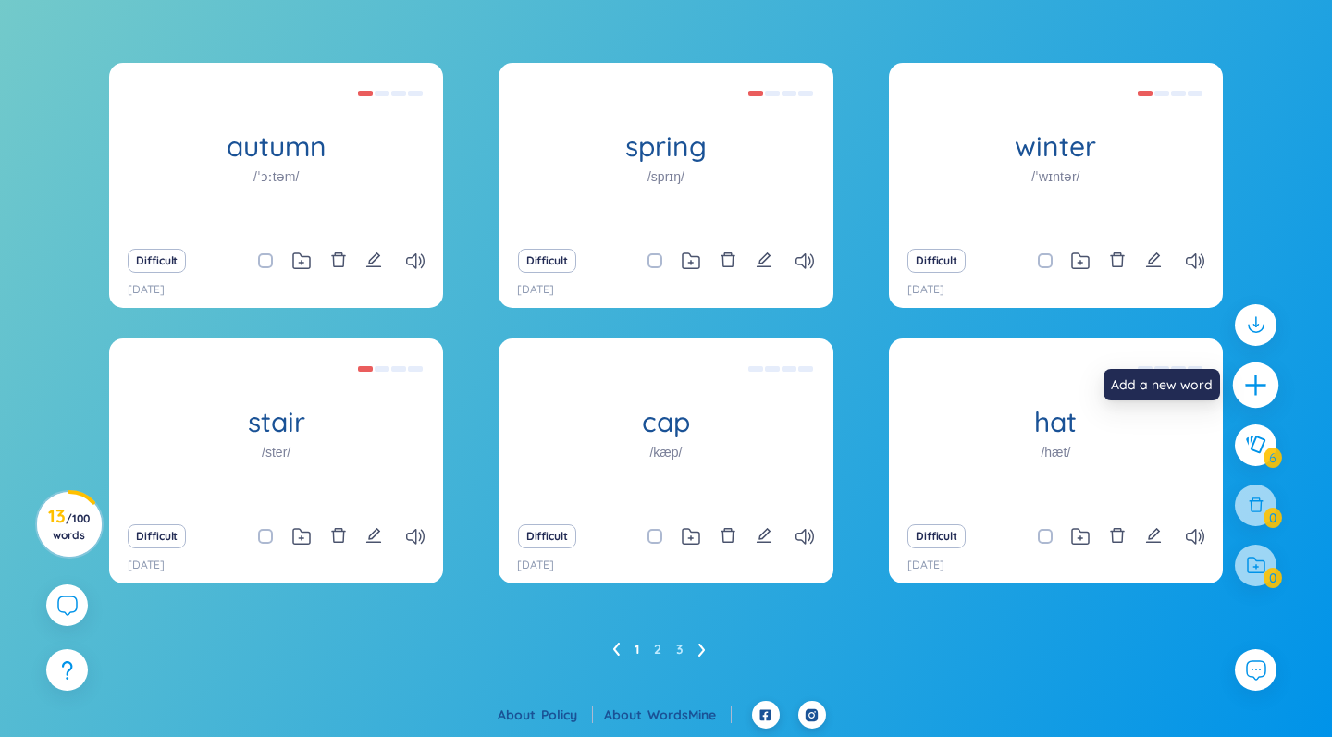
click at [1264, 389] on icon "plus" at bounding box center [1256, 386] width 26 height 26
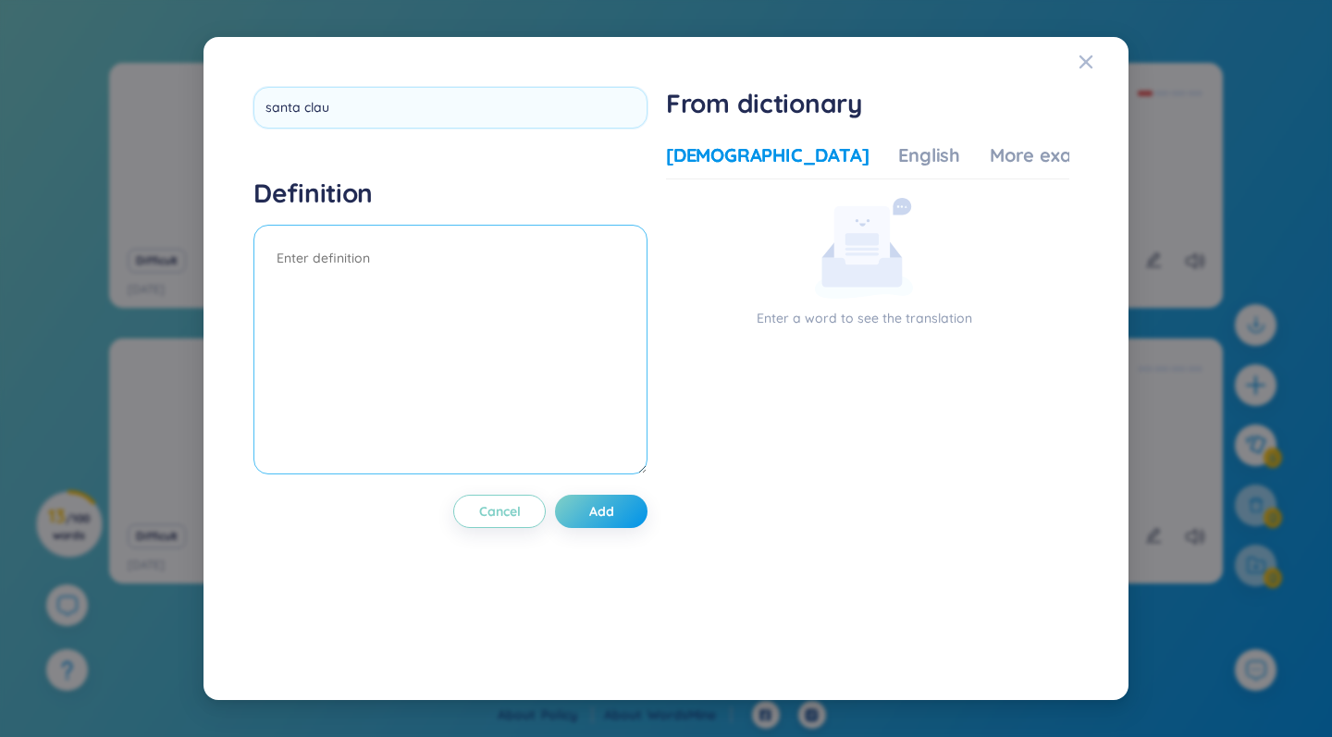
type input "santa claus"
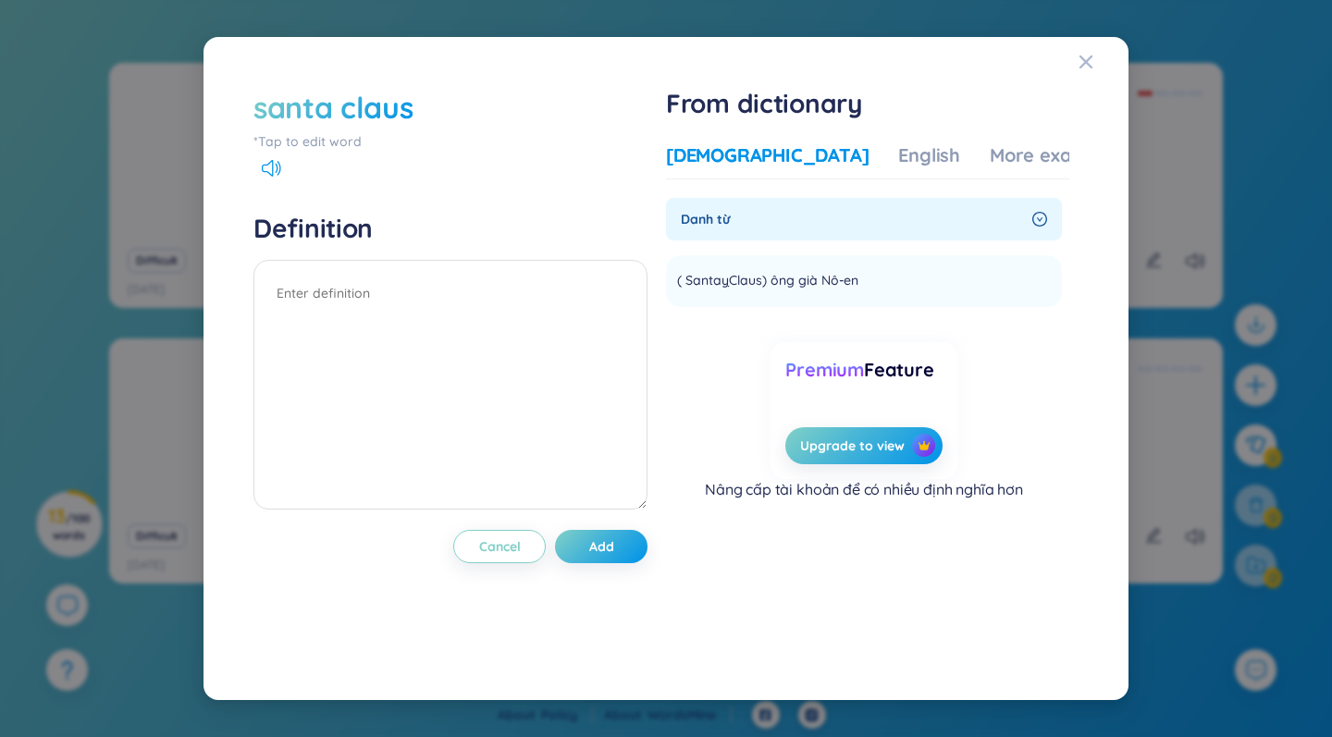
click at [264, 108] on div "santa claus" at bounding box center [332, 107] width 159 height 41
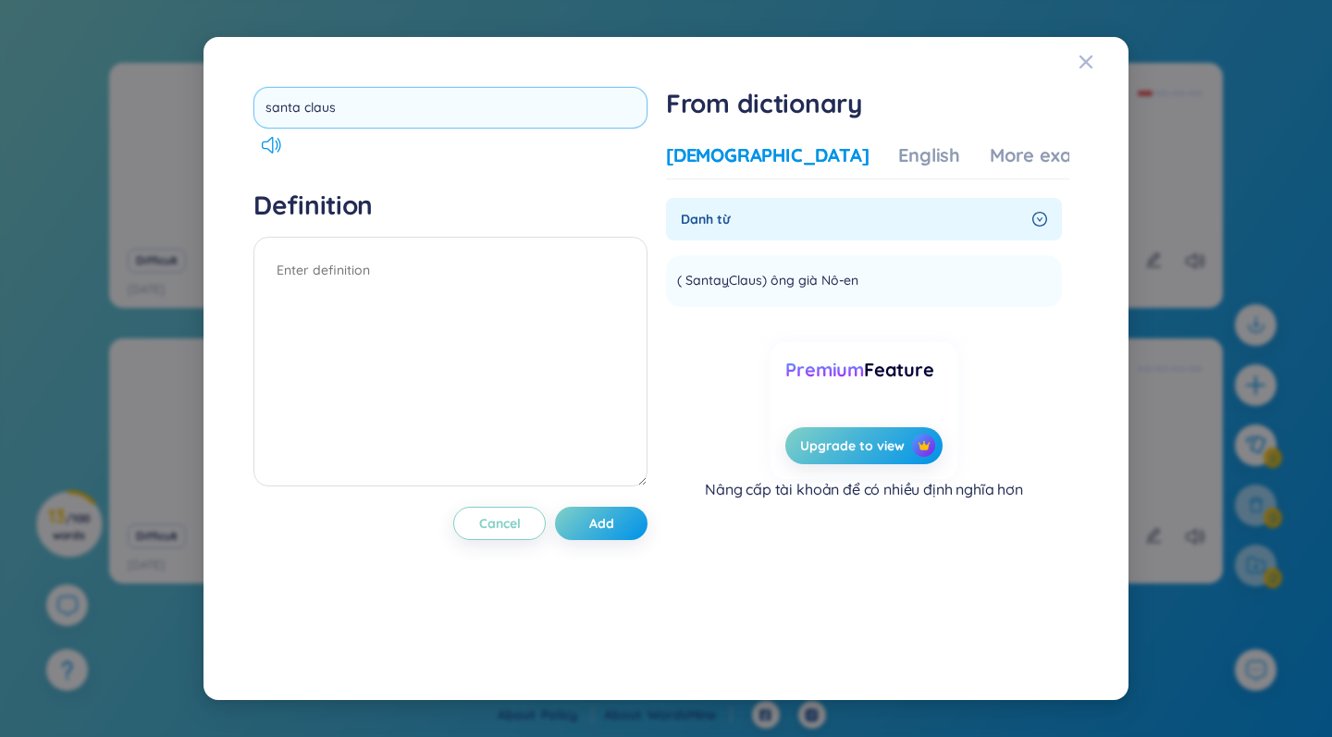
click at [271, 103] on input "santa claus" at bounding box center [450, 108] width 394 height 42
click at [311, 104] on input "Santa claus" at bounding box center [450, 108] width 394 height 42
type input "Santa Claus"
click at [337, 280] on textarea at bounding box center [450, 362] width 394 height 250
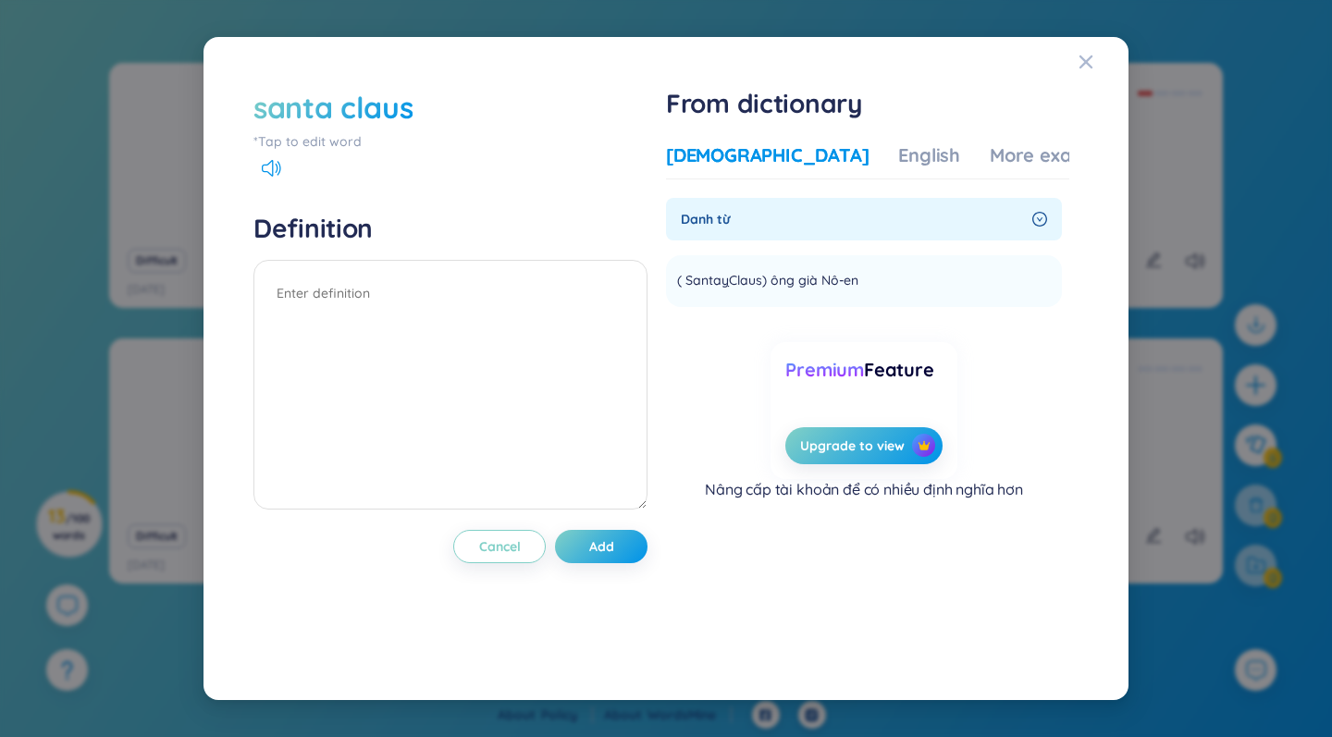
click at [263, 104] on div "santa claus" at bounding box center [332, 107] width 159 height 41
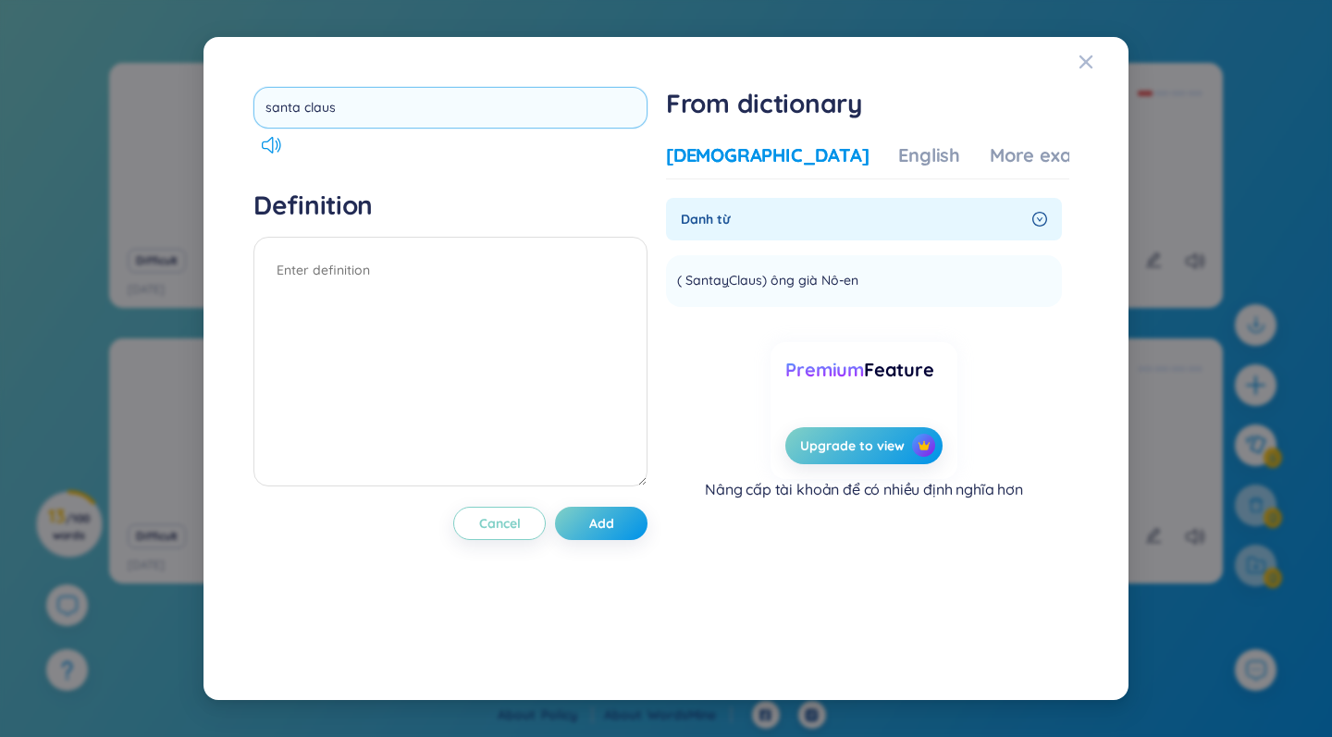
click at [273, 108] on input "santa claus" at bounding box center [450, 108] width 394 height 42
click at [312, 106] on input "Santa claus" at bounding box center [450, 108] width 394 height 42
click at [312, 105] on input "Santa claus" at bounding box center [450, 108] width 394 height 42
type input "Santa laus"
click at [445, 160] on div "Santa laus Definition Cancel Add" at bounding box center [450, 369] width 394 height 564
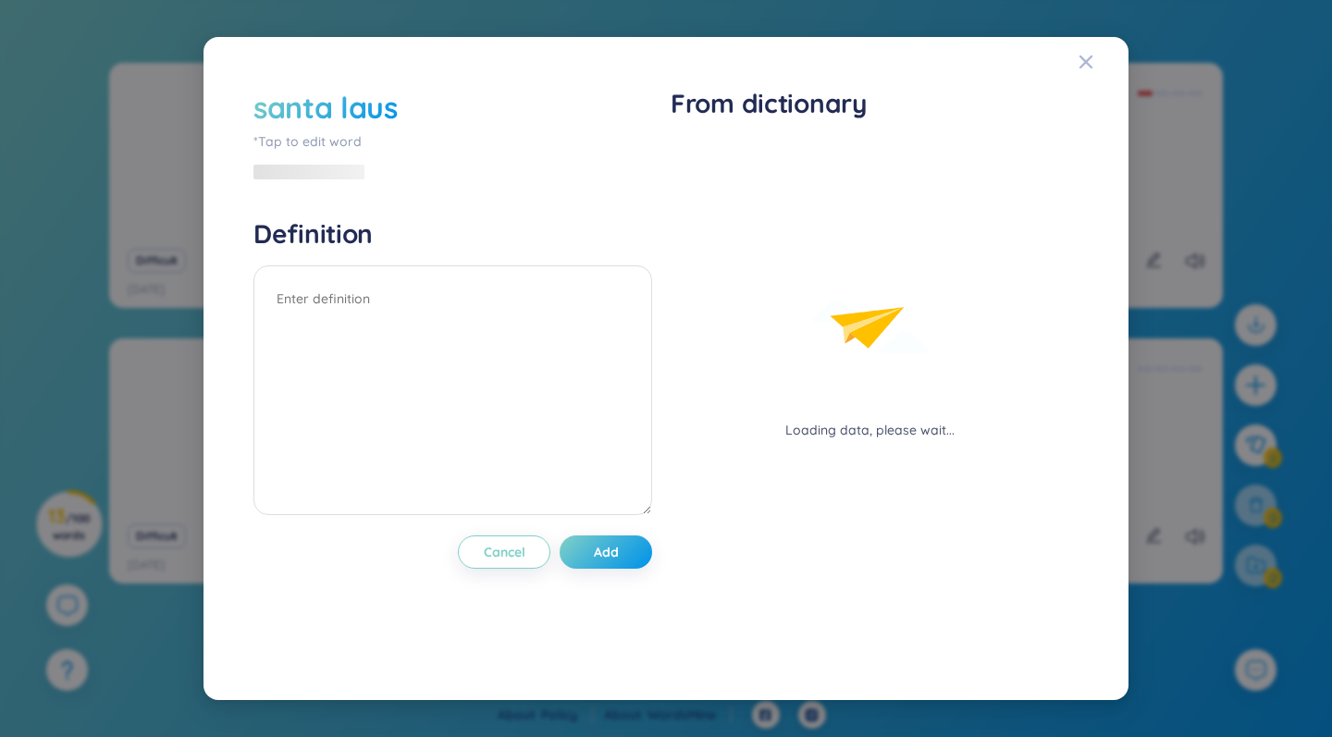
click at [445, 160] on div "santa laus *Tap to edit word" at bounding box center [452, 134] width 399 height 95
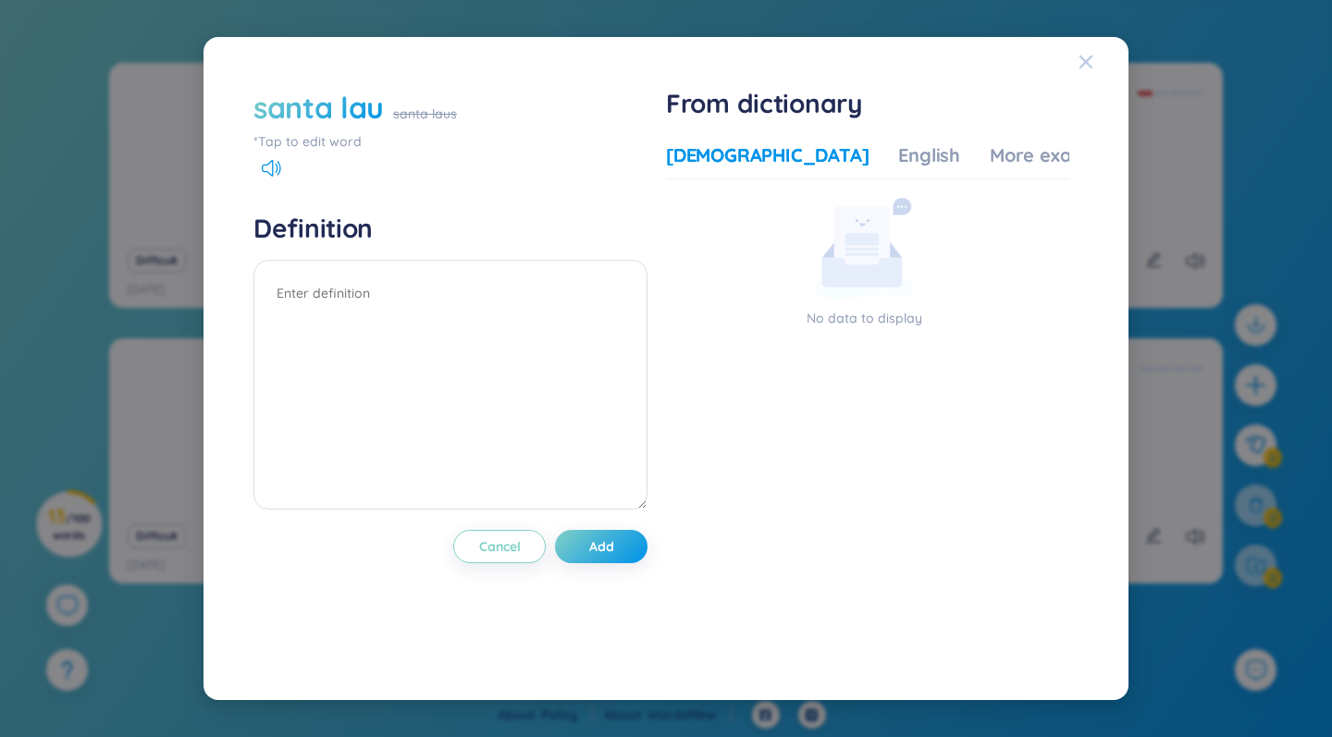
click at [1092, 53] on div "Close" at bounding box center [1085, 62] width 15 height 50
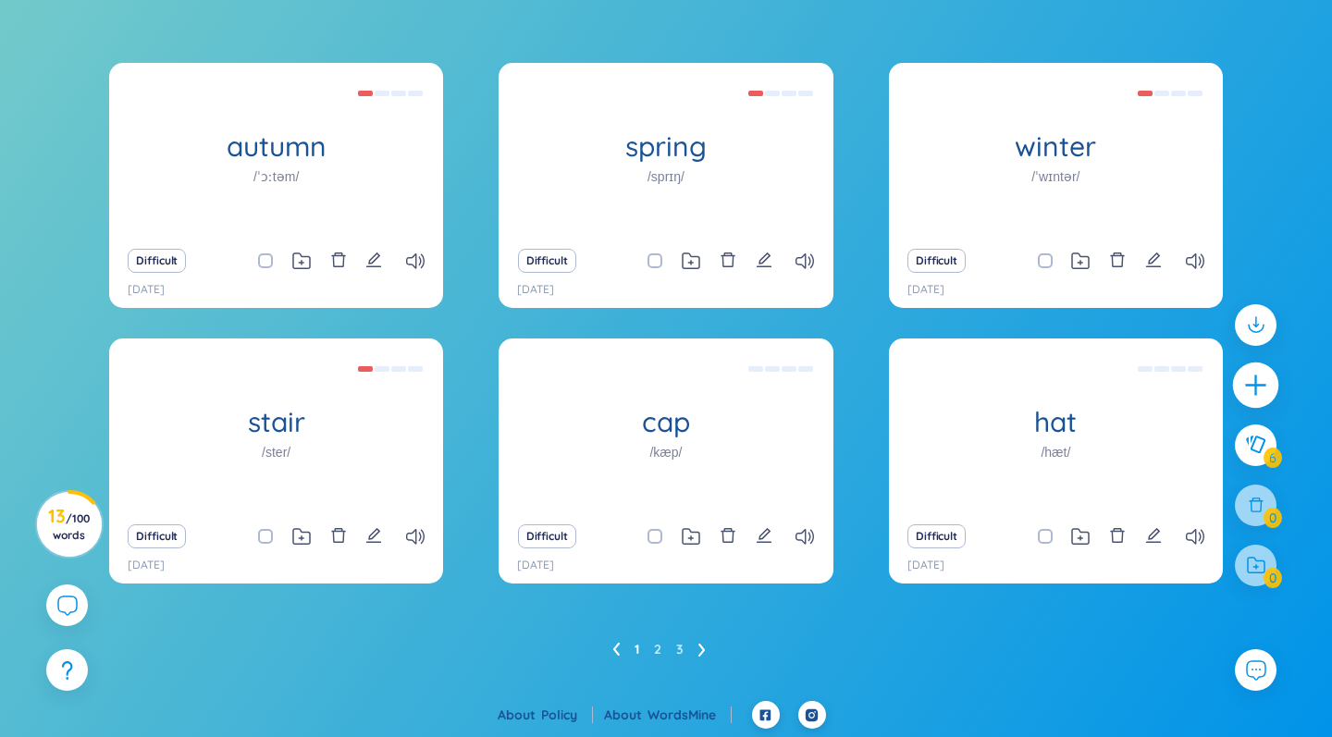
click at [1257, 400] on div at bounding box center [1256, 386] width 46 height 46
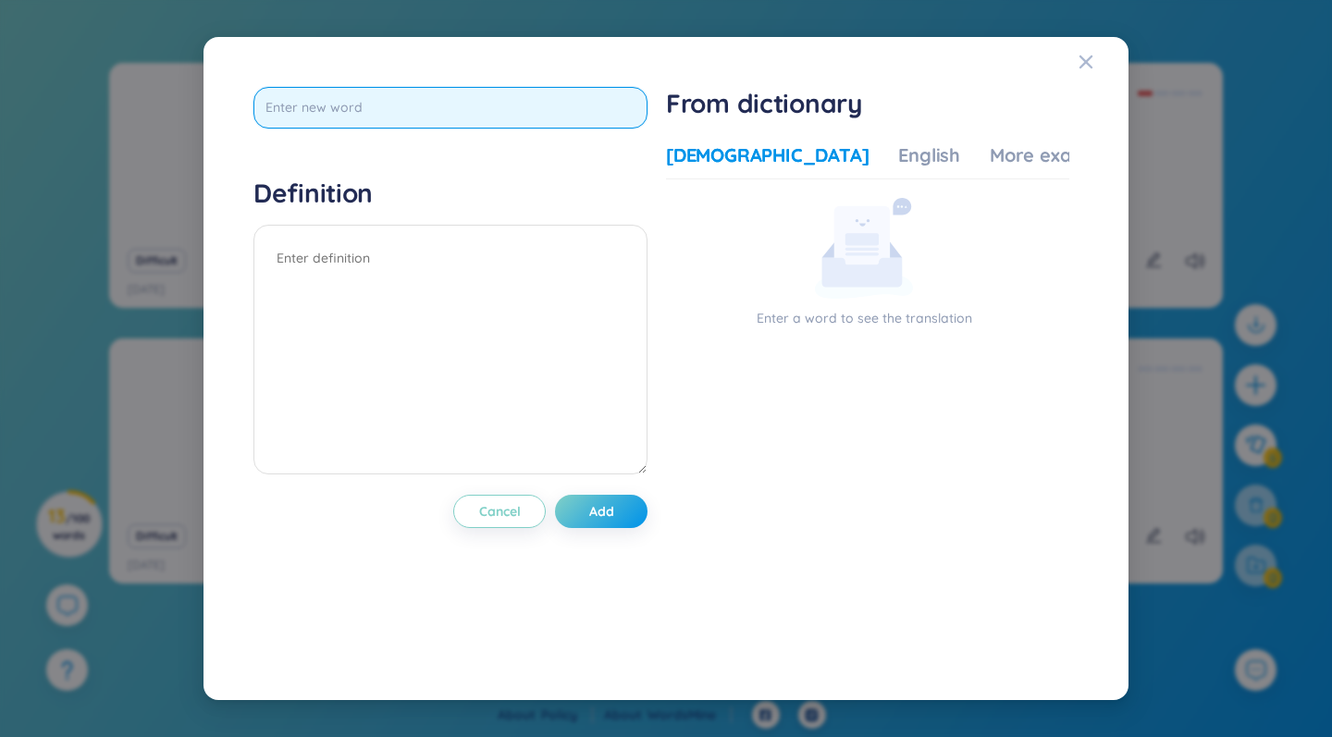
click at [363, 109] on input "text" at bounding box center [450, 108] width 394 height 42
type input "Santa Claus"
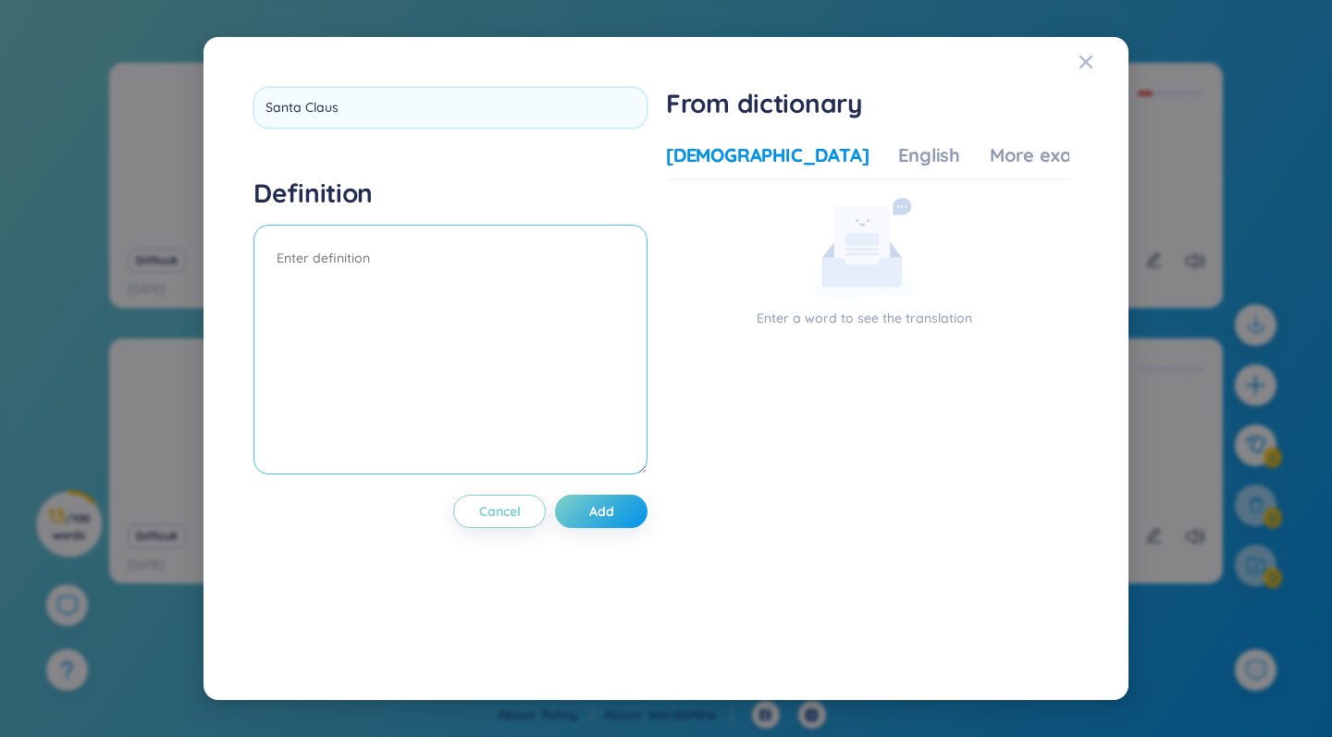
click at [363, 245] on div "Definition" at bounding box center [450, 328] width 394 height 303
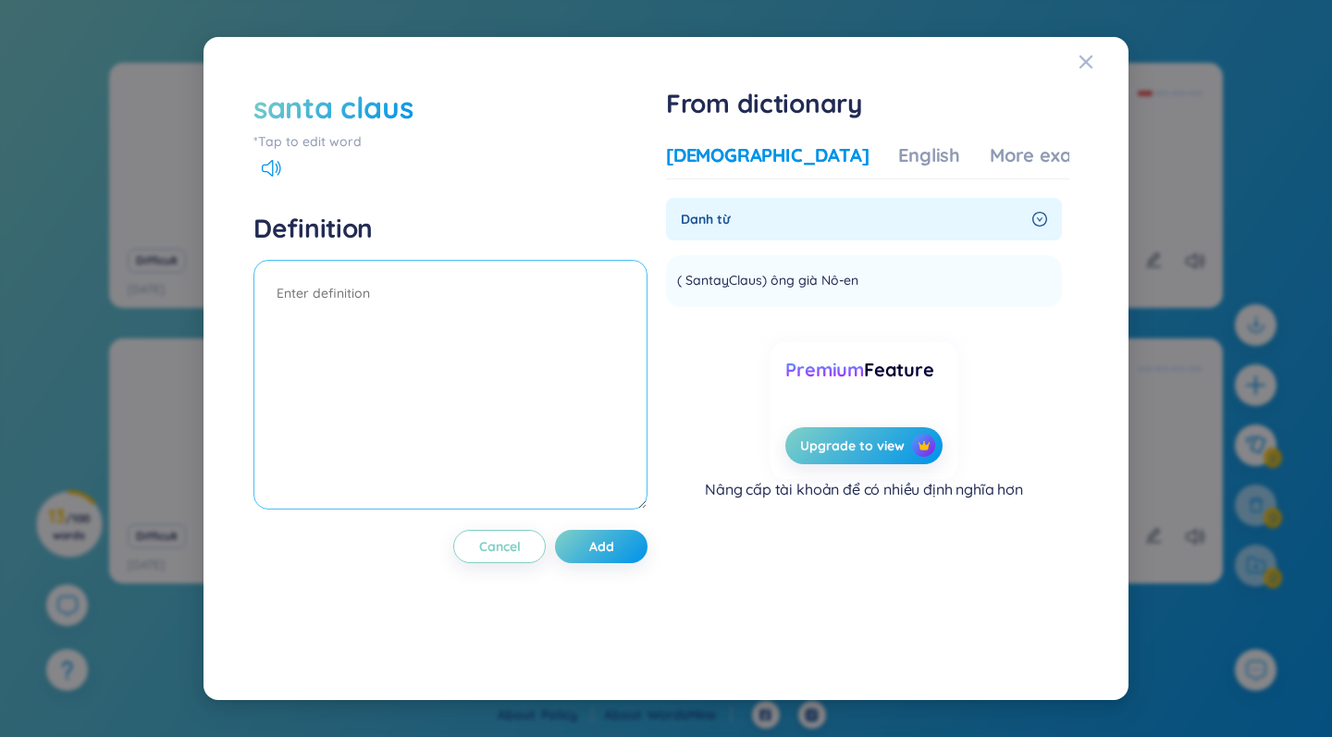
paste textarea "[PERSON_NAME] brings gifts to children on [DATE]"
type textarea "[PERSON_NAME] brings gifts to children on [DATE]"
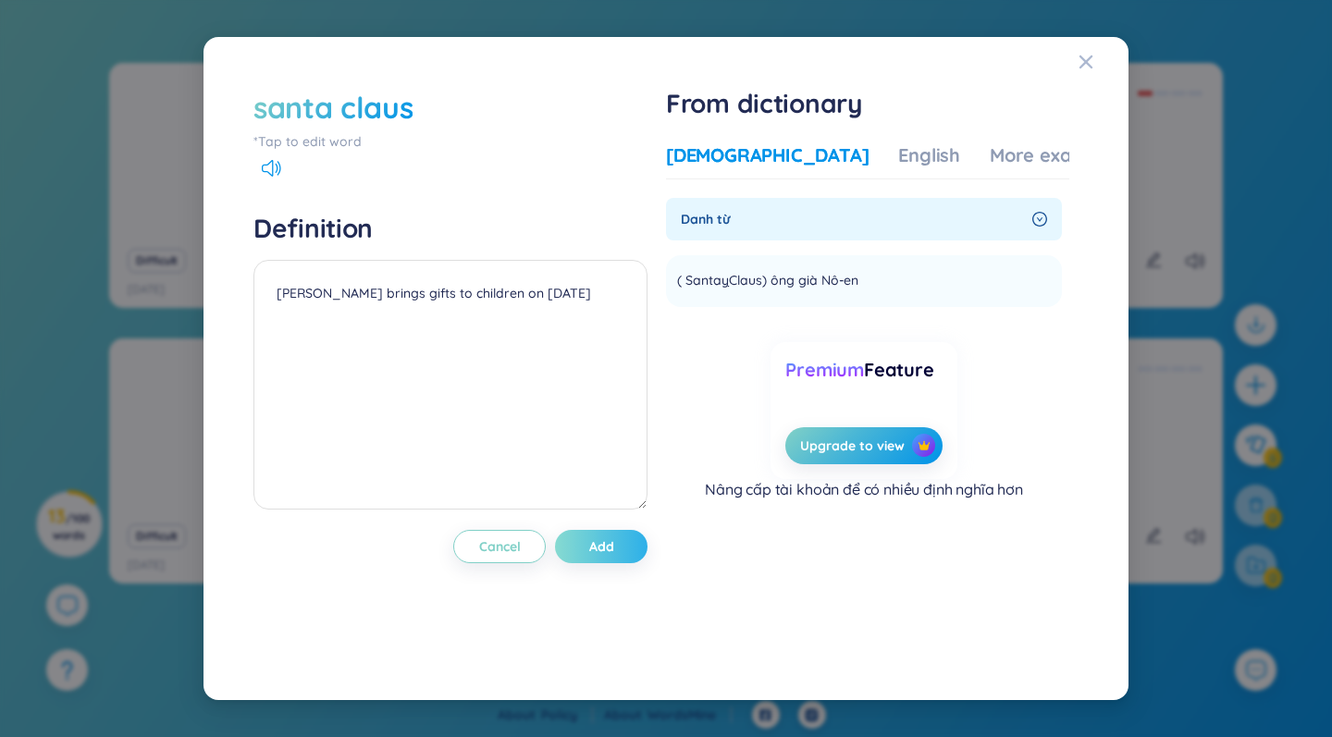
click at [603, 542] on span "Add" at bounding box center [601, 546] width 25 height 18
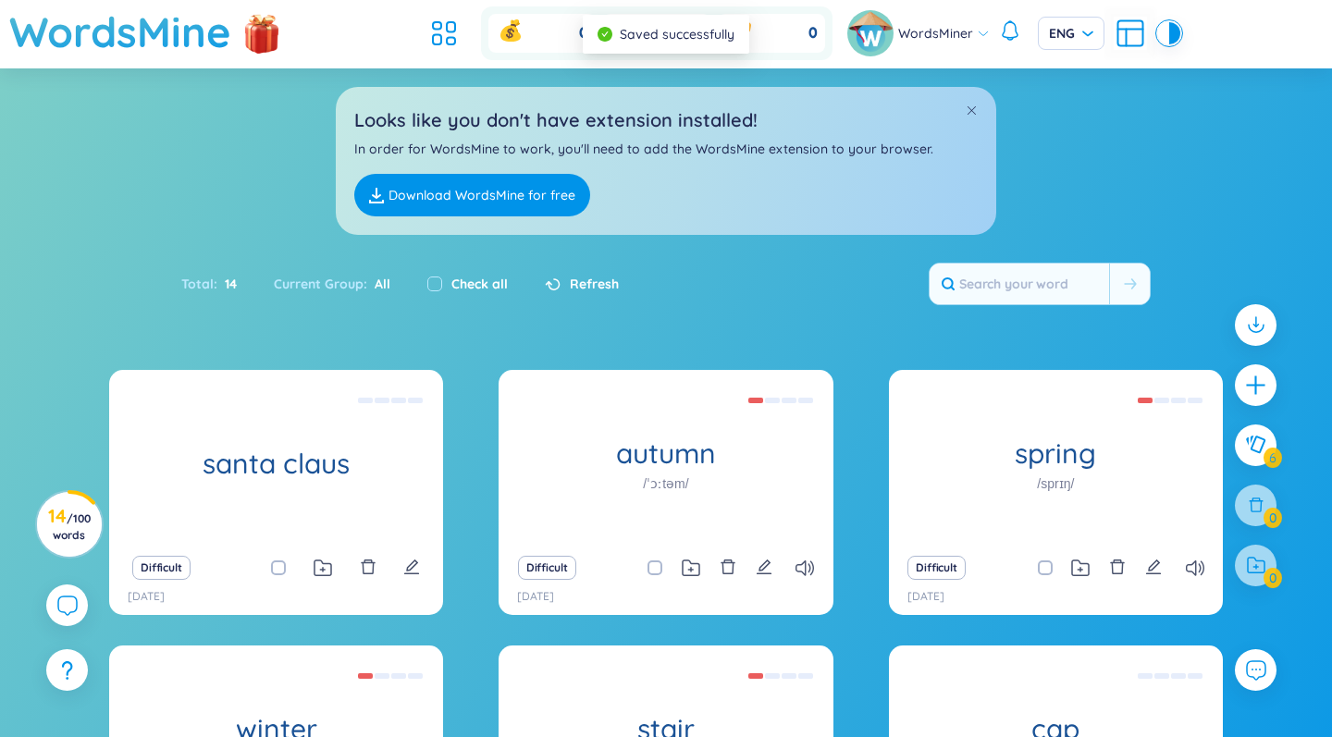
scroll to position [0, 0]
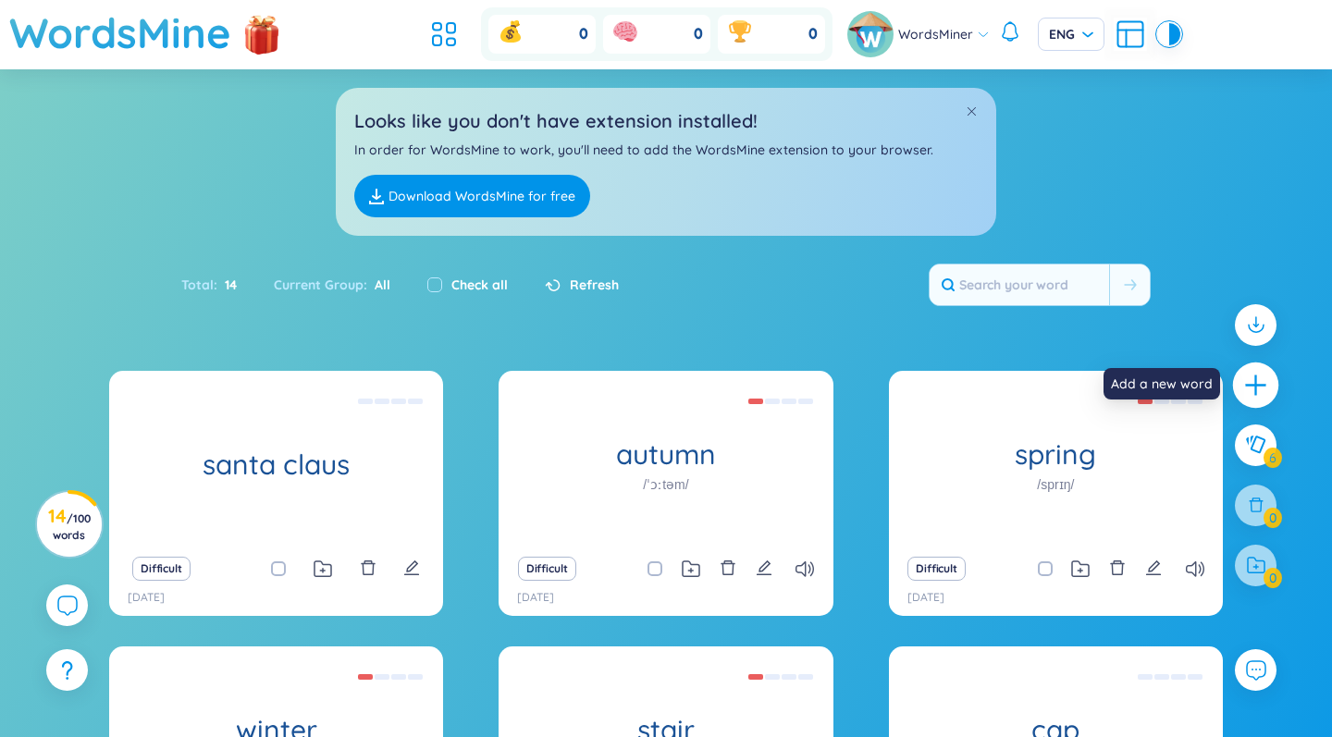
click at [1273, 372] on div at bounding box center [1256, 386] width 46 height 46
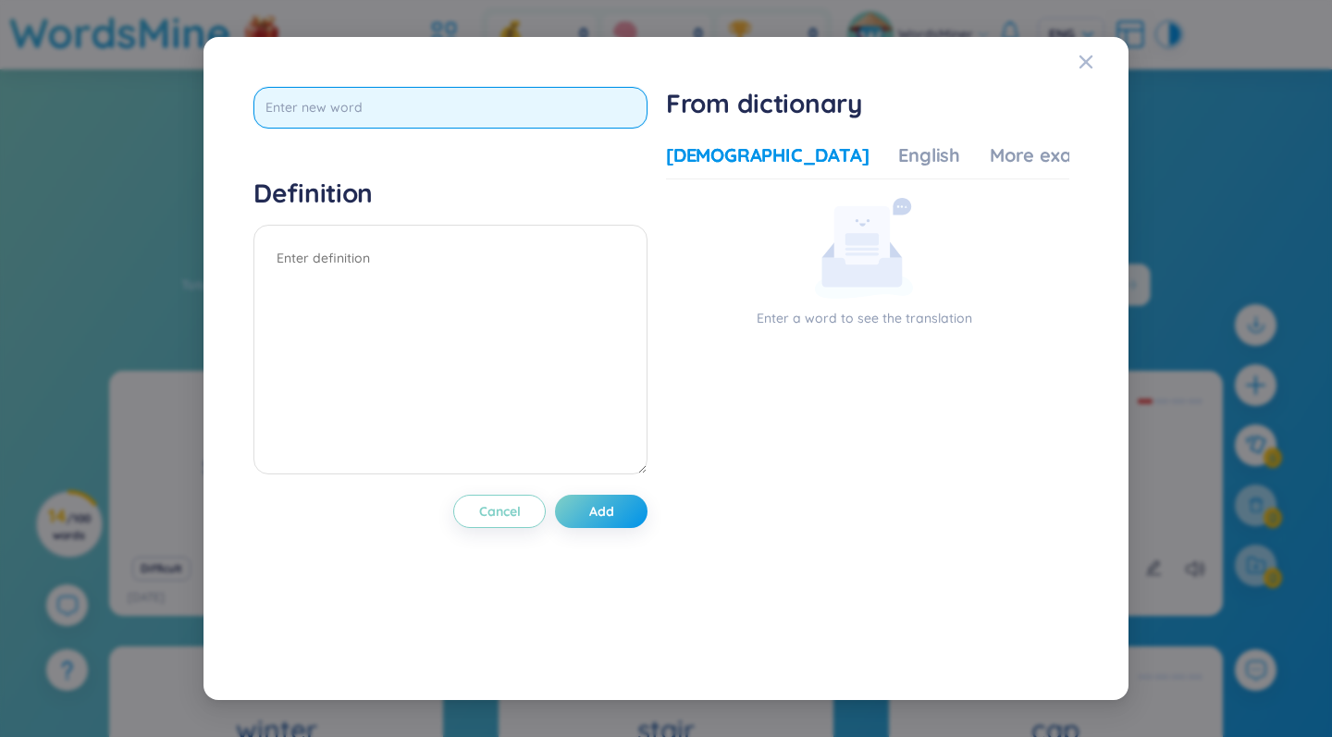
click at [404, 104] on input "text" at bounding box center [450, 108] width 394 height 42
type input "earrings"
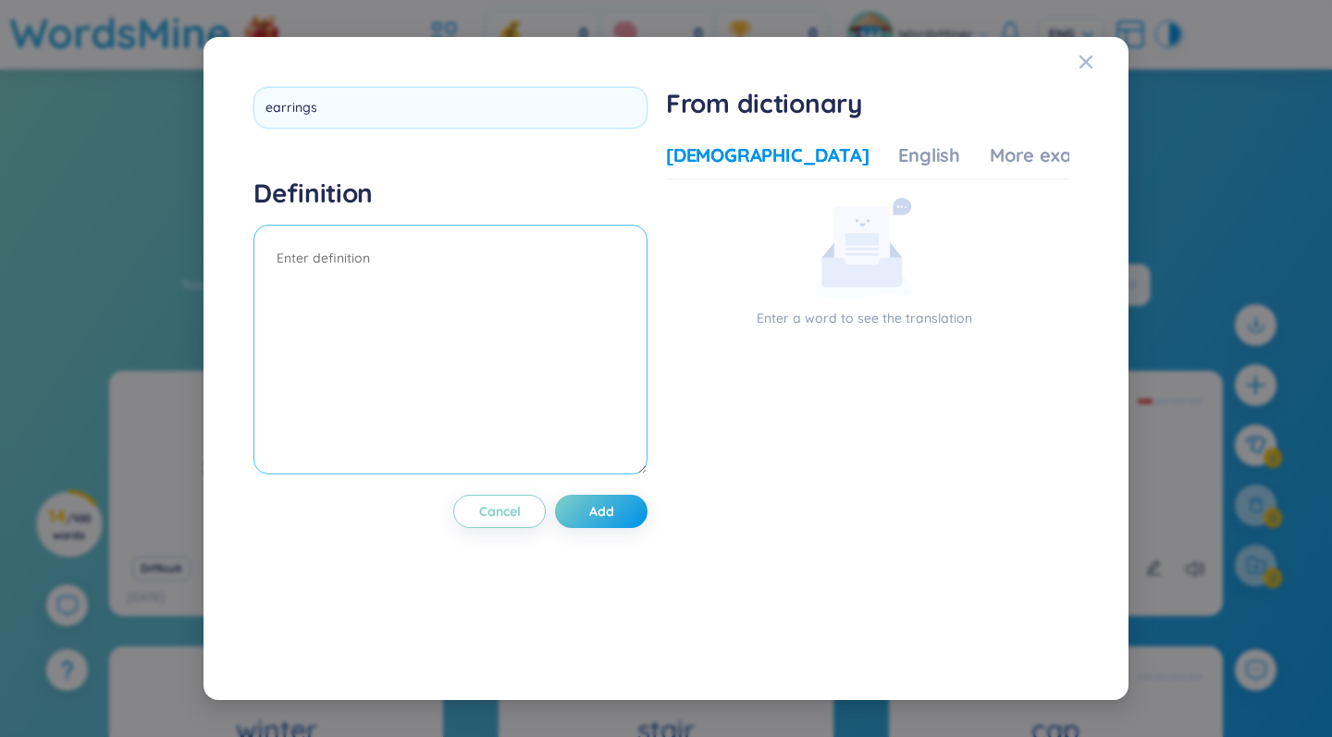
click at [319, 232] on div "Definition" at bounding box center [450, 328] width 394 height 303
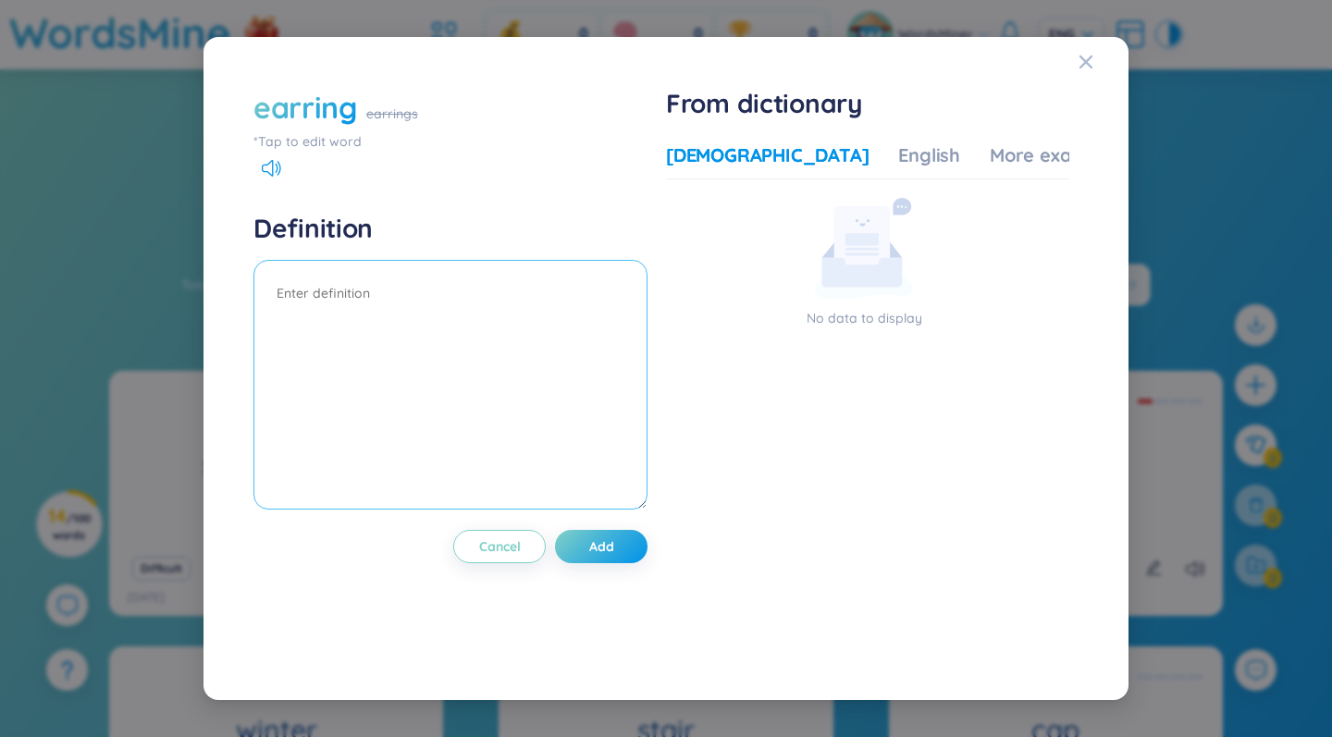
click at [392, 295] on textarea at bounding box center [450, 385] width 394 height 250
paste textarea "He was wearing an earring in his left ear"
type textarea "He was wearing an earring in his left ear"
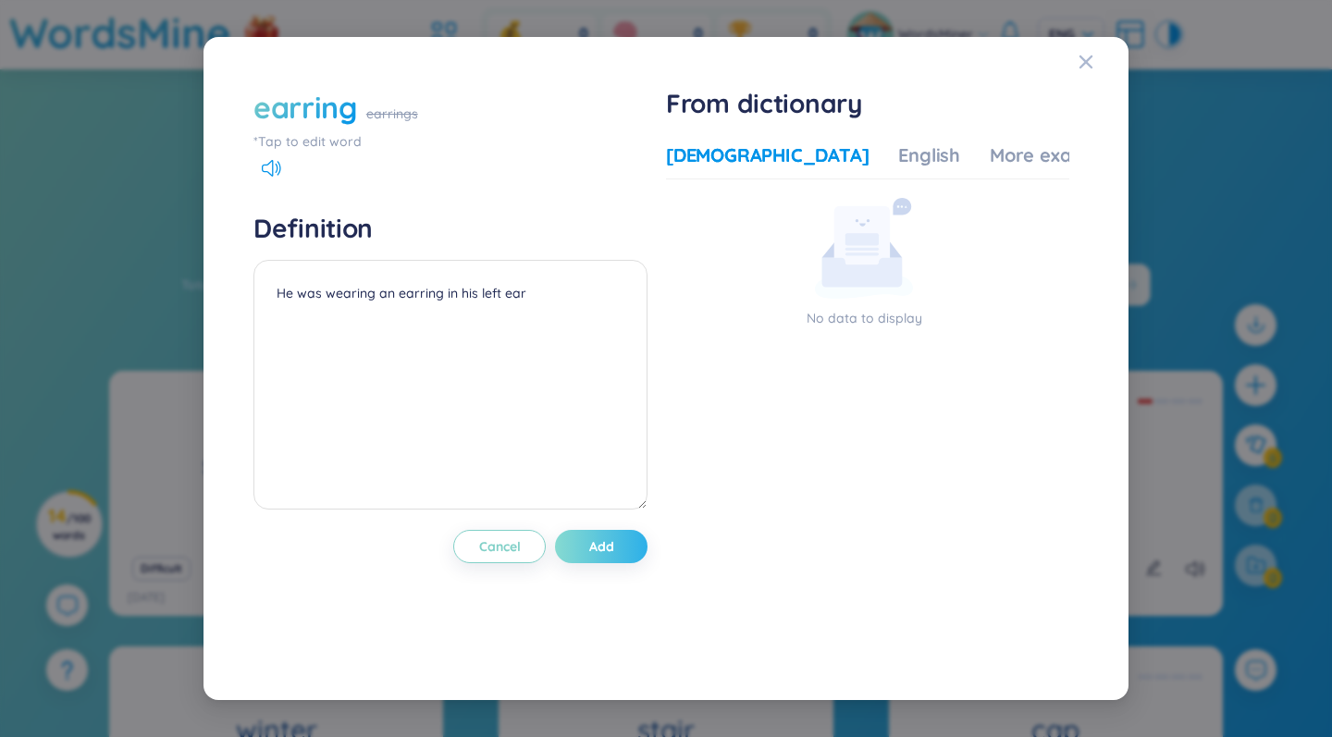
click at [602, 553] on span "Add" at bounding box center [601, 546] width 25 height 18
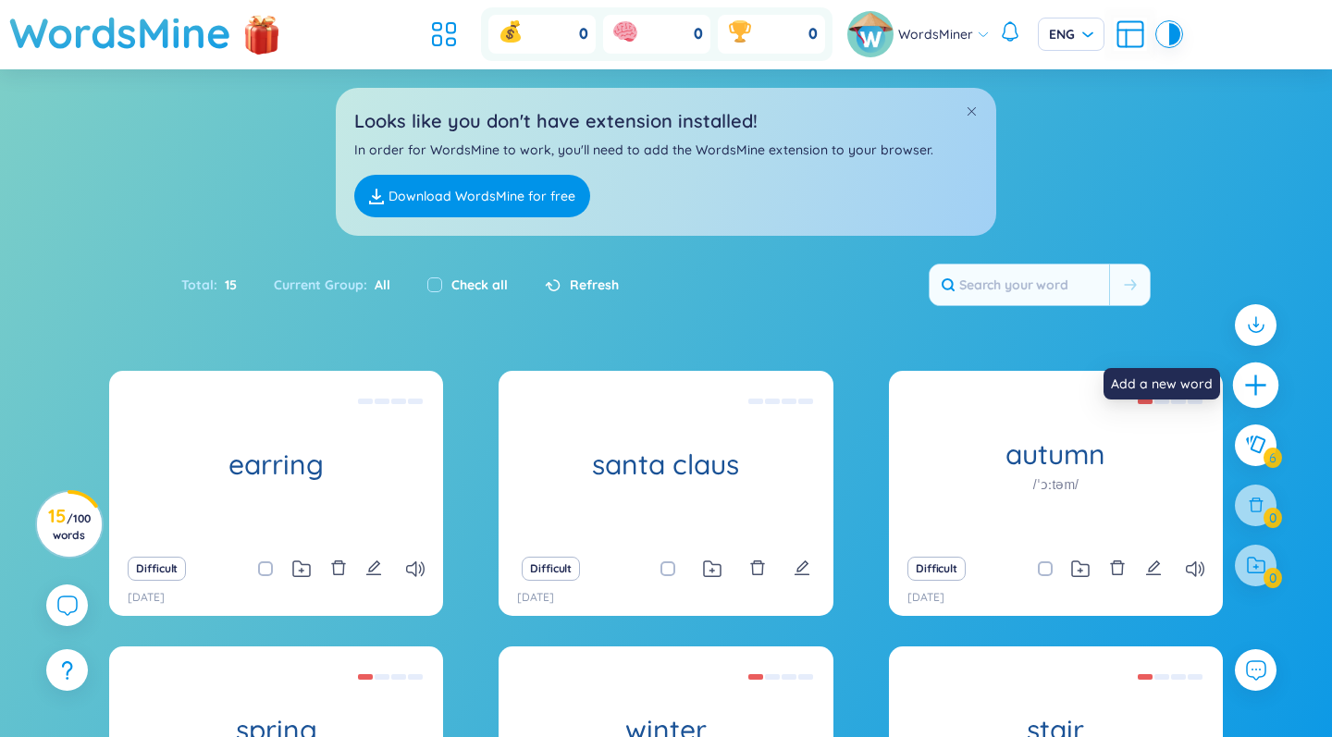
click at [1261, 395] on icon "plus" at bounding box center [1256, 386] width 26 height 26
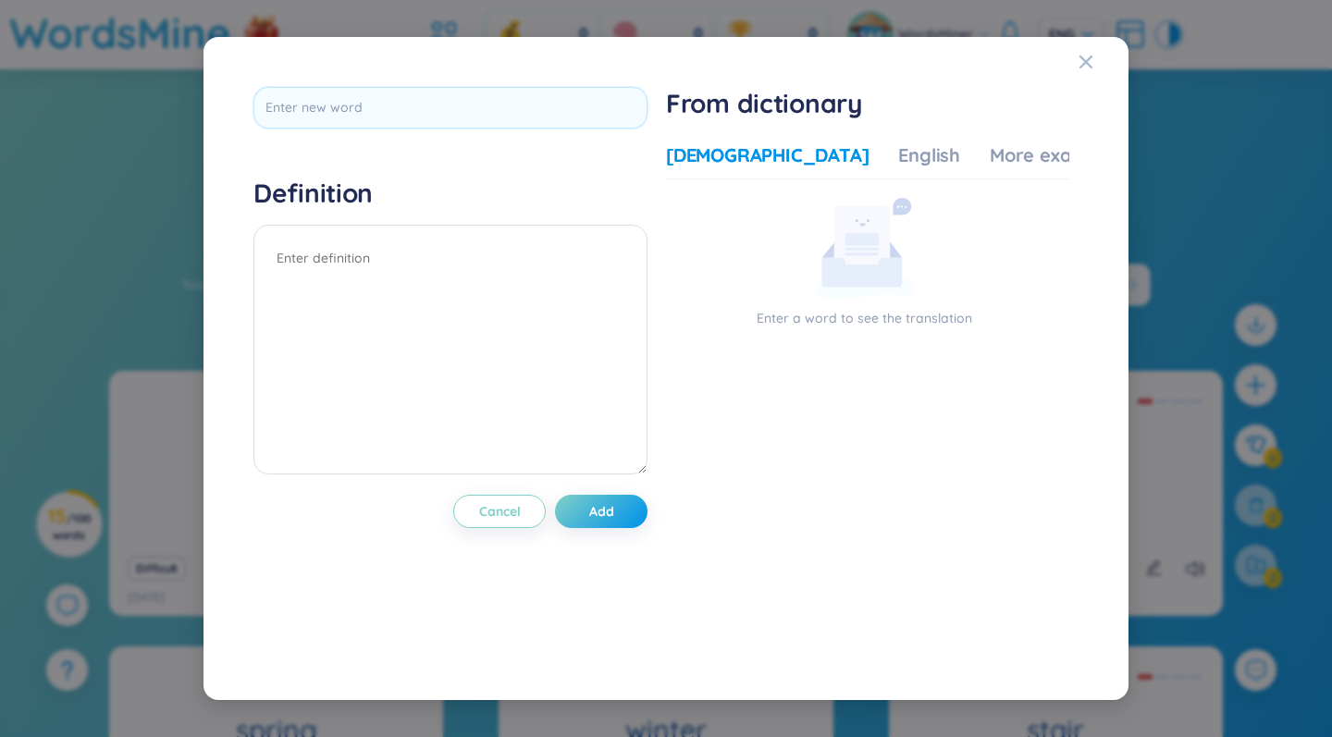
click at [556, 128] on div "Definition Cancel Add" at bounding box center [450, 369] width 394 height 564
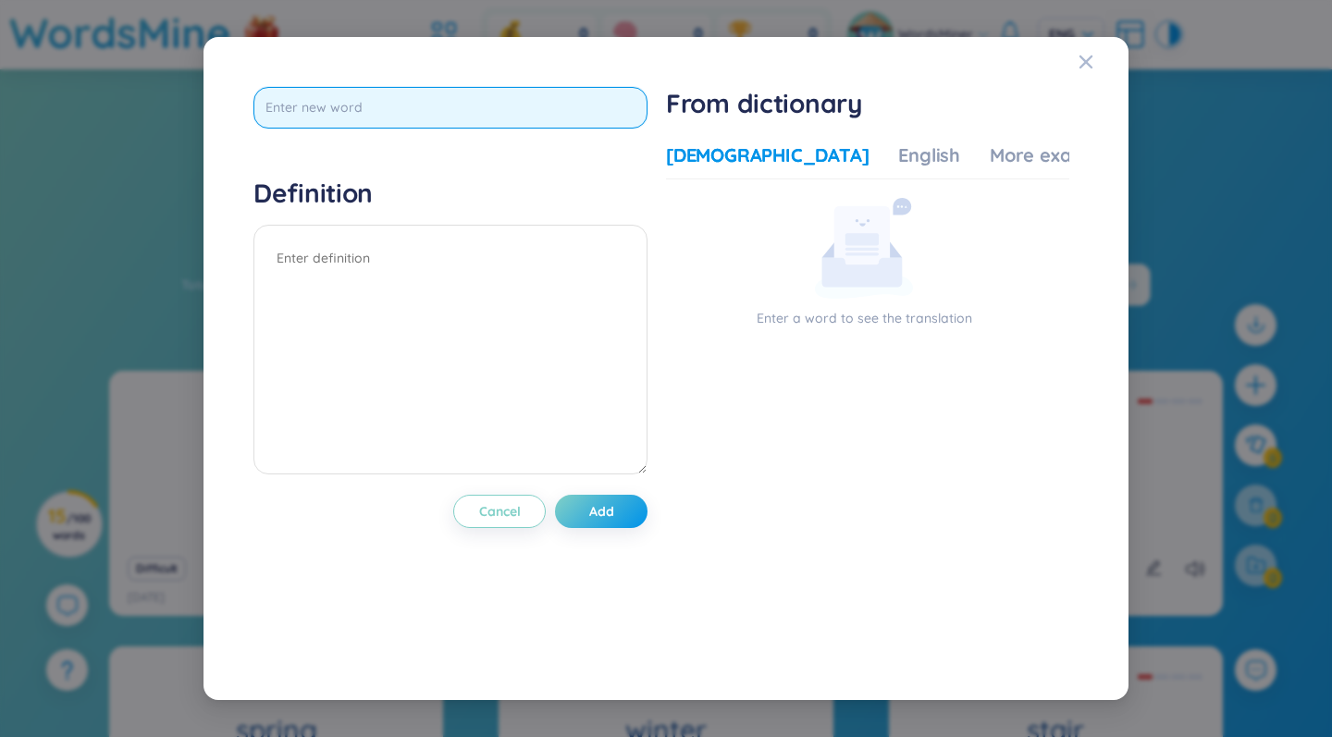
click at [526, 100] on input "text" at bounding box center [450, 108] width 394 height 42
type input "necklace"
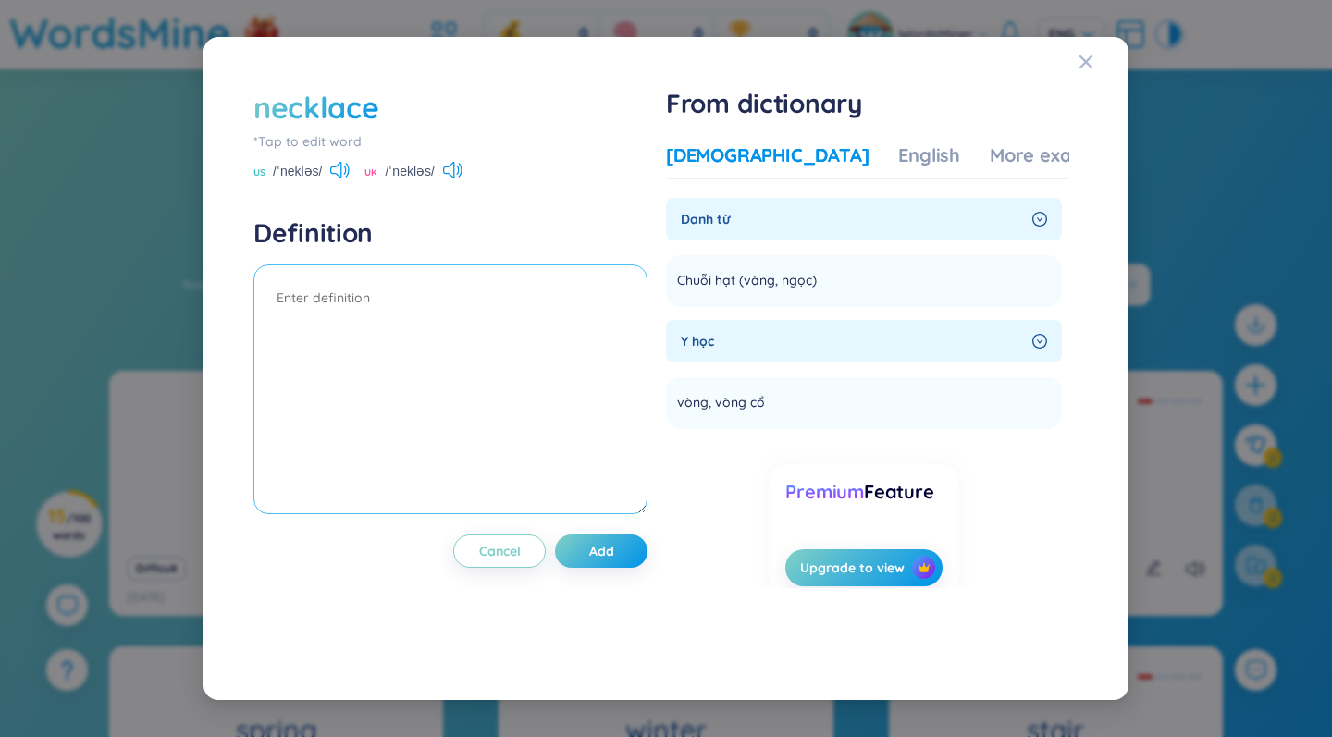
click at [404, 303] on textarea at bounding box center [450, 389] width 394 height 250
paste textarea "She wore a beautiful pearl necklace on her wedding day."
type textarea "She wore a beautiful pearl necklace on her wedding day."
click at [613, 547] on span "Add" at bounding box center [601, 551] width 25 height 18
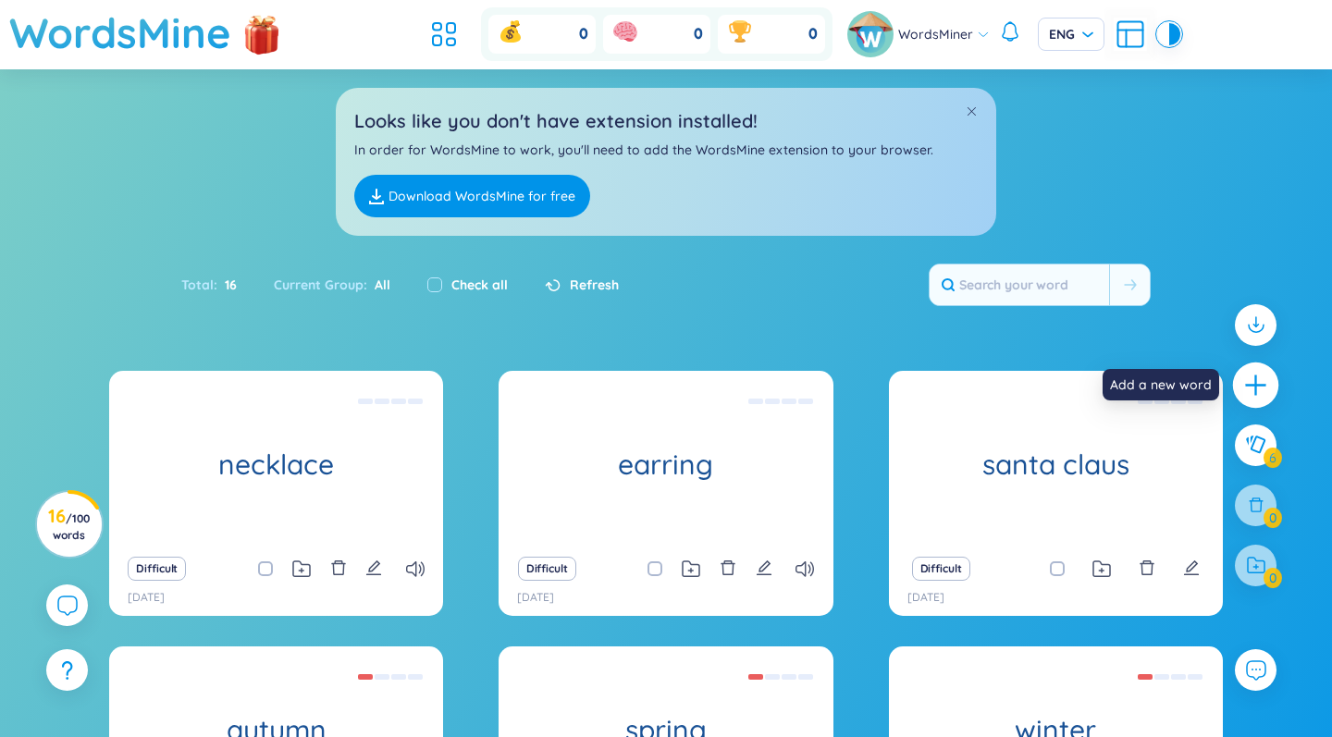
click at [1254, 393] on icon "plus" at bounding box center [1256, 386] width 26 height 26
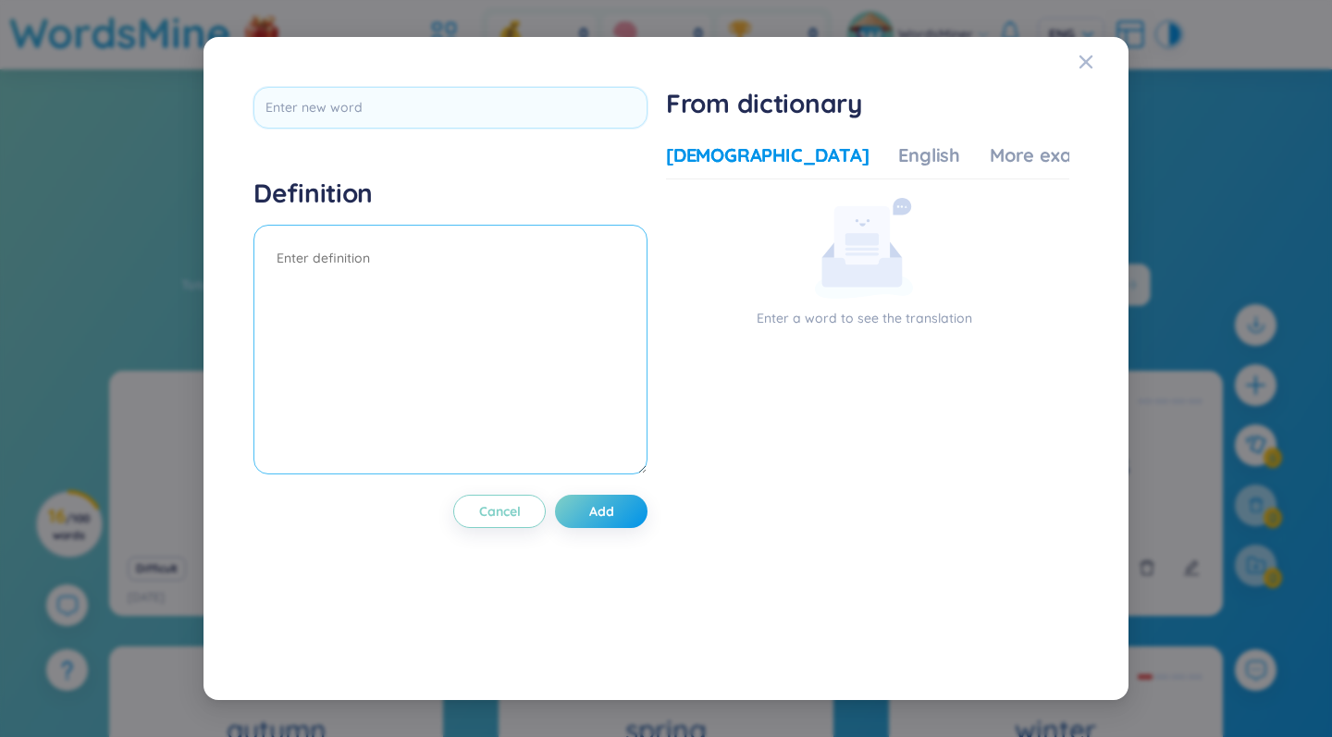
click at [487, 246] on textarea at bounding box center [450, 350] width 394 height 250
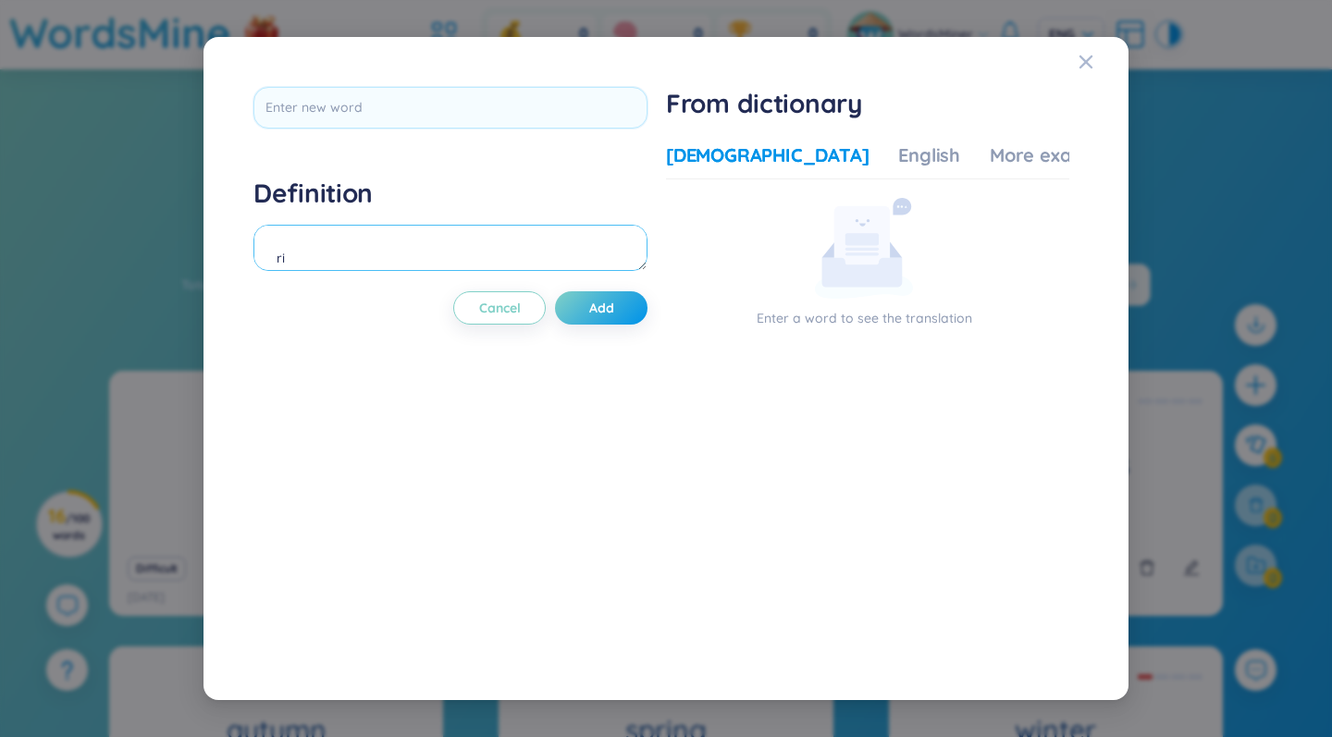
type textarea "r"
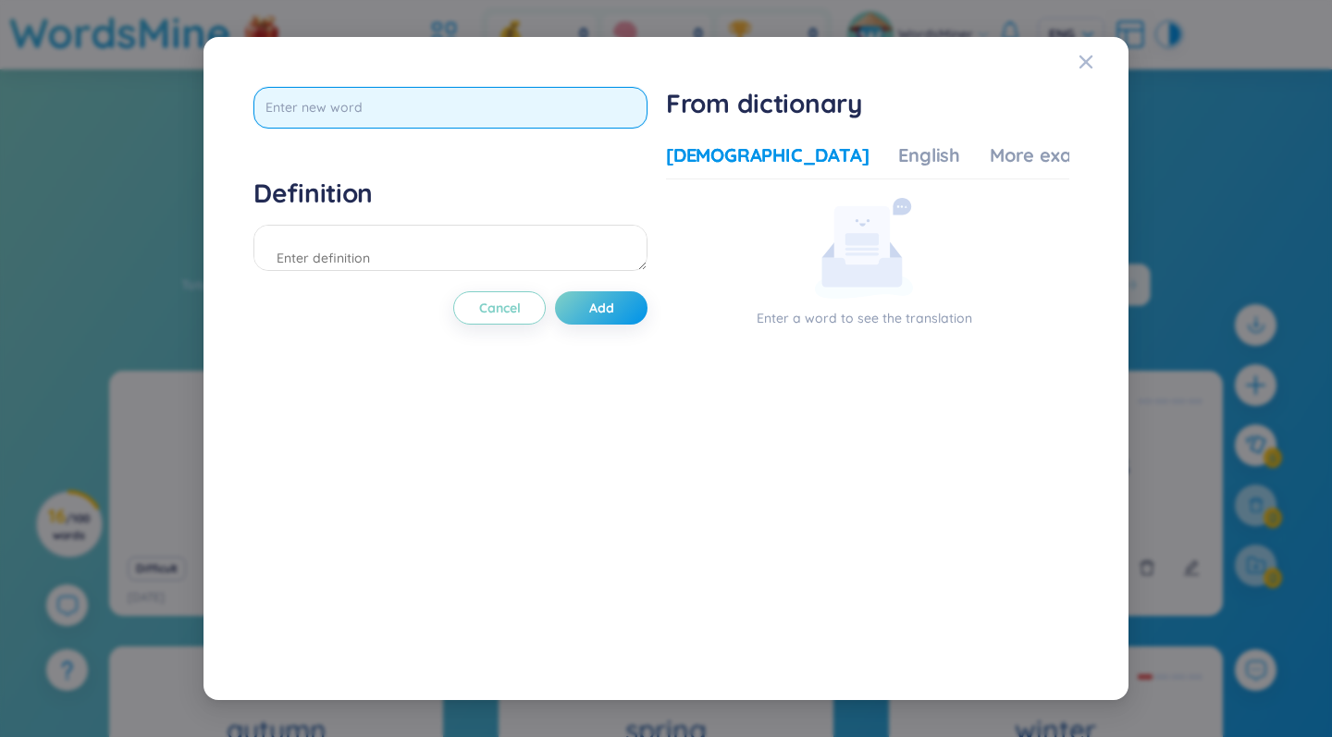
click at [376, 117] on input "text" at bounding box center [450, 108] width 394 height 42
type input "ring"
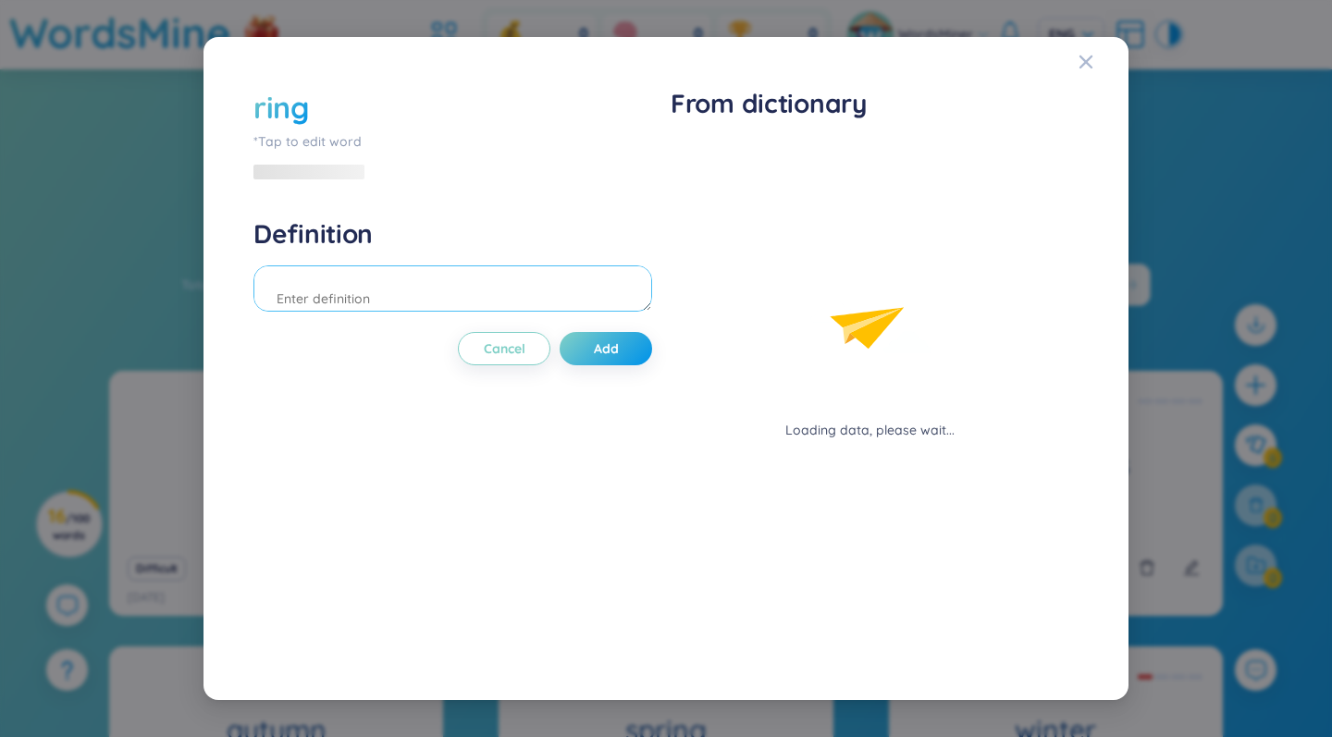
click at [546, 246] on div "Definition" at bounding box center [452, 267] width 399 height 100
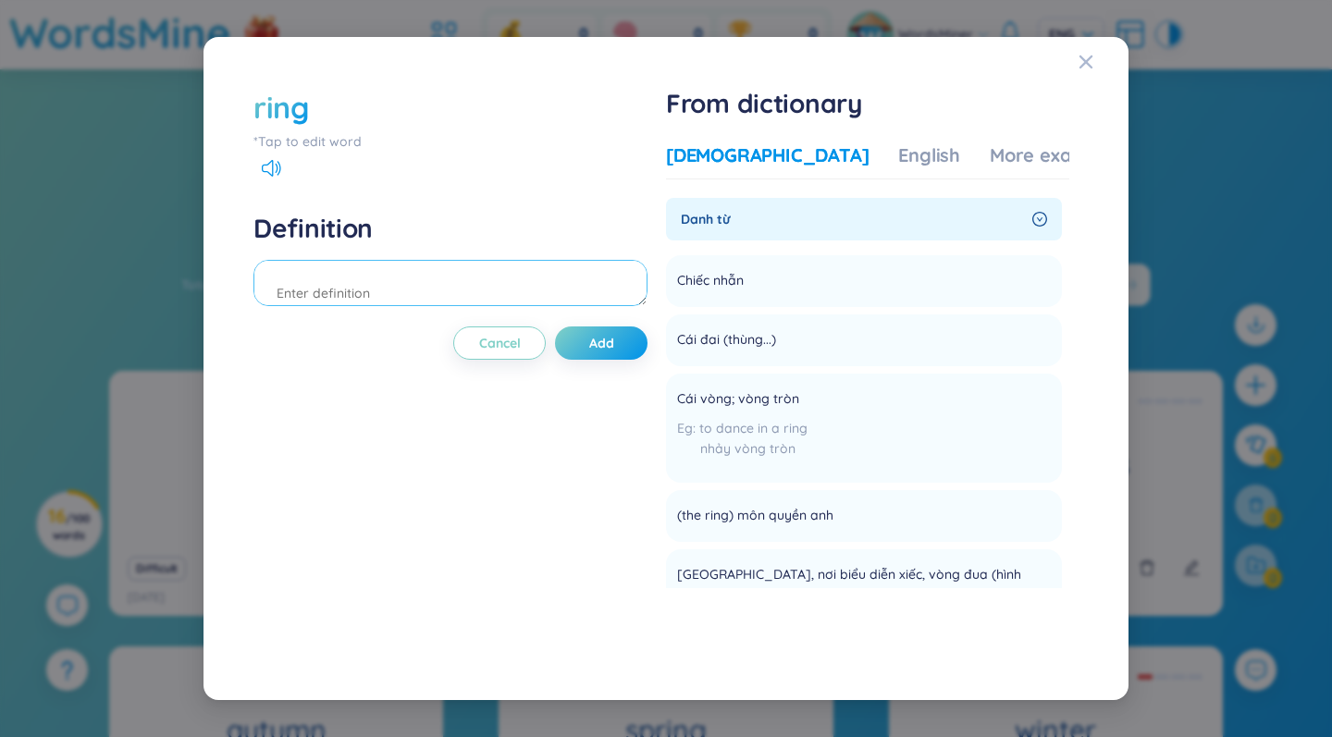
paste textarea "She wears a diamond ring"
type textarea "She wears a diamond ring"
click at [620, 340] on button "Add" at bounding box center [601, 342] width 92 height 33
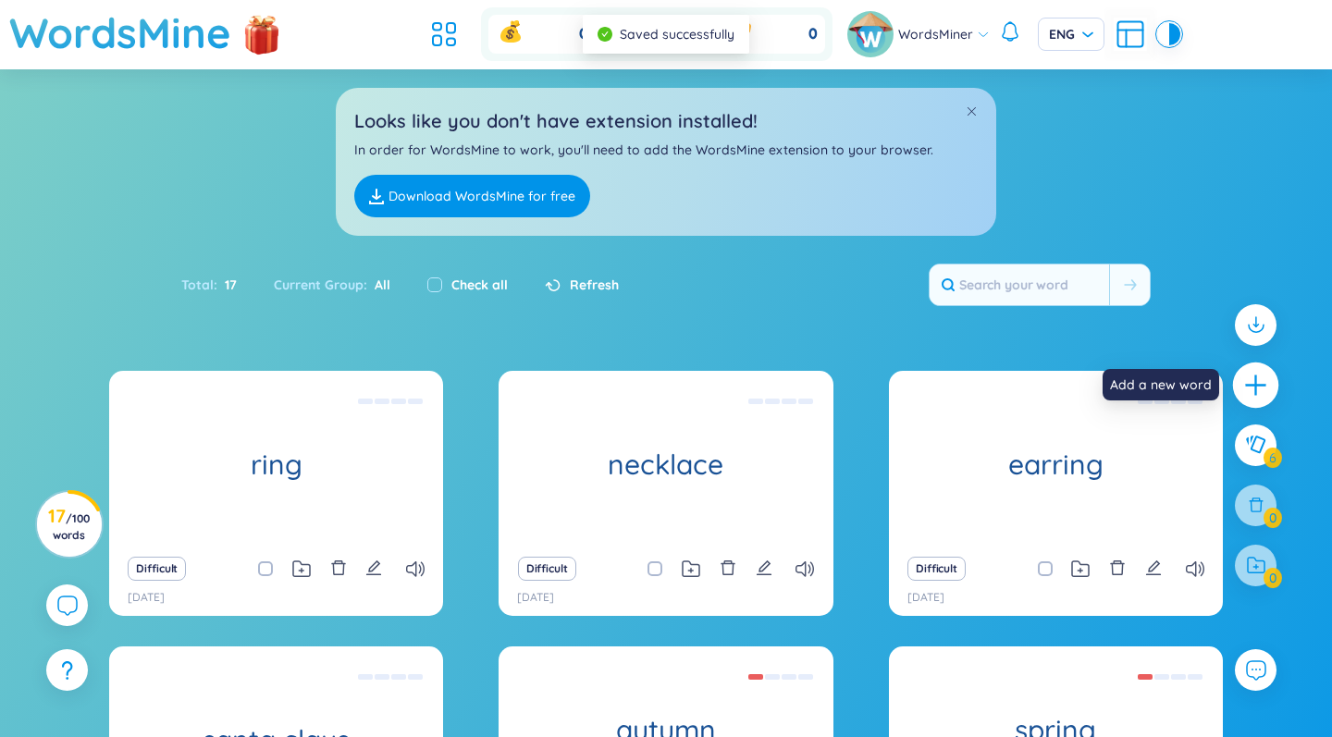
click at [1260, 383] on icon "plus" at bounding box center [1256, 386] width 26 height 26
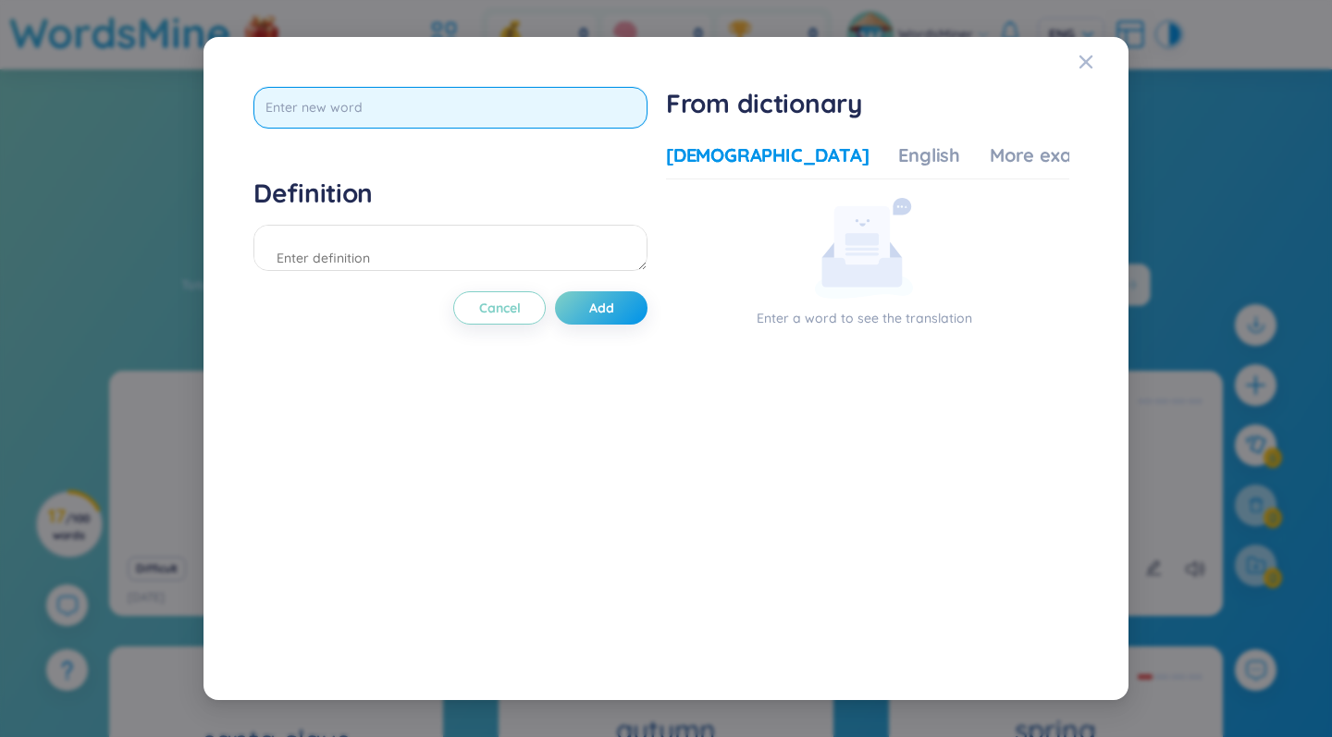
click at [398, 106] on input "text" at bounding box center [450, 108] width 394 height 42
type input "nail"
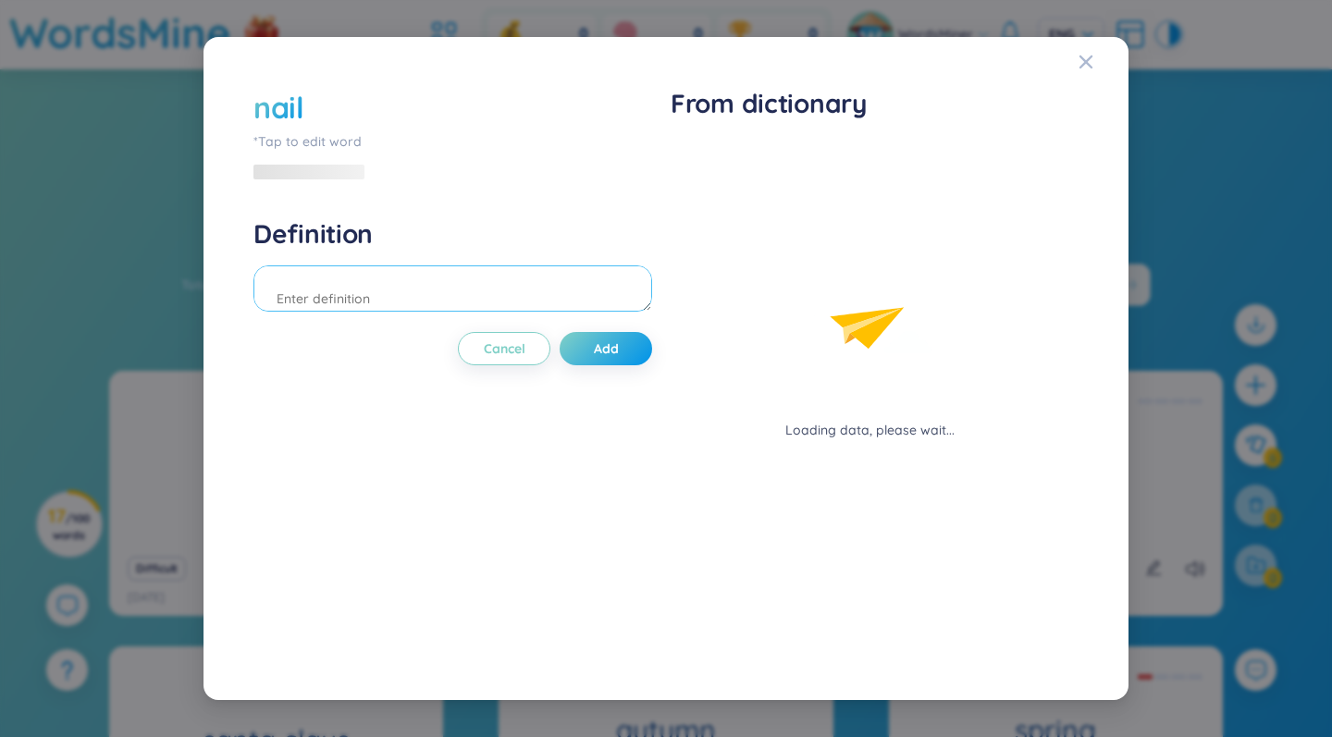
click at [322, 245] on div "Definition" at bounding box center [452, 267] width 399 height 100
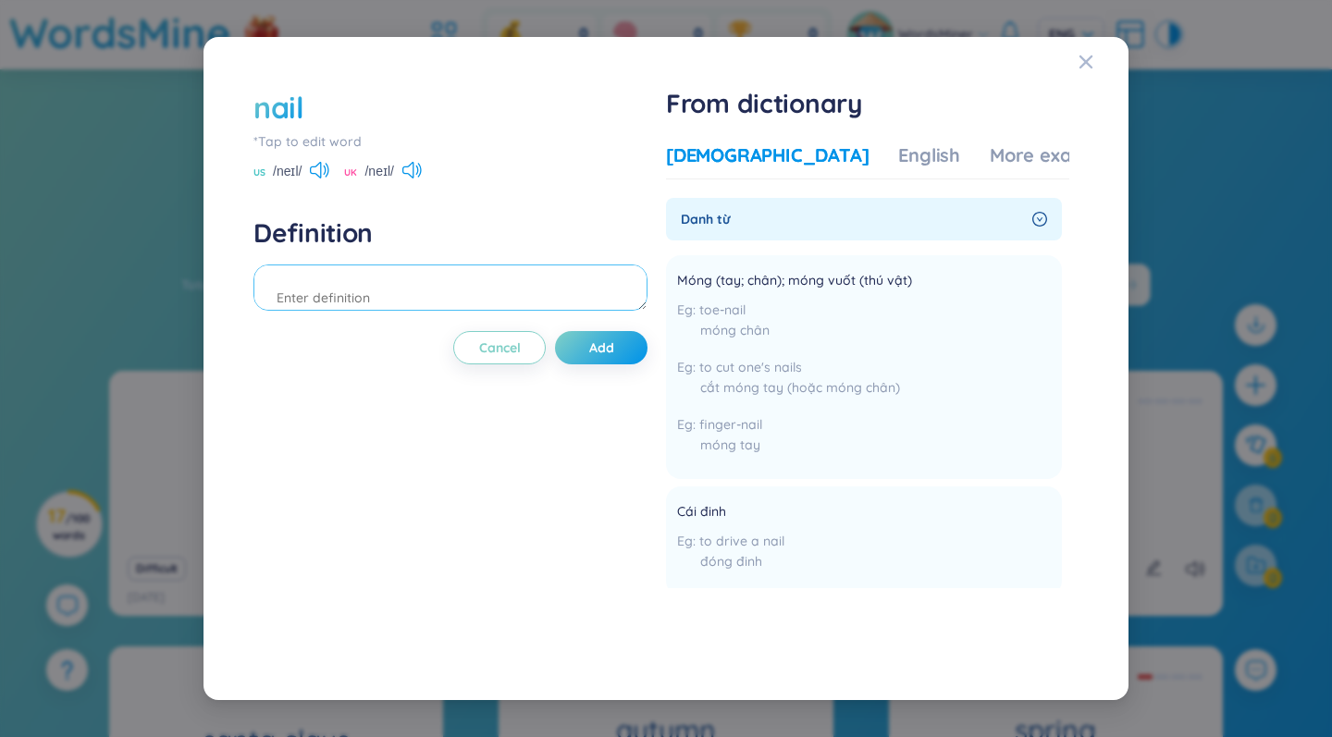
paste textarea "I want to get my nails done"
type textarea "I want to get my nails done"
click at [622, 348] on button "Add" at bounding box center [601, 347] width 92 height 33
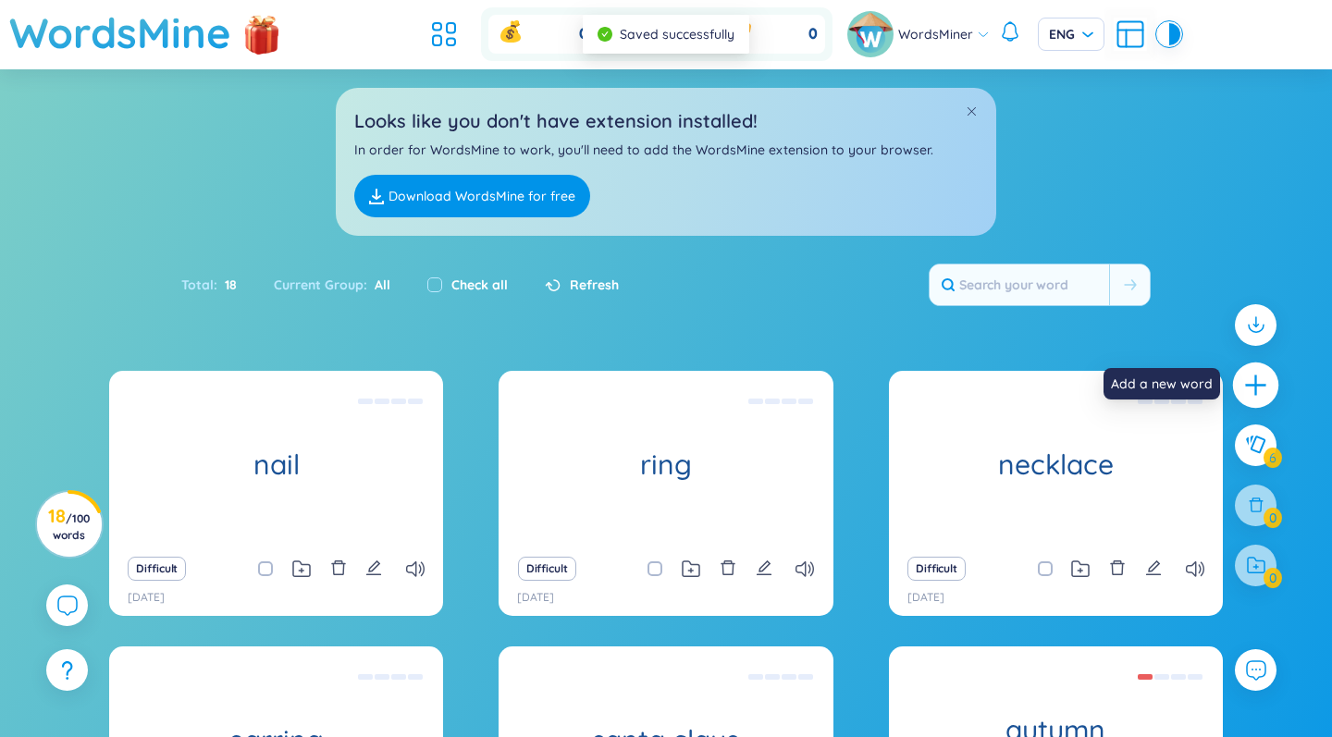
click at [1262, 387] on icon "plus" at bounding box center [1256, 386] width 26 height 26
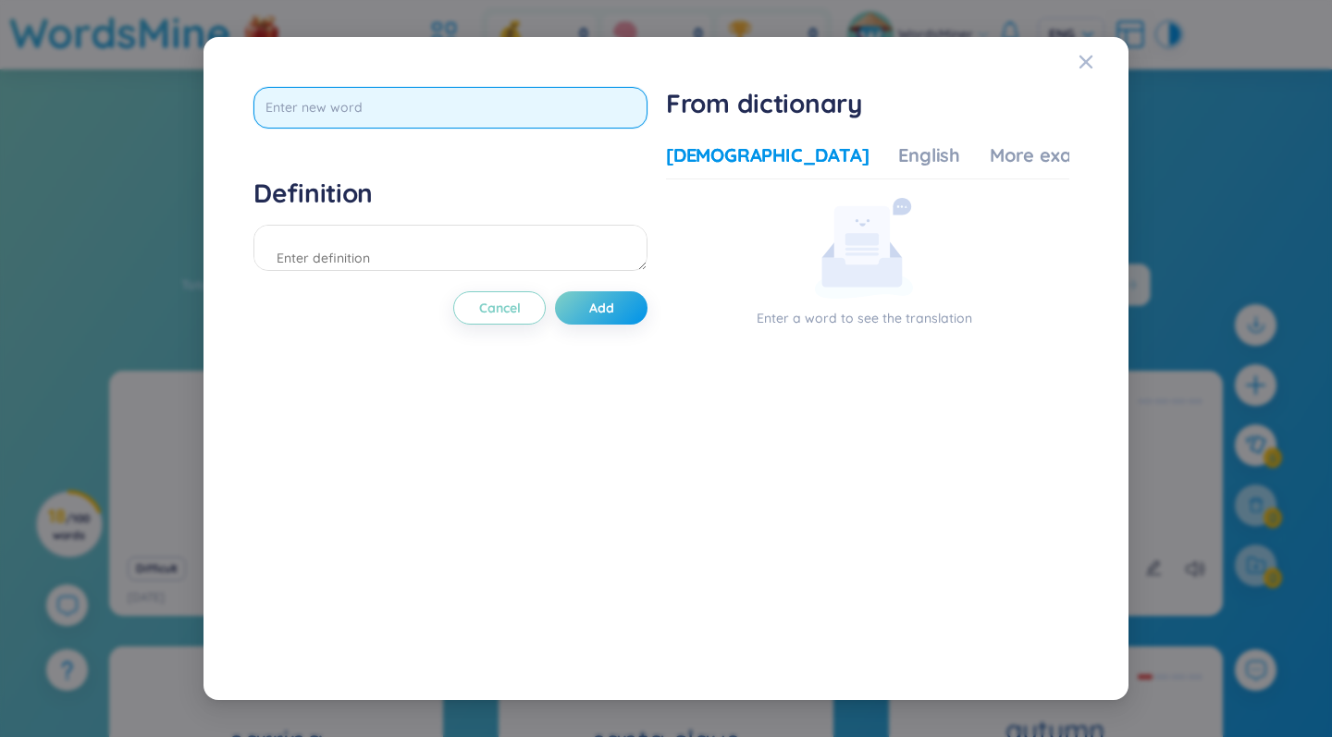
click at [379, 114] on input "text" at bounding box center [450, 108] width 394 height 42
type input "foot"
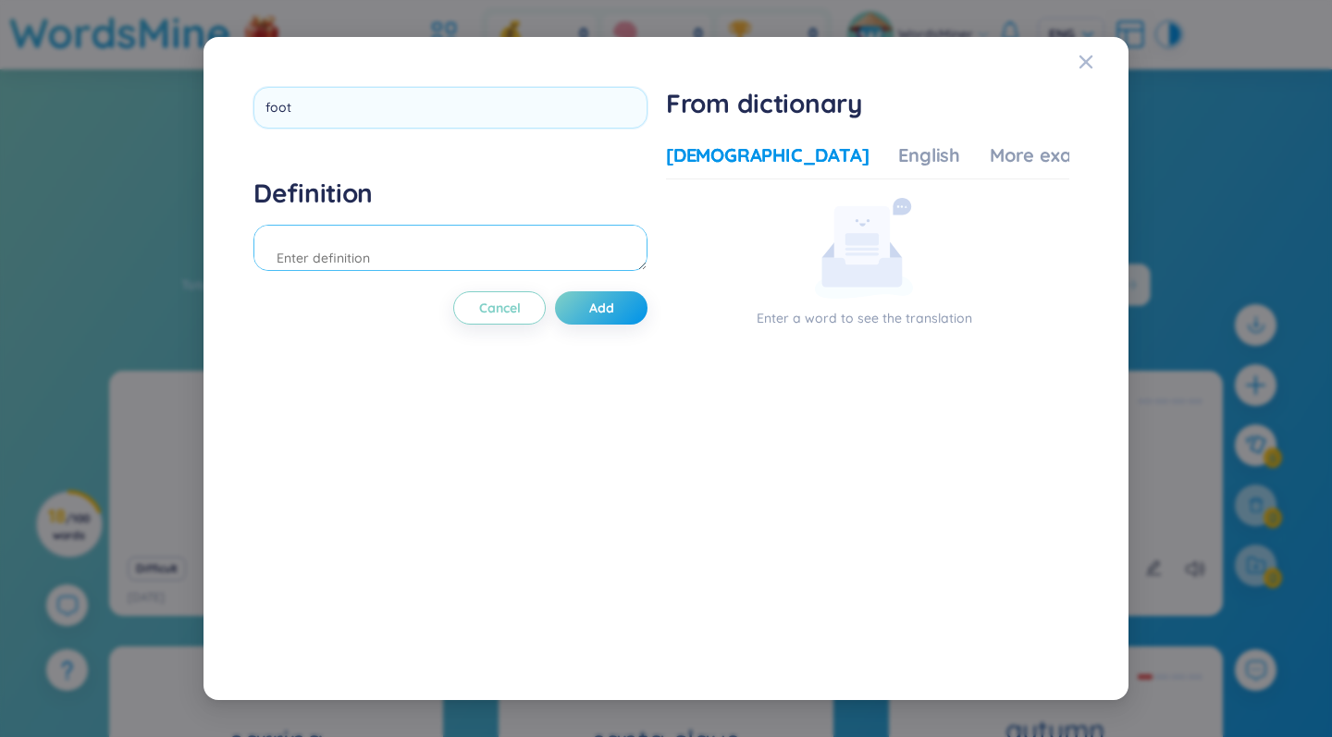
click at [301, 242] on div "Definition" at bounding box center [450, 227] width 394 height 100
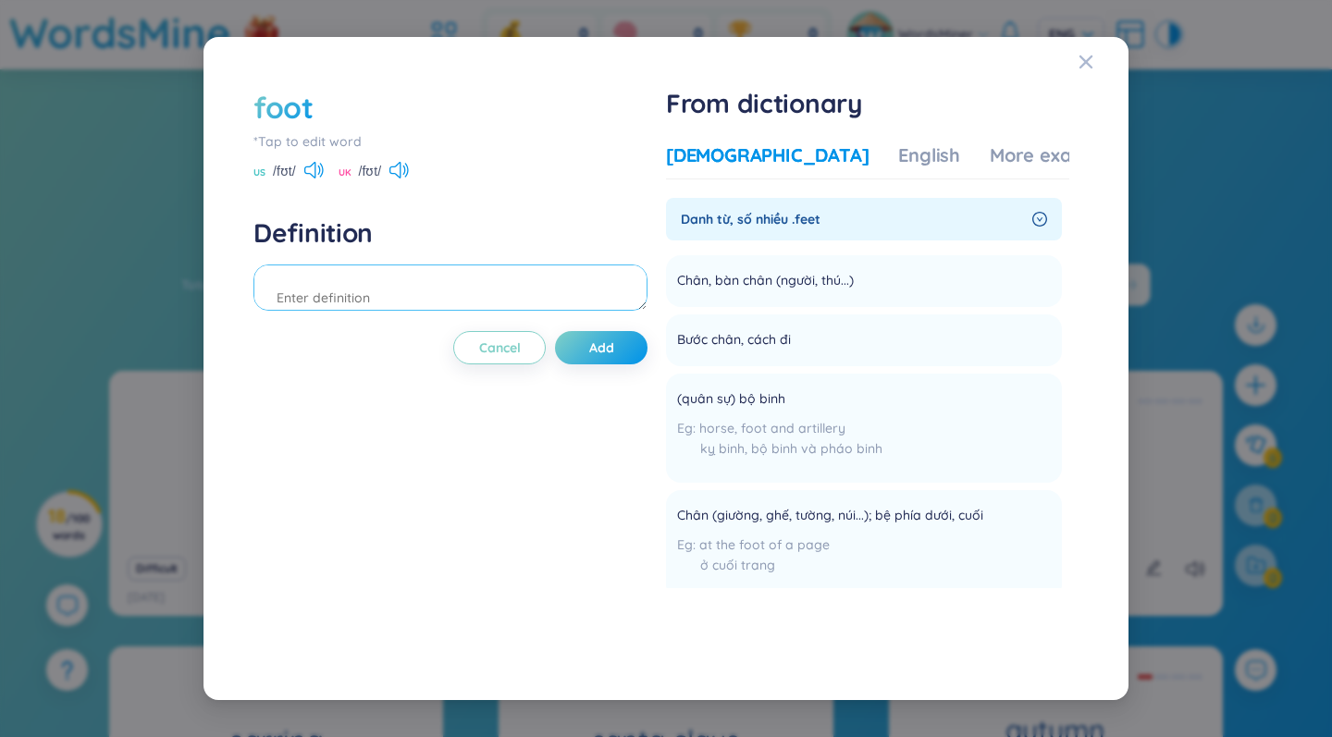
paste textarea "My foot hurts"
type textarea "My foot hurts"
click at [601, 350] on span "Add" at bounding box center [601, 347] width 25 height 18
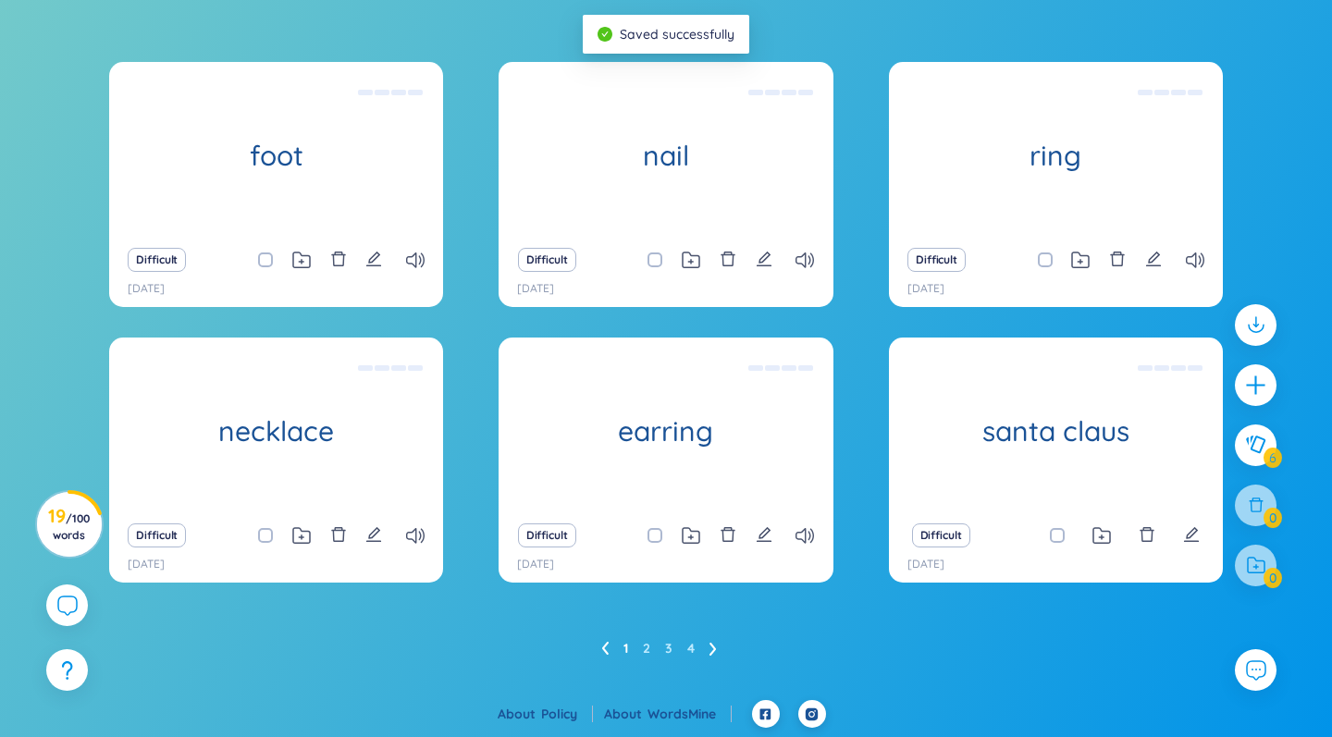
scroll to position [308, 0]
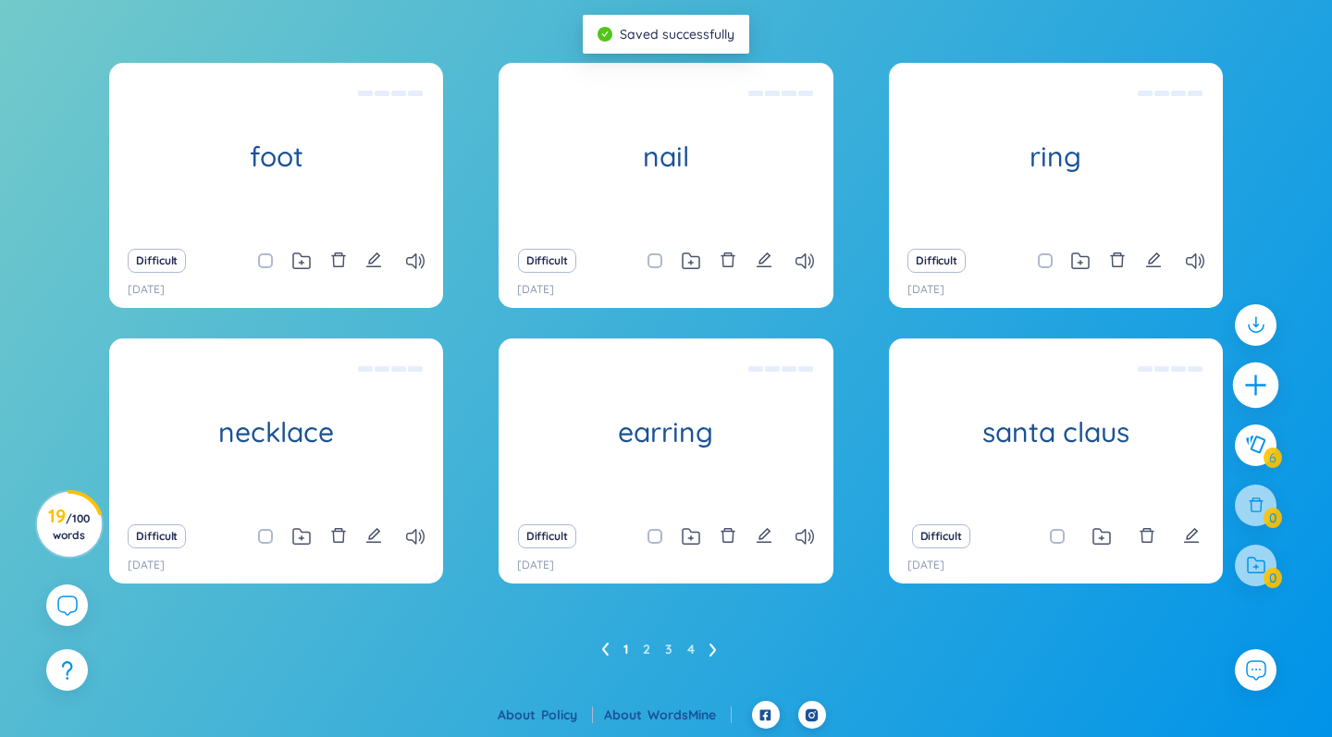
click at [1264, 381] on icon "plus" at bounding box center [1256, 386] width 26 height 26
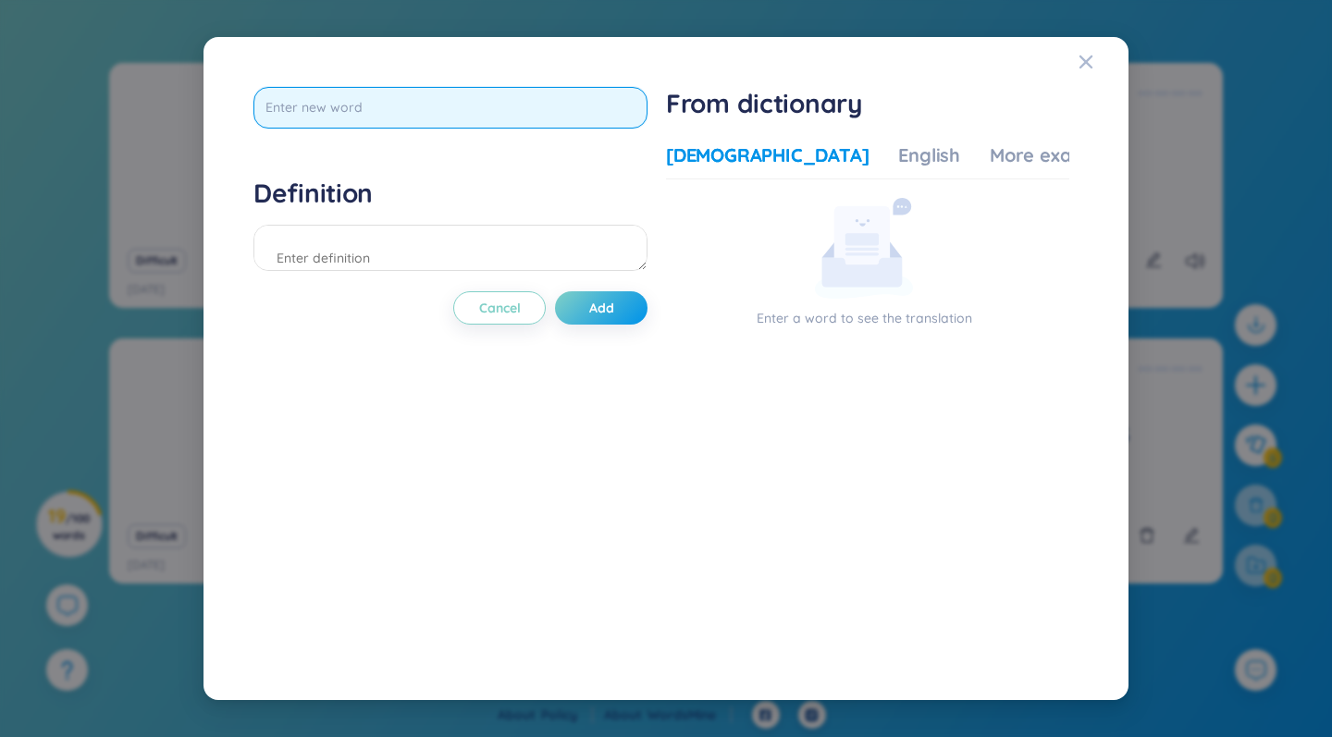
click at [513, 108] on input "text" at bounding box center [450, 108] width 394 height 42
type input "h"
type input "hurt"
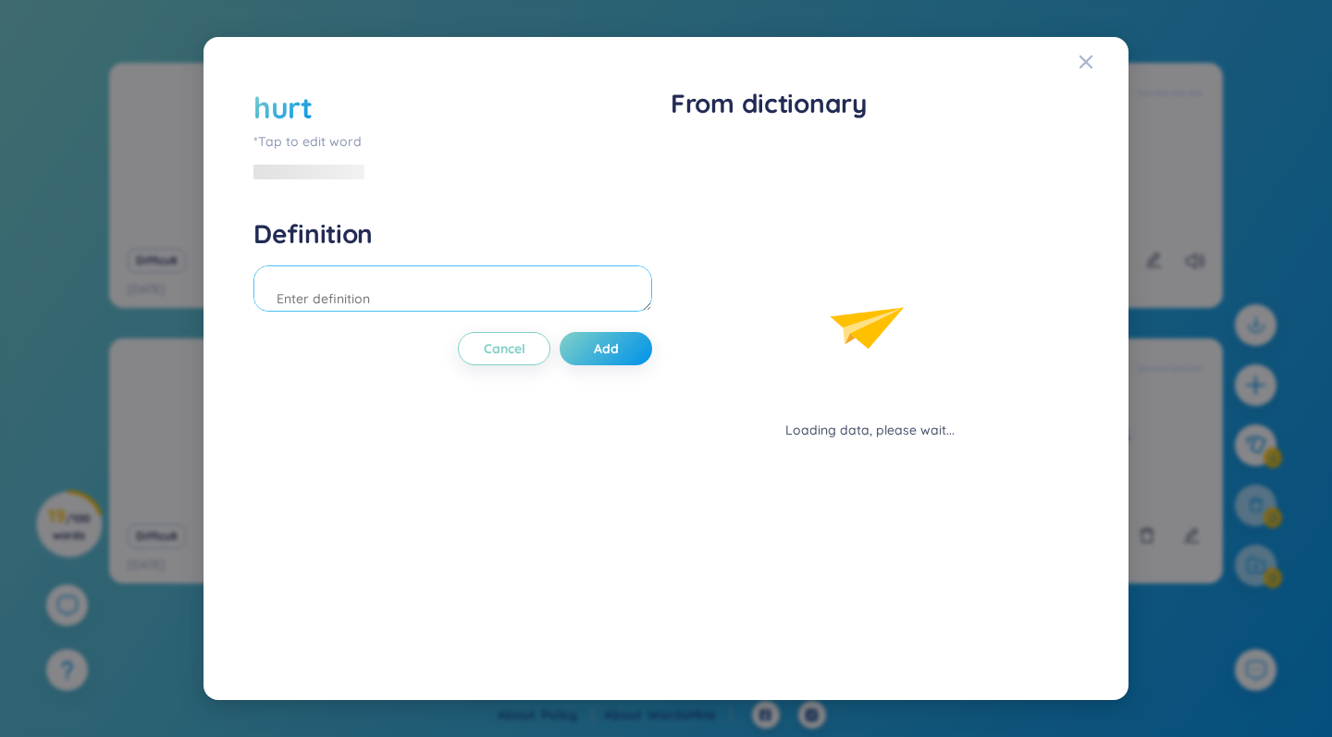
click at [462, 251] on div "Definition" at bounding box center [452, 267] width 399 height 100
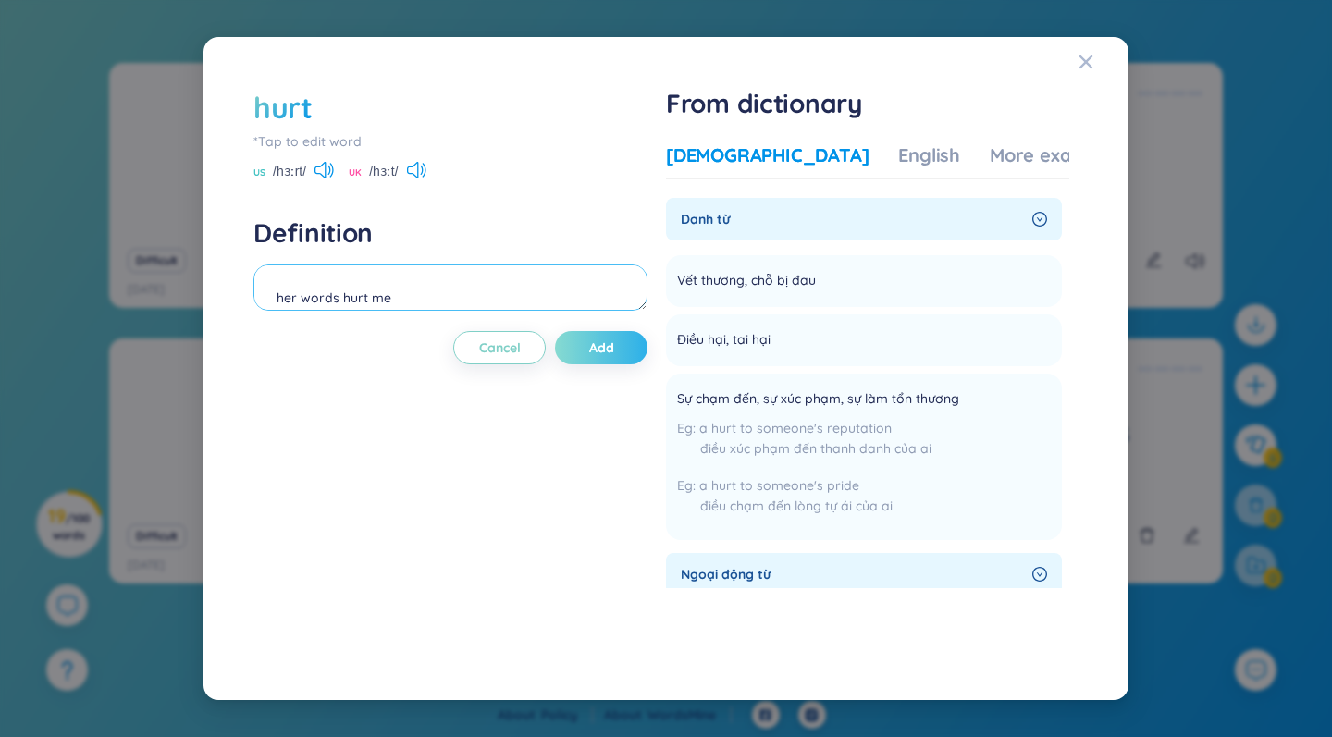
type textarea "her words hurt me"
click at [614, 345] on span "Add" at bounding box center [601, 347] width 25 height 18
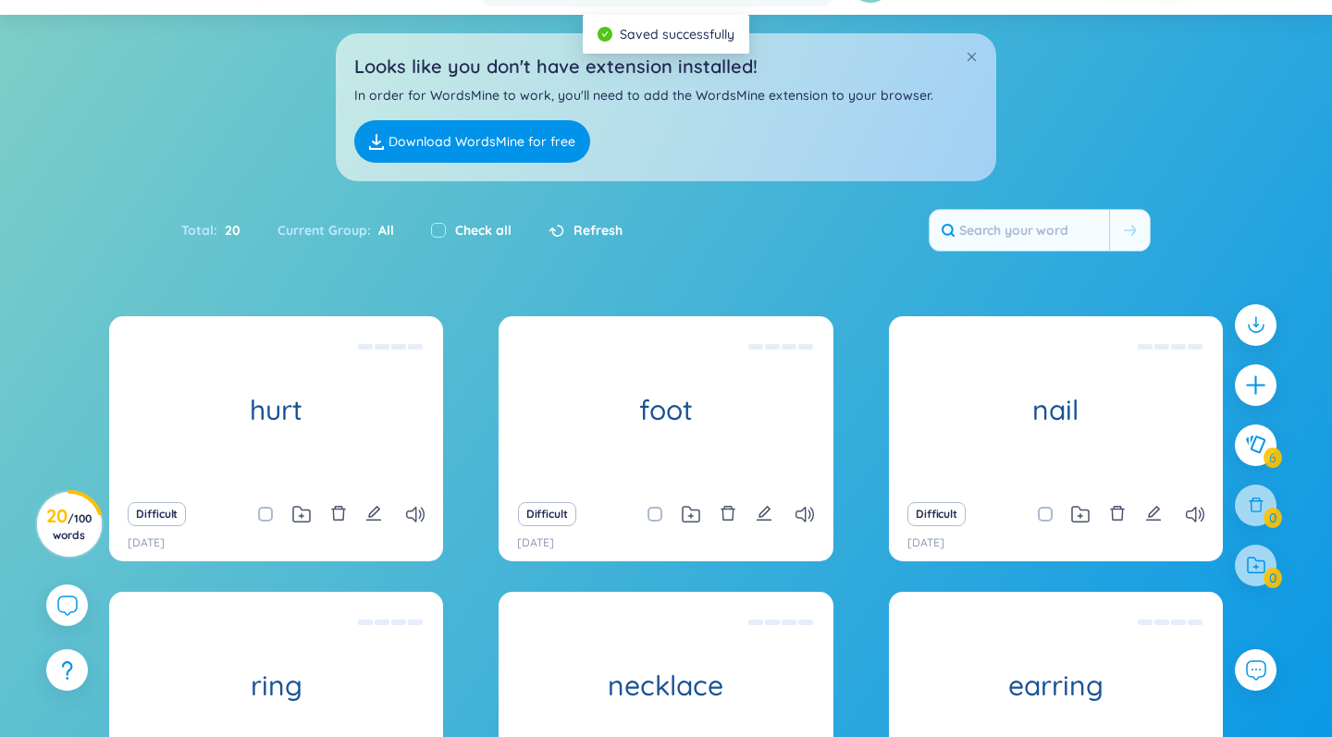
scroll to position [0, 0]
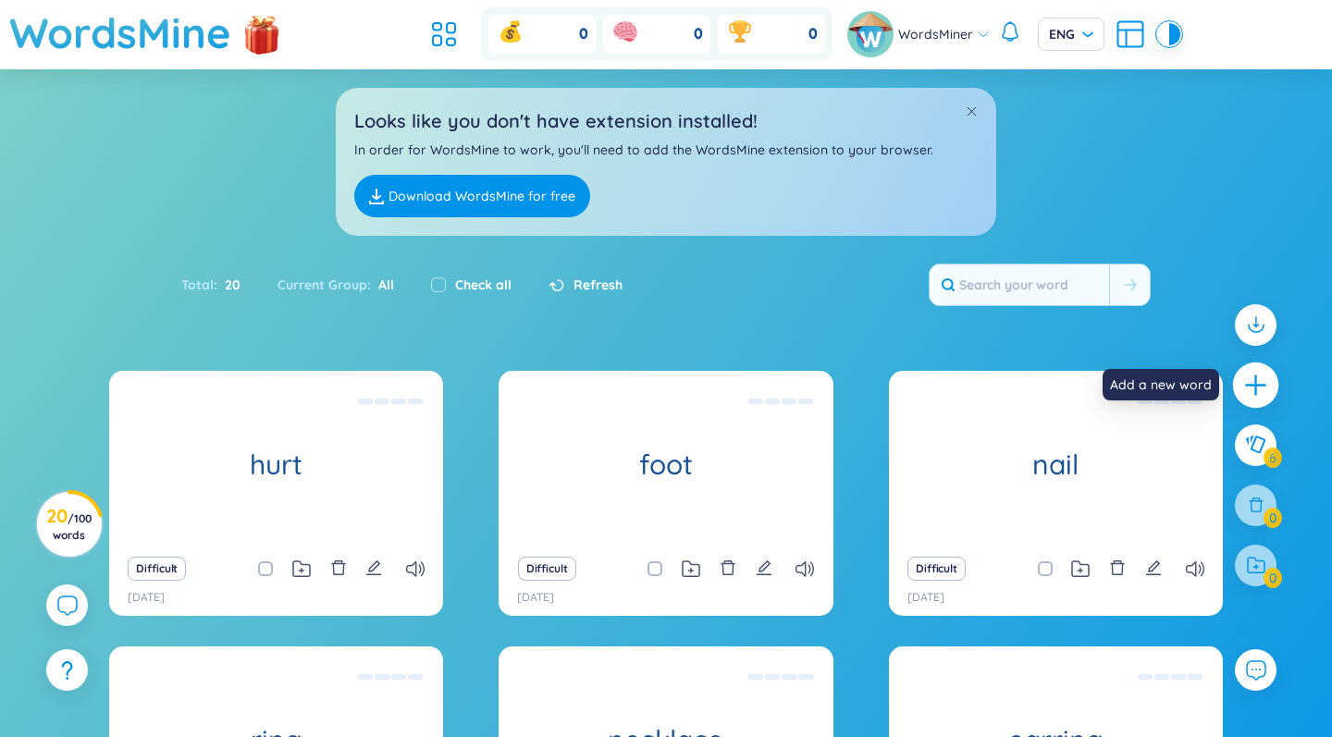
click at [1262, 380] on icon "plus" at bounding box center [1256, 386] width 26 height 26
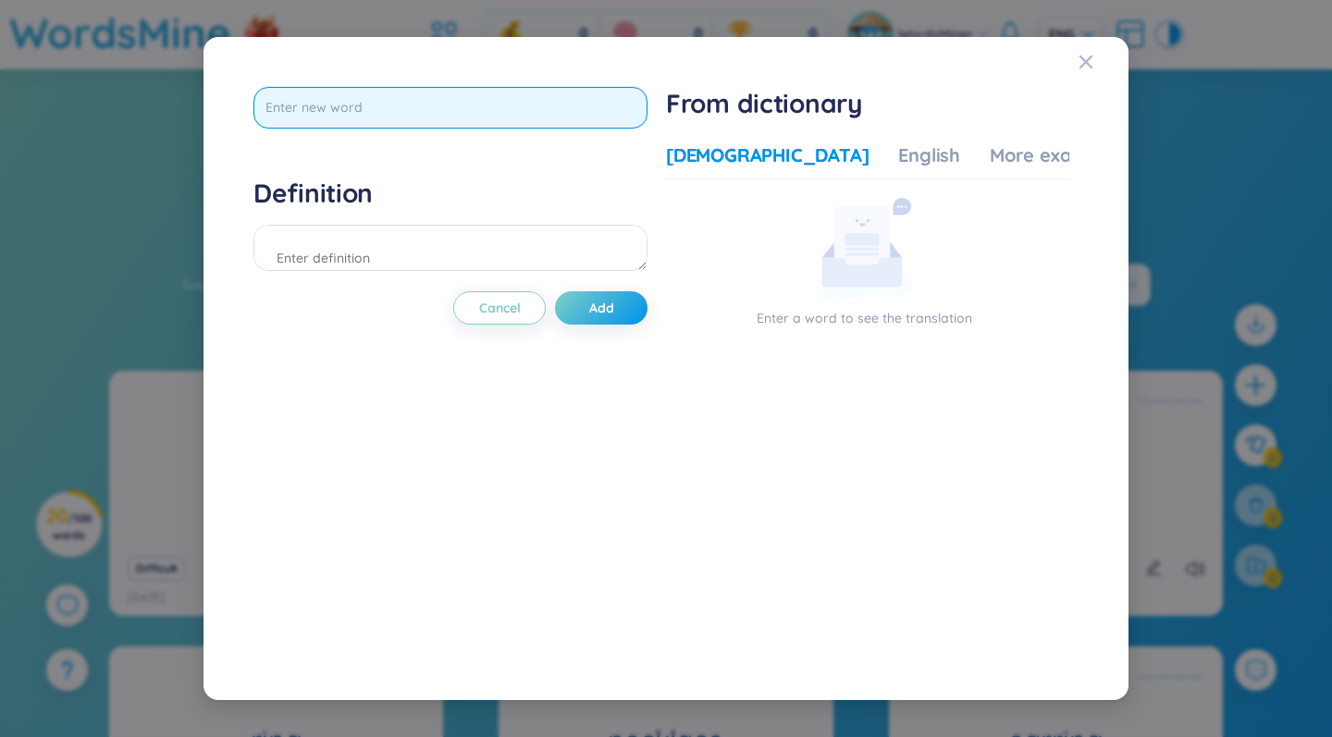
click at [380, 100] on input "text" at bounding box center [450, 108] width 394 height 42
type input "k"
type input "leg"
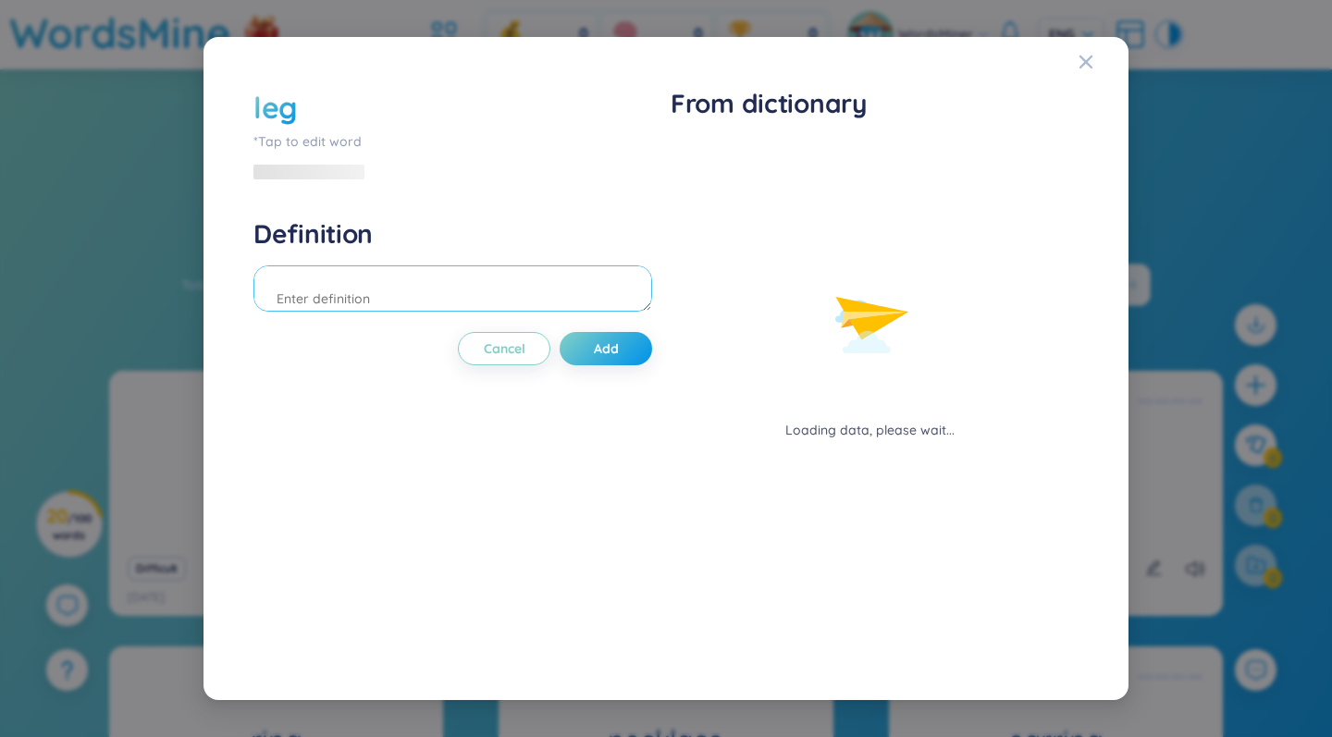
click at [306, 293] on textarea at bounding box center [452, 288] width 399 height 46
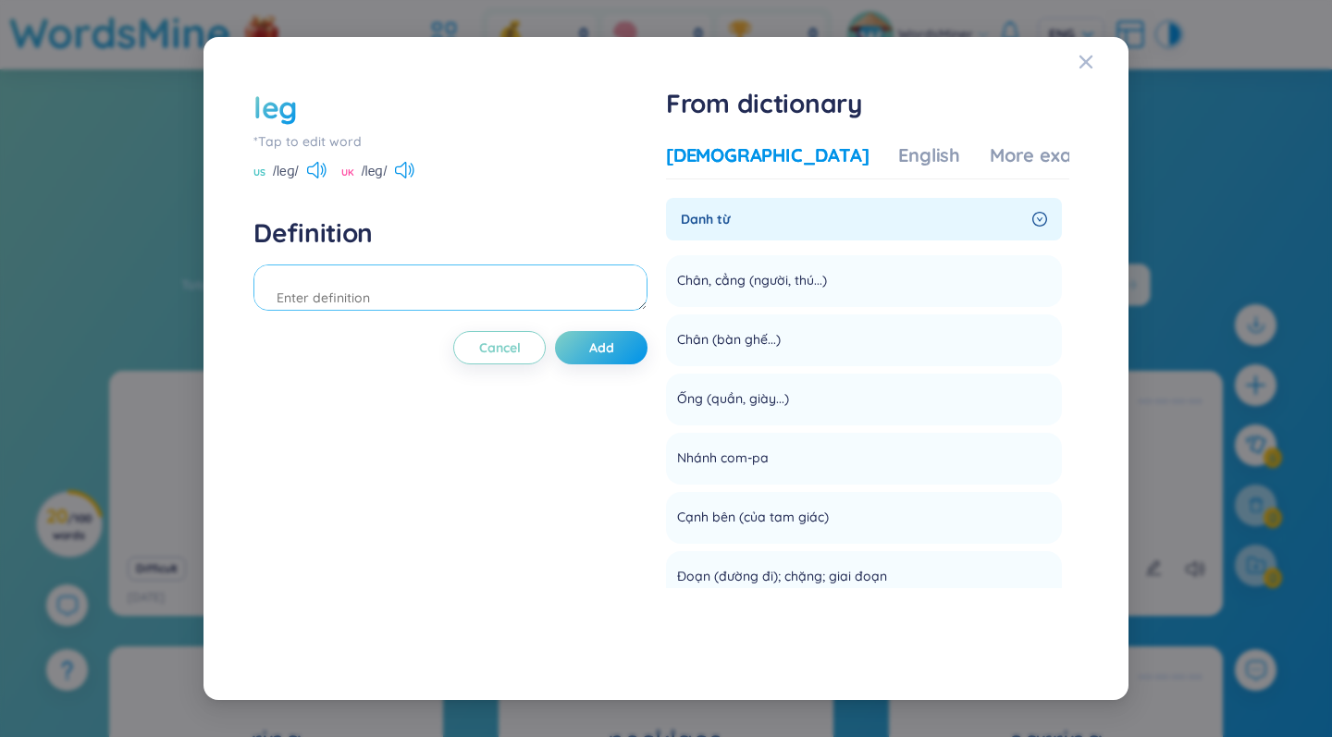
paste textarea ""My leg is tired after walking"
type textarea ""My leg is tired after walking"
click at [599, 342] on span "Add" at bounding box center [601, 347] width 25 height 18
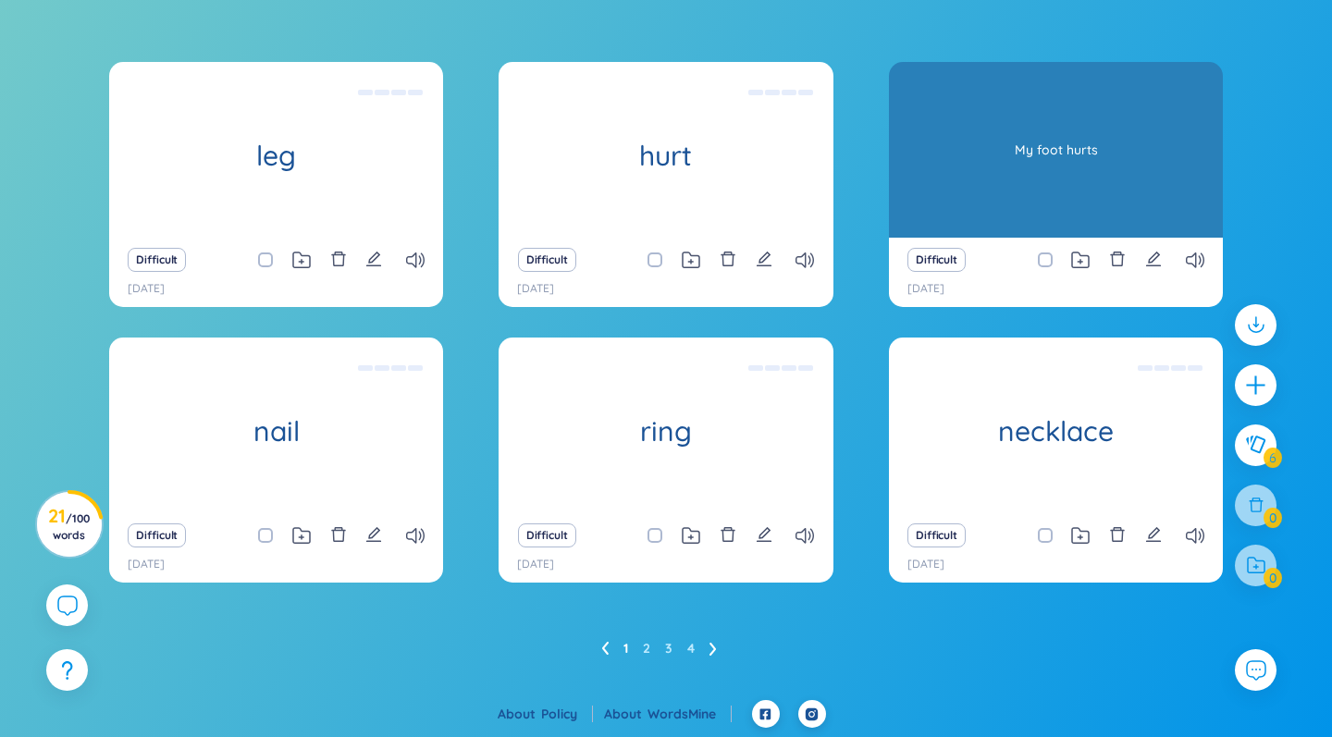
scroll to position [308, 0]
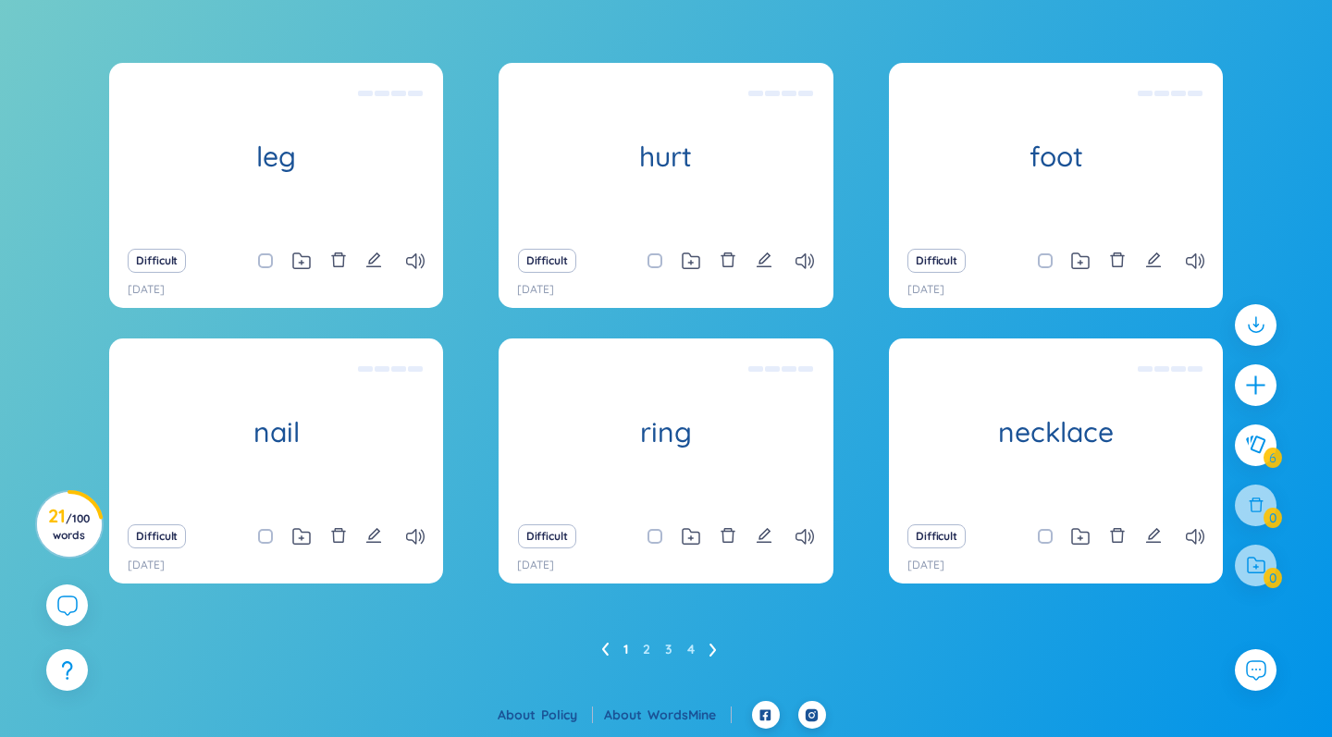
click at [709, 652] on icon at bounding box center [712, 650] width 7 height 14
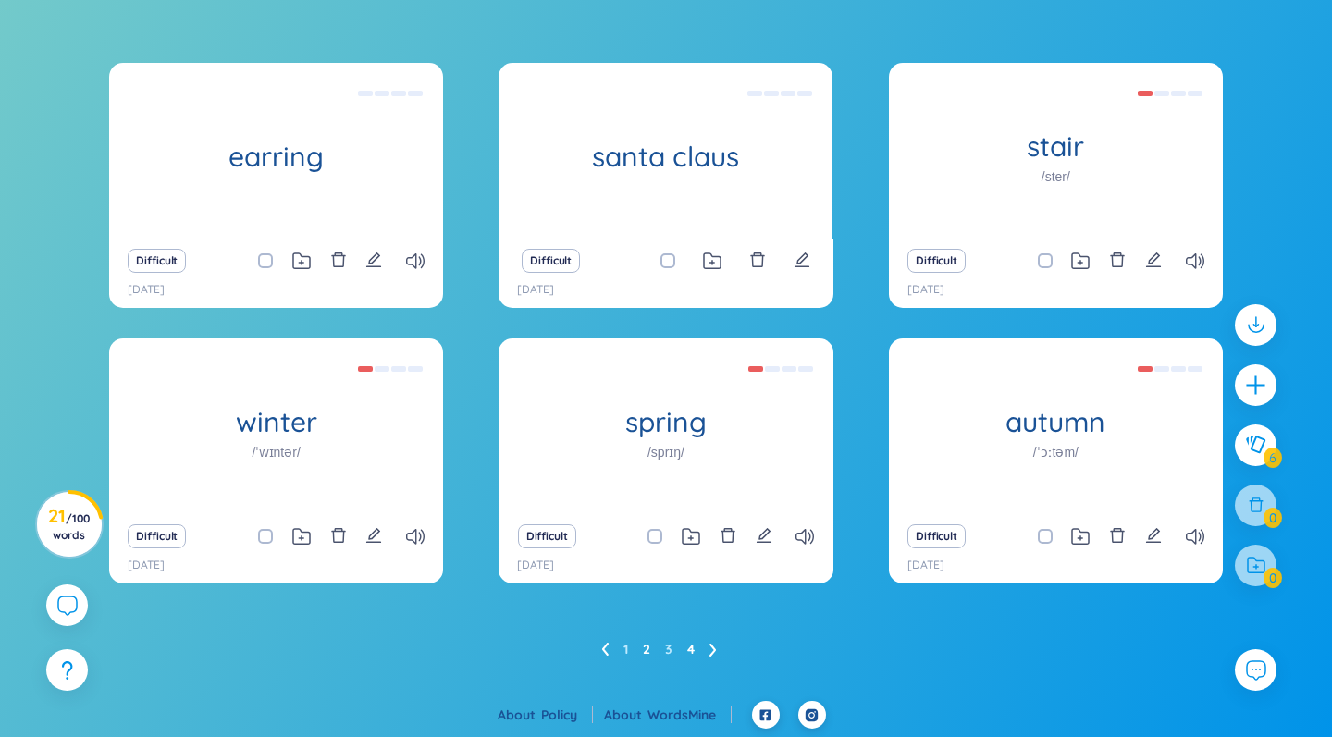
click at [687, 651] on link "4" at bounding box center [690, 649] width 7 height 28
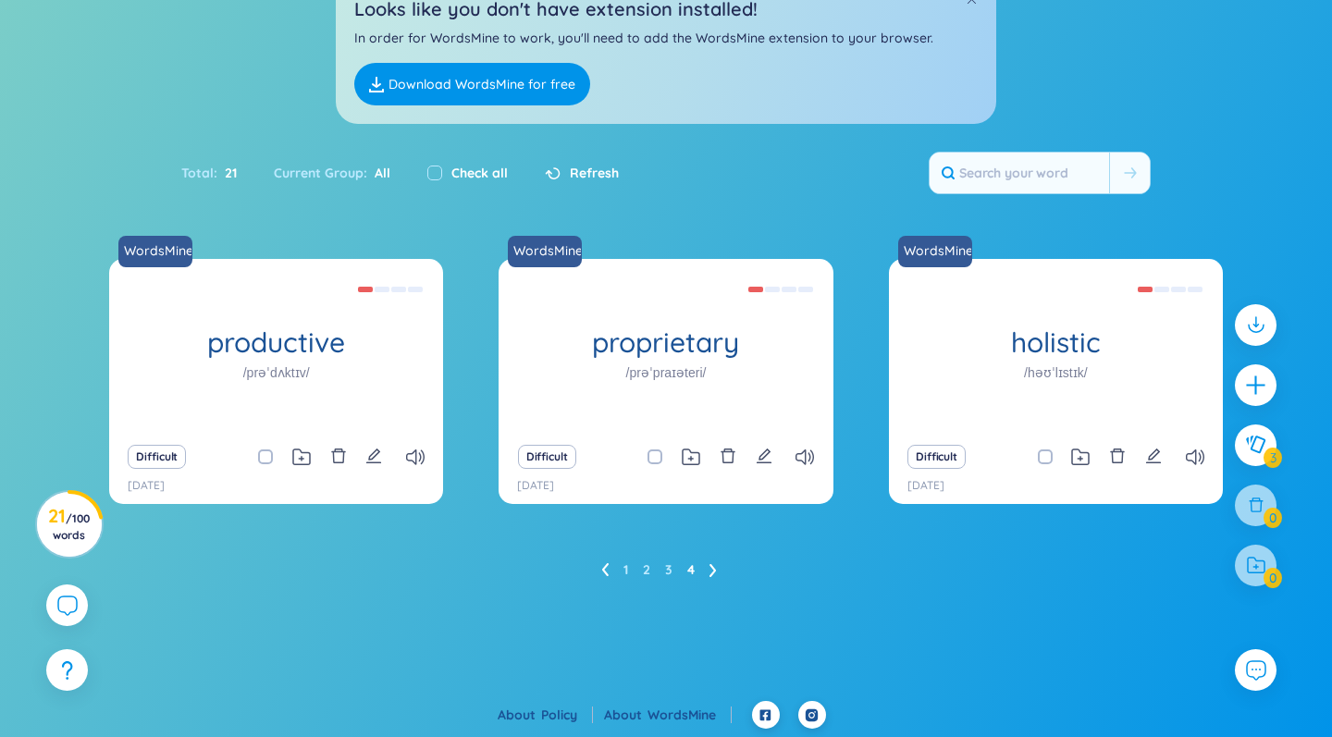
scroll to position [106, 0]
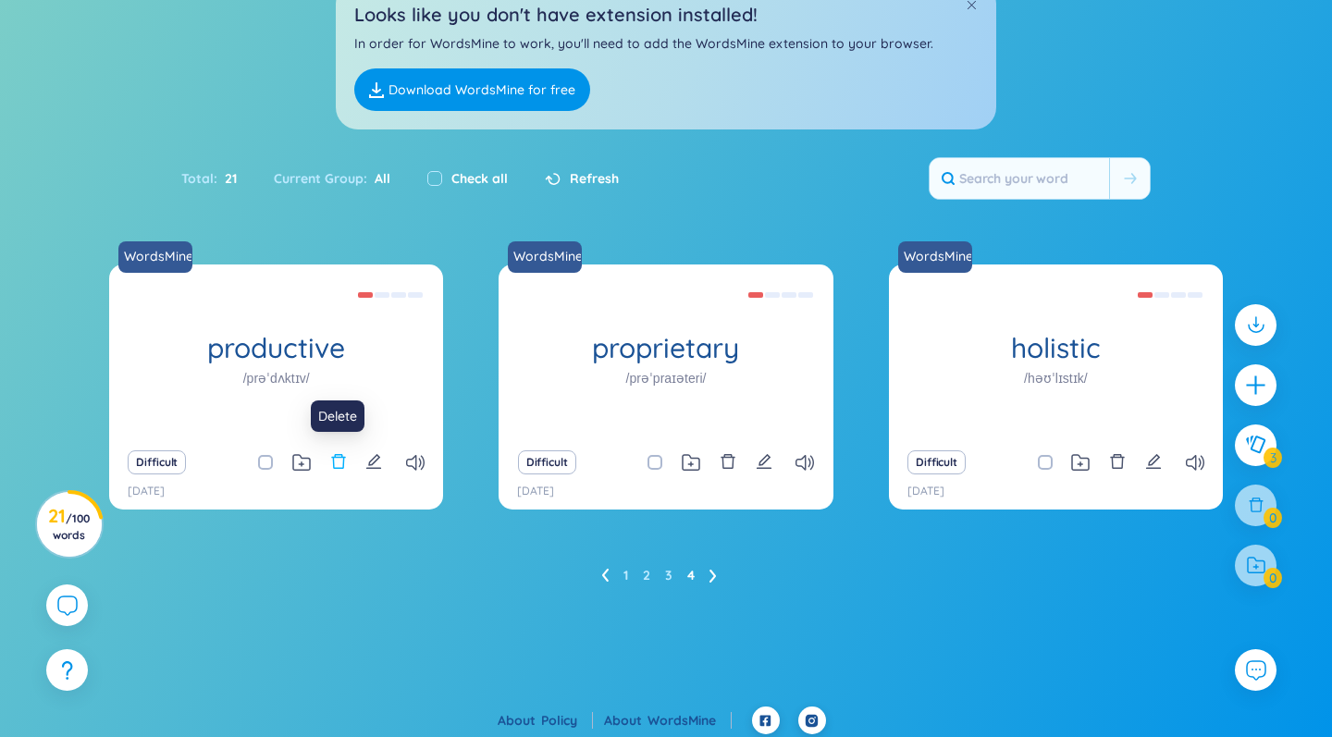
click at [338, 461] on icon "delete" at bounding box center [338, 461] width 17 height 17
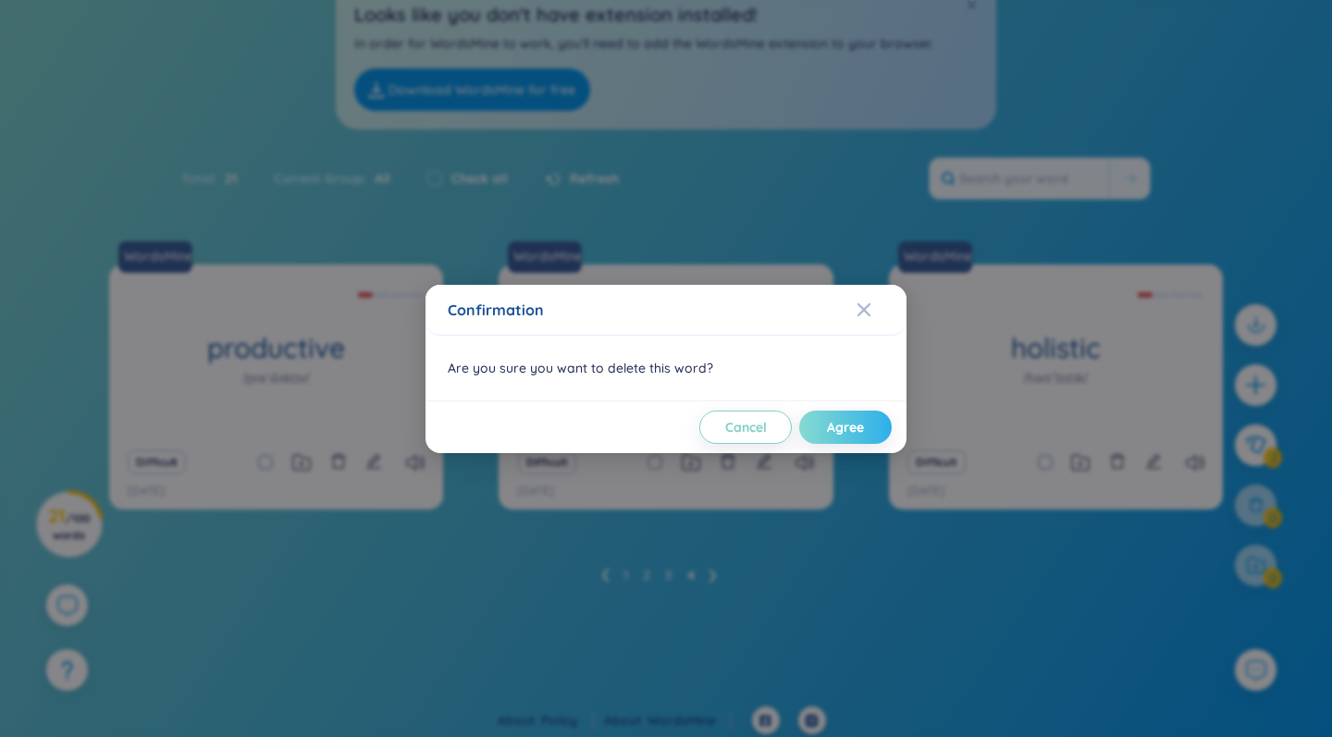
click at [831, 424] on span "Agree" at bounding box center [845, 427] width 37 height 18
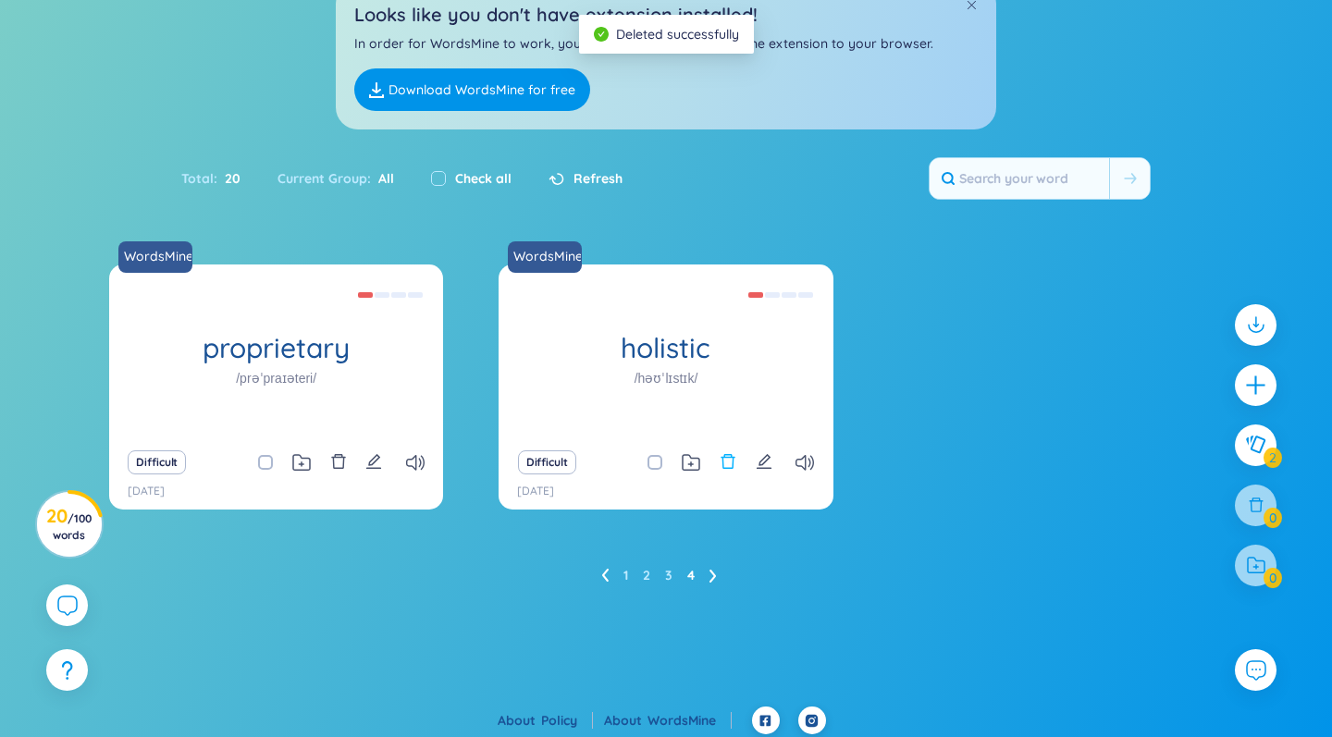
click at [727, 460] on icon "delete" at bounding box center [727, 461] width 17 height 17
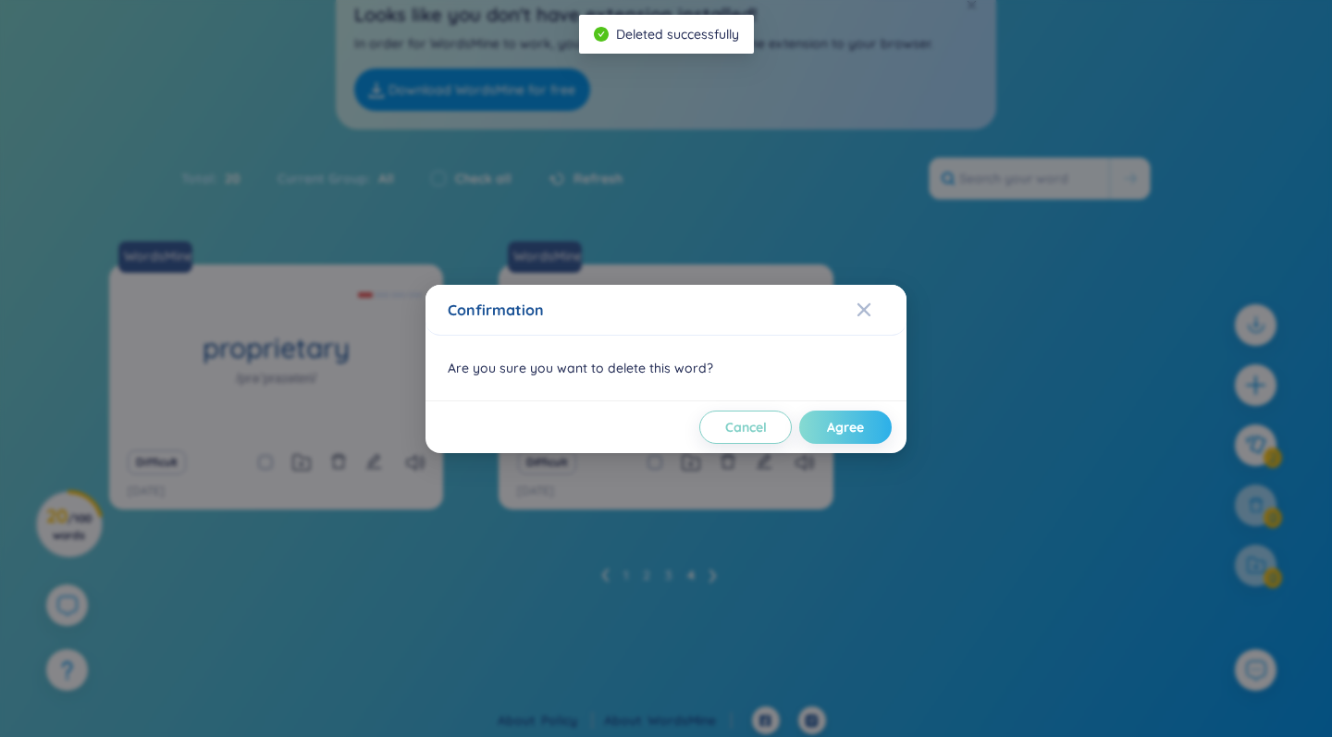
click at [851, 422] on span "Agree" at bounding box center [845, 427] width 37 height 18
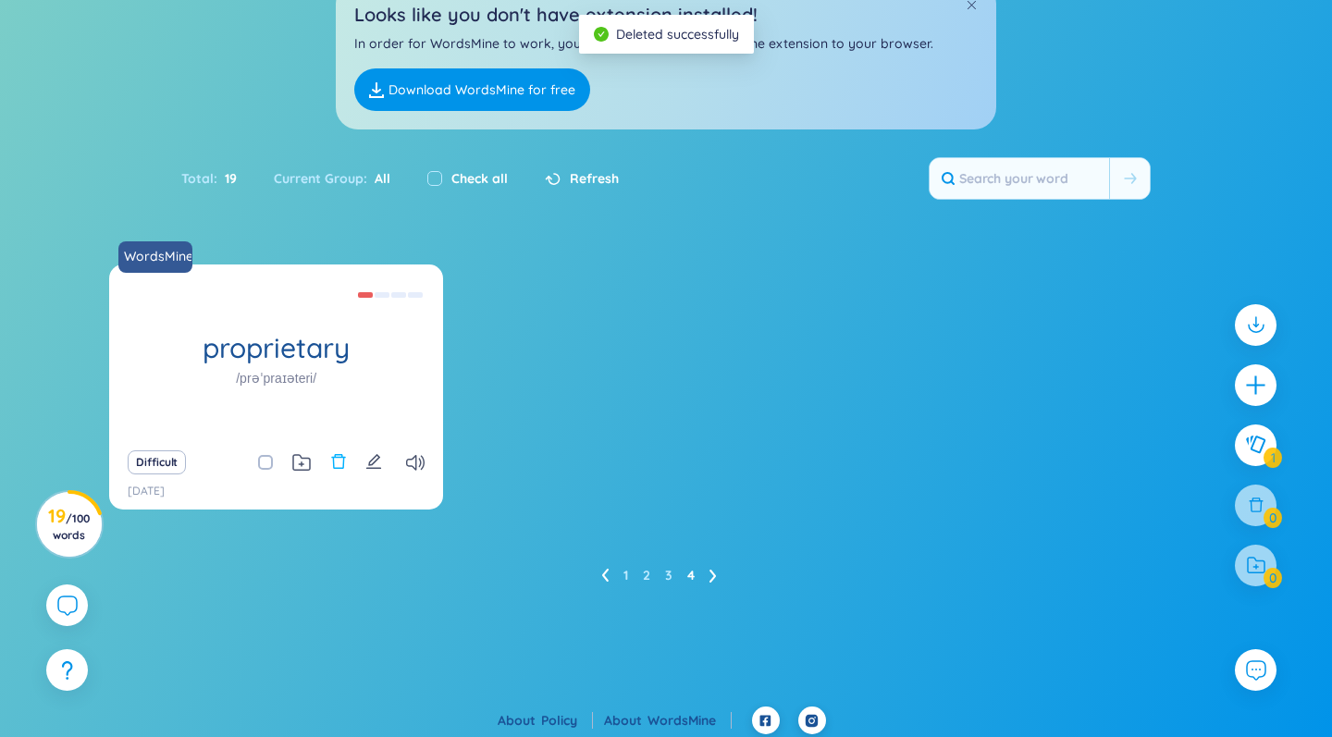
click at [337, 456] on icon "delete" at bounding box center [338, 461] width 14 height 15
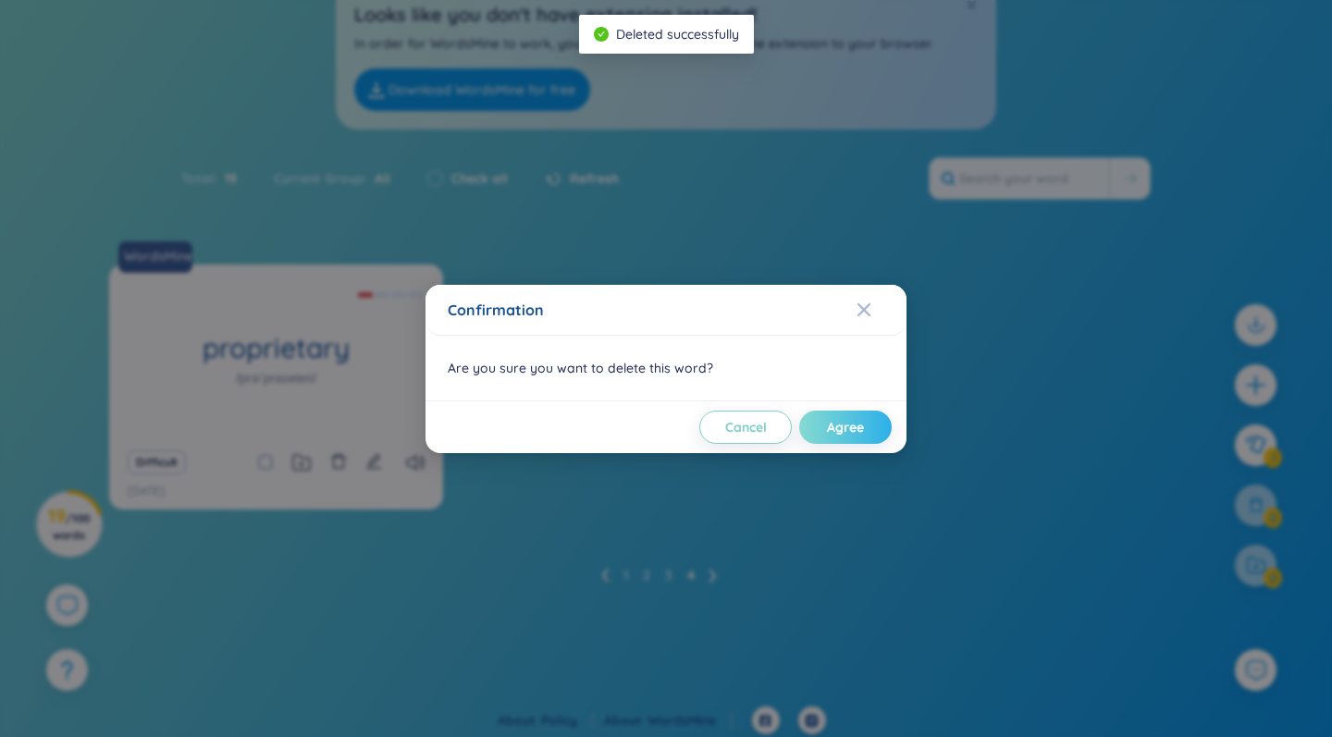
click at [855, 424] on span "Agree" at bounding box center [845, 427] width 37 height 18
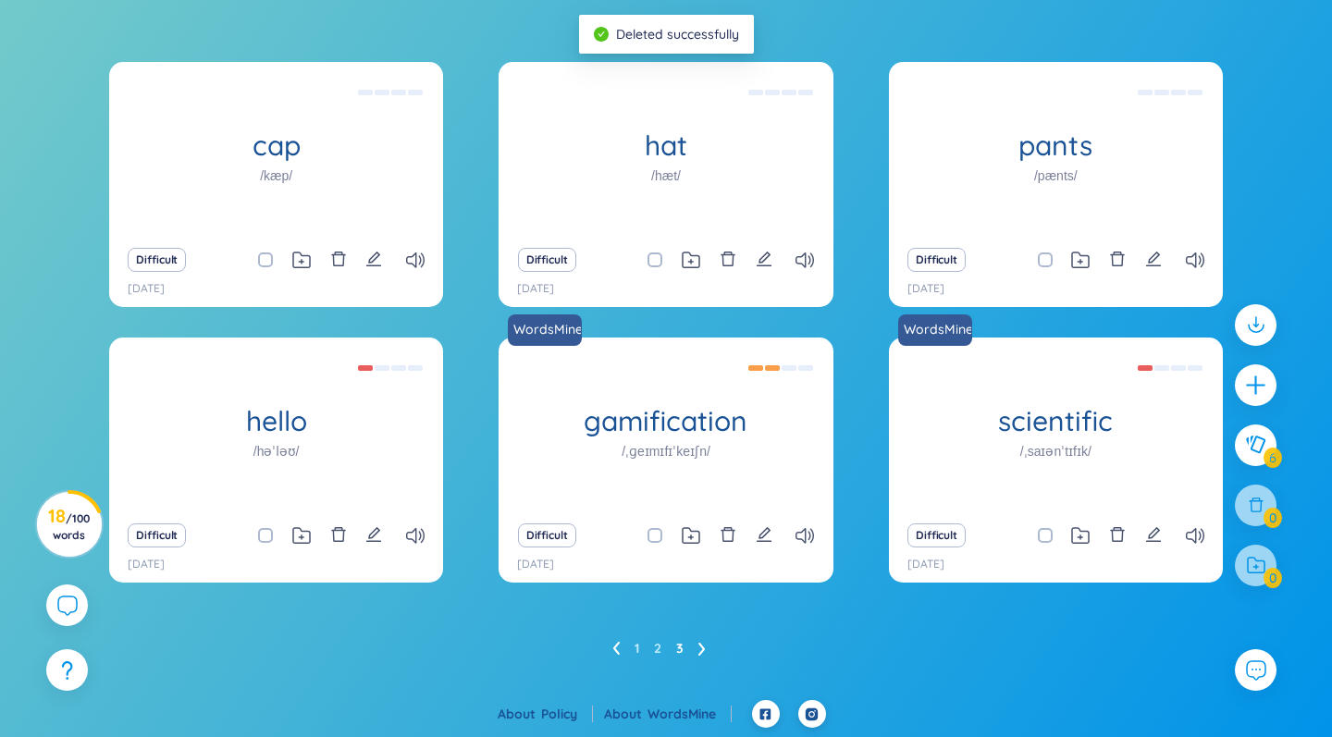
scroll to position [308, 0]
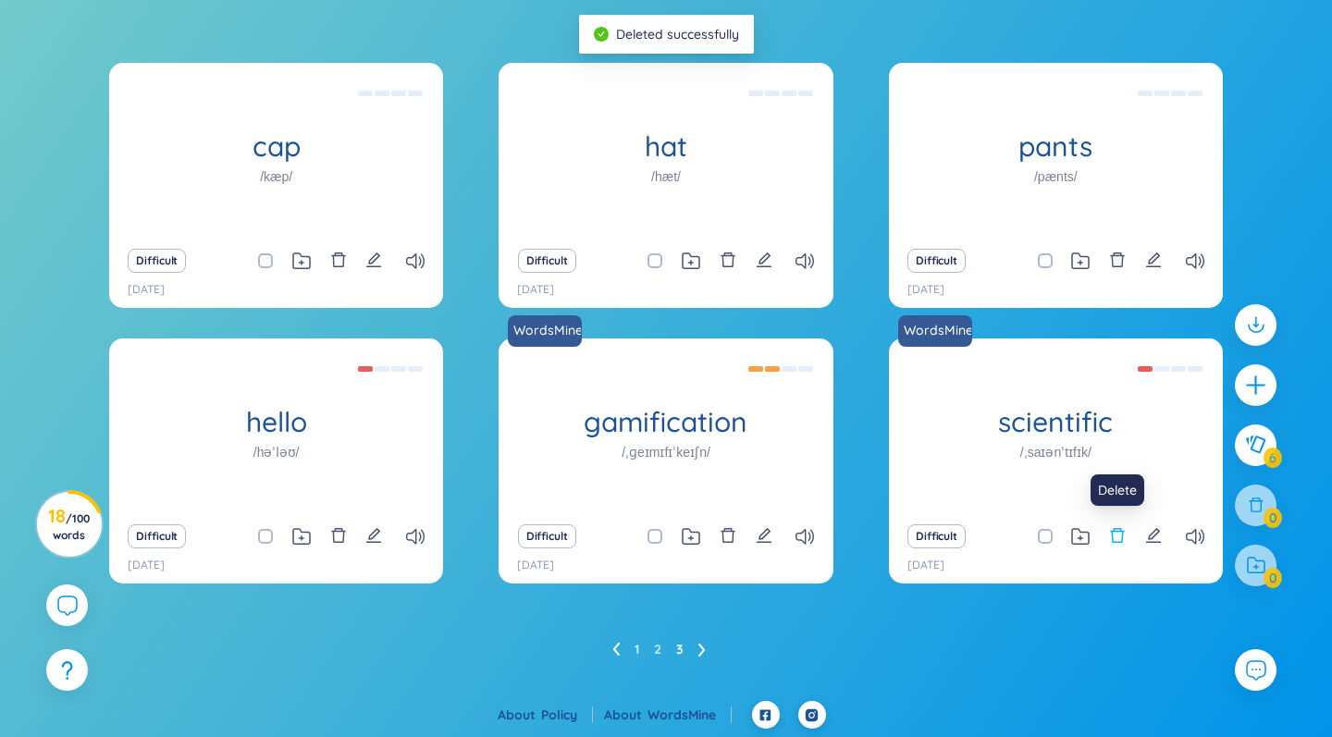
click at [1117, 535] on icon "delete" at bounding box center [1117, 535] width 17 height 17
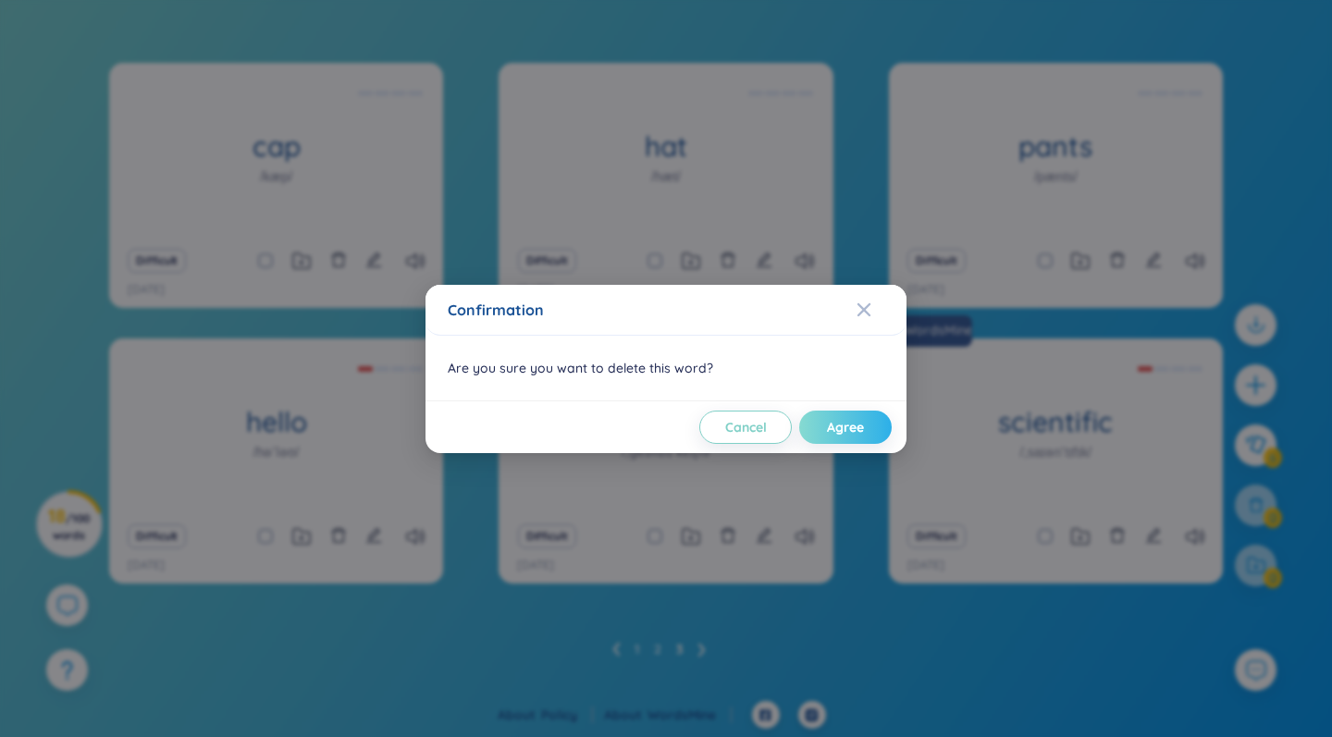
click at [829, 419] on span "Agree" at bounding box center [845, 427] width 37 height 18
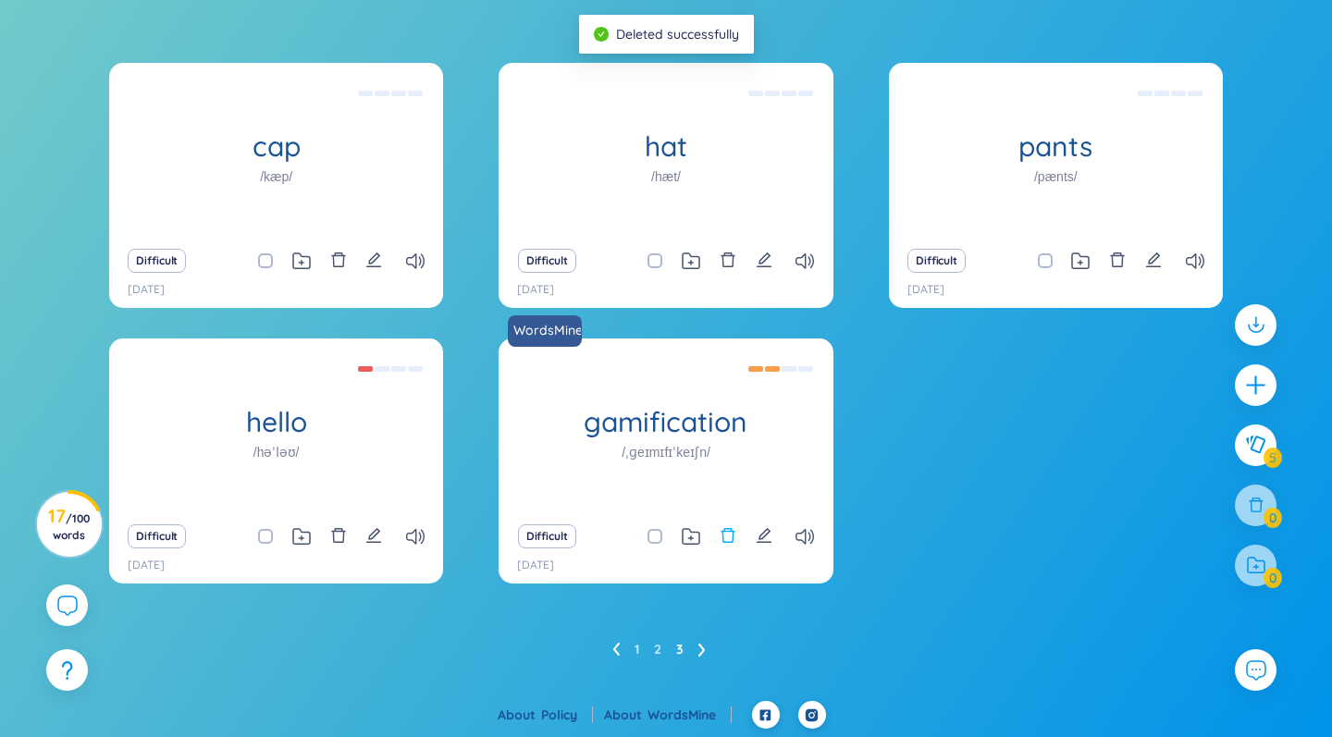
click at [727, 534] on icon "delete" at bounding box center [727, 535] width 17 height 17
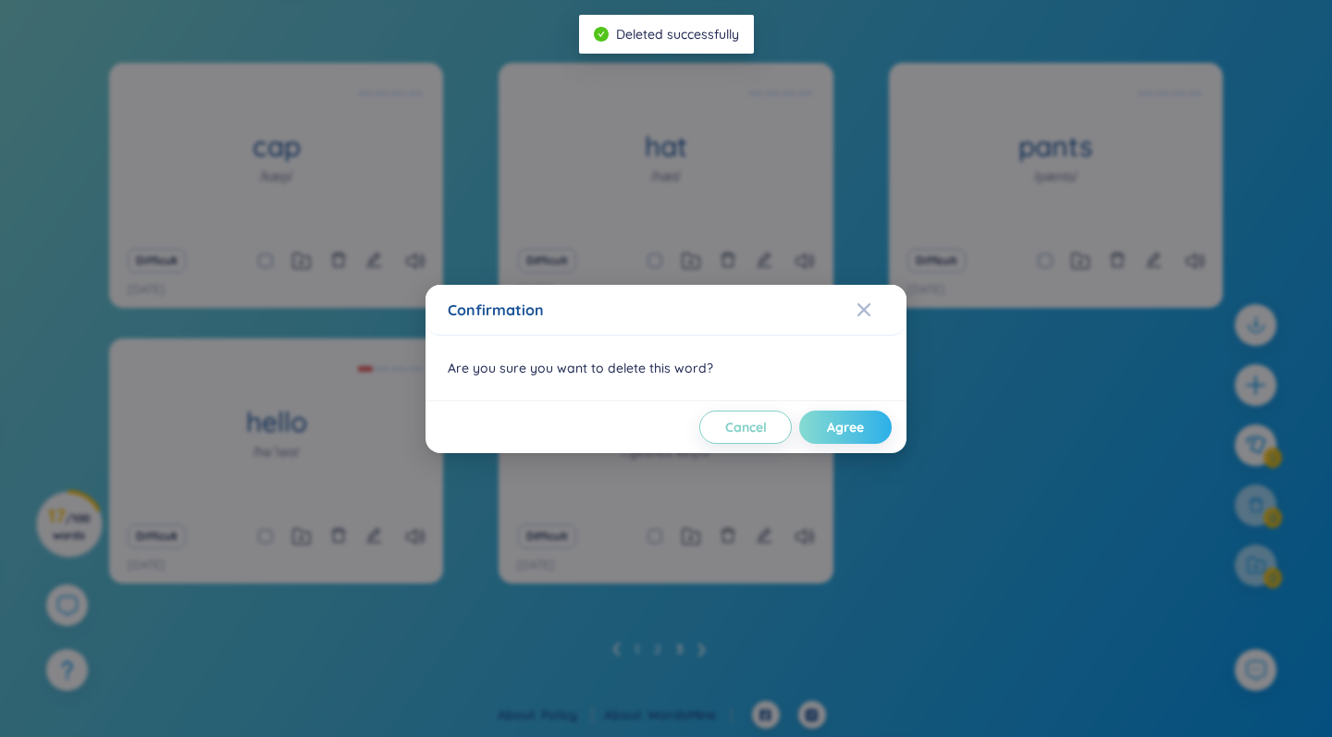
click at [847, 430] on span "Agree" at bounding box center [845, 427] width 37 height 18
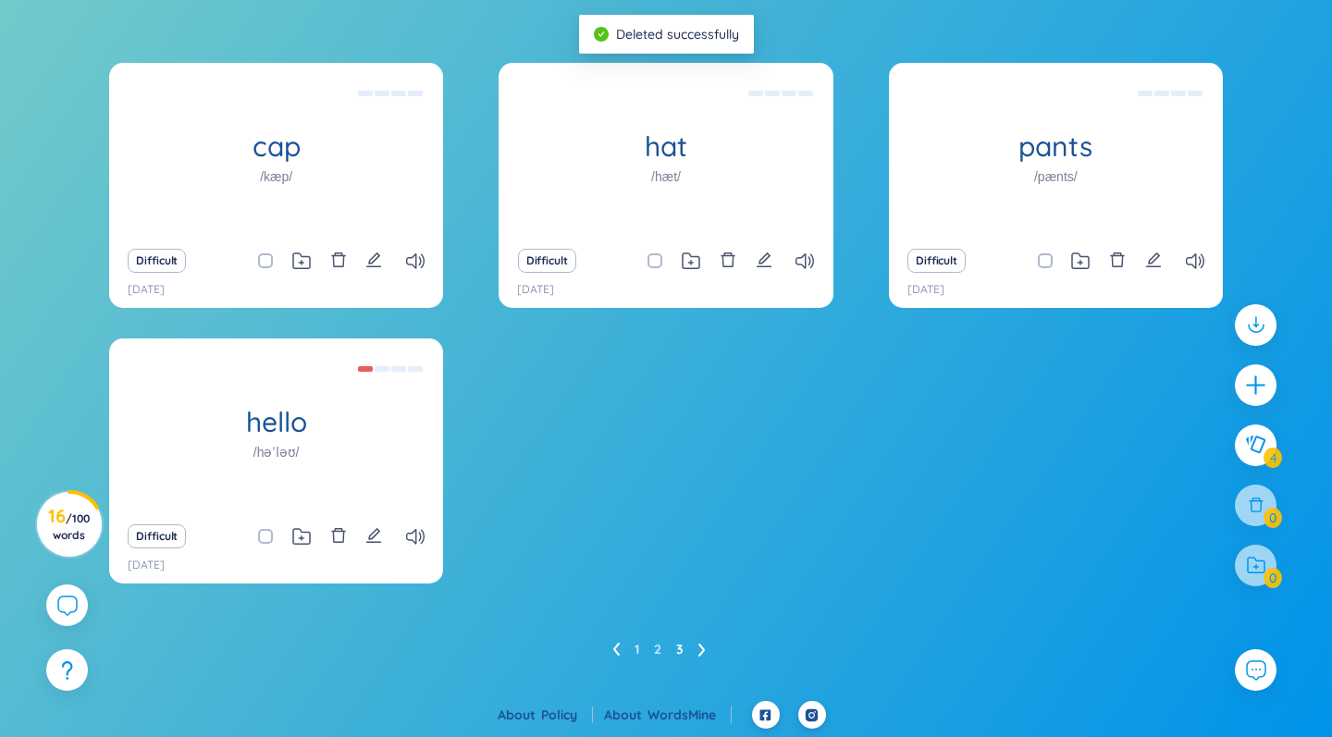
click at [627, 648] on ul "1 2 3" at bounding box center [666, 649] width 108 height 30
click at [634, 647] on link "1" at bounding box center [636, 649] width 5 height 28
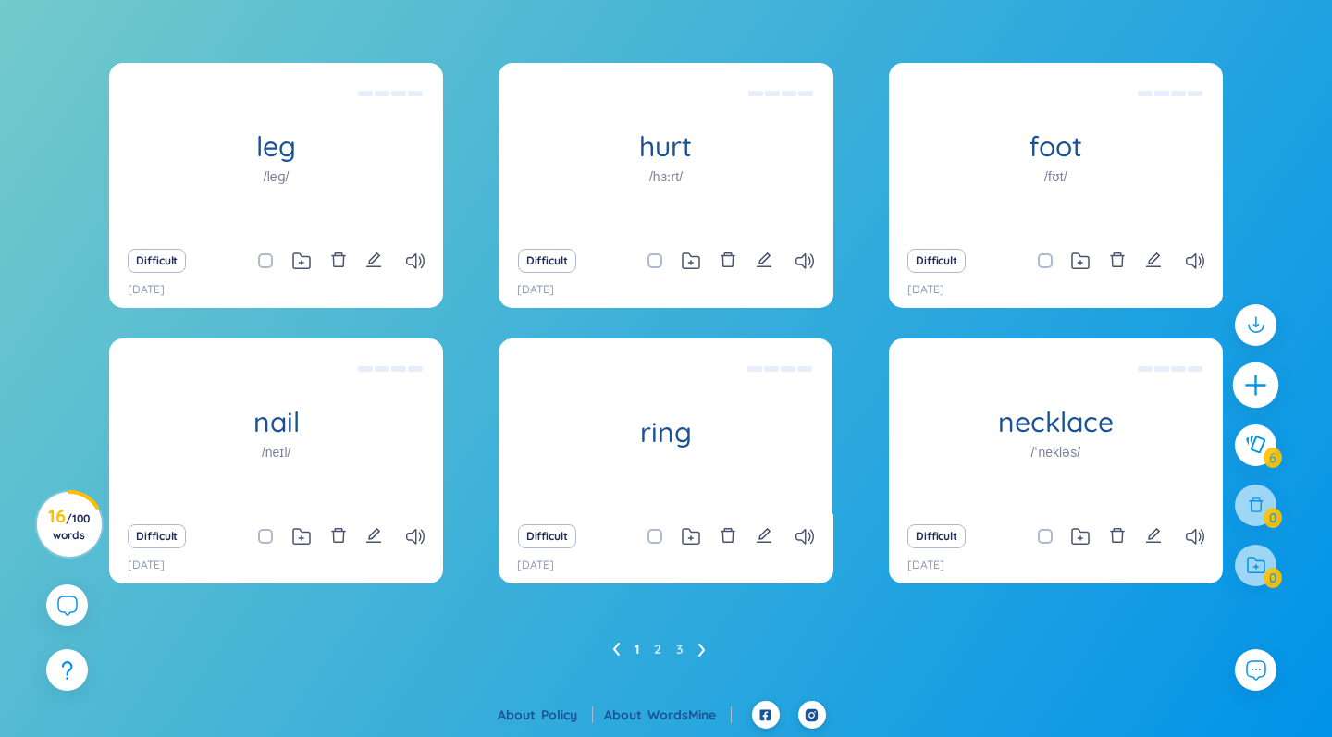
click at [1251, 388] on icon "plus" at bounding box center [1256, 386] width 26 height 26
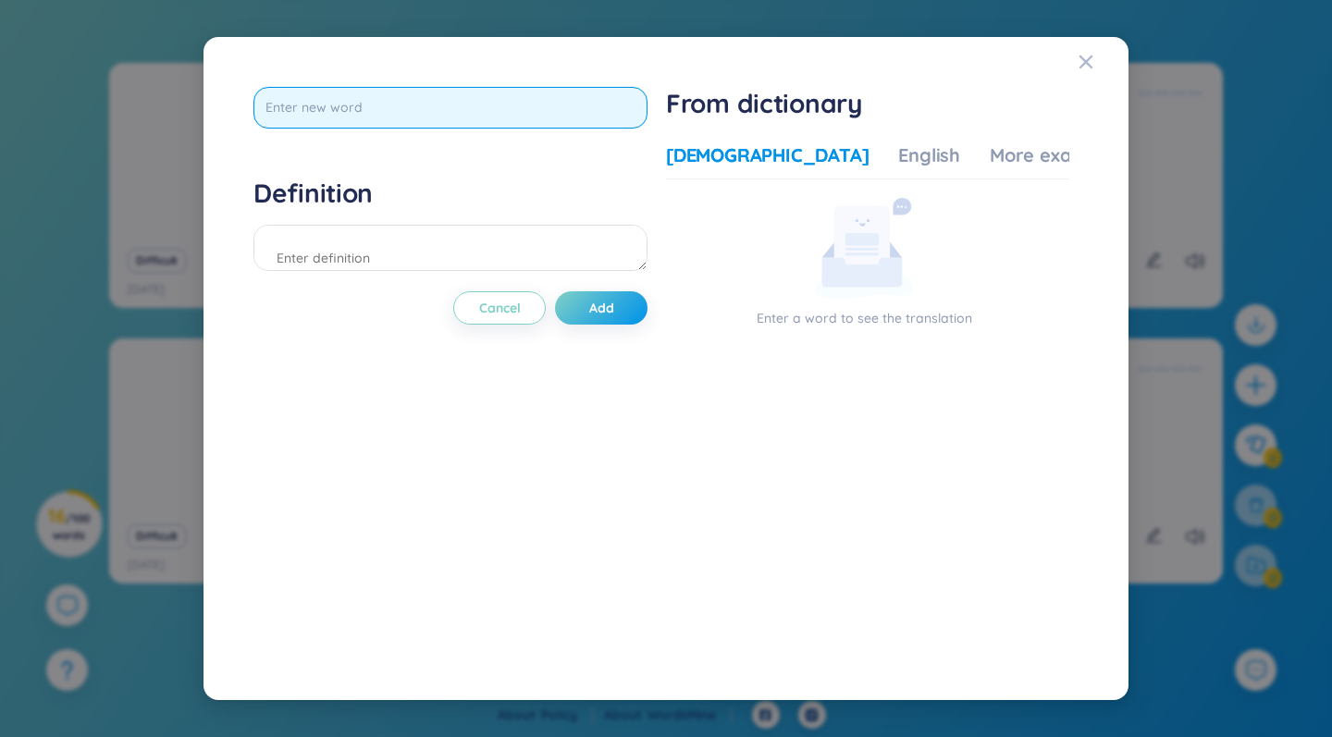
click at [275, 107] on input "text" at bounding box center [450, 108] width 394 height 42
type input "stomach"
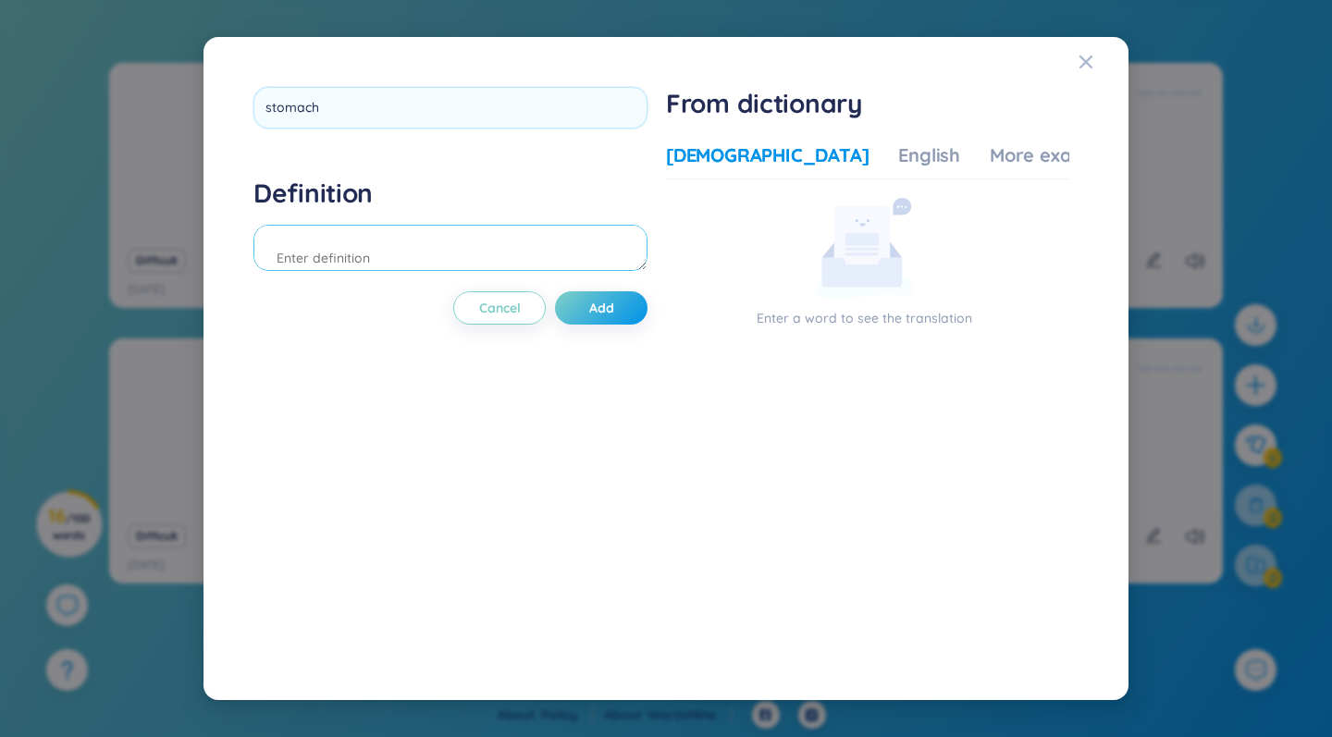
click at [326, 235] on div "Definition" at bounding box center [450, 227] width 394 height 100
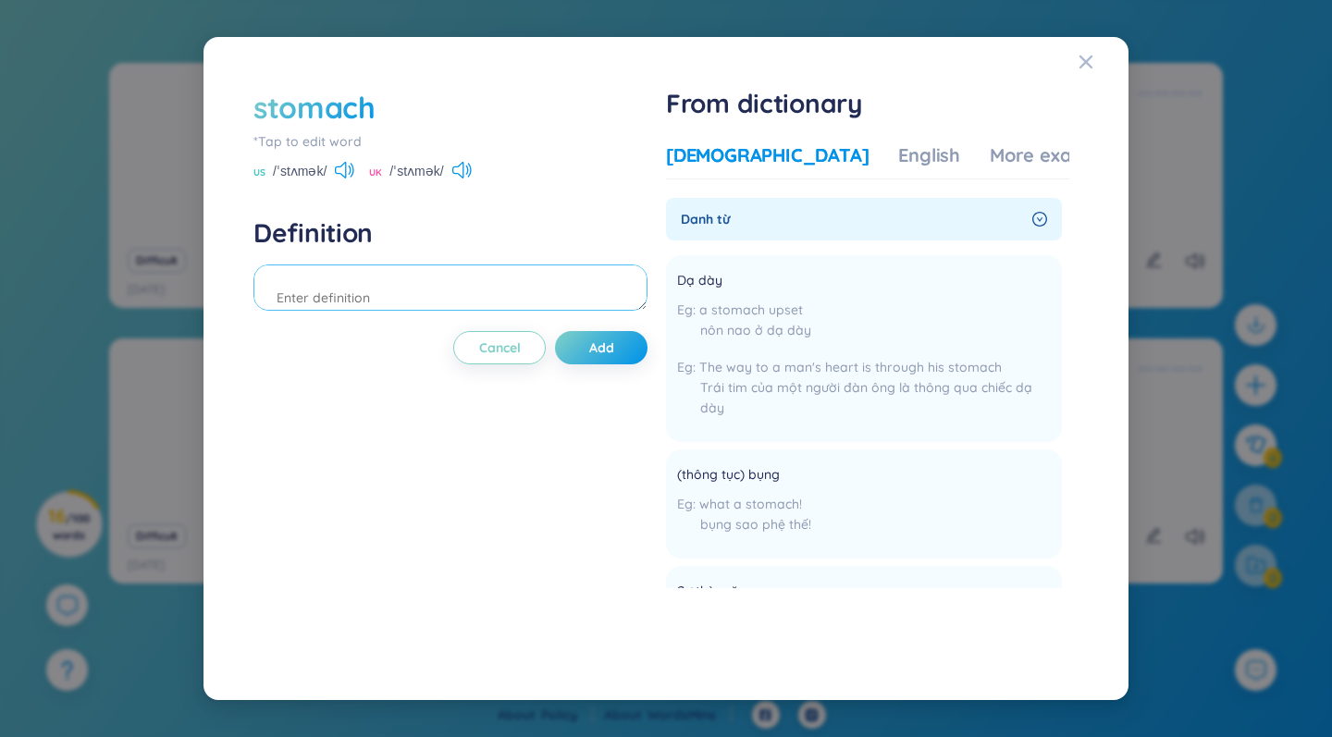
click at [321, 280] on textarea at bounding box center [450, 287] width 394 height 46
paste textarea "He felt a sharp pain in his stomach after eating"
type textarea "He felt a sharp pain in his stomach after eating"
click at [612, 341] on span "Add" at bounding box center [601, 347] width 25 height 18
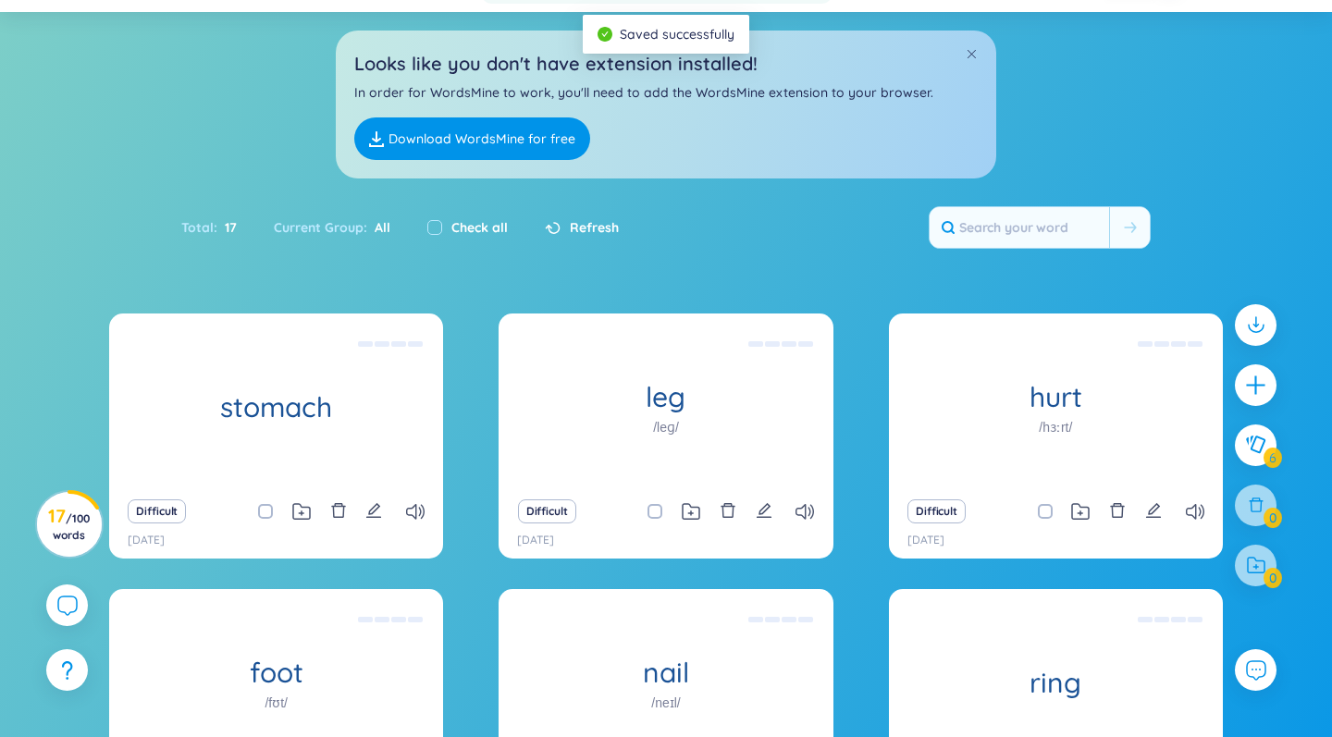
scroll to position [0, 0]
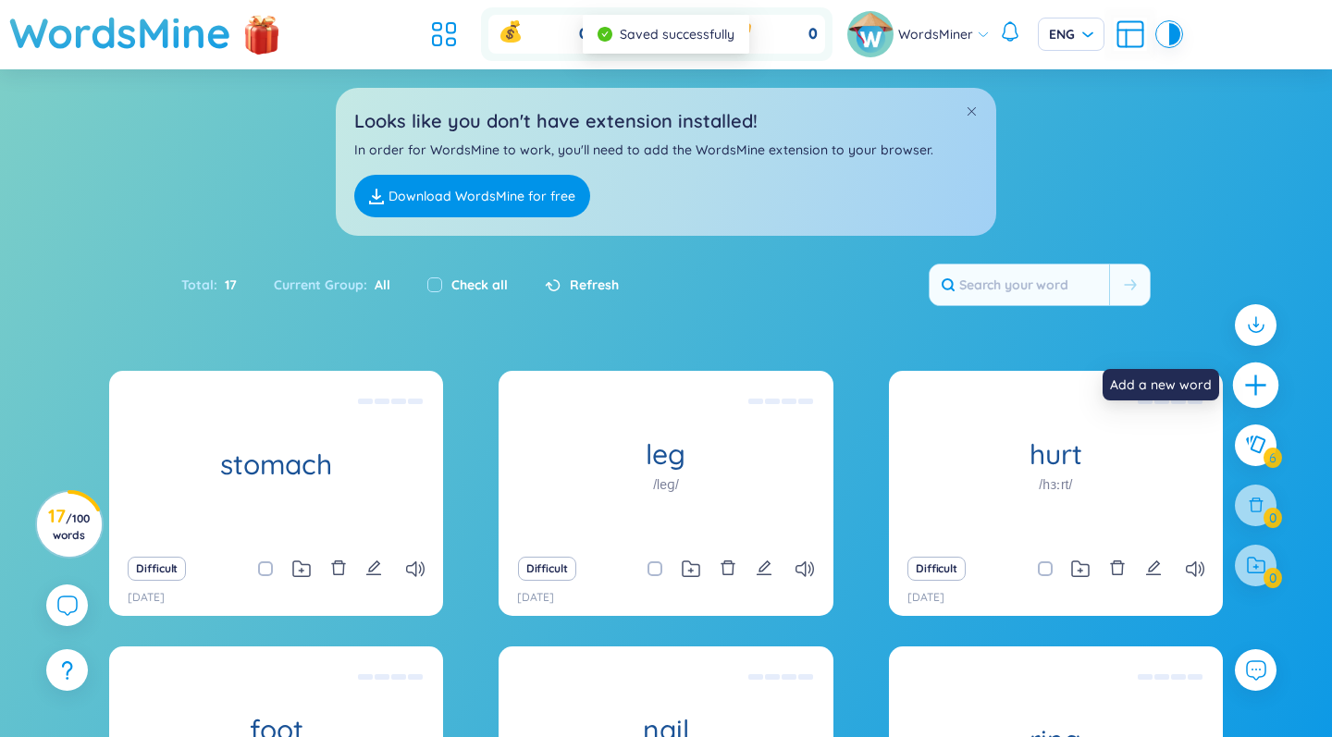
click at [1265, 380] on icon "plus" at bounding box center [1256, 386] width 26 height 26
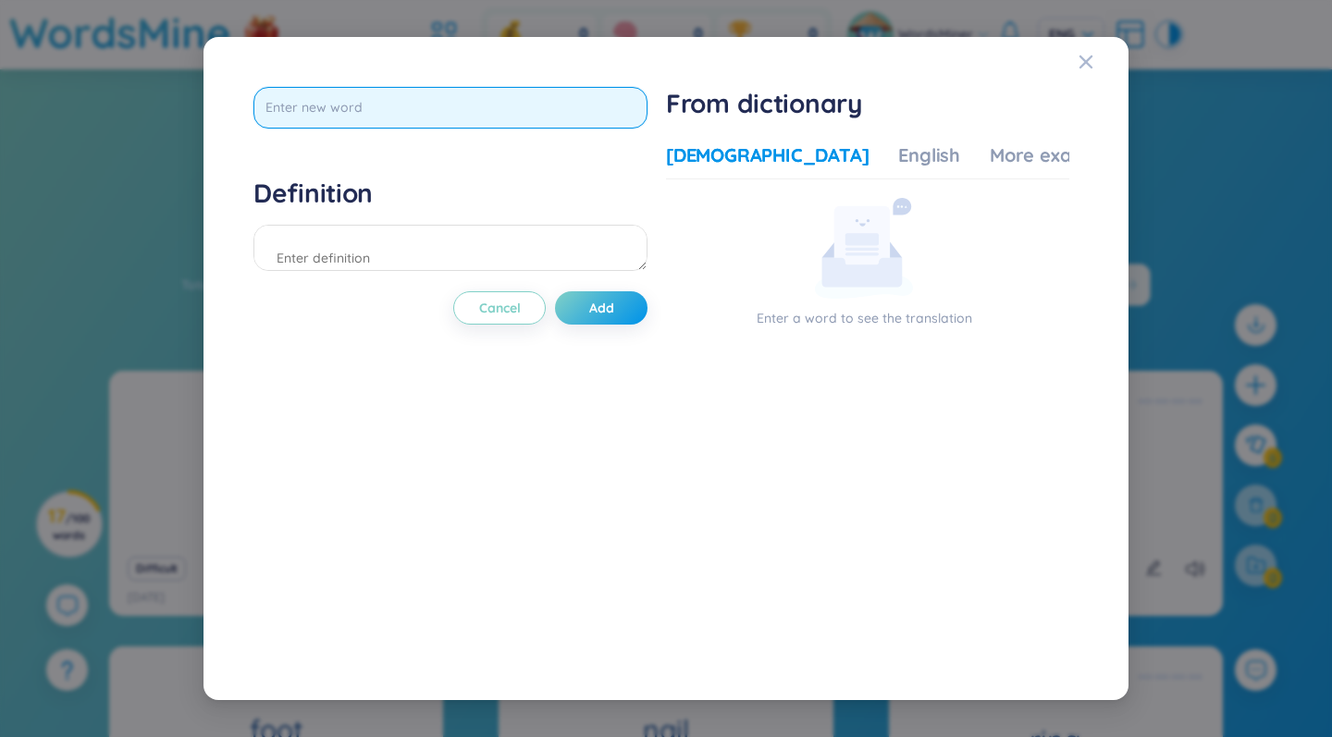
click at [499, 119] on input "text" at bounding box center [450, 108] width 394 height 42
type input "sharp"
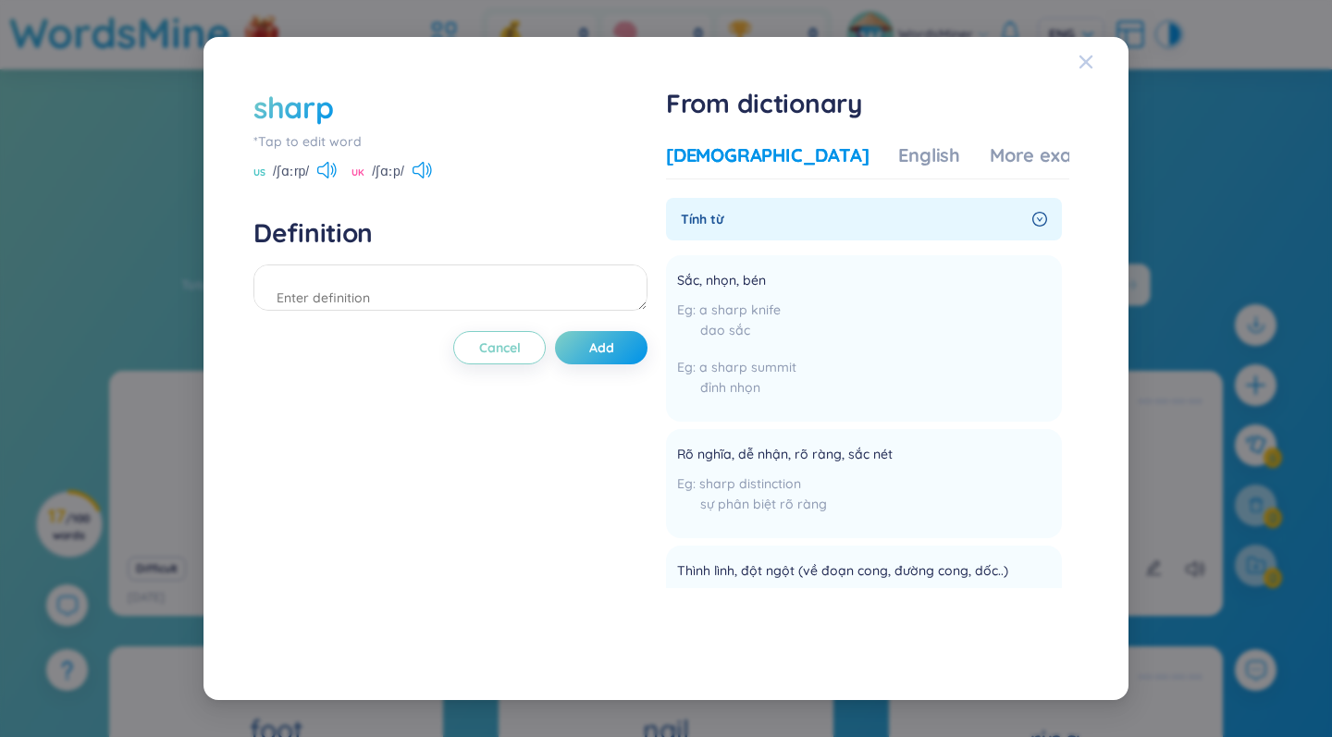
click at [1088, 64] on icon "Close" at bounding box center [1085, 61] width 13 height 13
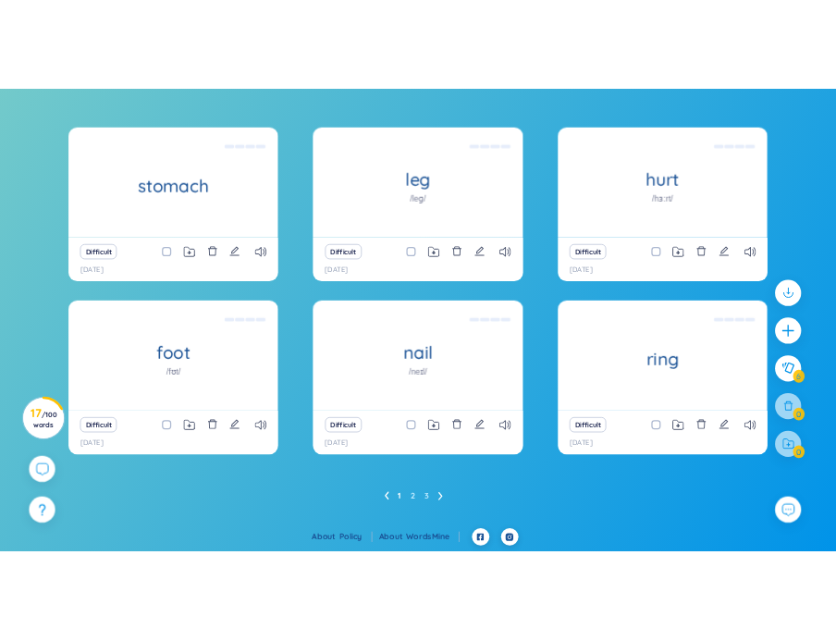
scroll to position [308, 0]
